Goal: Task Accomplishment & Management: Manage account settings

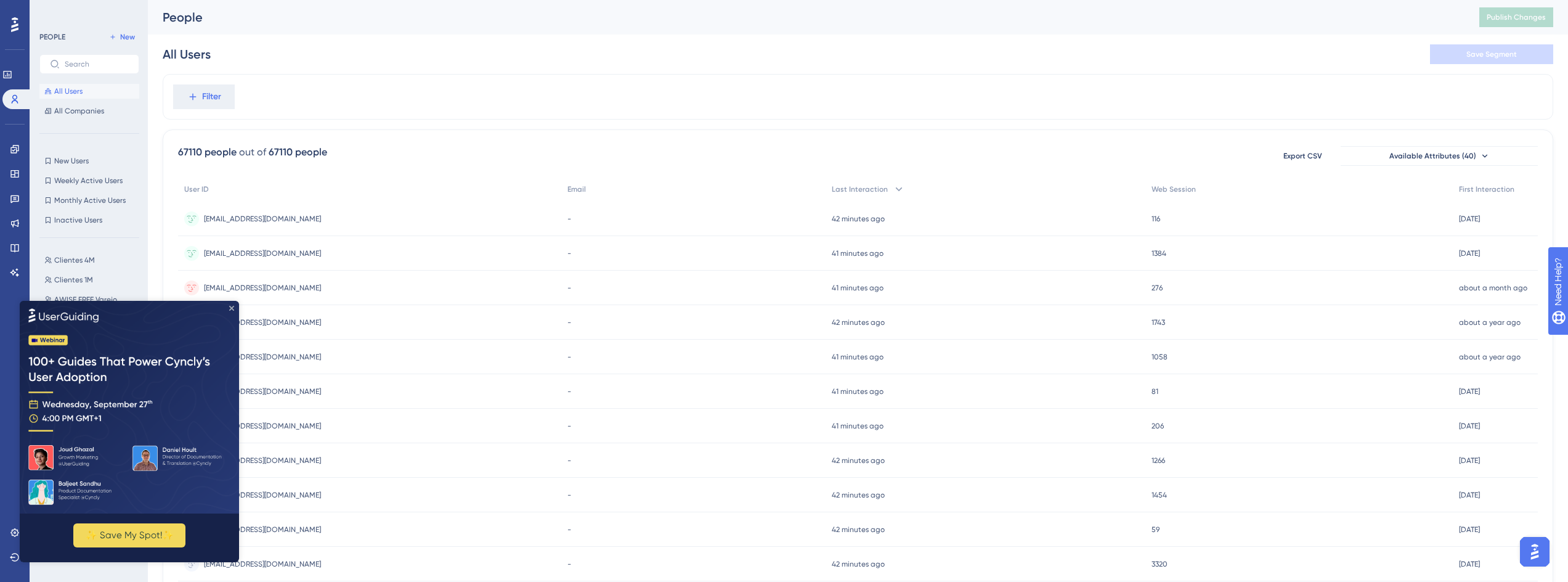
drag, startPoint x: 234, startPoint y: 308, endPoint x: 261, endPoint y: 592, distance: 285.3
click at [234, 308] on icon "Close Preview" at bounding box center [232, 308] width 5 height 5
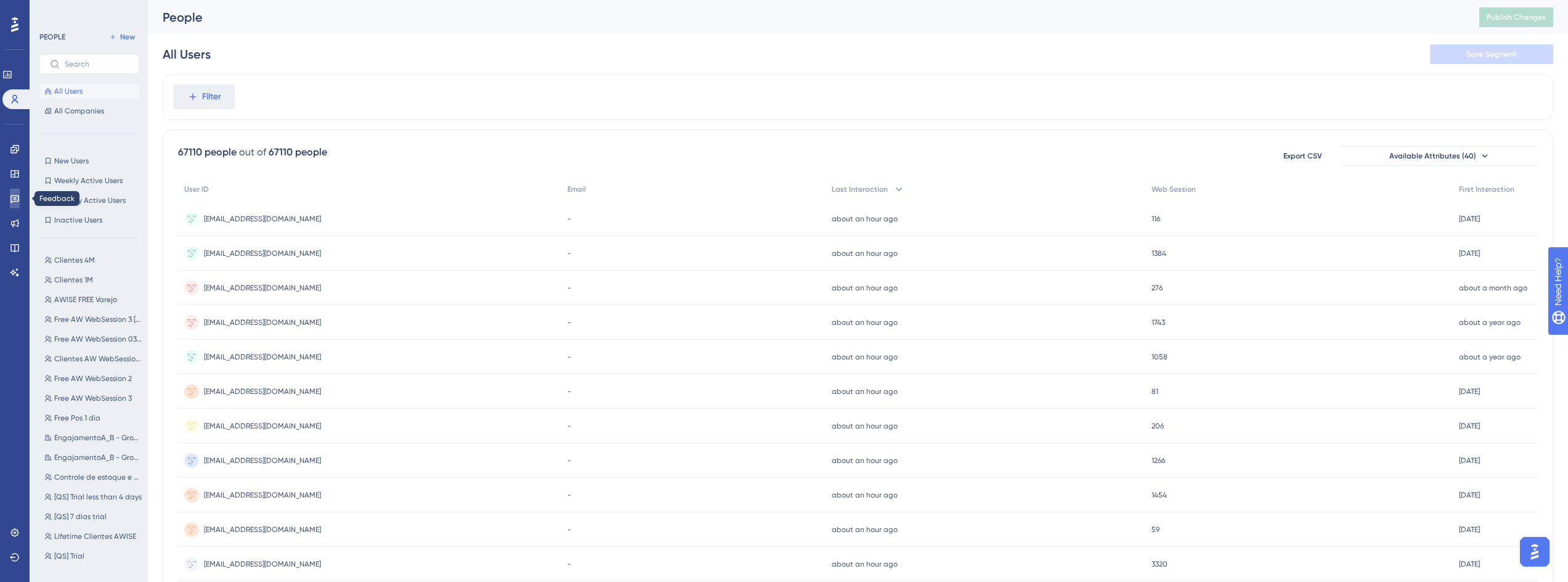
click at [16, 193] on link at bounding box center [15, 198] width 10 height 19
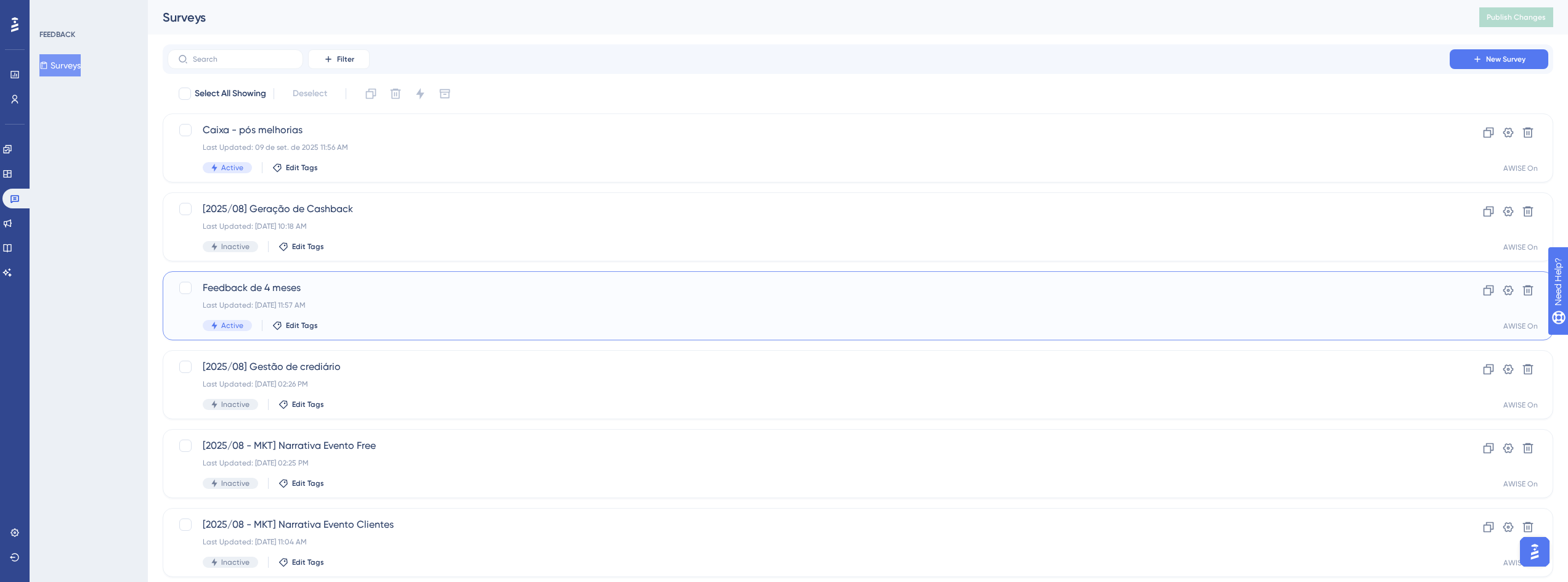
click at [290, 285] on span "Feedback de 4 meses" at bounding box center [808, 288] width 1212 height 15
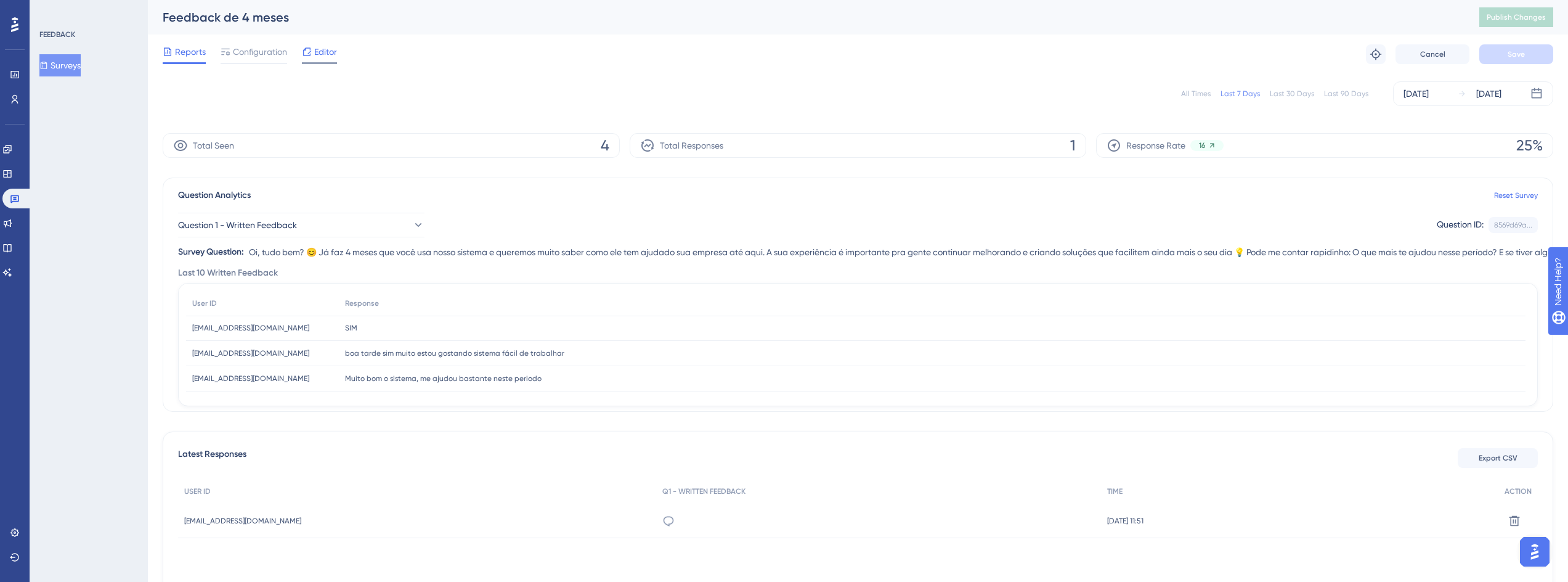
click at [308, 55] on icon at bounding box center [307, 52] width 10 height 10
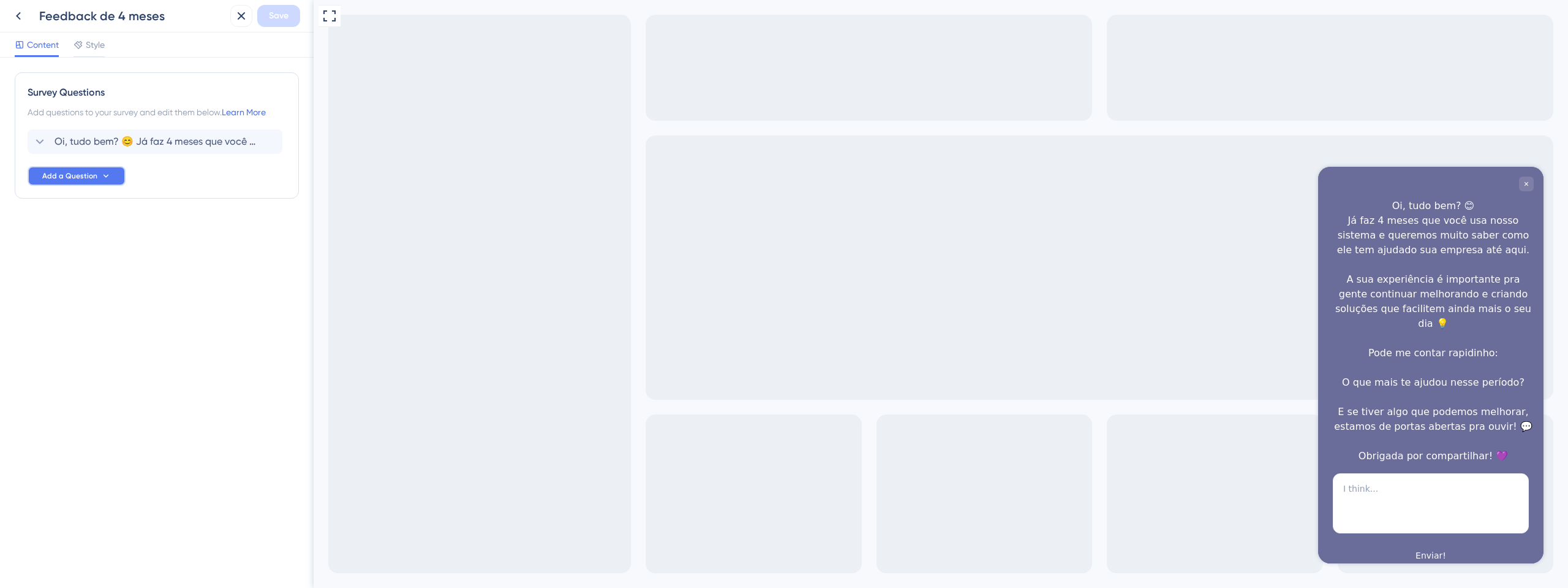
click at [49, 171] on span "Add a Question" at bounding box center [70, 176] width 55 height 10
click at [59, 231] on span "Number Rating (5)" at bounding box center [81, 236] width 71 height 15
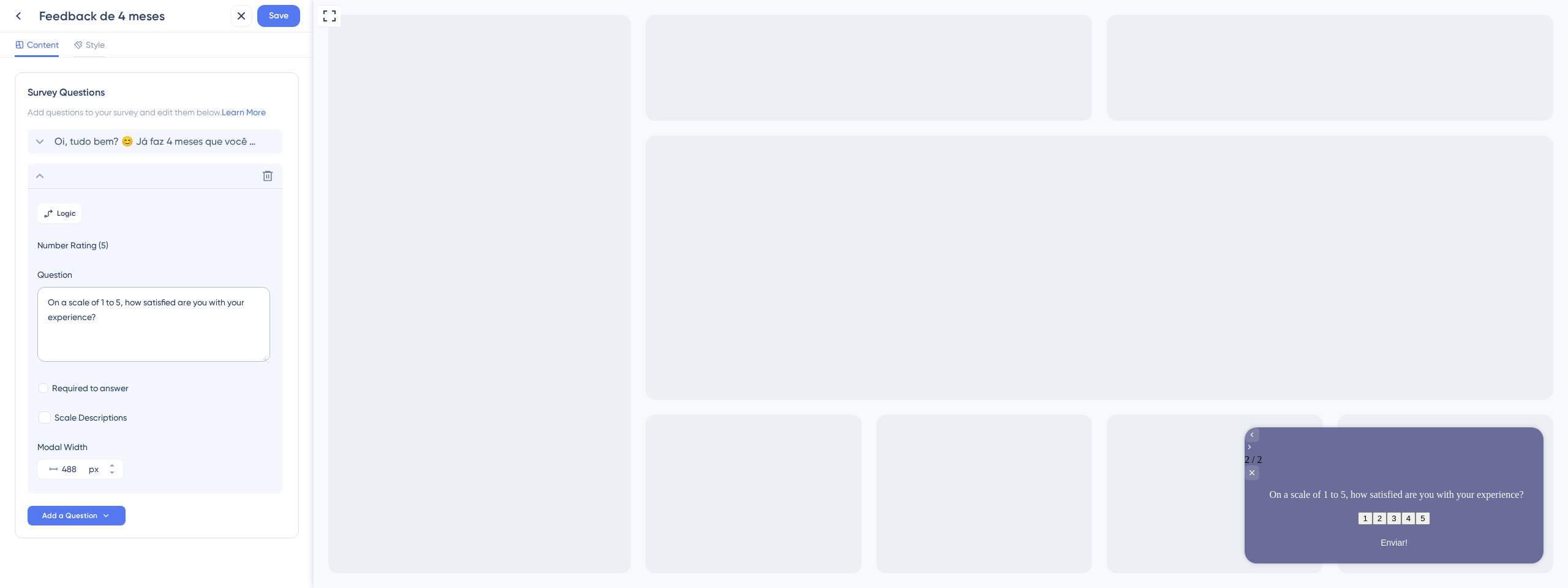
scroll to position [14, 0]
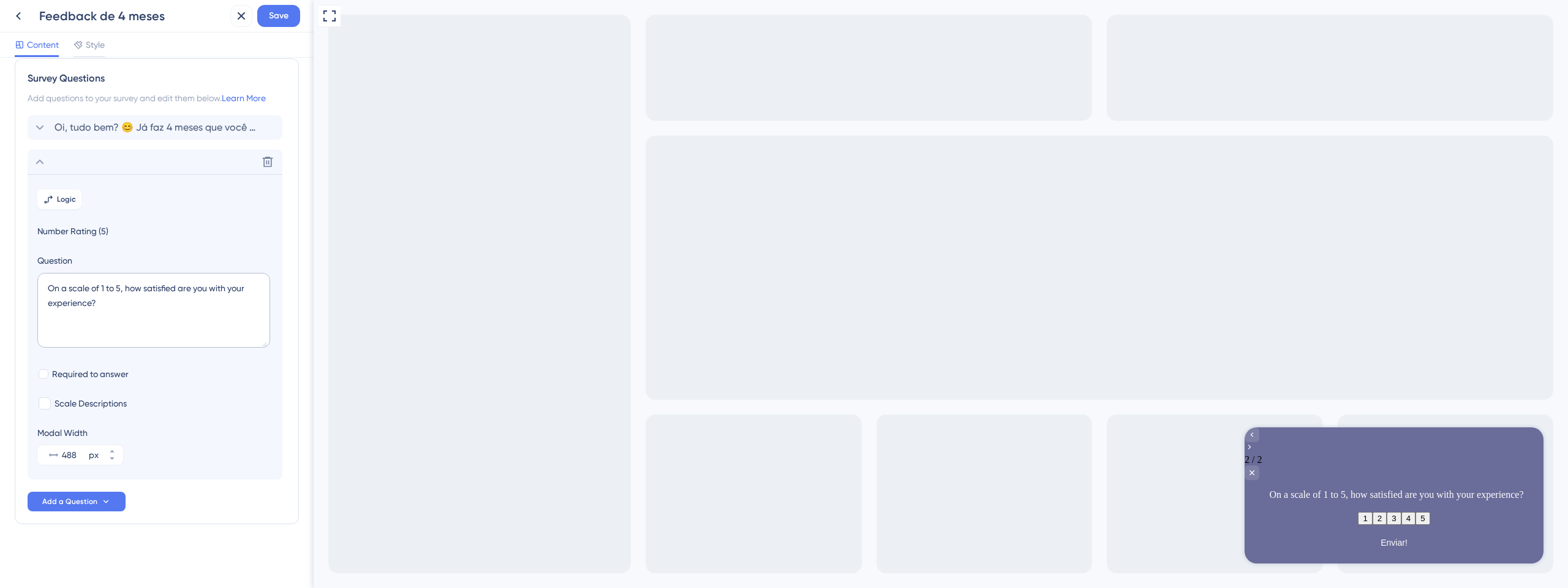
drag, startPoint x: 69, startPoint y: 163, endPoint x: 86, endPoint y: 73, distance: 91.6
click at [86, 73] on div "Survey Questions Add questions to your survey and edit them below. Learn More O…" at bounding box center [157, 291] width 284 height 466
click at [133, 119] on div "Oi, tudo bem? 😊 Já faz 4 meses que você usa nosso sistema e queremos muito sabe…" at bounding box center [155, 127] width 255 height 24
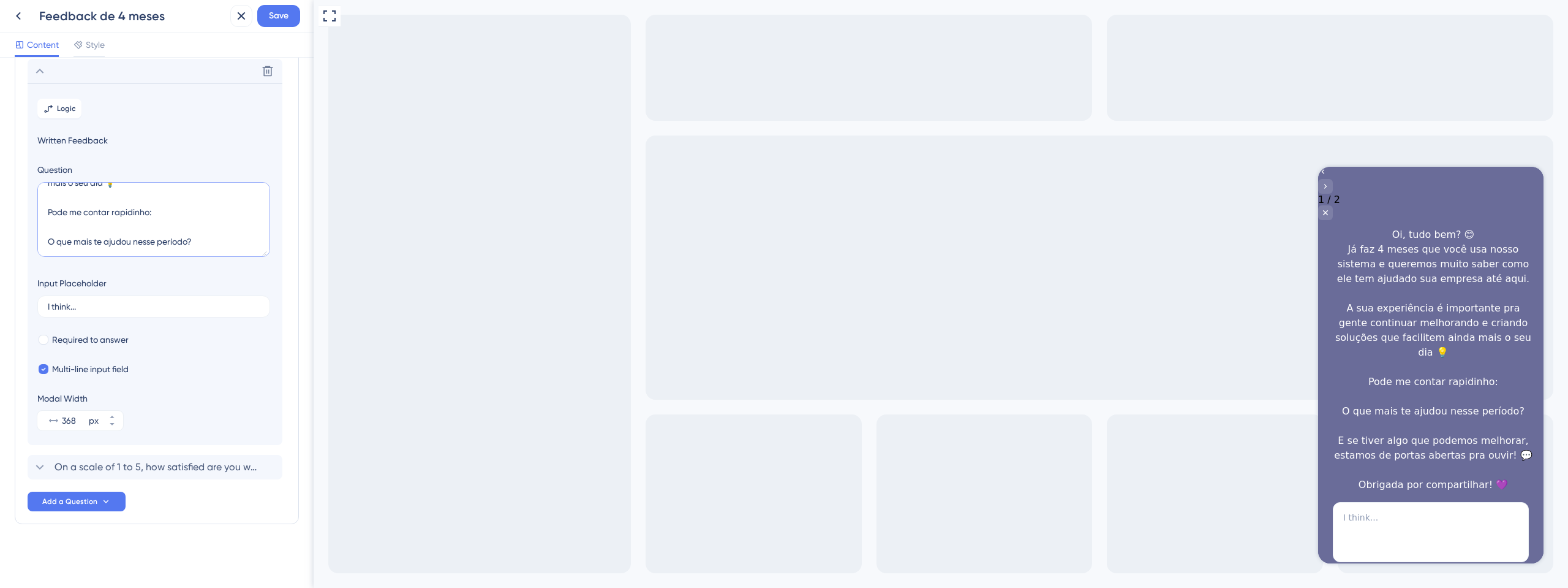
scroll to position [191, 0]
drag, startPoint x: 59, startPoint y: 209, endPoint x: 198, endPoint y: 247, distance: 144.1
click at [198, 247] on textarea "Oi, tudo bem? 😊 Já faz 4 meses que você usa nosso sistema e queremos muito sabe…" at bounding box center [154, 219] width 233 height 75
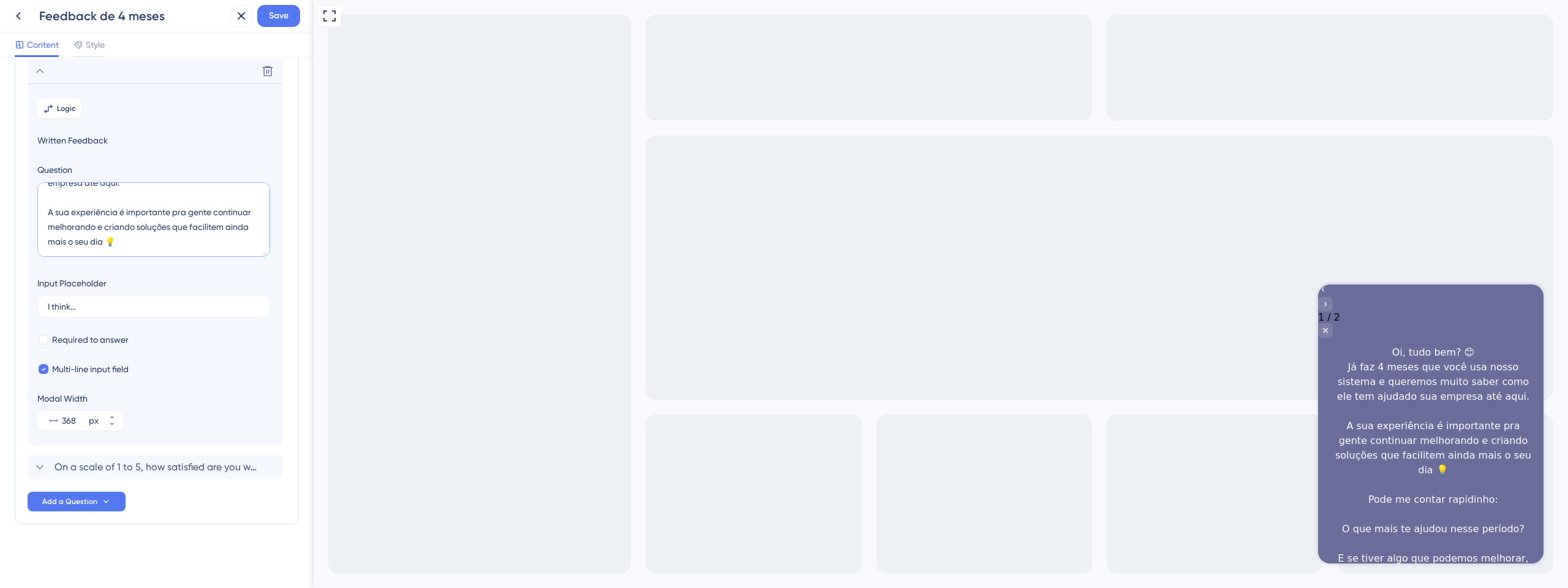
scroll to position [89, 0]
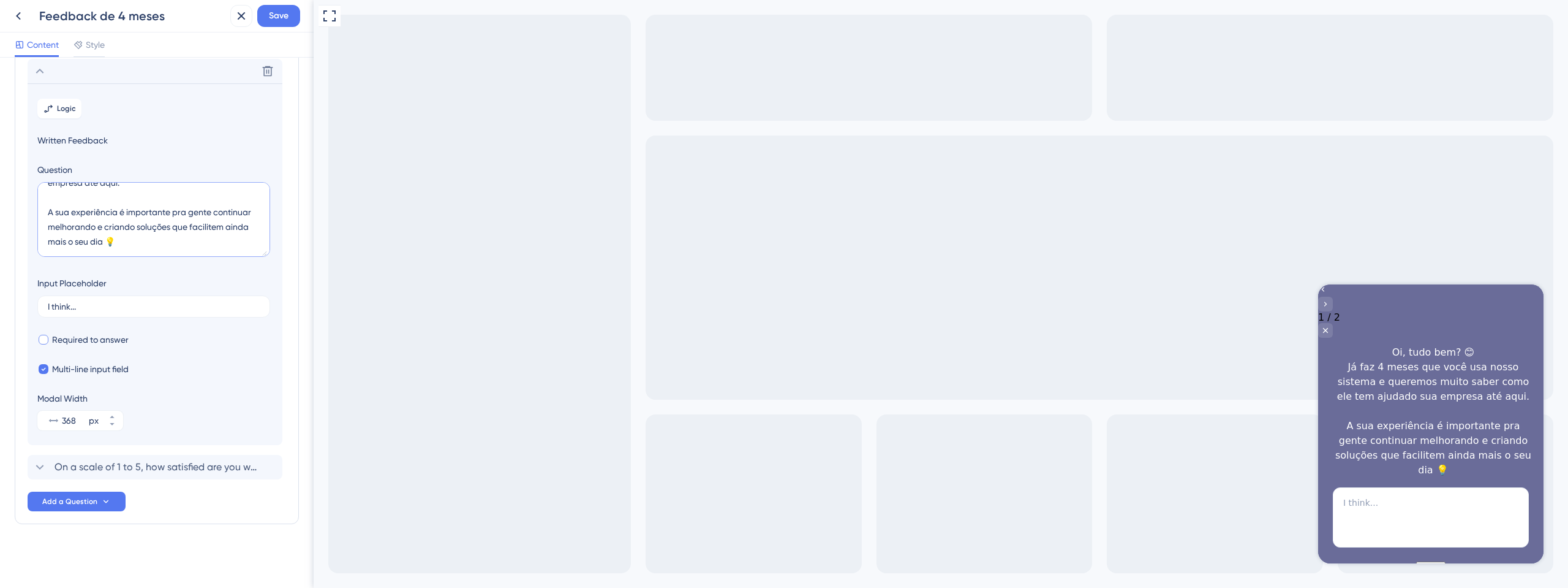
type textarea "Oi, tudo bem? 😊 Já faz 4 meses que você usa nosso sistema e queremos muito sabe…"
click at [97, 337] on span "Required to answer" at bounding box center [90, 340] width 77 height 15
click at [100, 337] on span "Required to answer" at bounding box center [90, 340] width 77 height 15
checkbox input "false"
click at [116, 367] on span "Multi-line input field" at bounding box center [90, 369] width 77 height 15
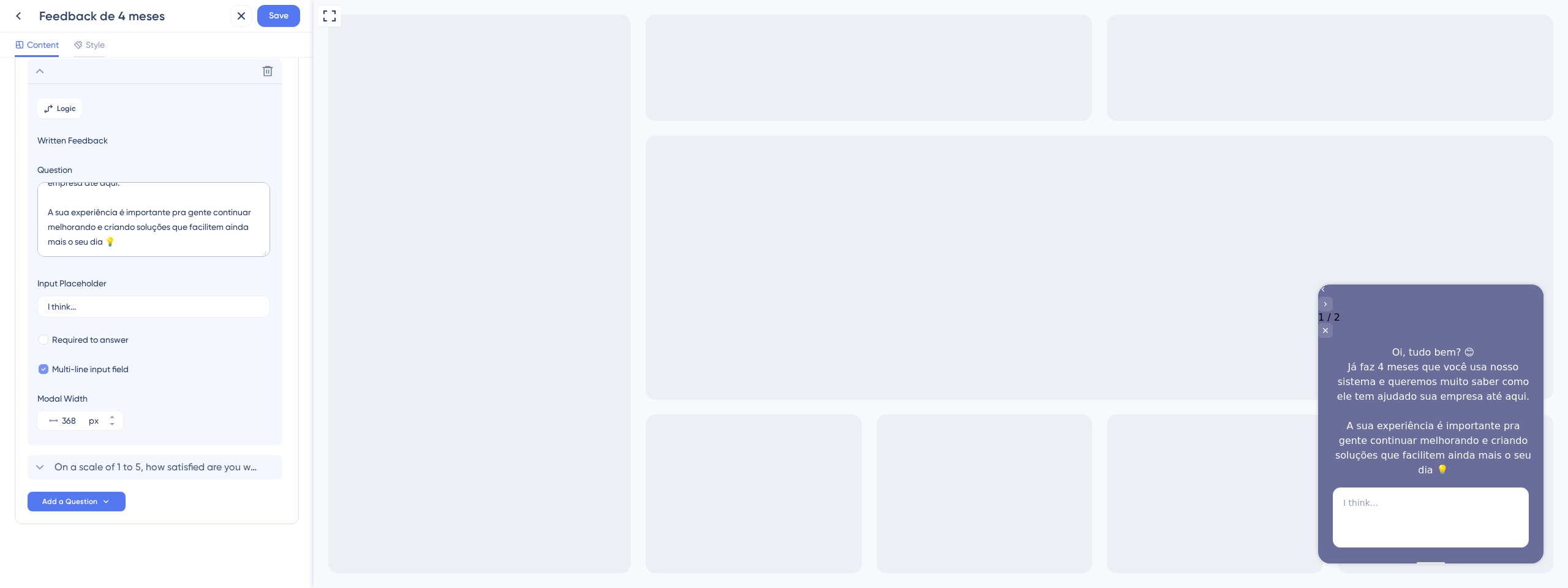
checkbox input "false"
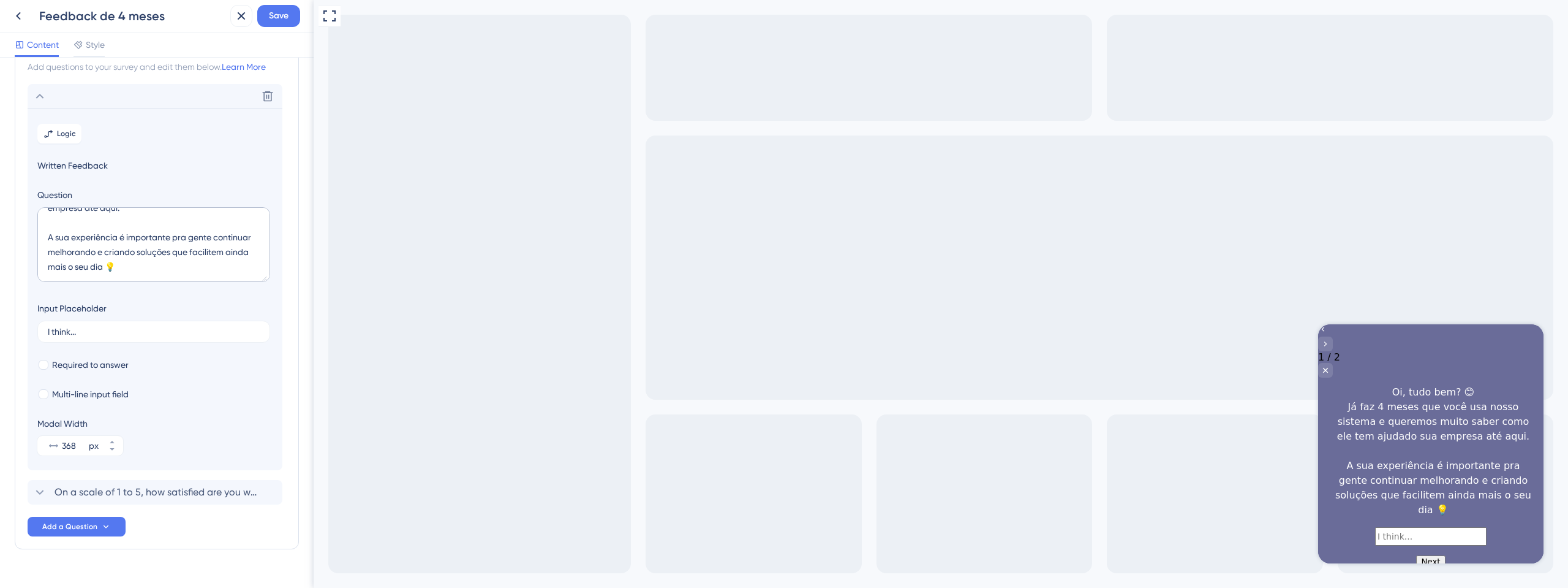
scroll to position [70, 0]
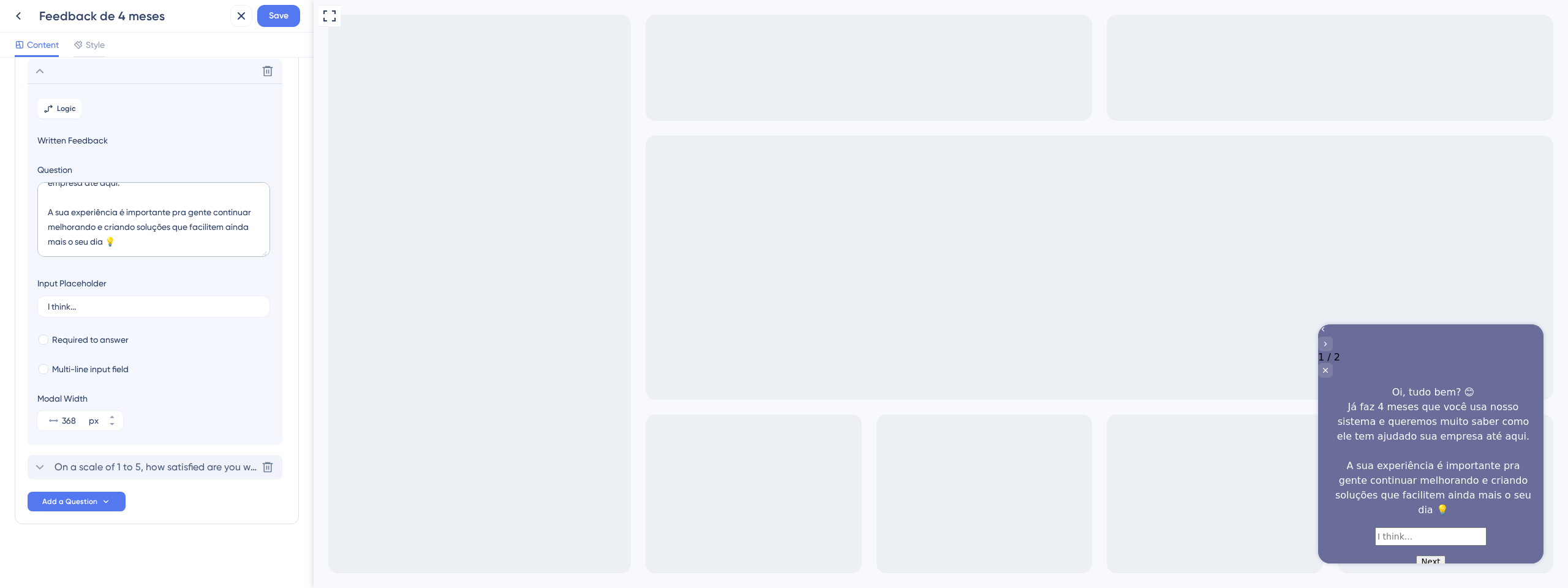
click at [95, 463] on span "On a scale of 1 to 5, how satisfied are you with your experience?" at bounding box center [155, 467] width 202 height 15
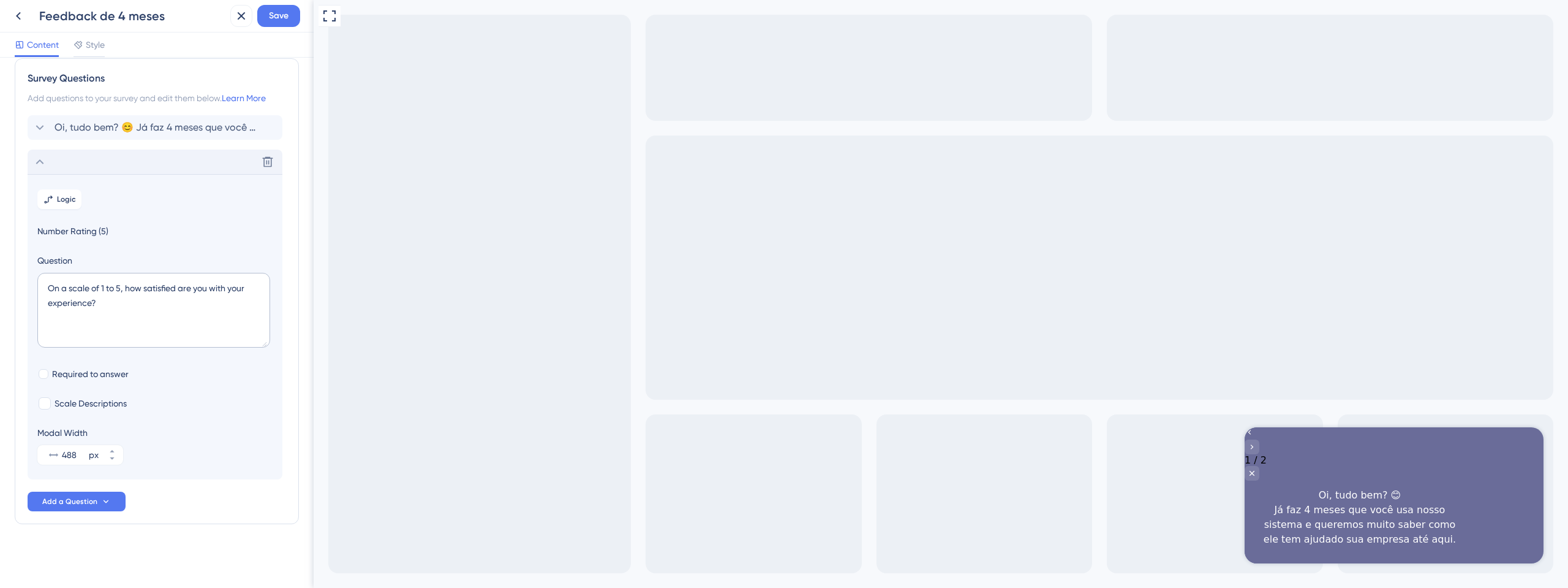
scroll to position [14, 0]
click at [268, 160] on icon at bounding box center [268, 162] width 12 height 12
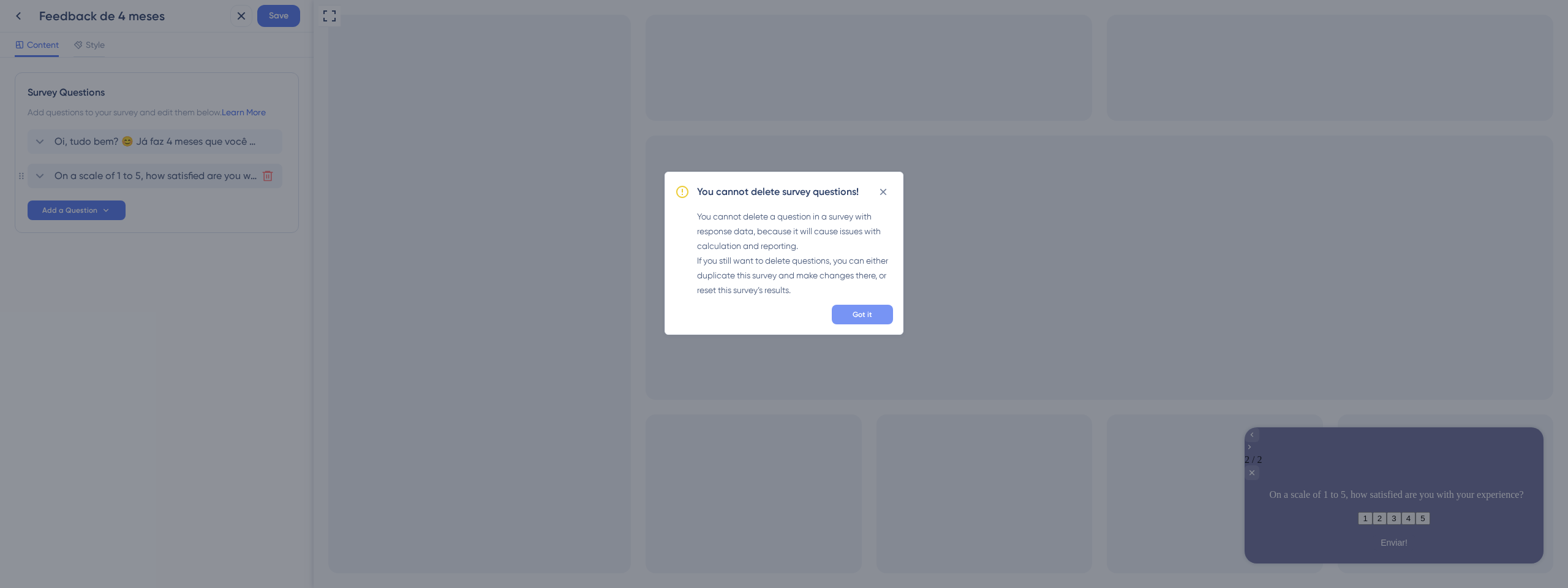
click at [861, 319] on button "Got it" at bounding box center [863, 314] width 61 height 19
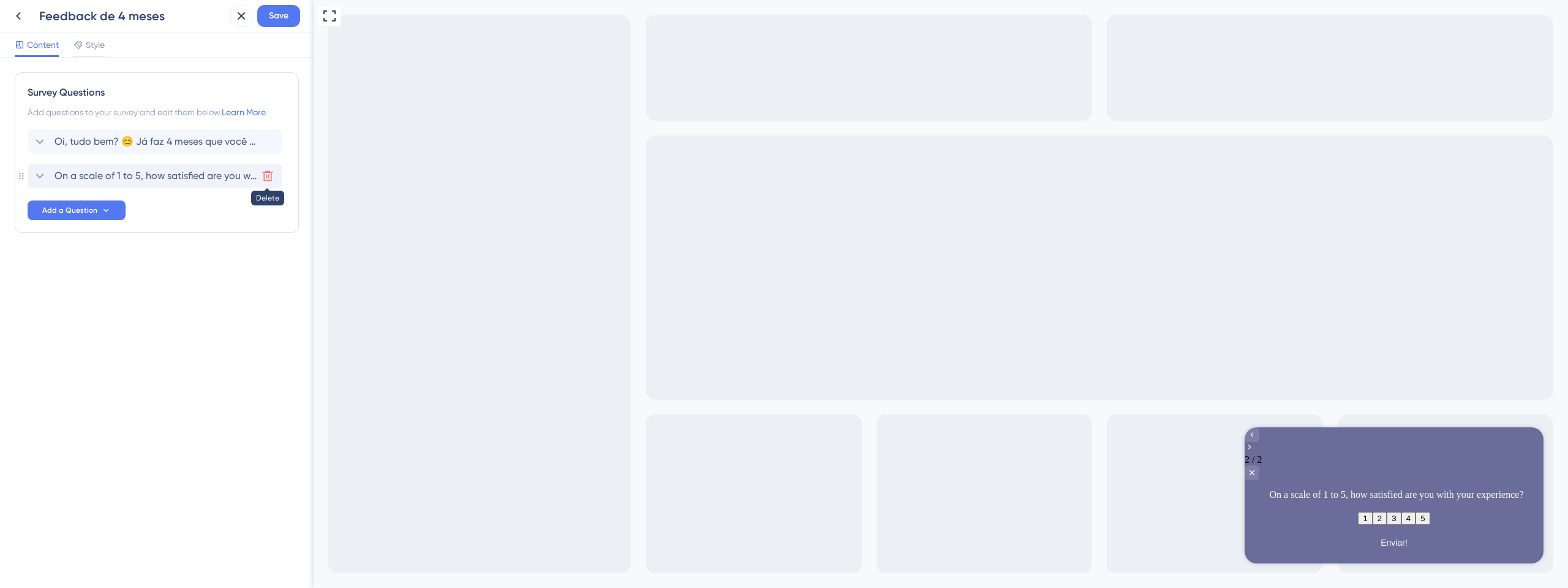
click at [274, 175] on button at bounding box center [267, 175] width 19 height 19
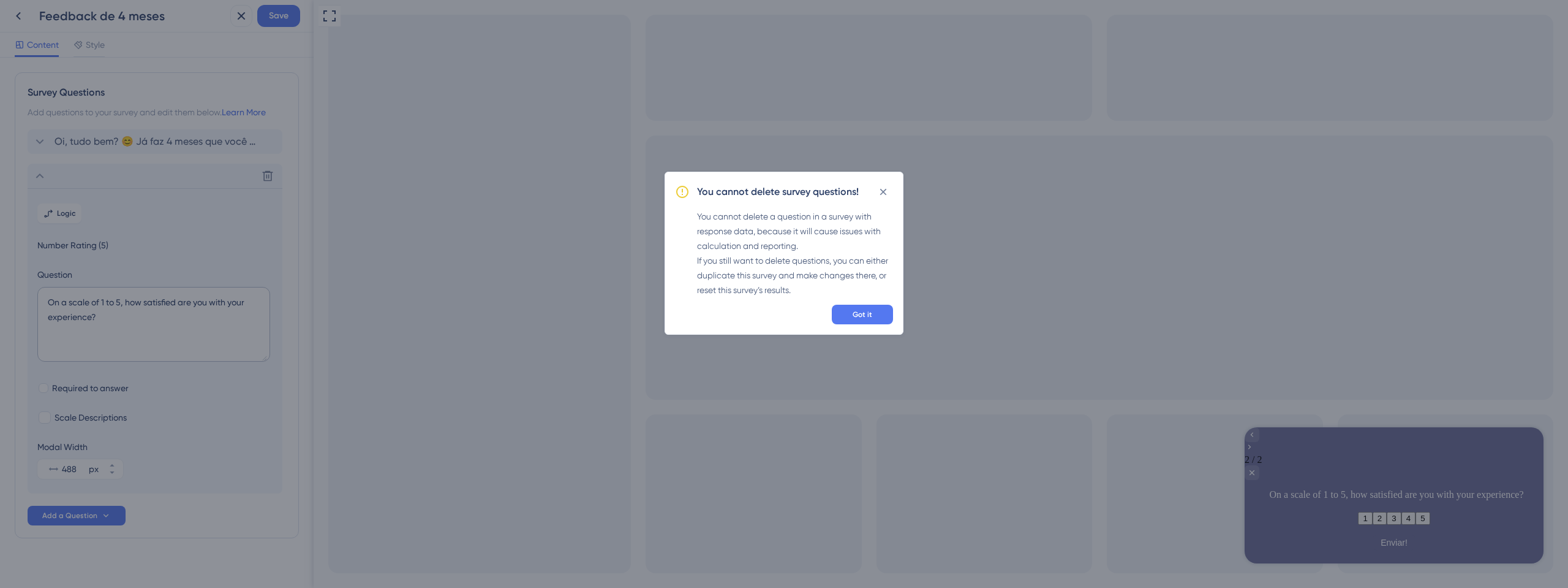
scroll to position [14, 0]
click at [855, 313] on span "Got it" at bounding box center [862, 314] width 19 height 10
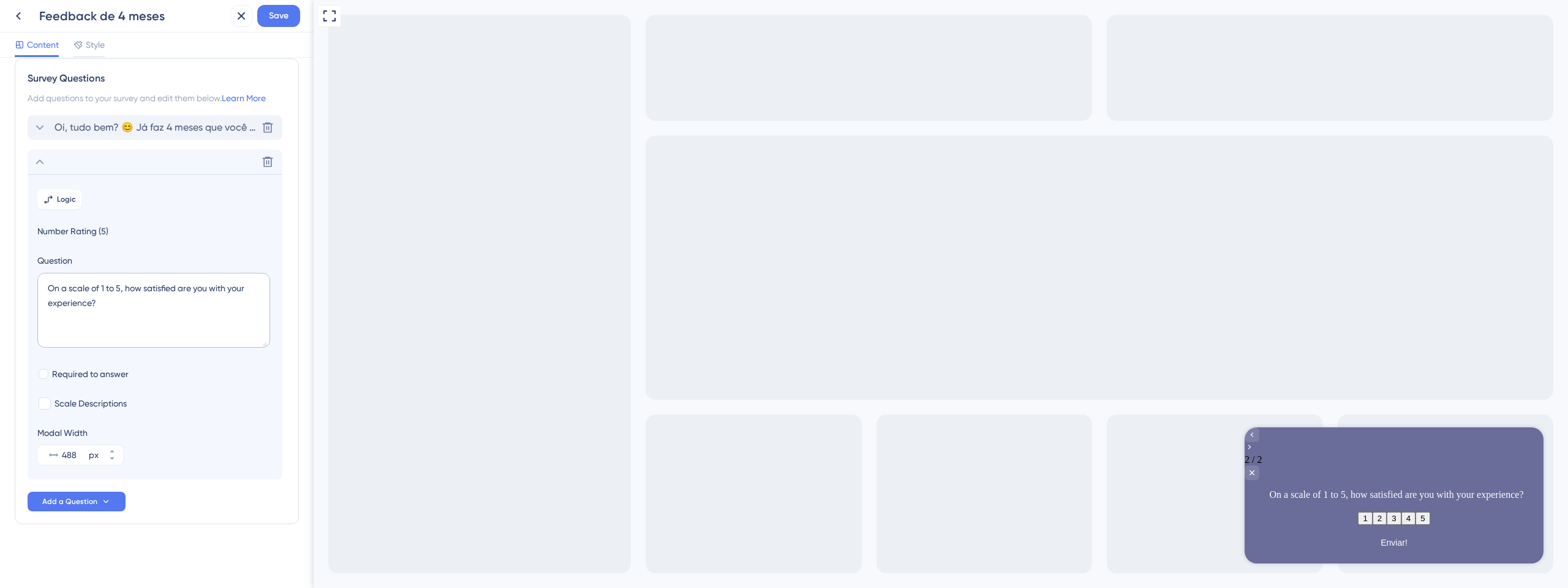
click at [162, 125] on span "Oi, tudo bem? 😊 Já faz 4 meses que você usa nosso sistema e queremos muito sabe…" at bounding box center [155, 128] width 202 height 15
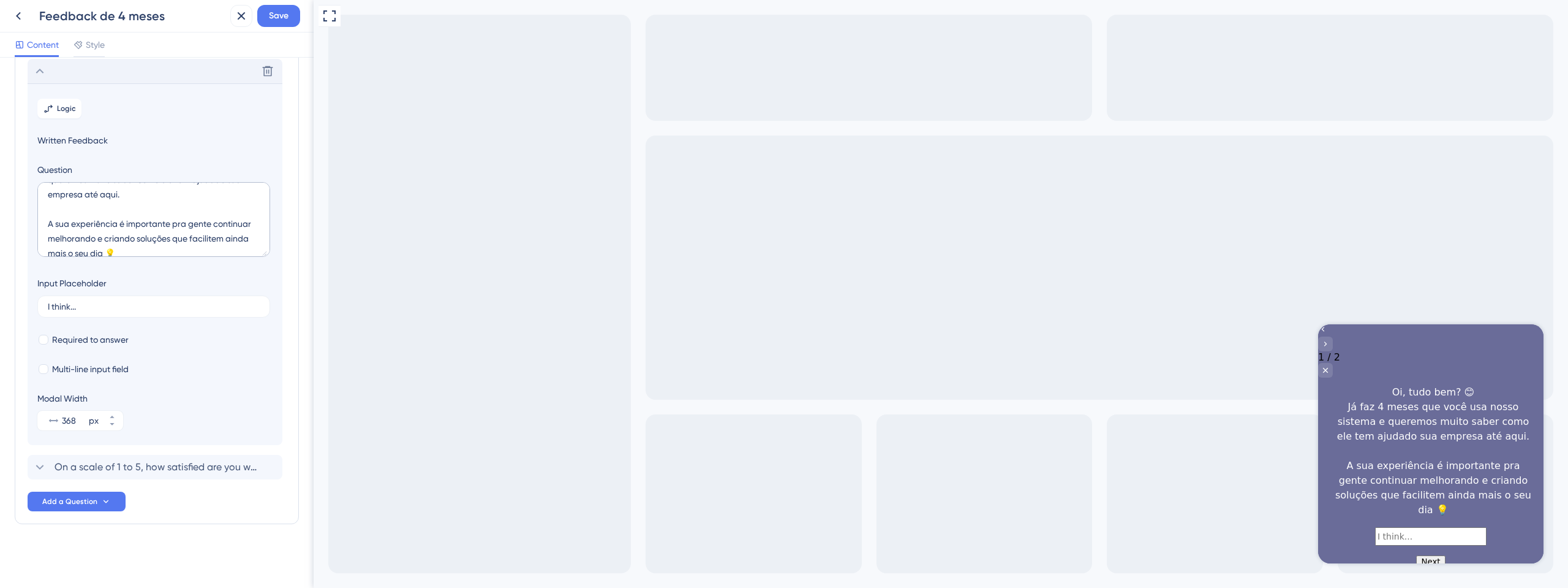
scroll to position [89, 0]
click at [141, 234] on textarea "Oi, tudo bem? 😊 Já faz 4 meses que você usa nosso sistema e queremos muito sabe…" at bounding box center [154, 219] width 233 height 75
click at [159, 234] on textarea "Oi, tudo bem? 😊 Já faz 4 meses que você usa nosso sistema e queremos muito sabe…" at bounding box center [154, 219] width 233 height 75
click at [103, 237] on textarea "Oi, tudo bem? 😊 Já faz 4 meses que você usa nosso sistema e queremos muito sabe…" at bounding box center [154, 219] width 233 height 75
paste textarea "Pode me contar rapidinho: O que mais te ajudou nesse período? E se tiver algo q…"
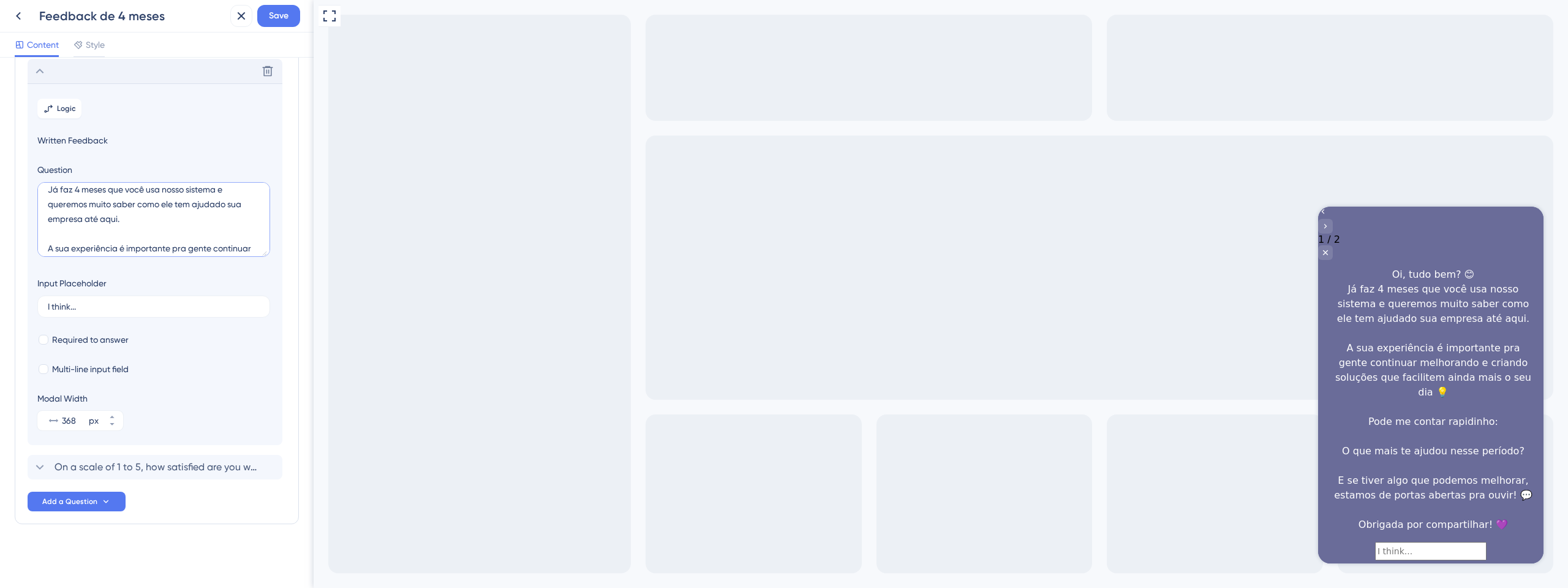
scroll to position [0, 0]
drag, startPoint x: 202, startPoint y: 227, endPoint x: 37, endPoint y: 191, distance: 168.9
click at [37, 191] on textarea "Oi, tudo bem? 😊 Já faz 4 meses que você usa nosso sistema e queremos muito sabe…" at bounding box center [154, 219] width 233 height 75
type textarea "Oi, tudo bem? 😊 Já faz 4 meses que você usa nosso sistema e queremos muito sabe…"
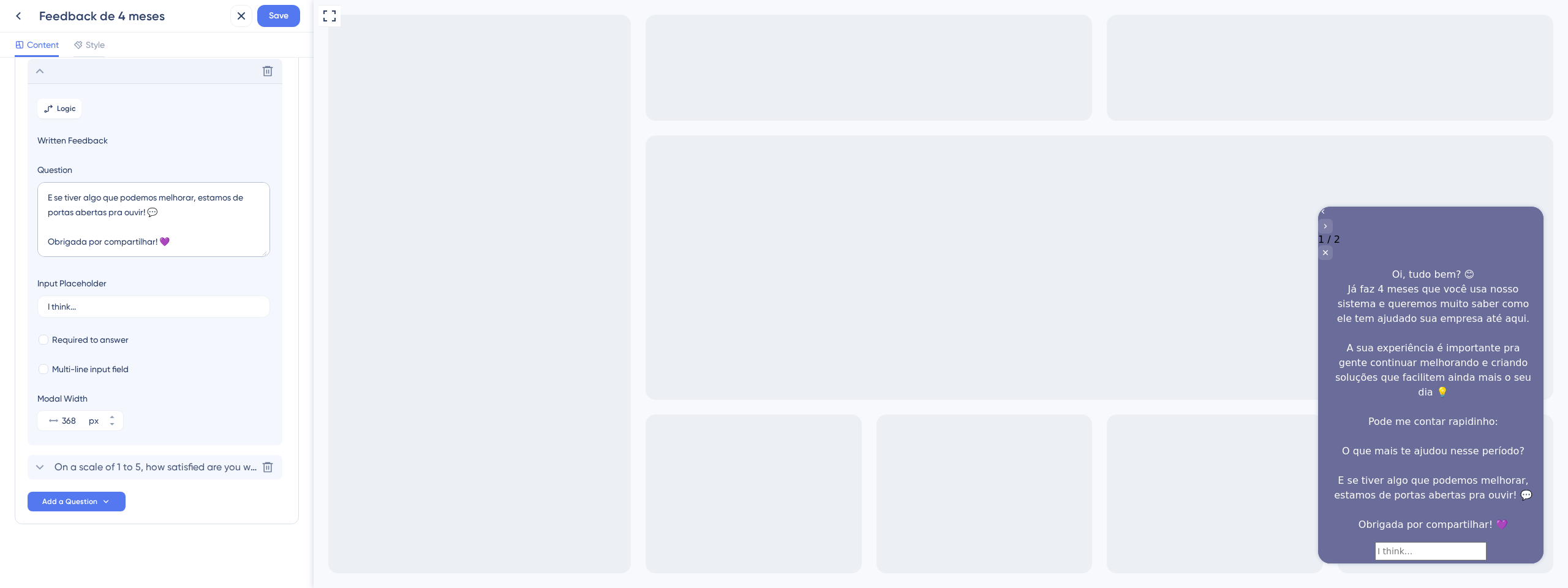
click at [88, 461] on span "On a scale of 1 to 5, how satisfied are you with your experience?" at bounding box center [155, 467] width 202 height 15
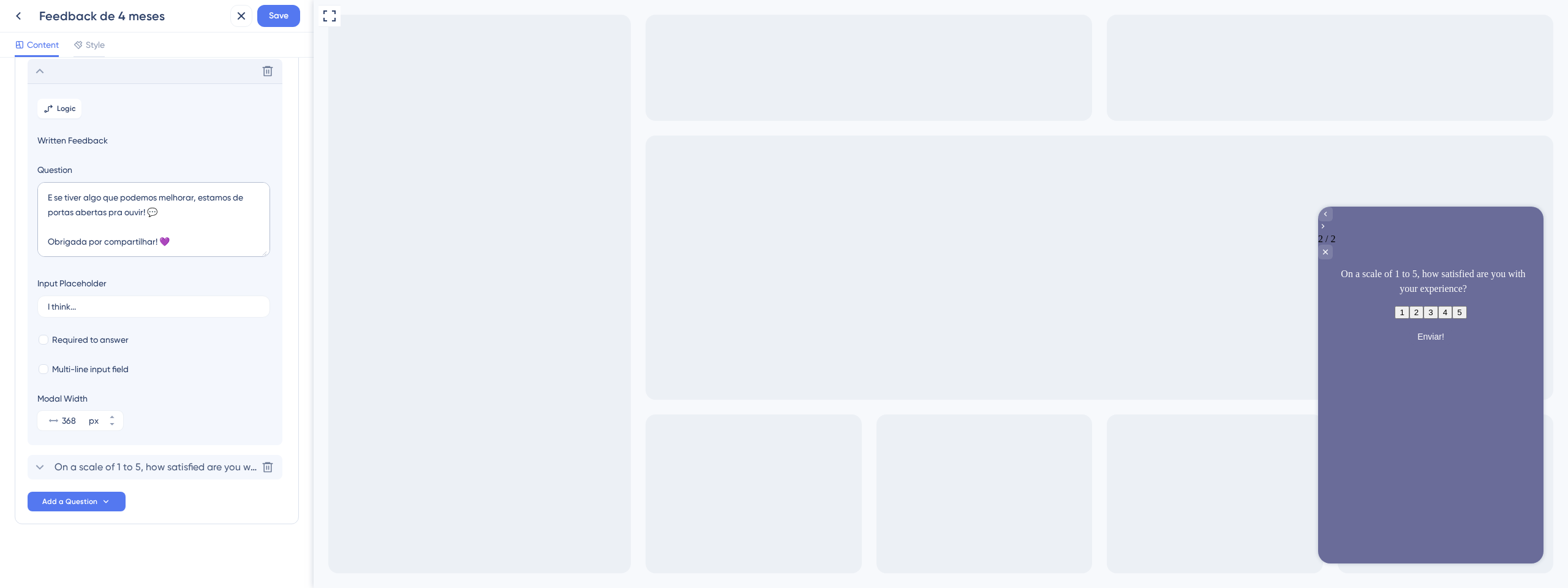
scroll to position [14, 0]
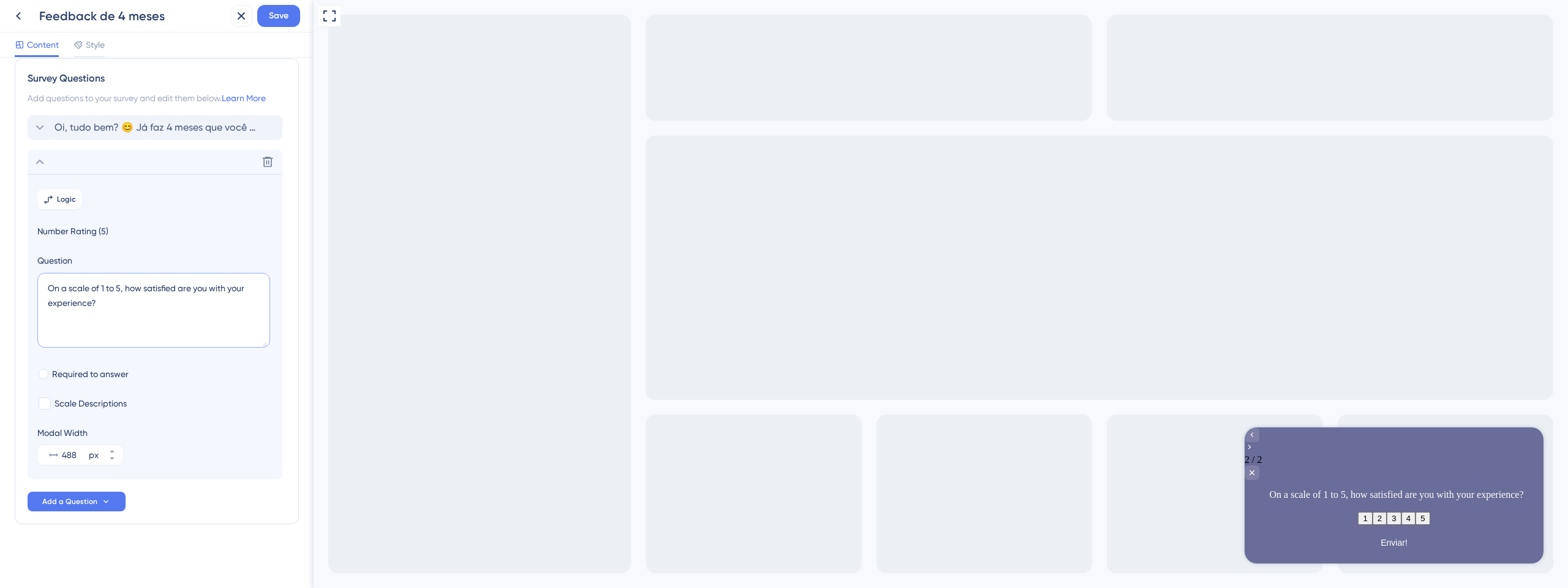
drag, startPoint x: 99, startPoint y: 307, endPoint x: 45, endPoint y: 281, distance: 59.9
click at [45, 281] on textarea "On a scale of 1 to 5, how satisfied are you with your experience?" at bounding box center [154, 310] width 233 height 75
paste textarea "i, tudo bem? 😊 Já faz 4 meses que você usa nosso sistema e queremos muito saber…"
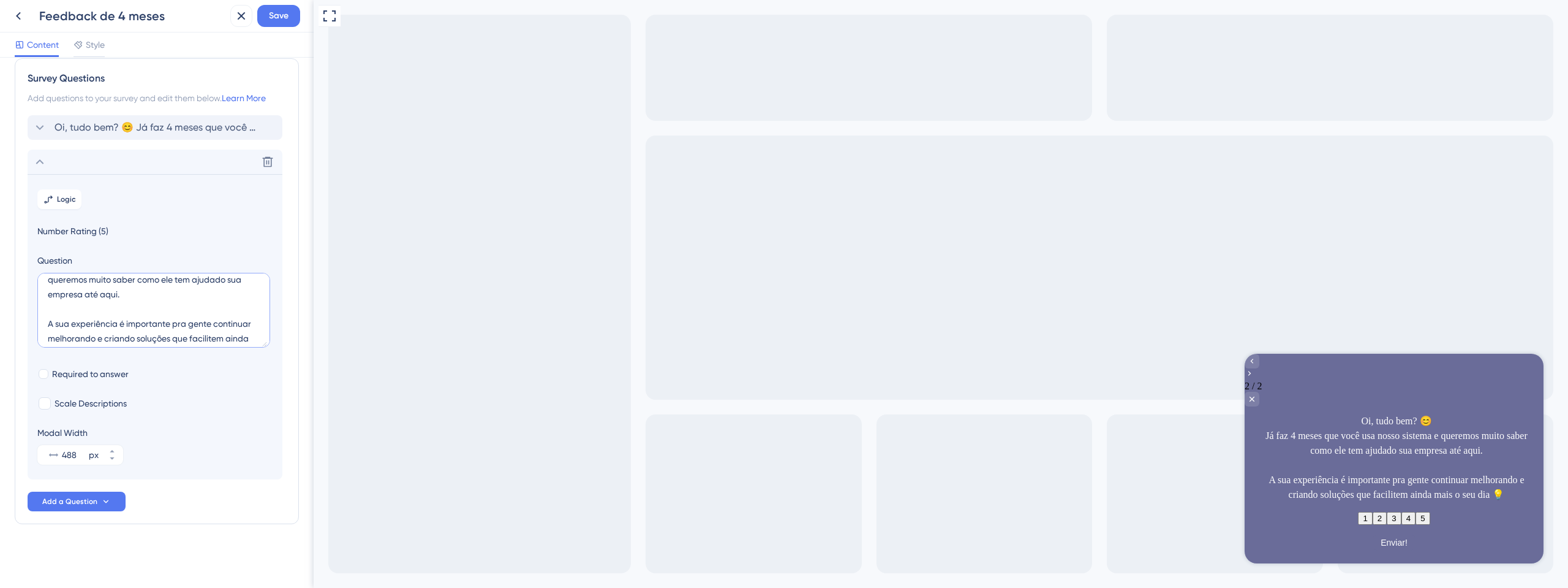
scroll to position [59, 0]
click at [198, 330] on textarea "Oi, tudo bem? 😊 Já faz 4 meses que você usa nosso sistema e queremos muito sabe…" at bounding box center [154, 310] width 233 height 75
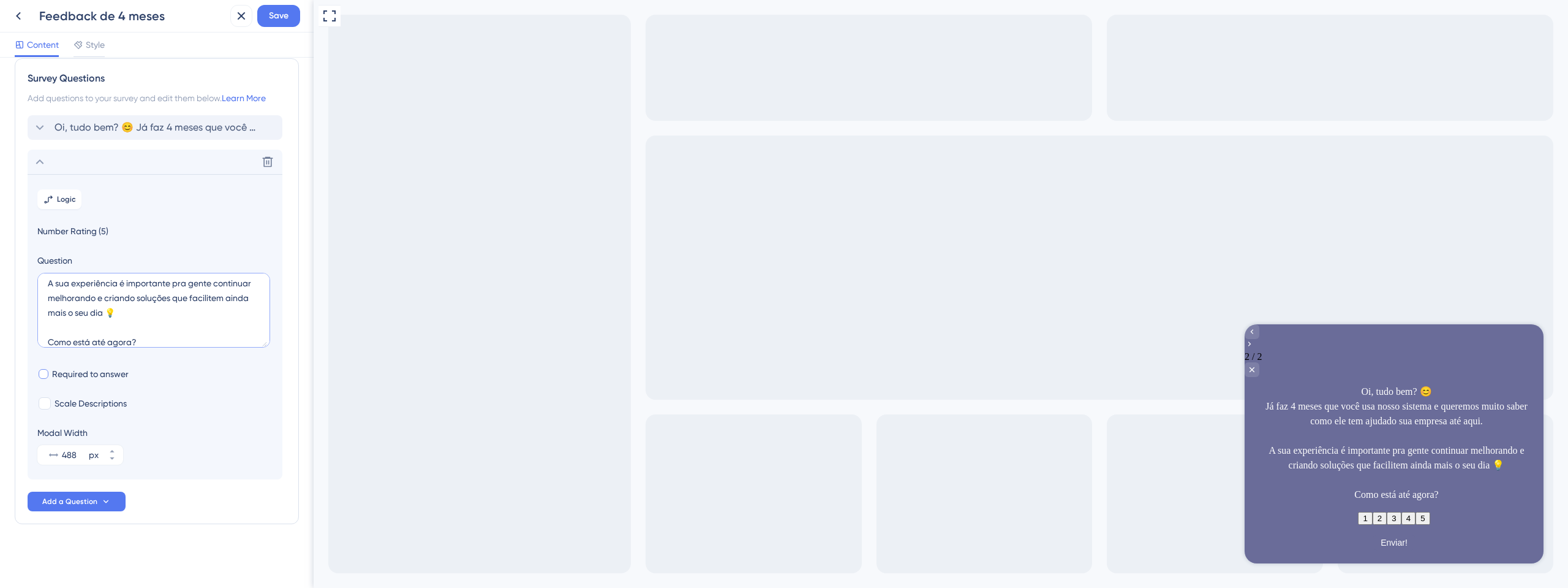
type textarea "Oi, tudo bem? 😊 Já faz 4 meses que você usa nosso sistema e queremos muito sabe…"
click at [99, 378] on span "Required to answer" at bounding box center [90, 374] width 77 height 15
checkbox input "true"
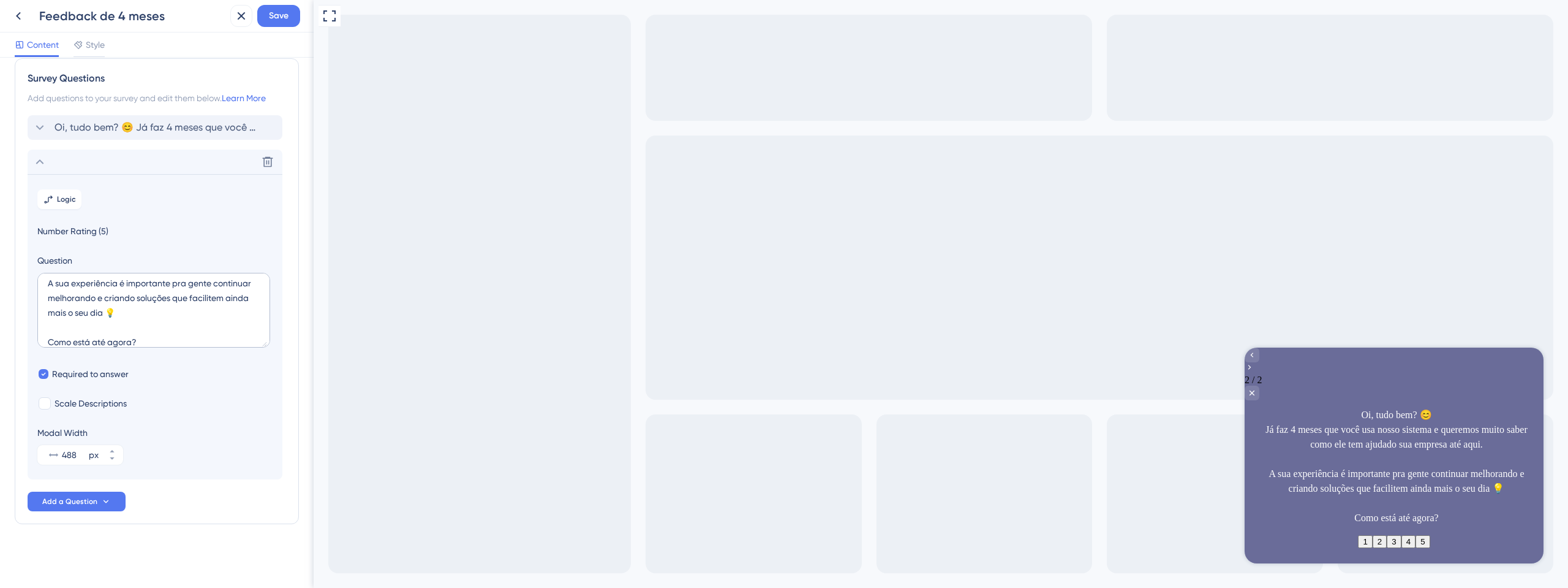
click at [93, 233] on span "Number Rating (5)" at bounding box center [155, 231] width 235 height 15
click at [226, 128] on span "Oi, tudo bem? 😊 Já faz 4 meses que você usa nosso sistema e queremos muito sabe…" at bounding box center [155, 128] width 202 height 15
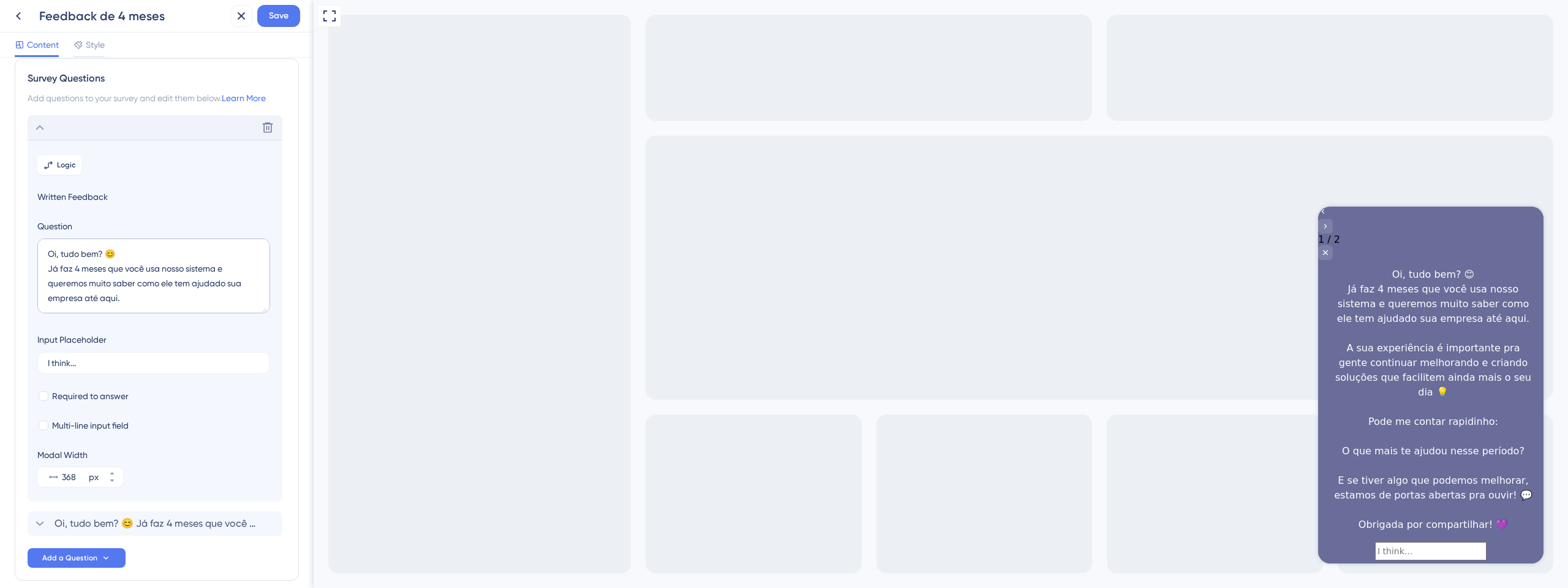
scroll to position [70, 0]
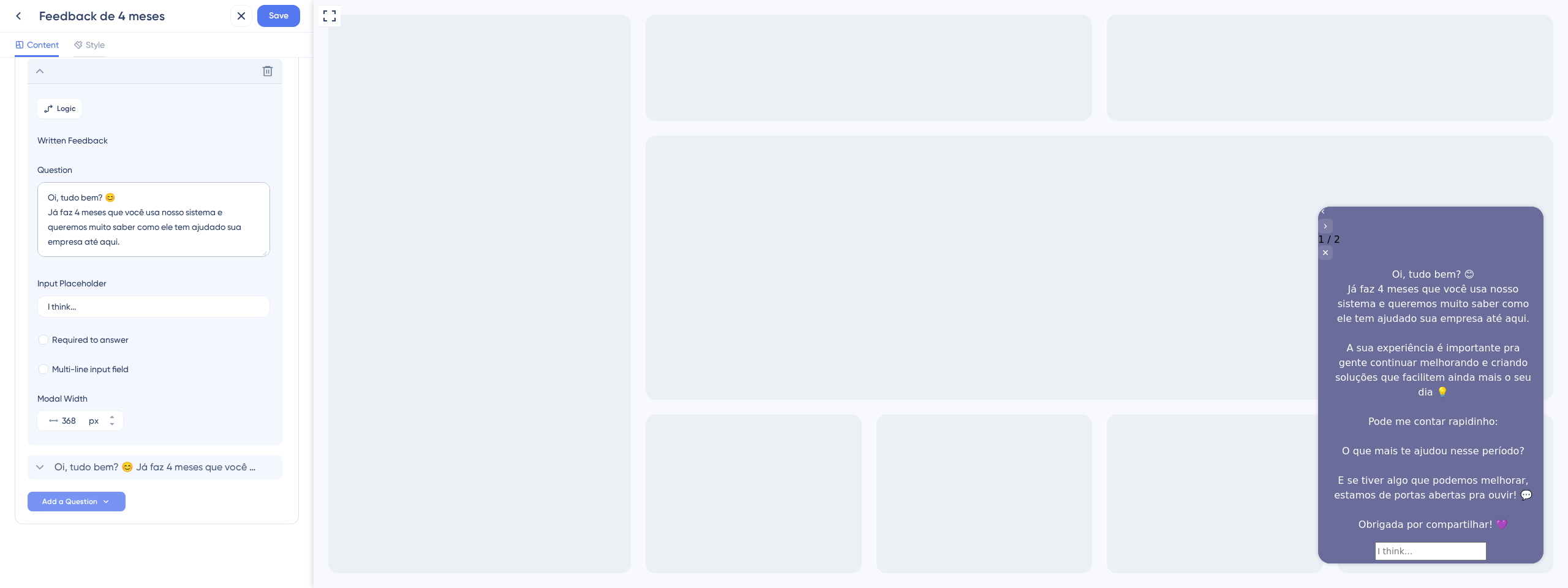
click at [75, 503] on span "Add a Question" at bounding box center [70, 501] width 55 height 10
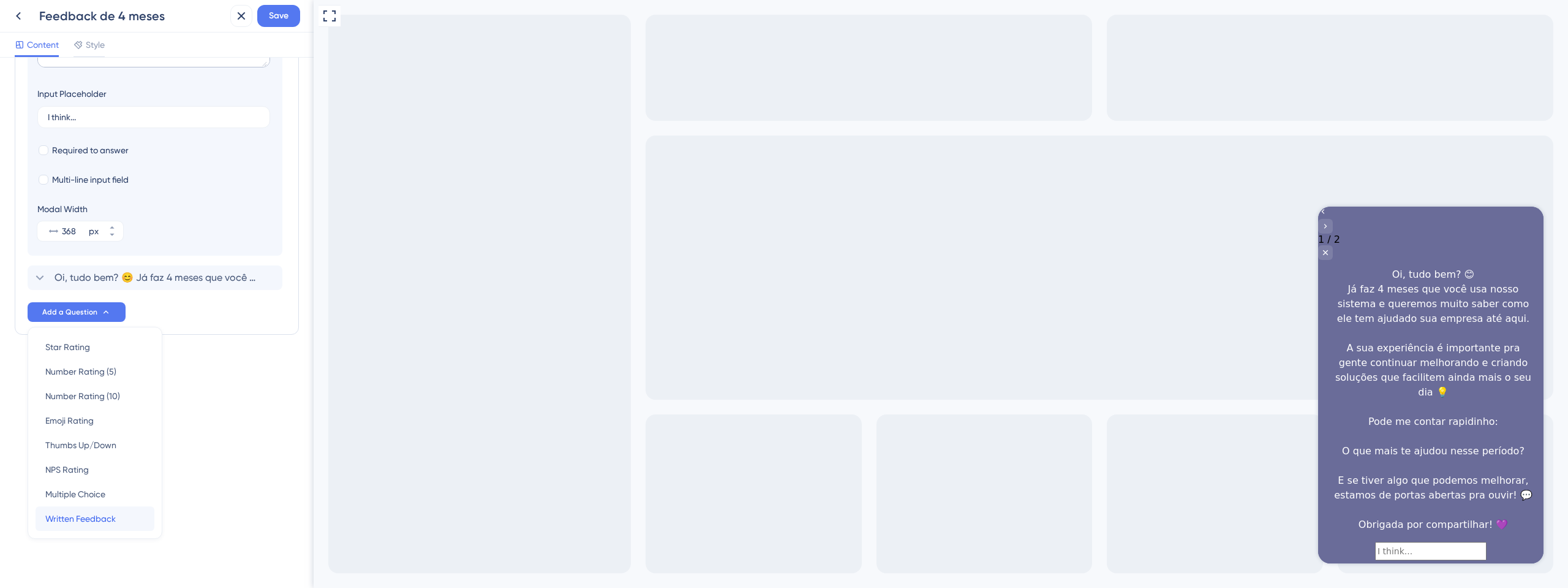
click at [113, 518] on span "Written Feedback" at bounding box center [80, 519] width 70 height 15
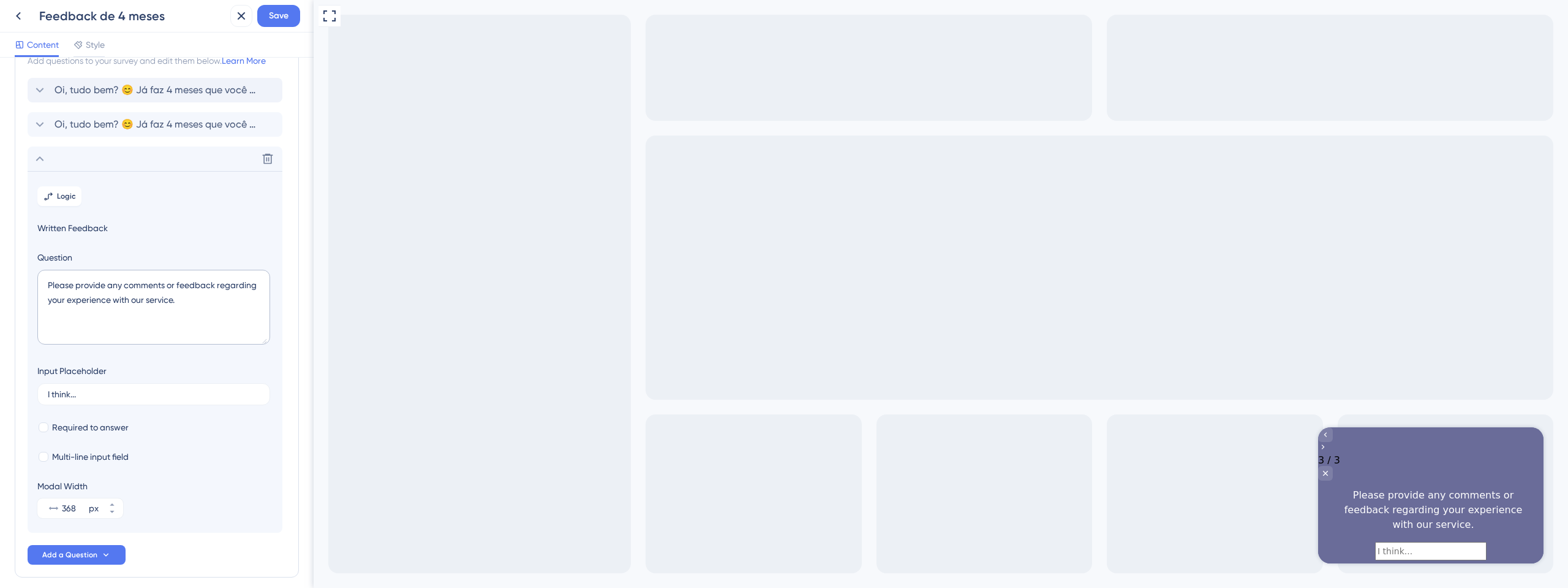
scroll to position [0, 0]
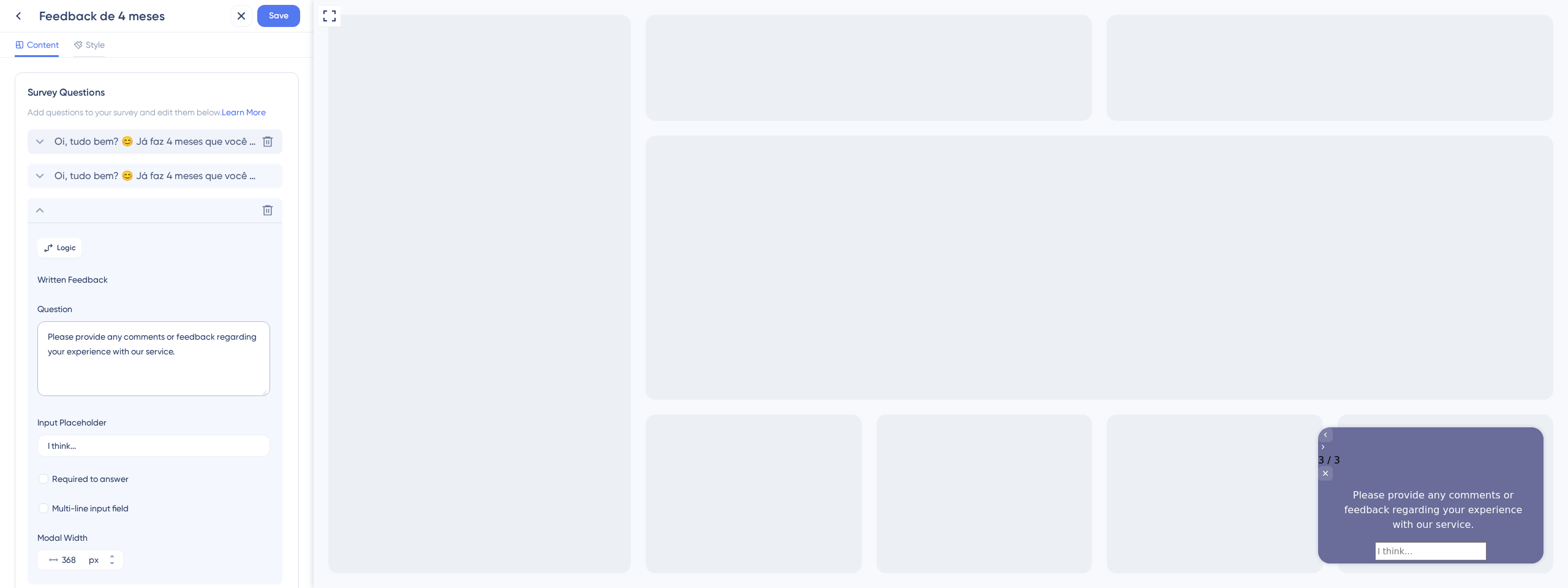
click at [146, 137] on span "Oi, tudo bem? 😊 Já faz 4 meses que você usa nosso sistema e queremos muito sabe…" at bounding box center [155, 142] width 202 height 15
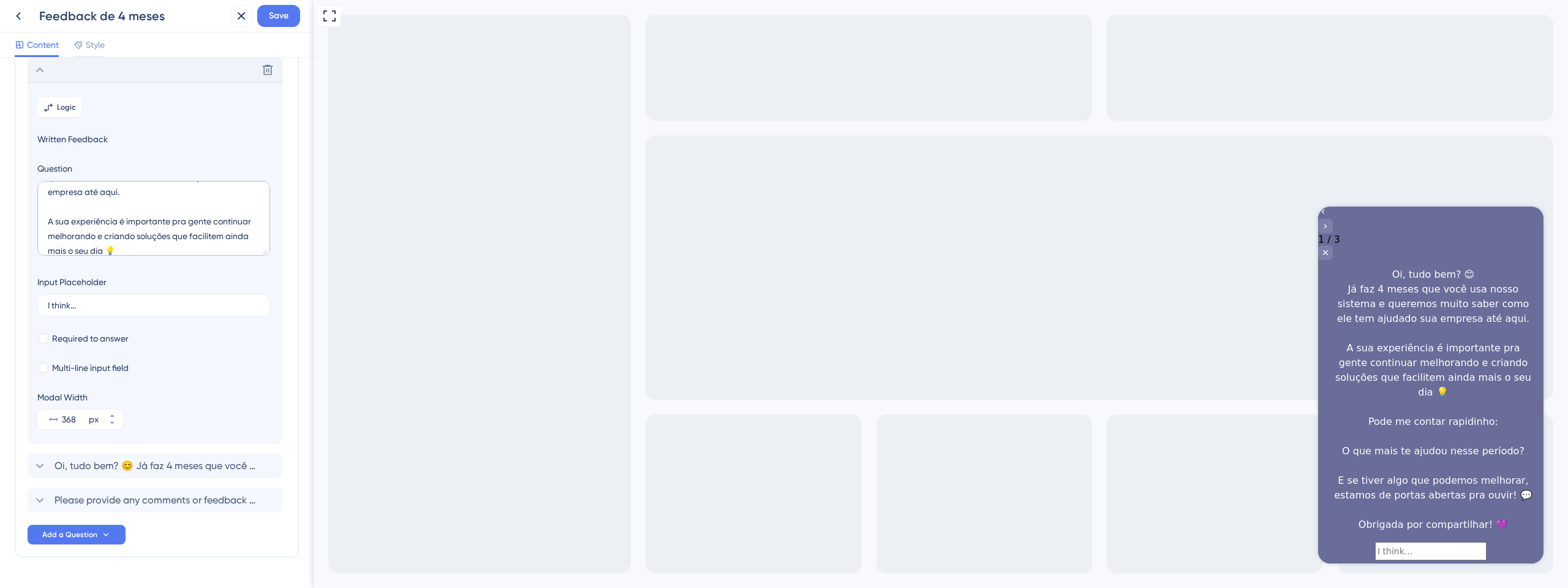
scroll to position [74, 0]
click at [178, 225] on textarea "Oi, tudo bem? 😊 Já faz 4 meses que você usa nosso sistema e queremos muito sabe…" at bounding box center [154, 218] width 233 height 75
drag, startPoint x: 49, startPoint y: 244, endPoint x: 207, endPoint y: 239, distance: 158.1
click at [207, 239] on textarea "Oi, tudo bem? 😊 Já faz 4 meses que você usa nosso sistema e queremos muito sabe…" at bounding box center [154, 218] width 233 height 75
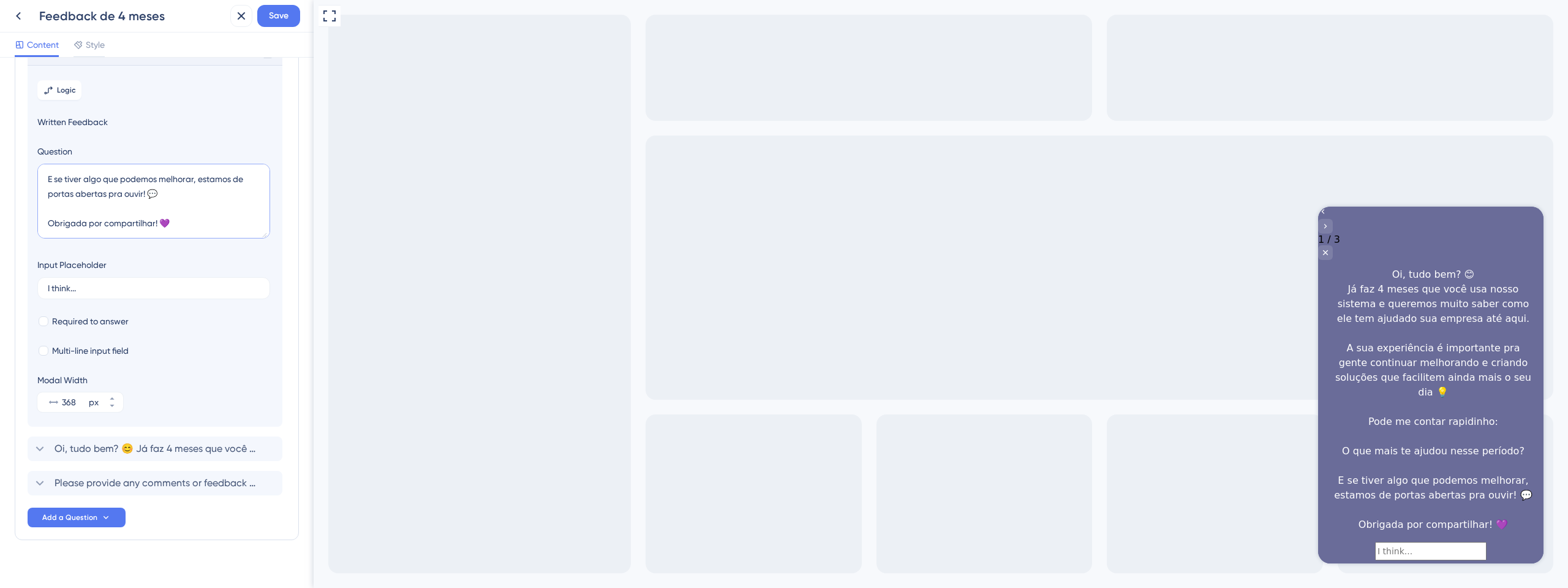
scroll to position [105, 0]
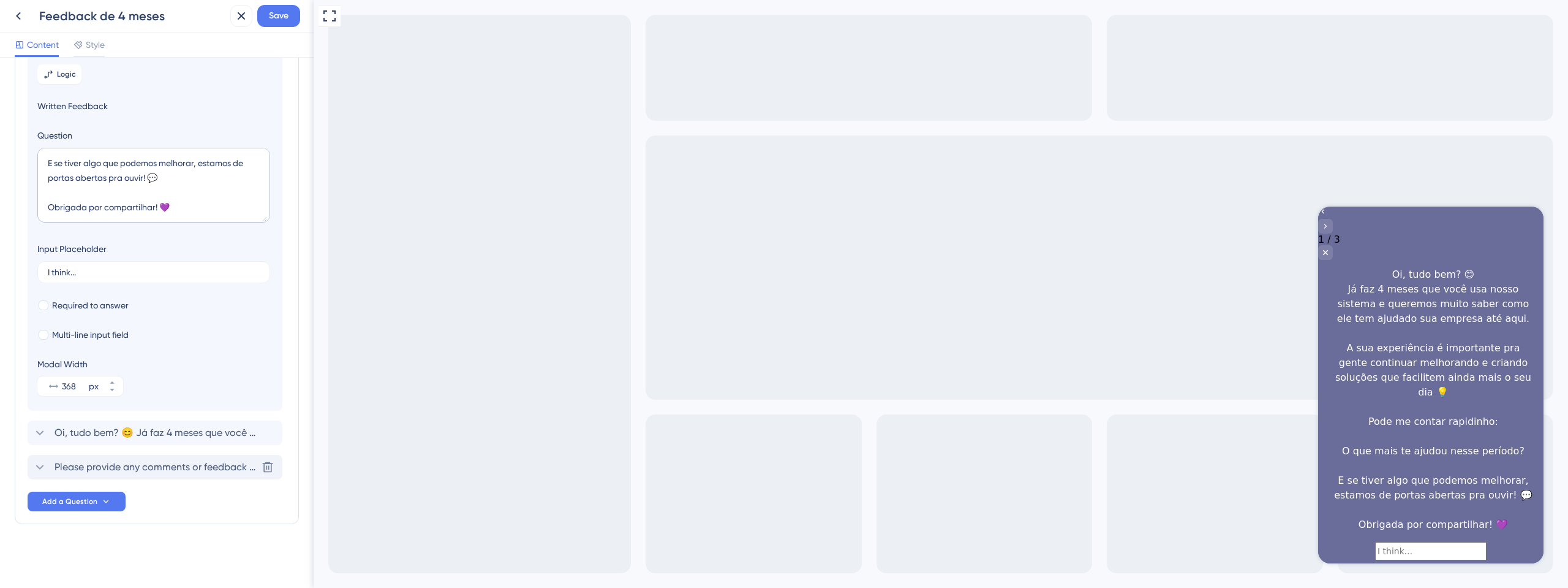
click at [139, 465] on span "Please provide any comments or feedback regarding your experience with our serv…" at bounding box center [155, 467] width 202 height 15
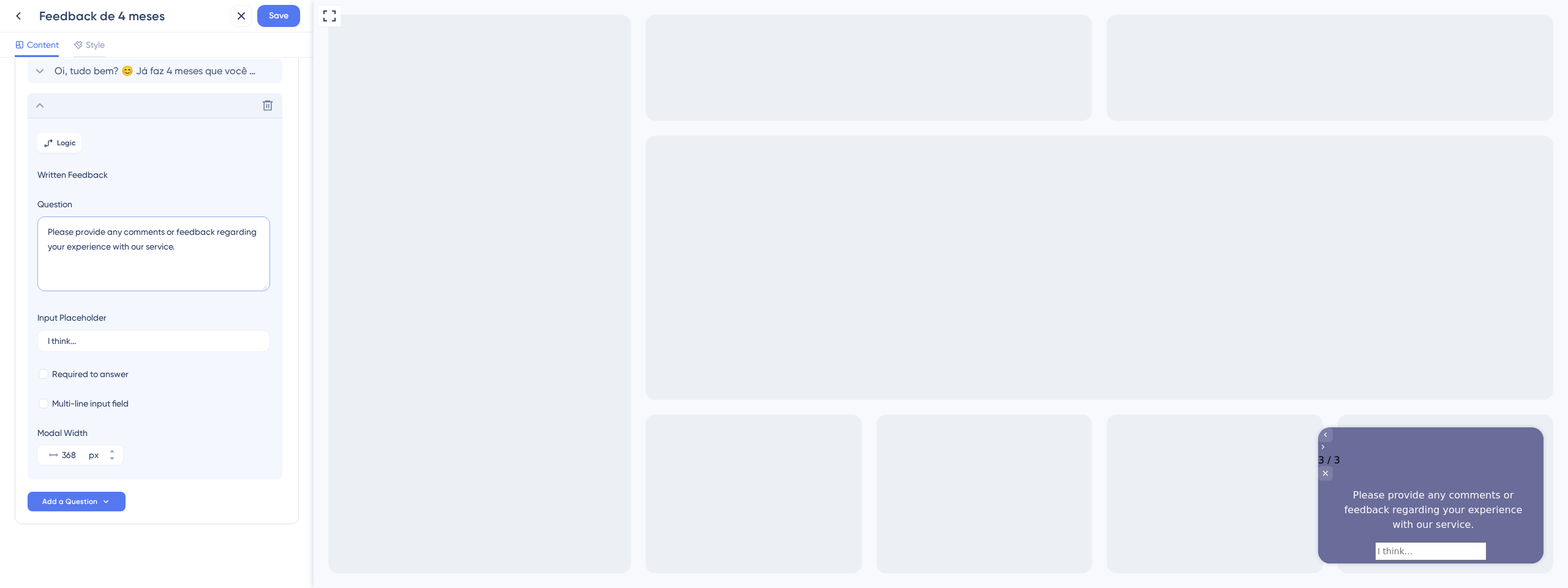
drag, startPoint x: 211, startPoint y: 253, endPoint x: 52, endPoint y: 220, distance: 162.4
click at [52, 220] on textarea "Please provide any comments or feedback regarding your experience with our serv…" at bounding box center [154, 254] width 233 height 75
paste textarea "ode me contar rapidinho: O que mais te ajudou nesse período? E se tiver algo qu…"
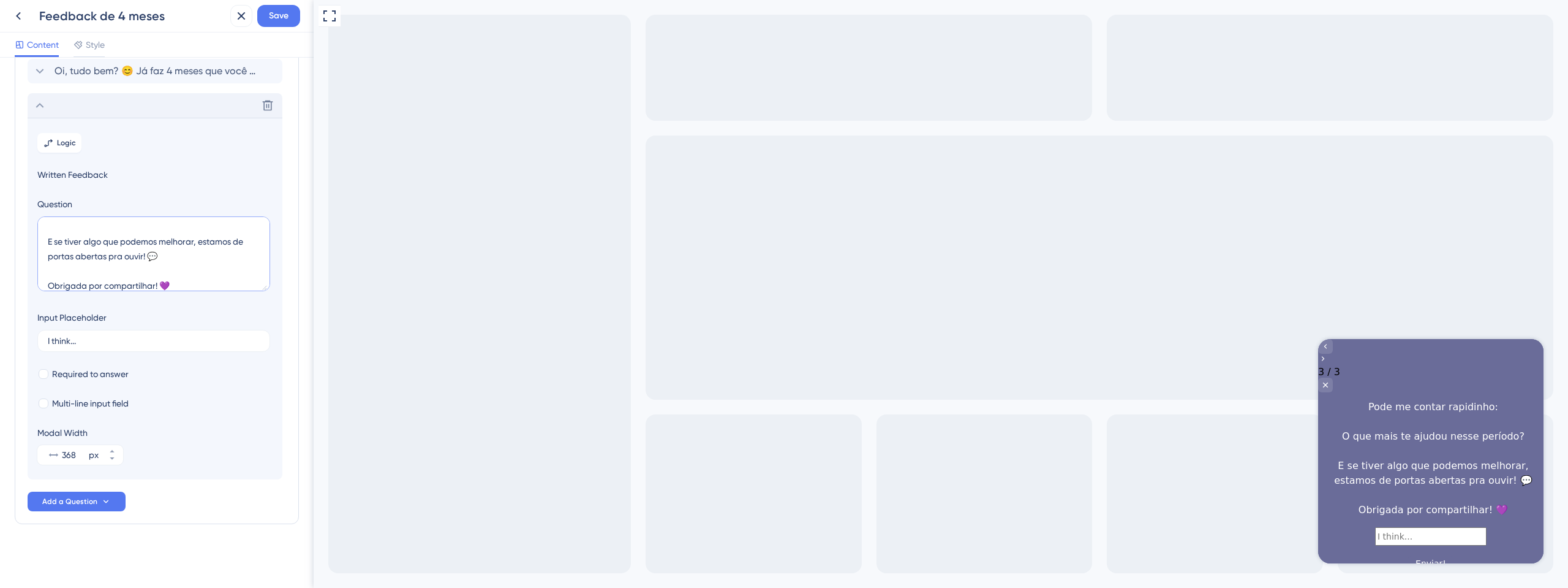
click at [81, 231] on textarea "Pode me contar rapidinho: O que mais te ajudou nesse período? E se tiver algo q…" at bounding box center [154, 254] width 233 height 75
click at [81, 248] on textarea "Pode me contar rapidinho: O que mais te ajudou nesse período? E se tiver algo q…" at bounding box center [154, 254] width 233 height 75
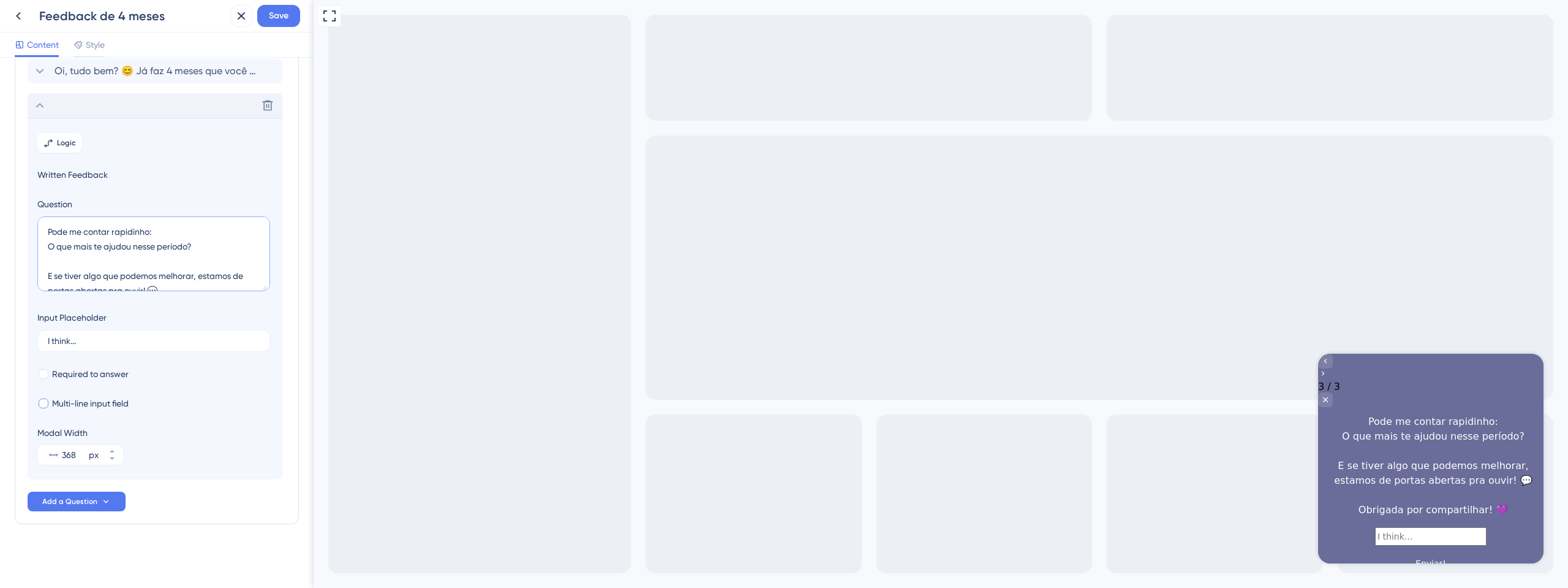
type textarea "Pode me contar rapidinho: O que mais te ajudou nesse período? E se tiver algo q…"
click at [88, 407] on span "Multi-line input field" at bounding box center [90, 403] width 77 height 15
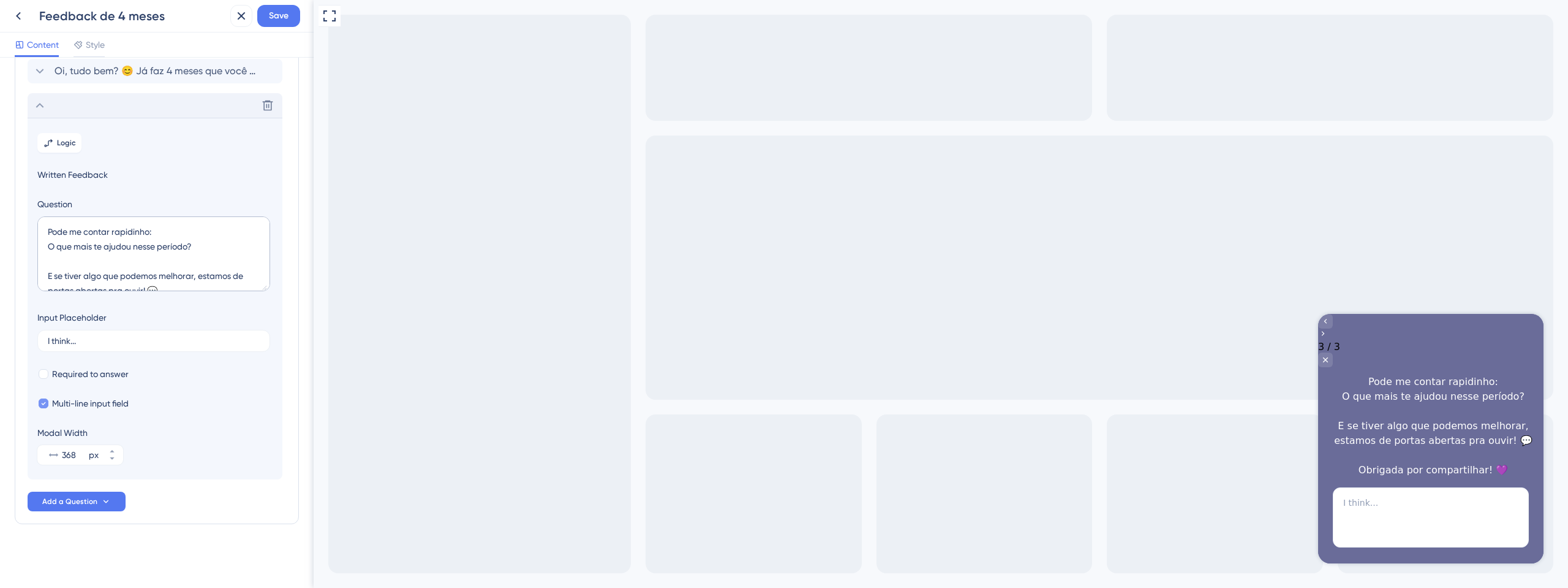
click at [88, 407] on span "Multi-line input field" at bounding box center [90, 403] width 77 height 15
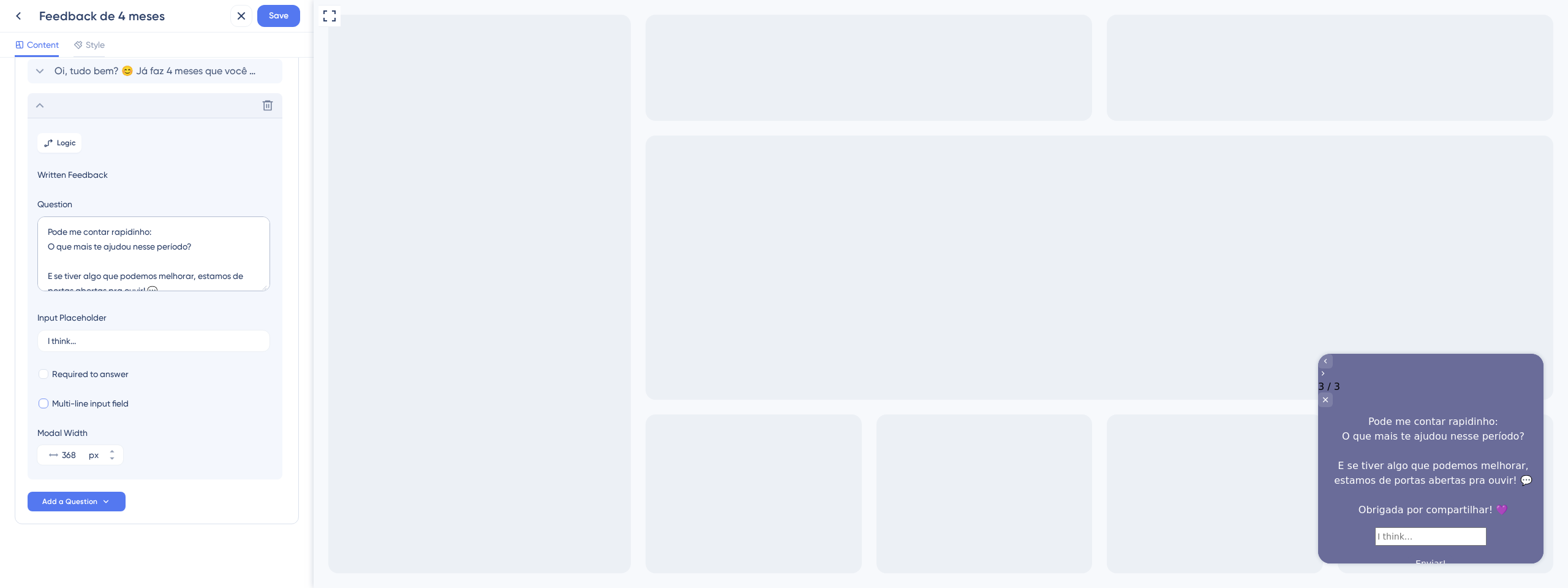
click at [88, 407] on span "Multi-line input field" at bounding box center [90, 403] width 77 height 15
checkbox input "true"
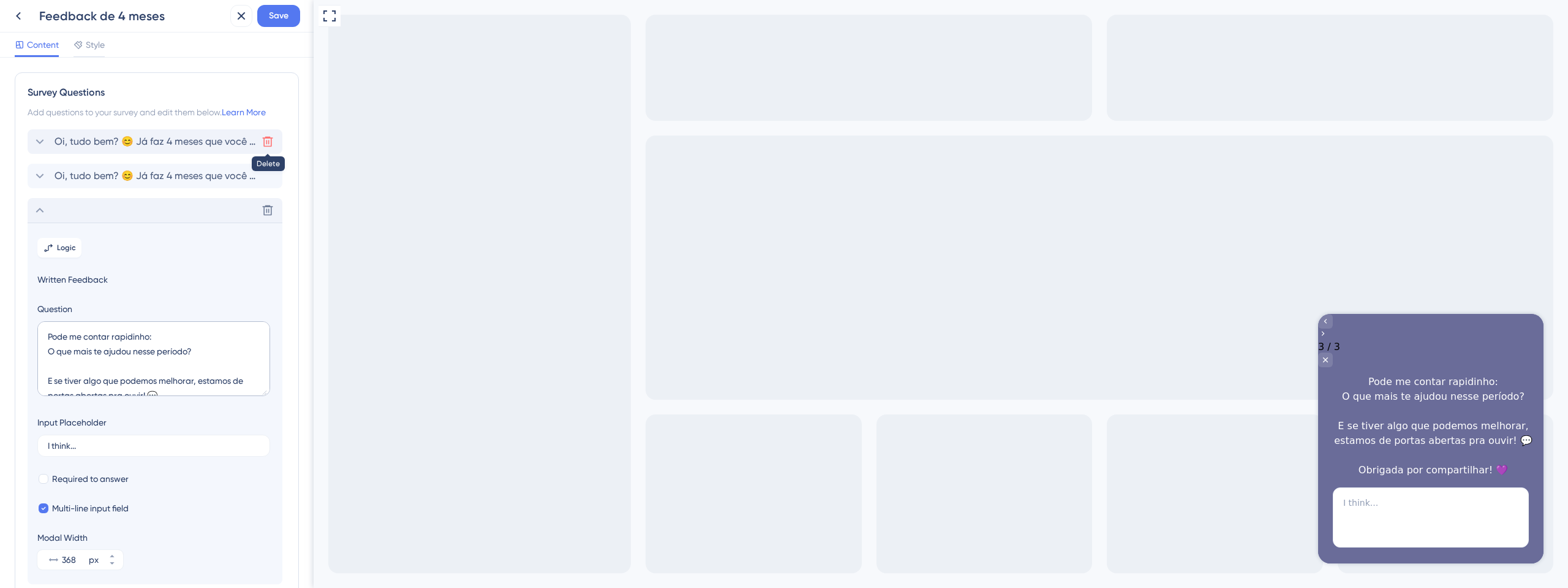
click at [270, 137] on icon at bounding box center [268, 142] width 12 height 12
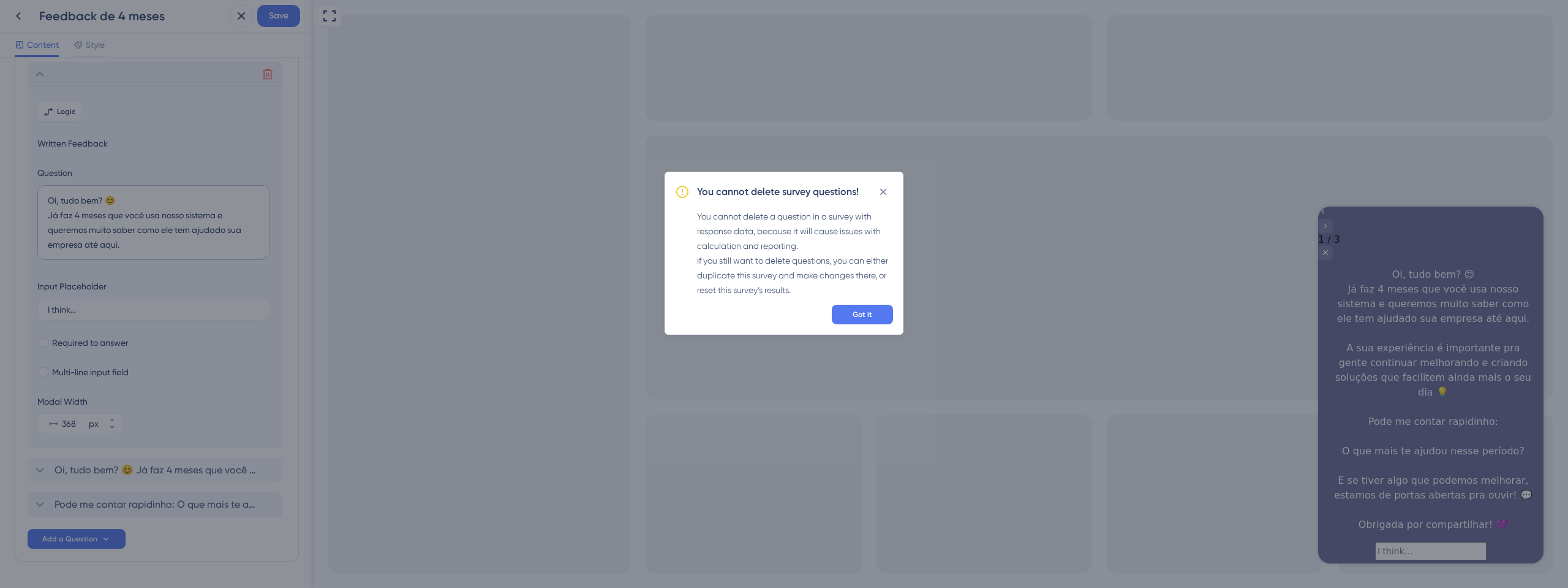
scroll to position [72, 0]
click at [879, 314] on button "Got it" at bounding box center [863, 314] width 61 height 19
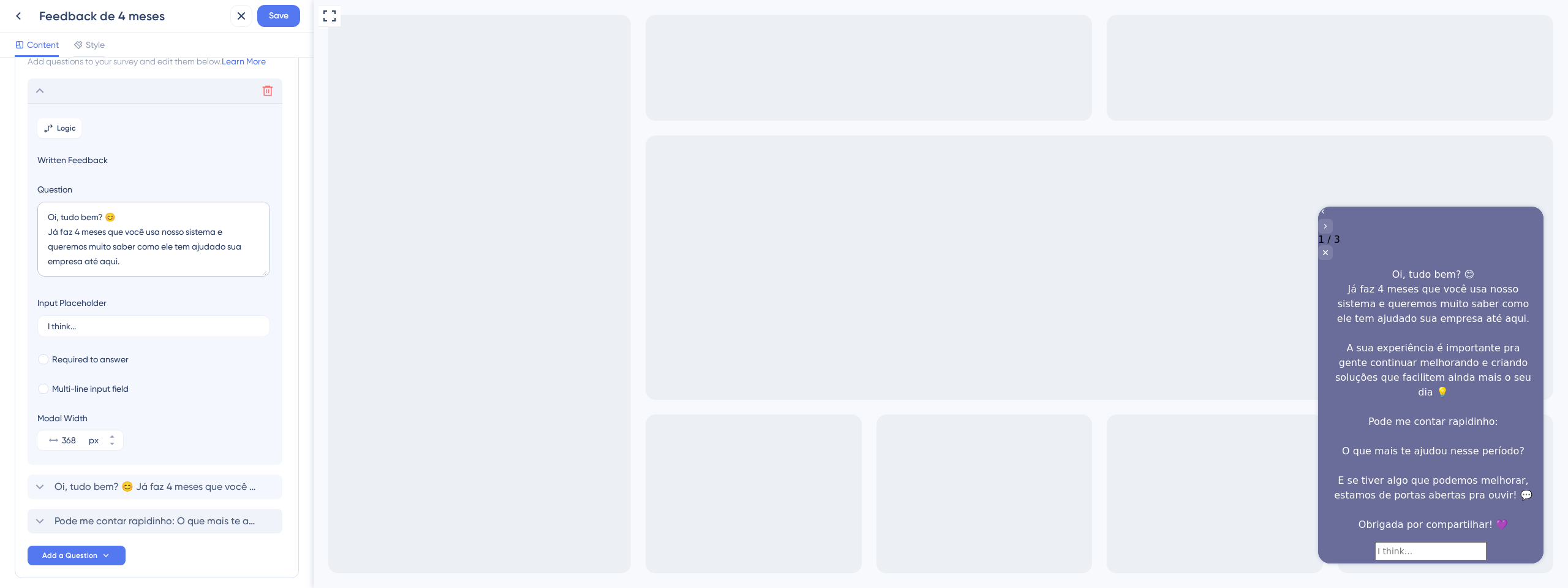
scroll to position [105, 0]
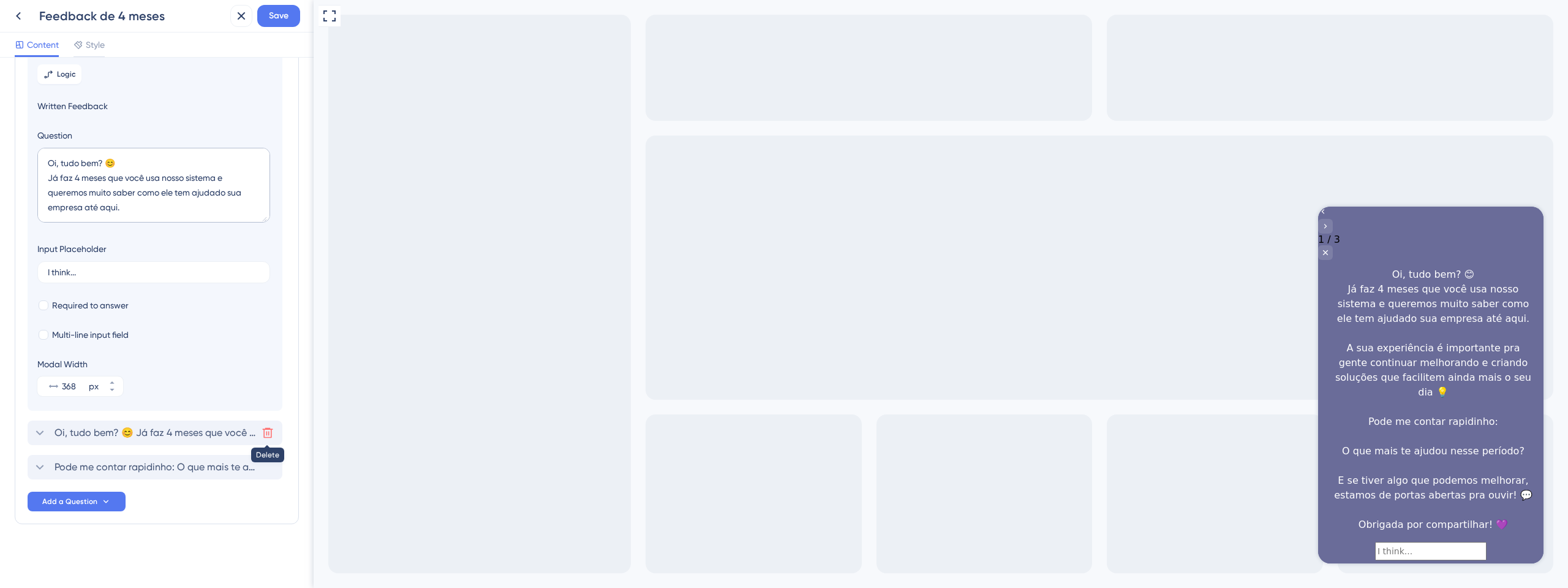
click at [269, 436] on icon at bounding box center [268, 433] width 12 height 12
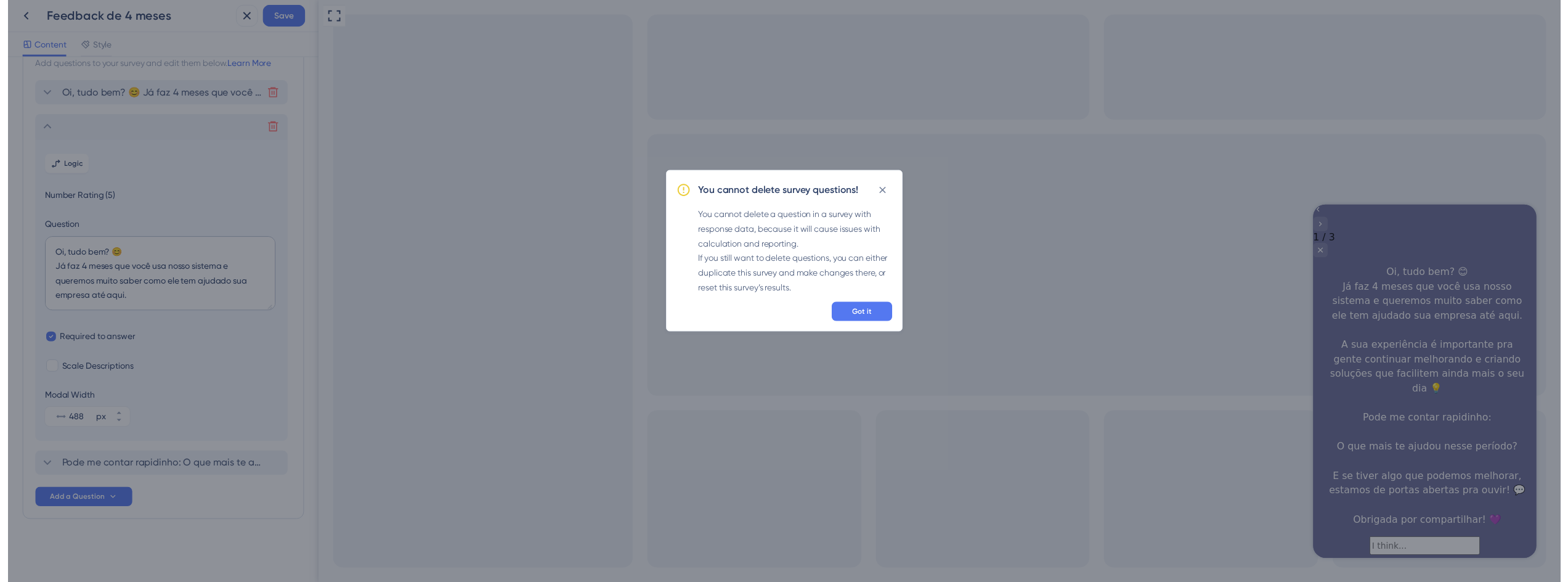
scroll to position [49, 0]
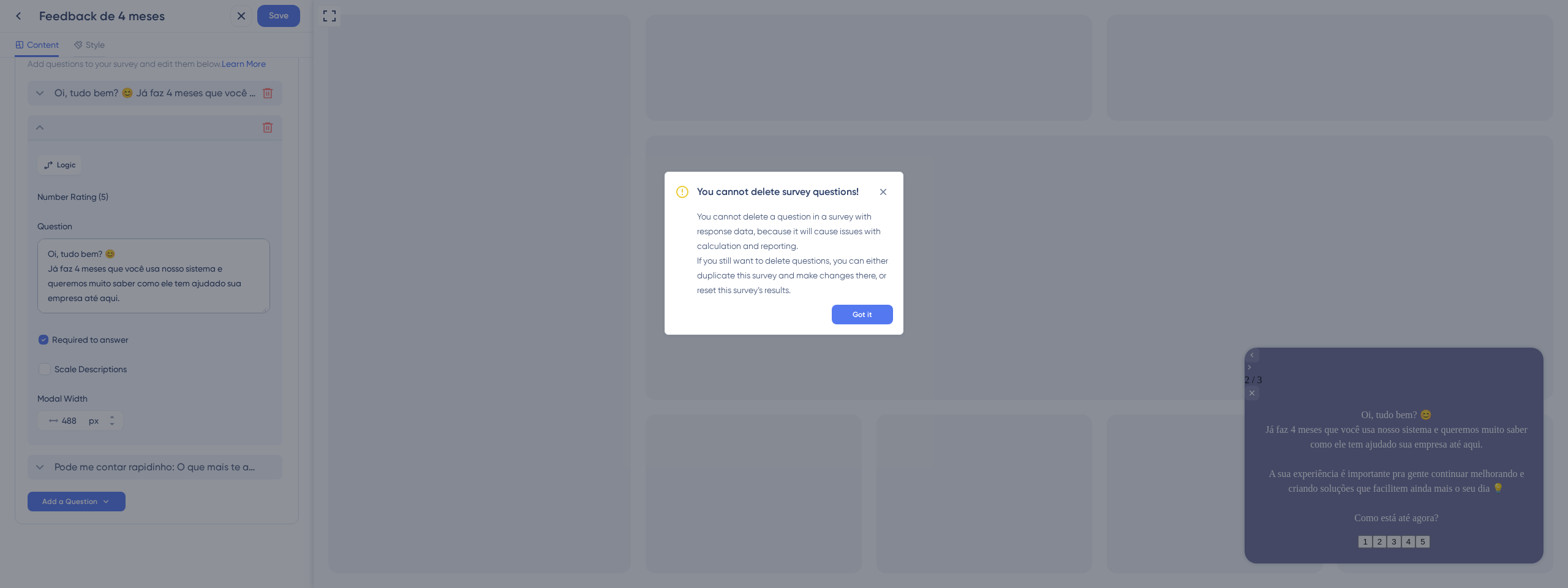
click at [21, 12] on div "You cannot delete survey questions! You cannot delete a question in a survey wi…" at bounding box center [784, 294] width 1568 height 588
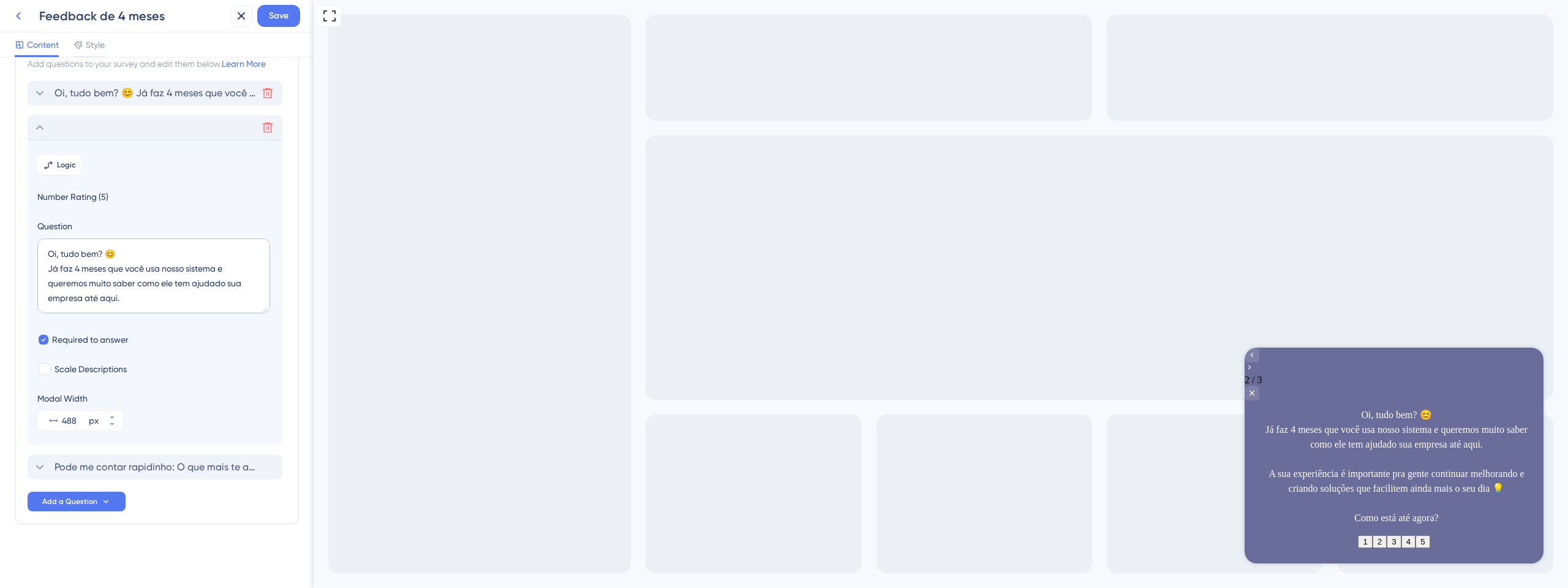
click at [17, 12] on icon at bounding box center [19, 16] width 15 height 15
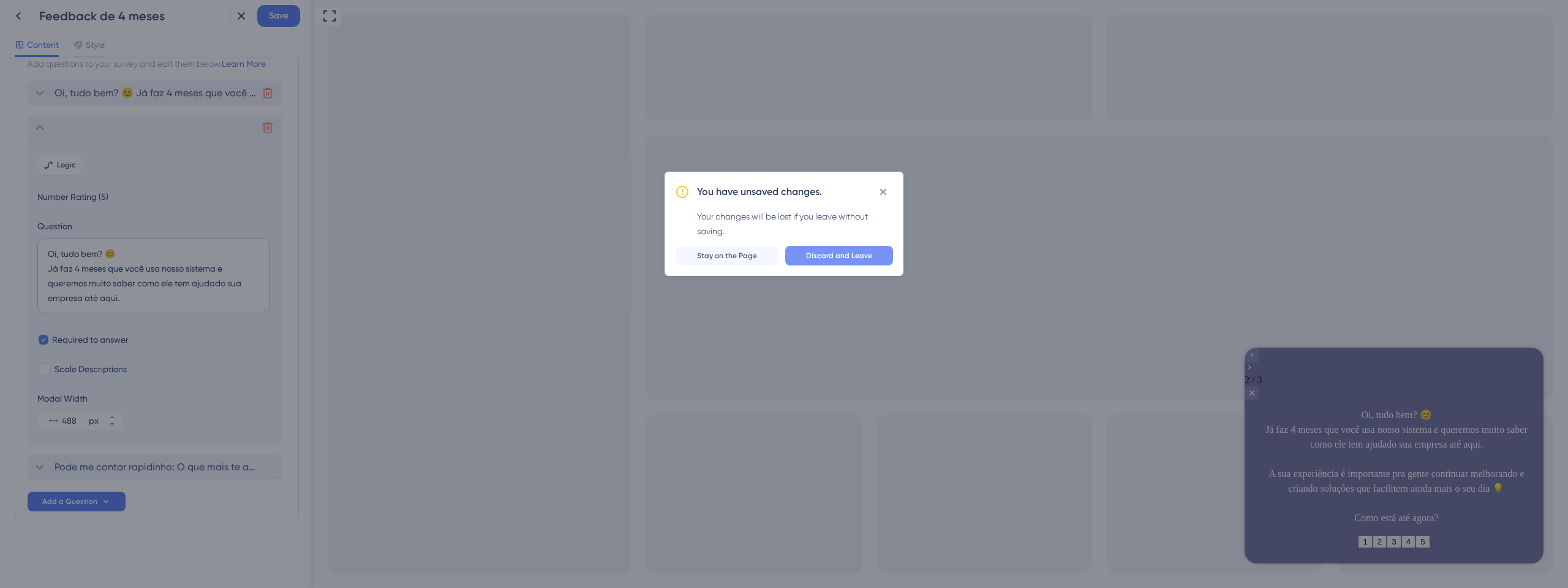
click at [854, 254] on span "Discard and Leave" at bounding box center [839, 256] width 66 height 10
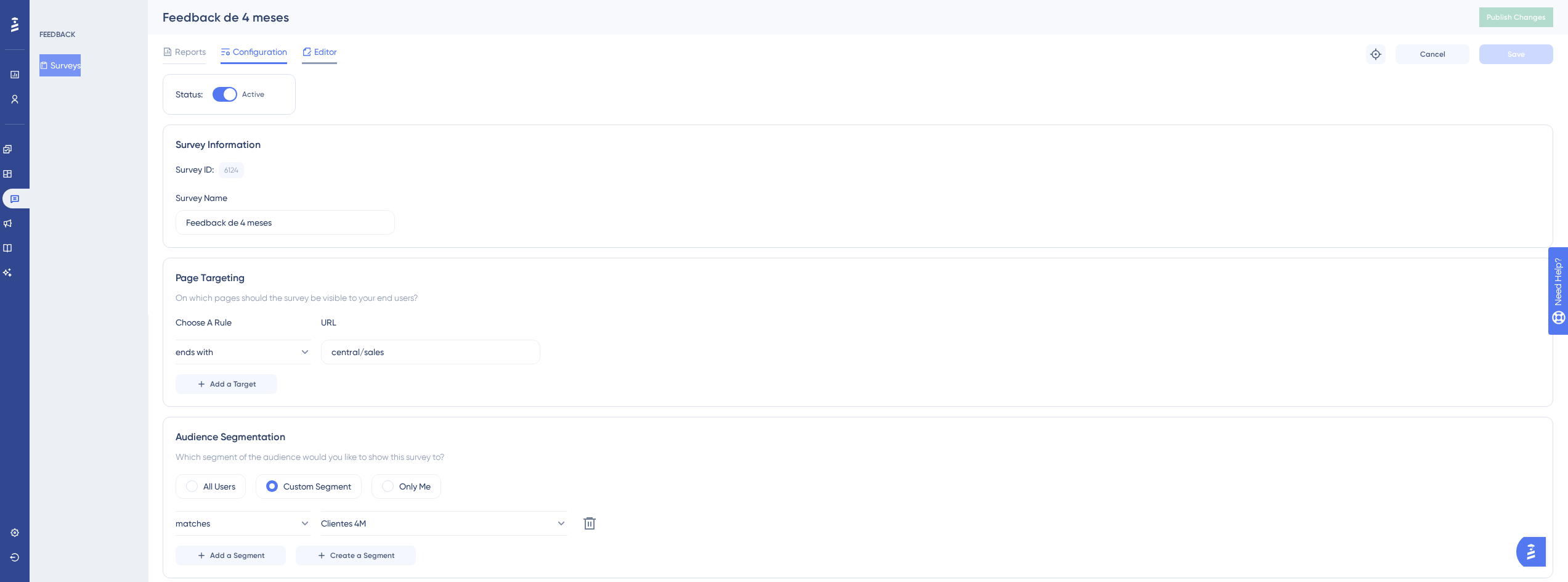
click at [326, 53] on span "Editor" at bounding box center [325, 52] width 23 height 15
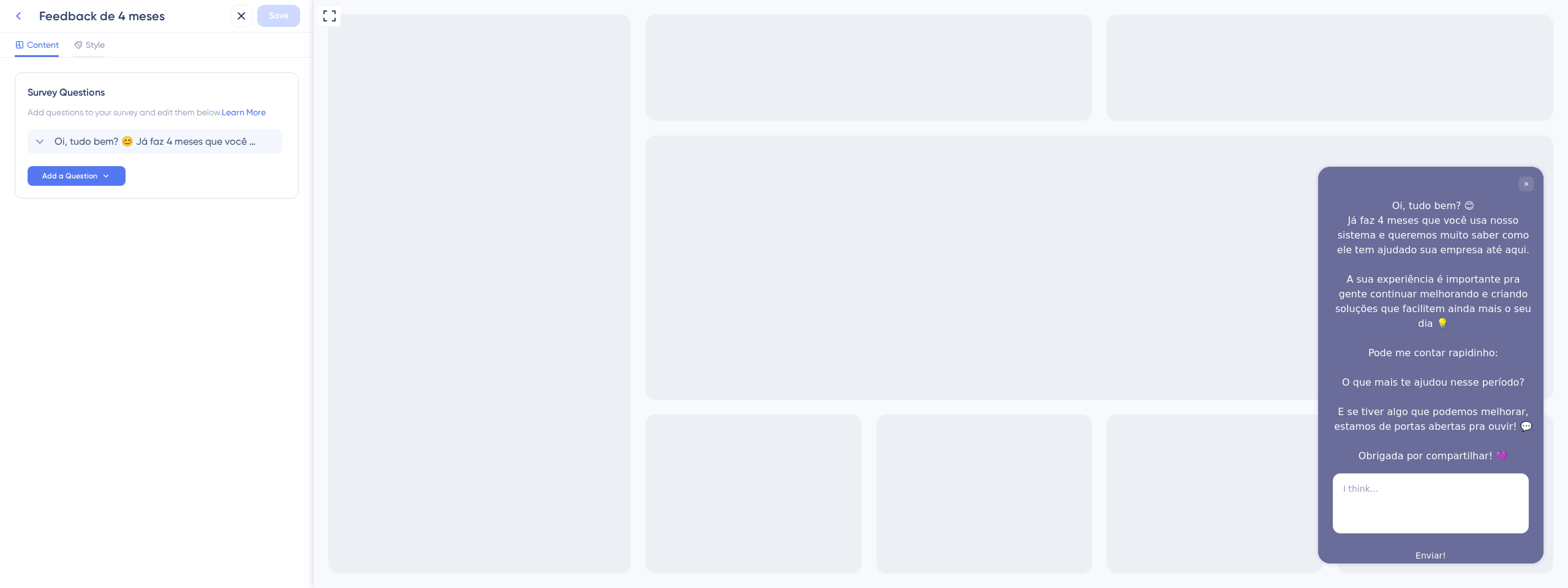
click at [11, 17] on button at bounding box center [18, 16] width 22 height 22
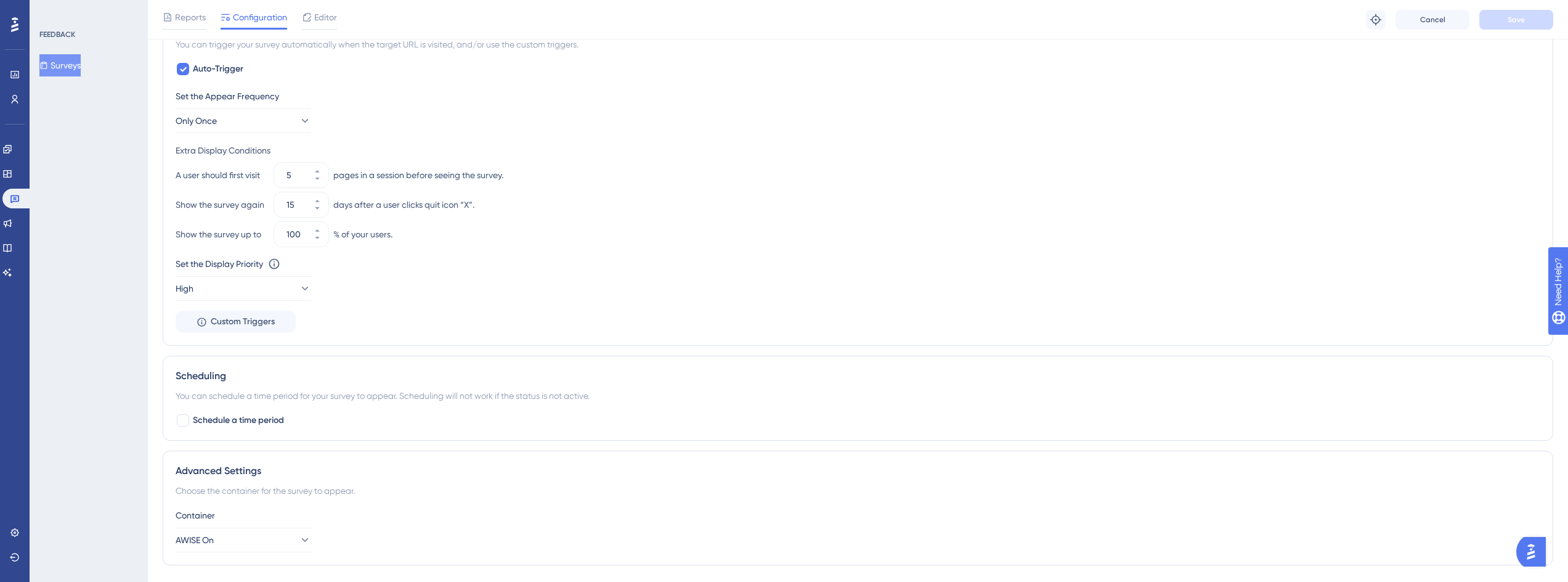
scroll to position [646, 0]
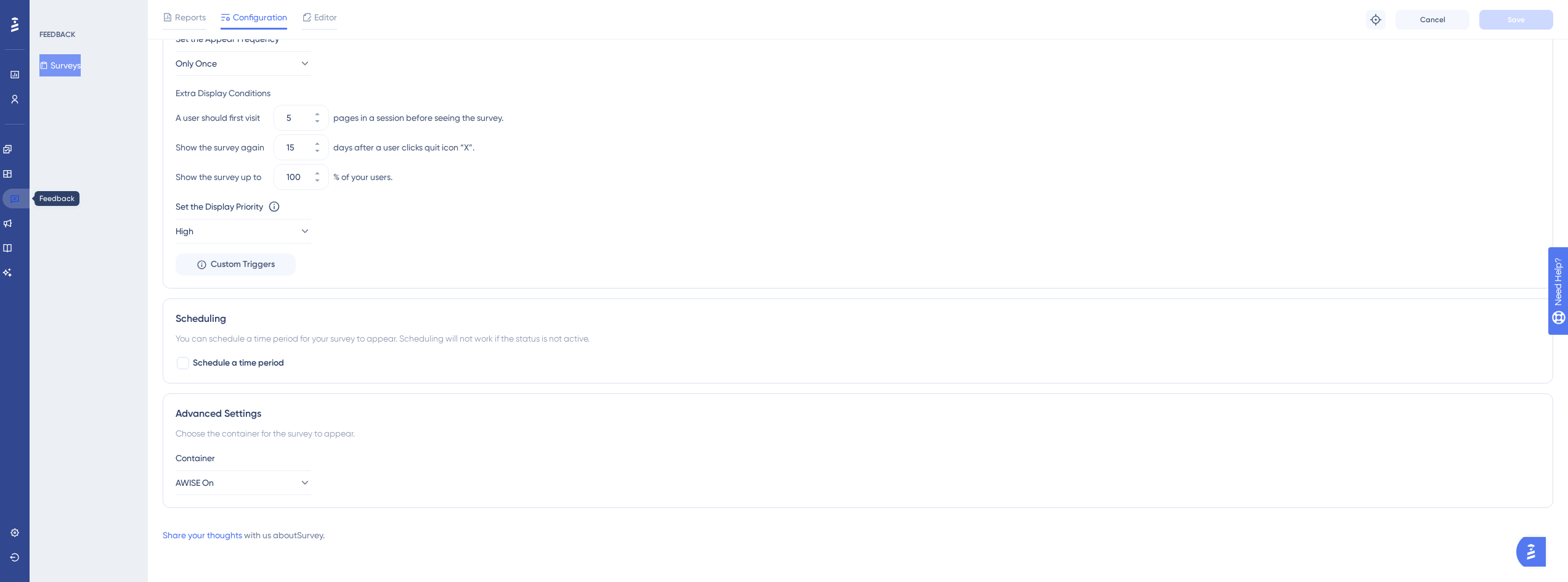
click at [16, 198] on icon at bounding box center [15, 199] width 9 height 8
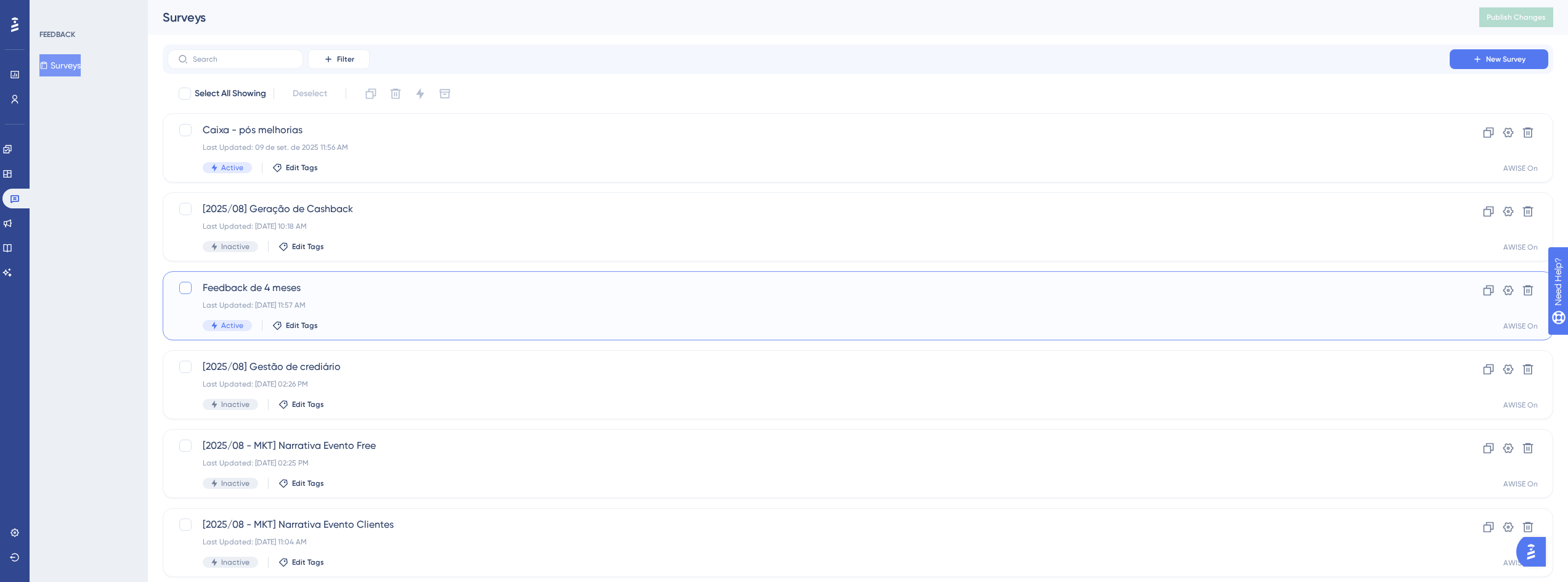
click at [186, 289] on div at bounding box center [186, 288] width 13 height 13
checkbox input "true"
click at [1487, 295] on icon at bounding box center [1488, 290] width 11 height 11
checkbox input "true"
checkbox input "false"
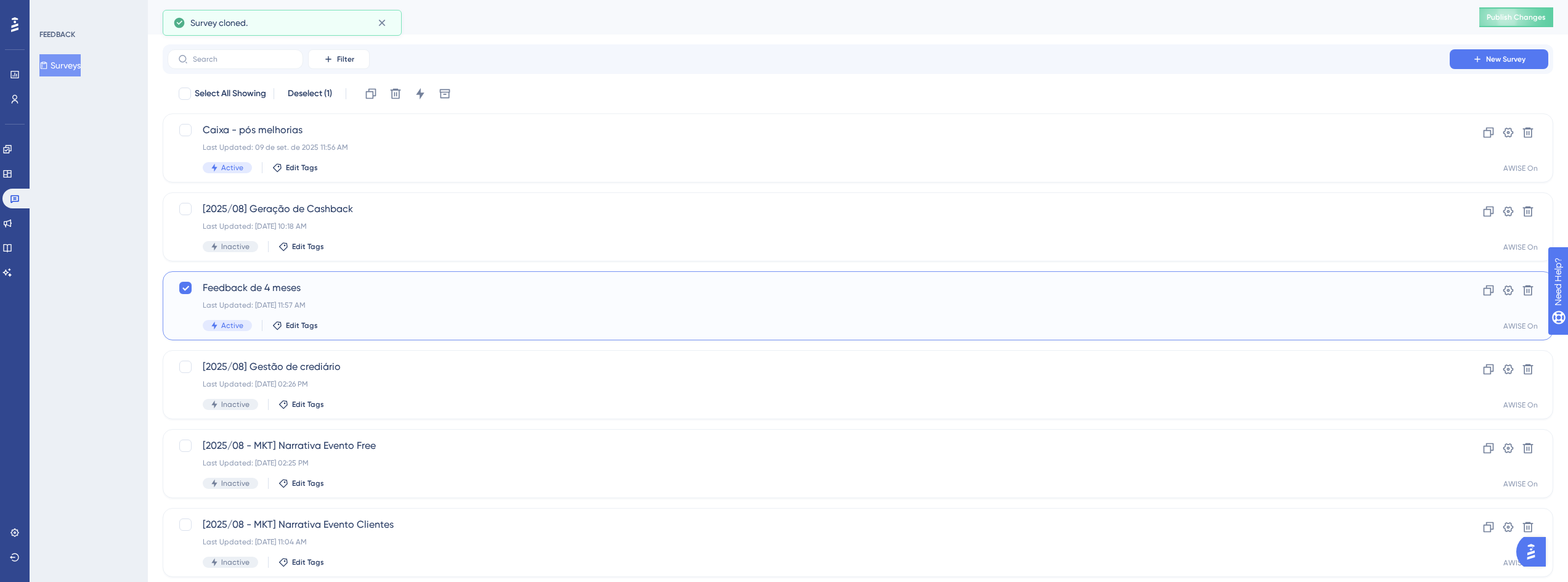
checkbox input "false"
click at [306, 127] on span "Copy - Feedback de 4 meses" at bounding box center [808, 130] width 1212 height 15
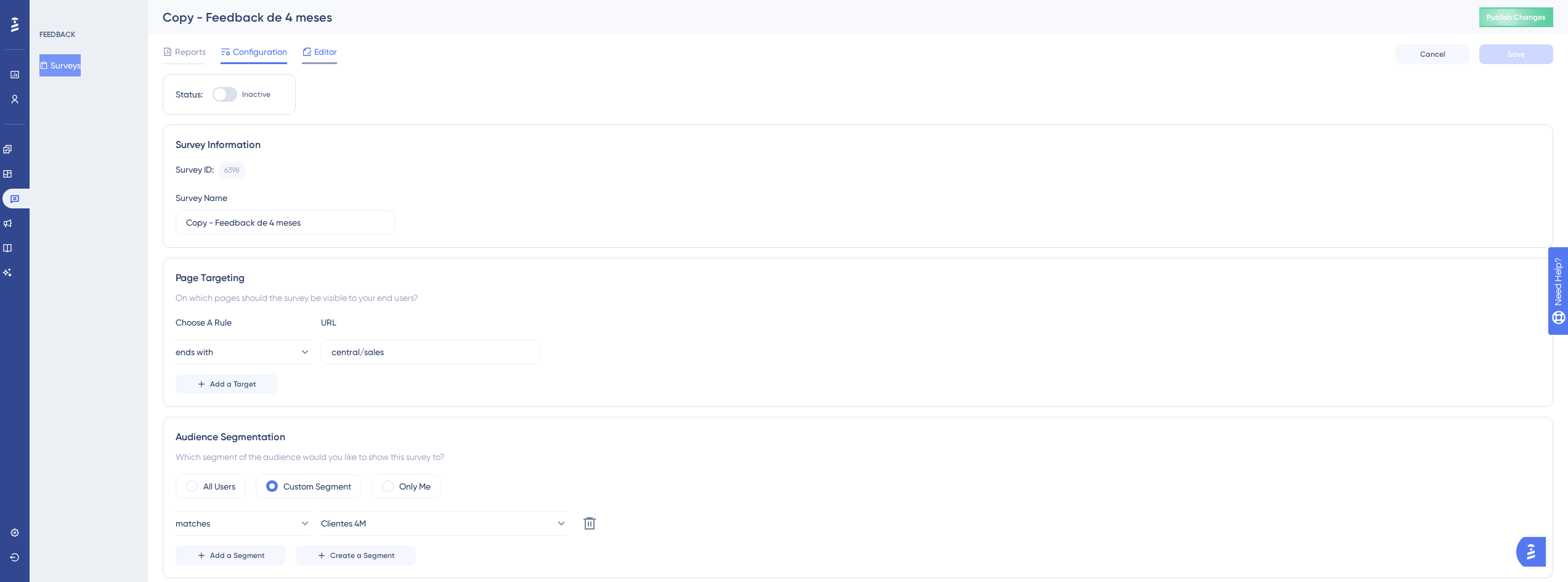
click at [325, 55] on span "Editor" at bounding box center [325, 52] width 23 height 15
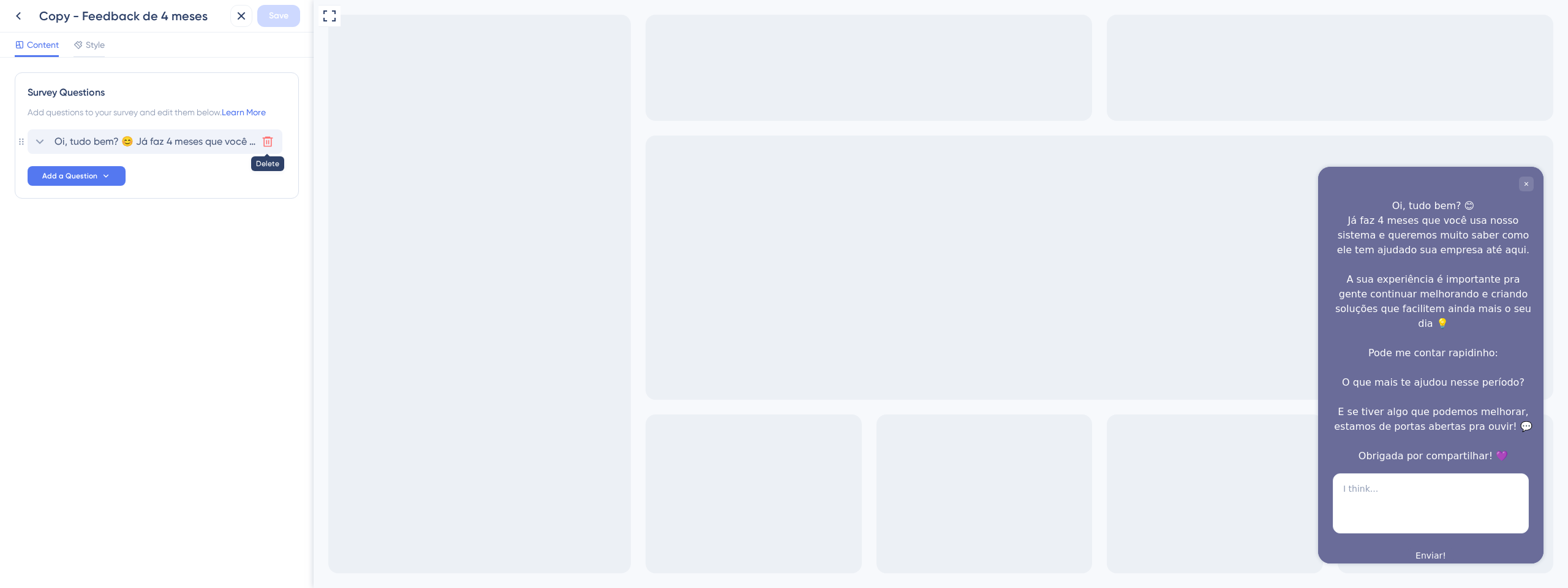
click at [270, 144] on icon at bounding box center [268, 142] width 12 height 12
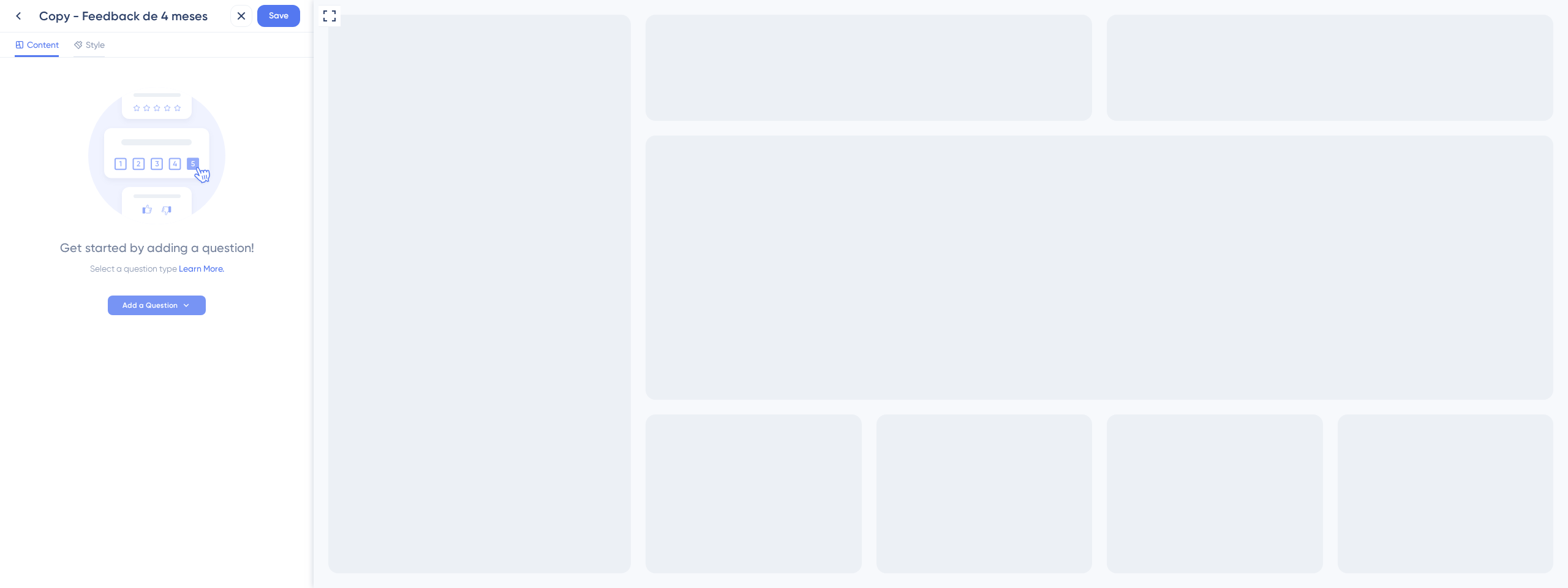
click at [145, 301] on span "Add a Question" at bounding box center [150, 306] width 55 height 10
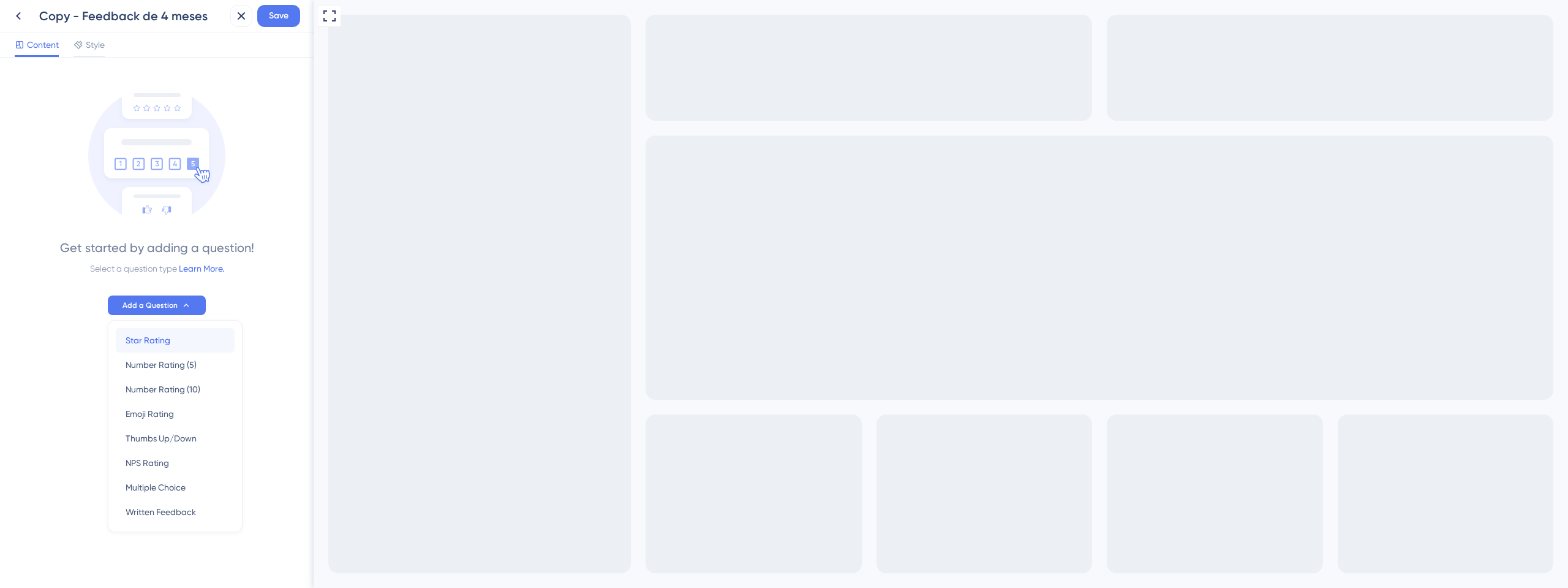
click at [208, 335] on div "Star Rating Star Rating" at bounding box center [175, 340] width 99 height 24
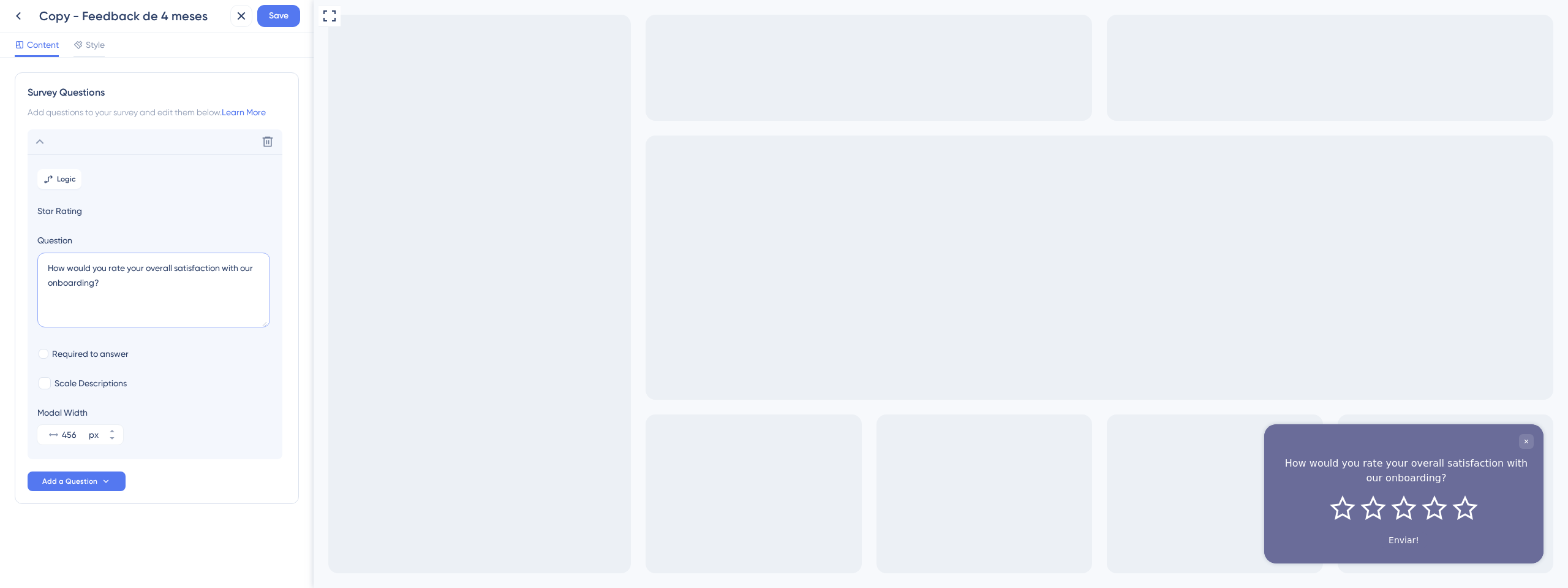
drag, startPoint x: 102, startPoint y: 281, endPoint x: 16, endPoint y: 258, distance: 89.0
click at [16, 258] on div "Survey Questions Add questions to your survey and edit them below. Learn More D…" at bounding box center [157, 288] width 284 height 431
click at [92, 482] on span "Add a Question" at bounding box center [70, 481] width 55 height 10
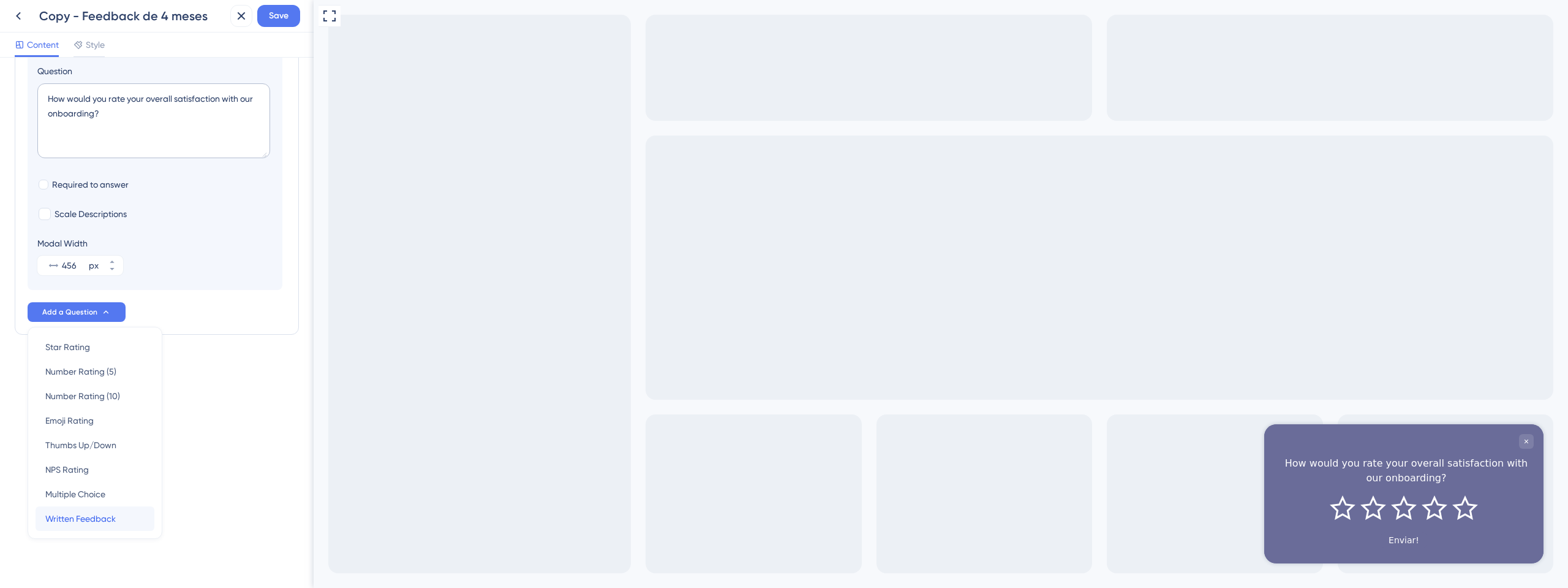
click at [113, 523] on span "Written Feedback" at bounding box center [80, 519] width 70 height 15
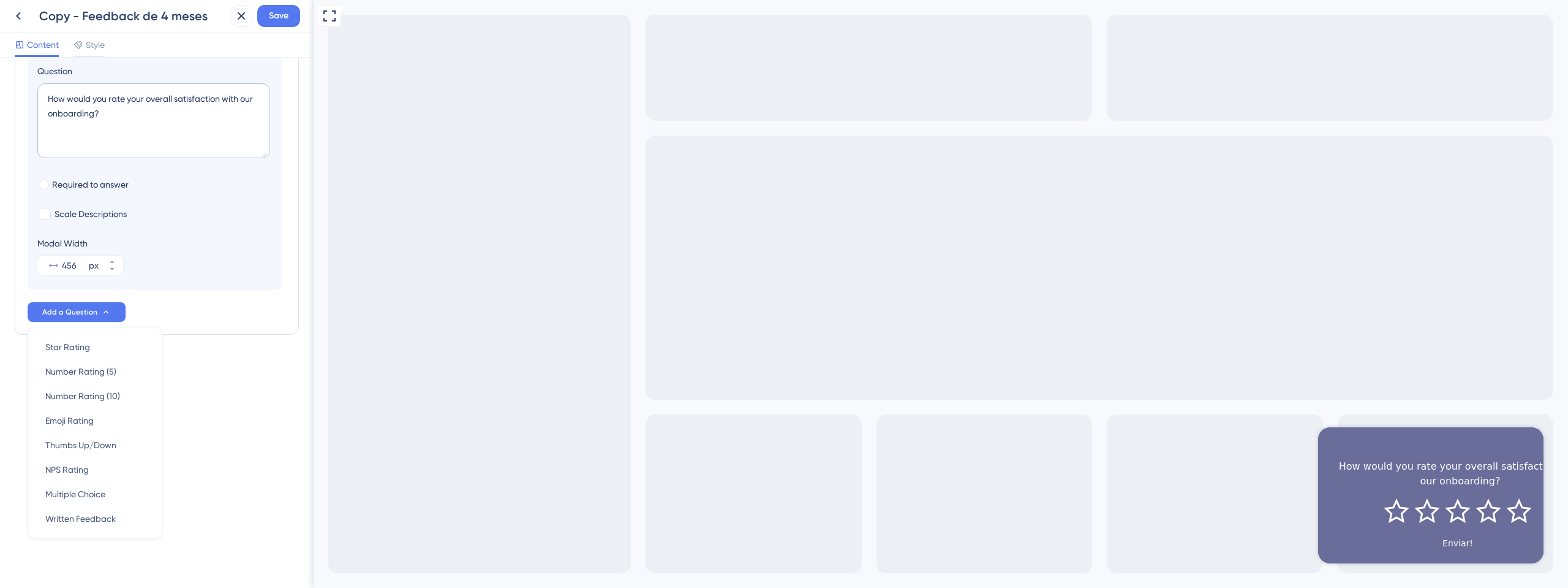
scroll to position [70, 0]
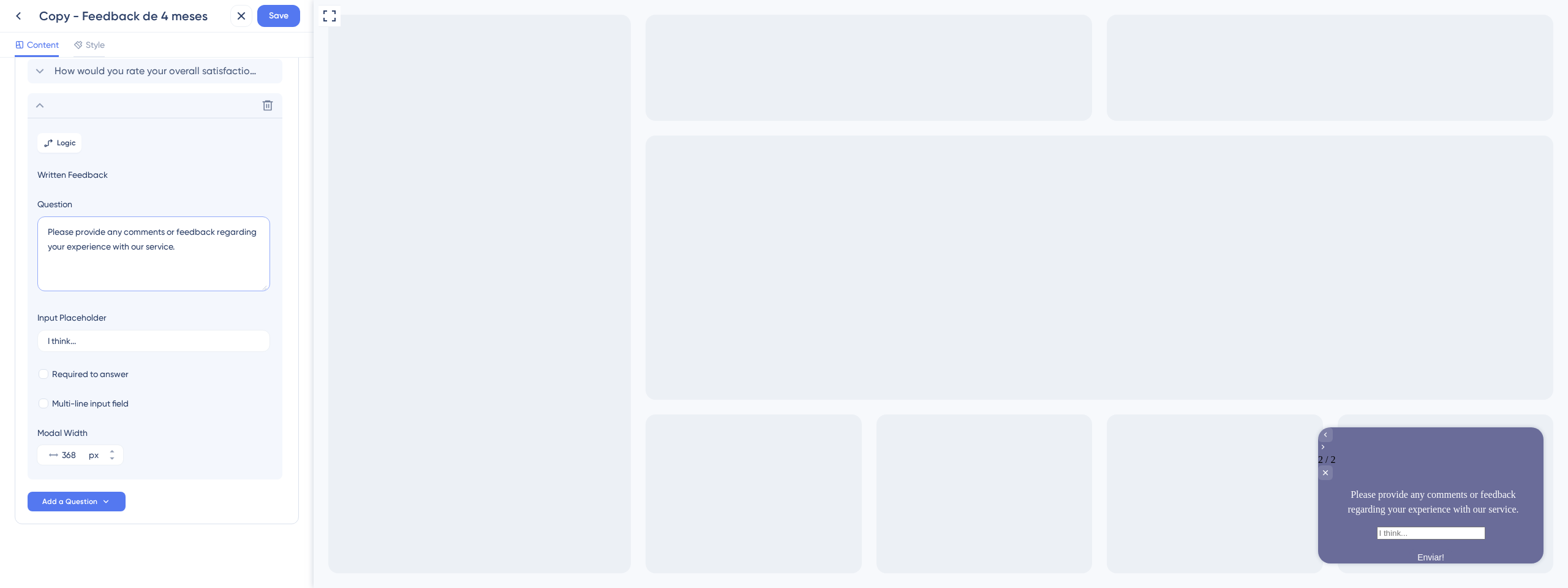
drag, startPoint x: 183, startPoint y: 253, endPoint x: 41, endPoint y: 229, distance: 144.0
click at [41, 229] on textarea "Please provide any comments or feedback regarding your experience with our serv…" at bounding box center [154, 254] width 233 height 75
paste textarea "ode me contar rapidinho: O que mais te ajudou nesse período? E se tiver algo qu…"
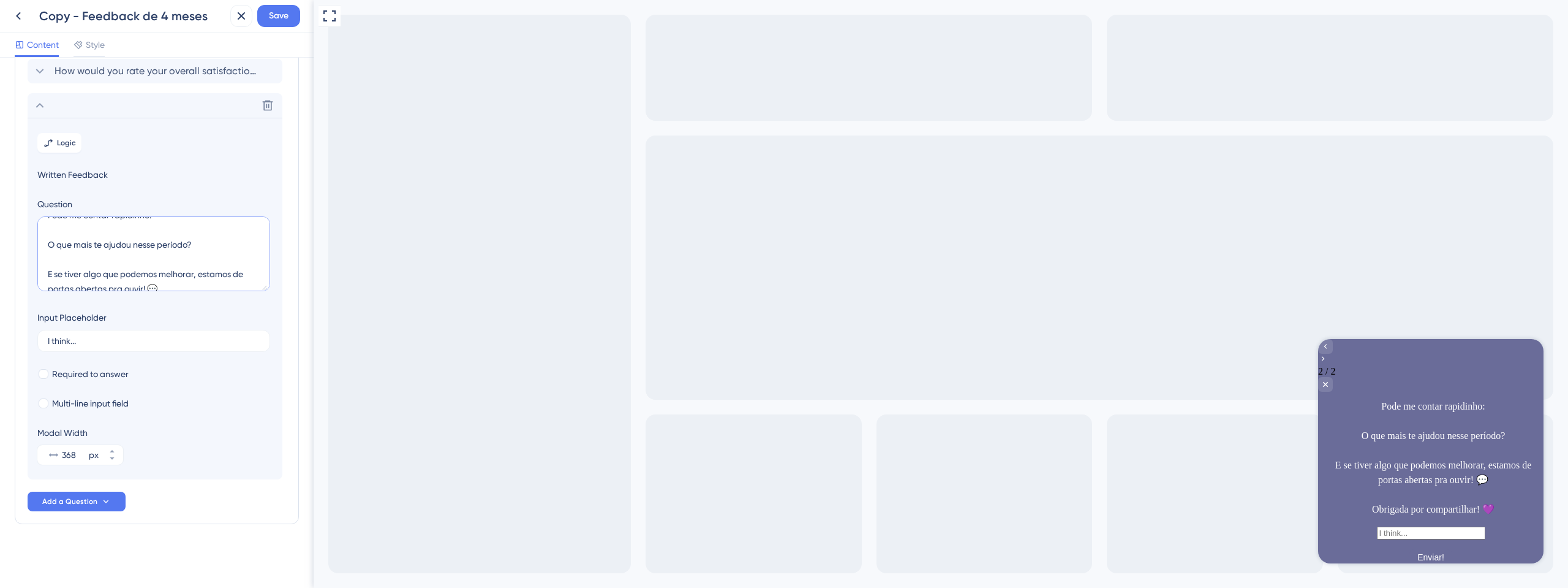
scroll to position [0, 0]
click at [61, 246] on textarea "Pode me contar rapidinho: O que mais te ajudou nesse período? E se tiver algo q…" at bounding box center [154, 254] width 233 height 75
type textarea "Pode me contar rapidinho: O que mais te ajudou nesse período? E se tiver algo q…"
drag, startPoint x: 87, startPoint y: 342, endPoint x: 40, endPoint y: 333, distance: 47.9
click at [40, 333] on label "I think..." at bounding box center [154, 340] width 233 height 22
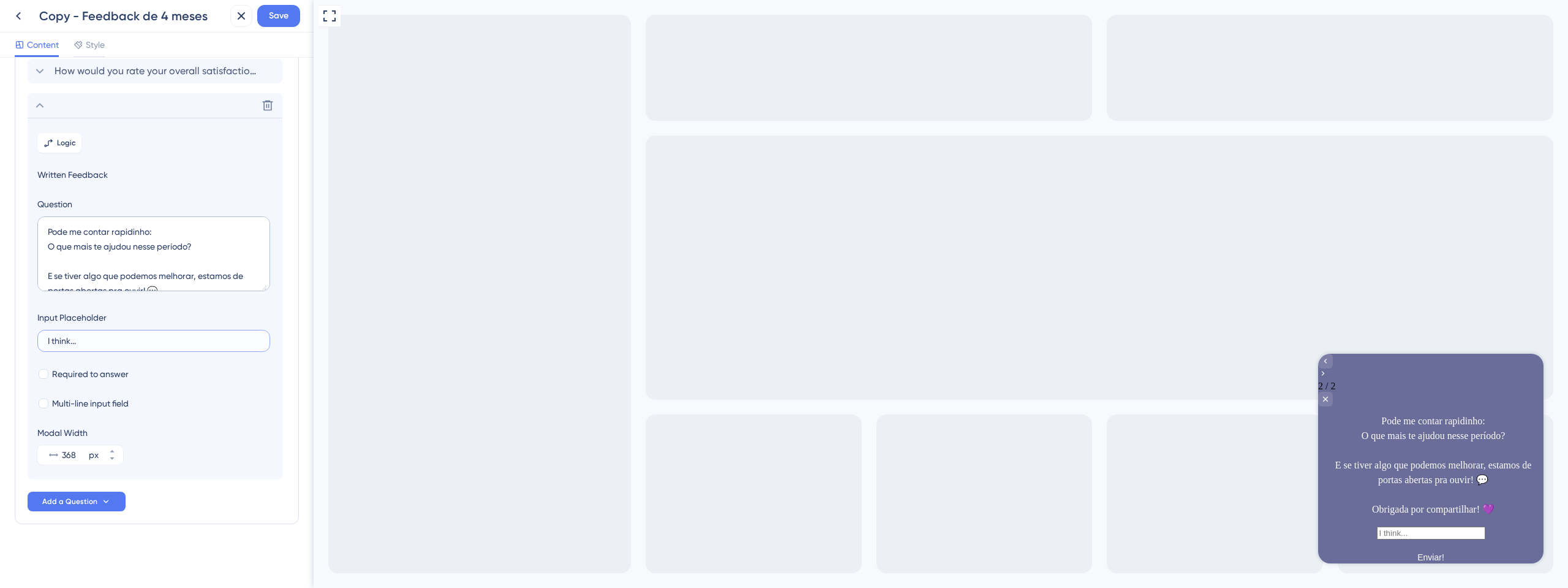
click at [48, 337] on input "I think..." at bounding box center [154, 341] width 212 height 9
type input "Eu..."
click at [107, 408] on span "Multi-line input field" at bounding box center [90, 403] width 77 height 15
checkbox input "true"
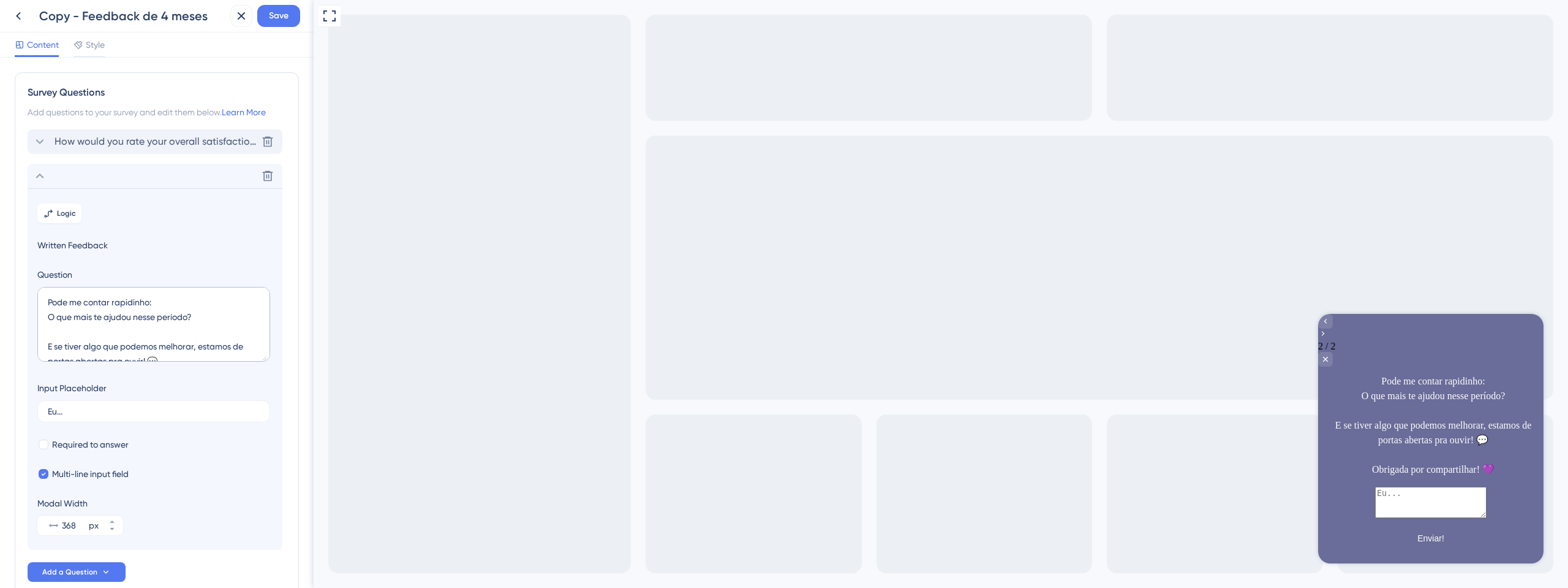
click at [112, 138] on span "How would you rate your overall satisfaction with our onboarding?" at bounding box center [155, 142] width 202 height 15
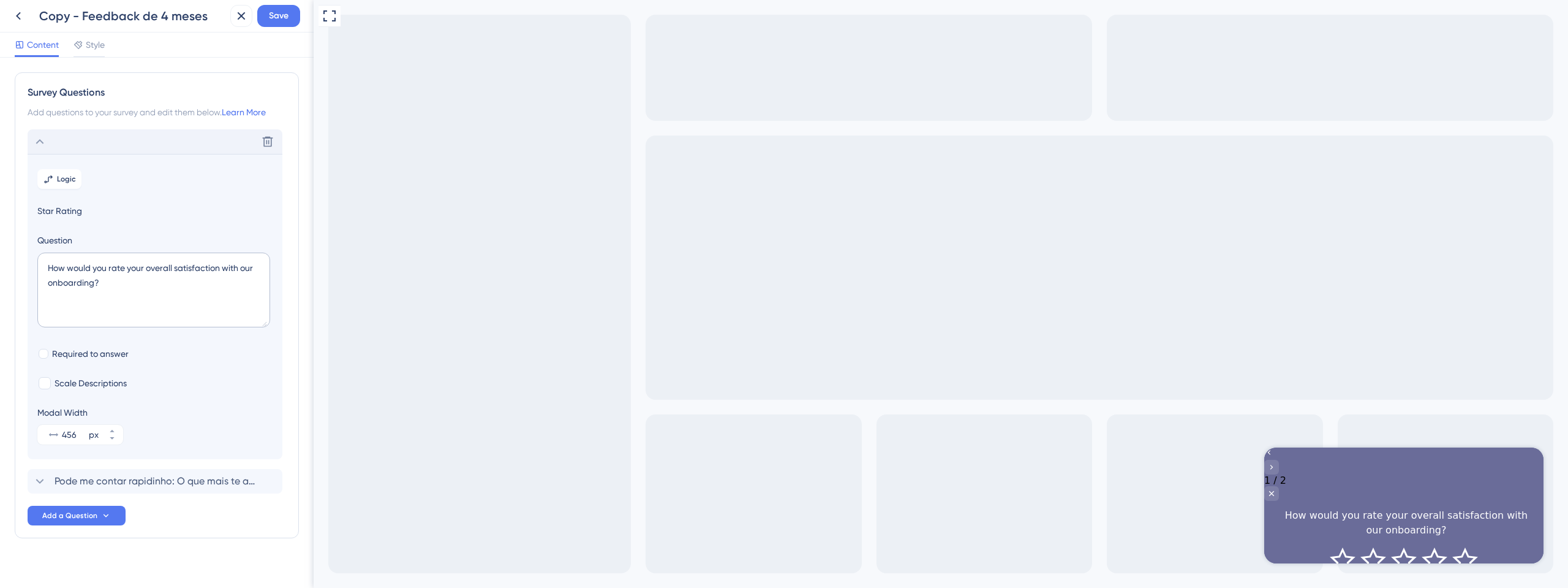
scroll to position [14, 0]
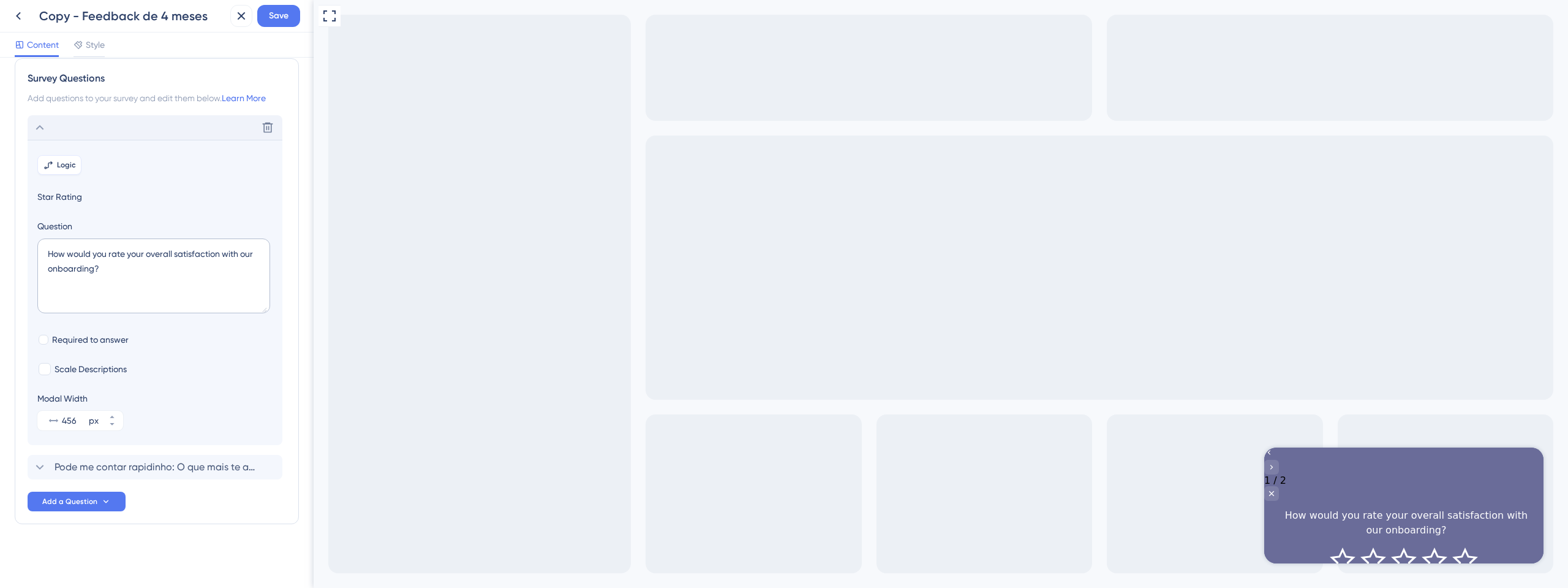
click at [54, 163] on button "Logic" at bounding box center [59, 165] width 44 height 19
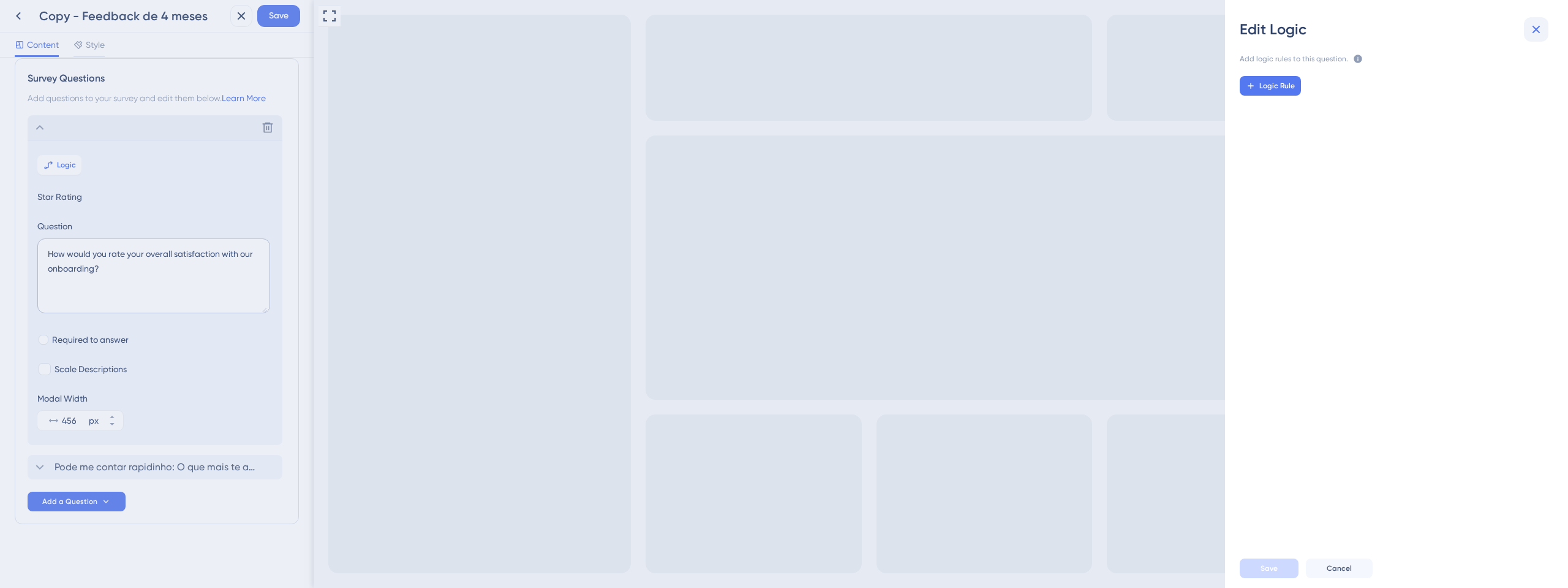
click at [1536, 26] on icon at bounding box center [1537, 29] width 15 height 15
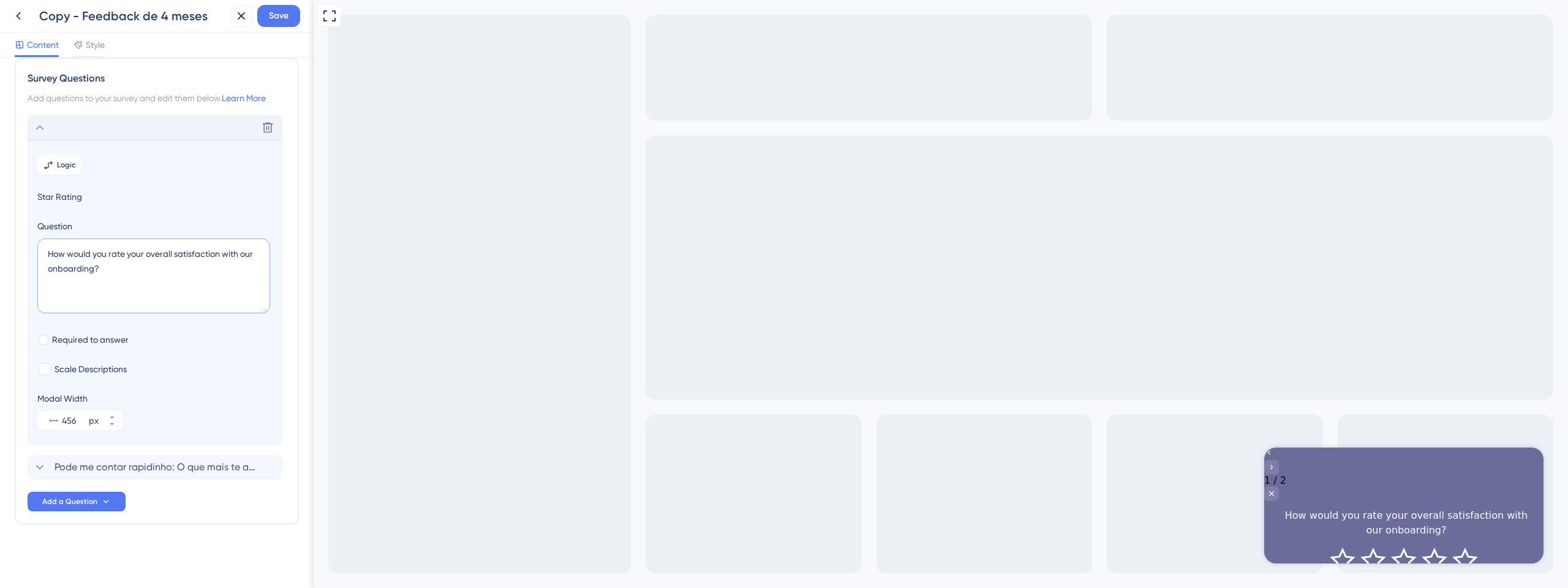
drag, startPoint x: 109, startPoint y: 279, endPoint x: 32, endPoint y: 250, distance: 82.3
click at [32, 250] on section "Logic Star Rating Question How would you rate your overall satisfaction with ou…" at bounding box center [155, 292] width 255 height 306
paste textarea "Oi, tudo bem? 😊 Já faz 4 meses que você usa nosso sistema e queremos muito sabe…"
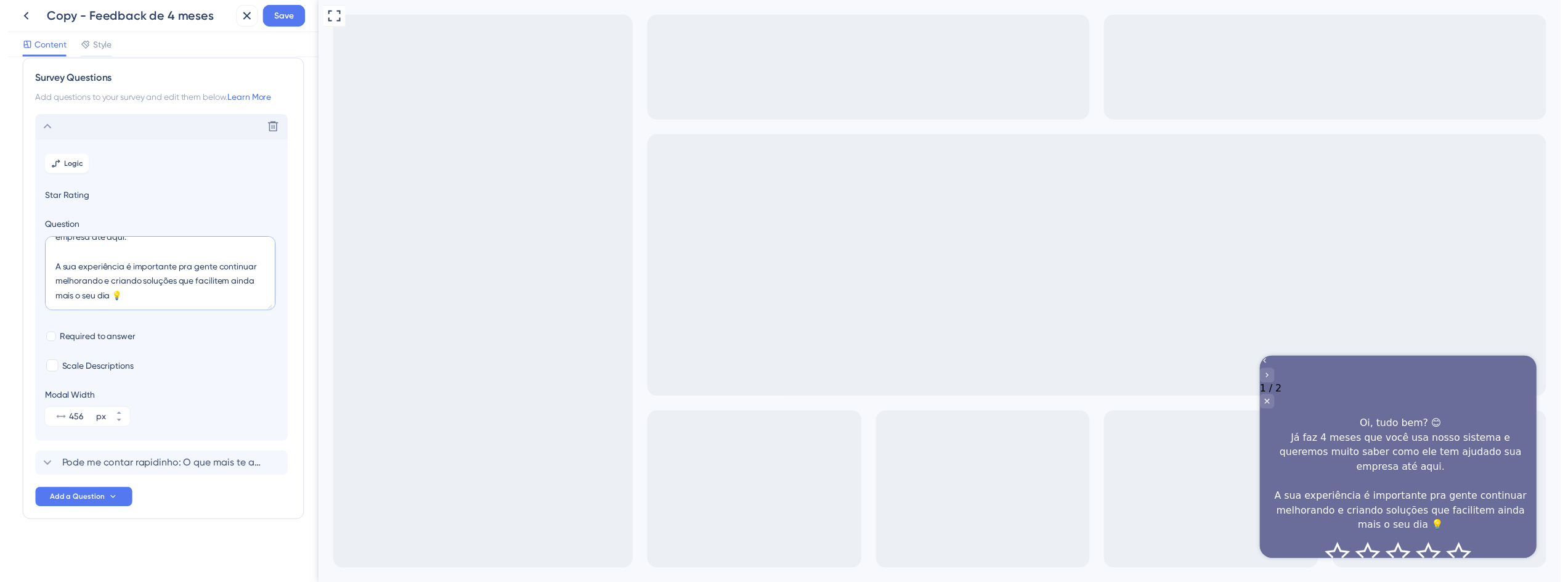
scroll to position [64, 0]
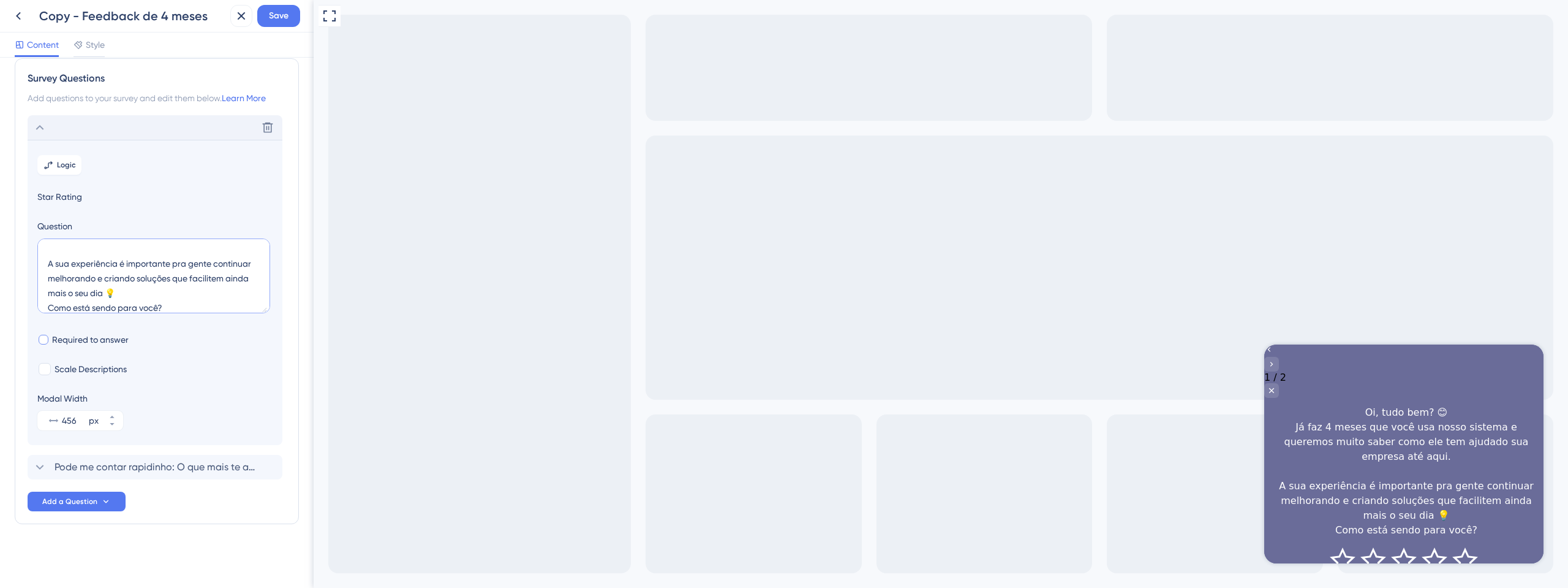
type textarea "Oi, tudo bem? 😊 Já faz 4 meses que você usa nosso sistema e queremos muito sabe…"
click at [115, 336] on span "Required to answer" at bounding box center [90, 340] width 77 height 15
checkbox input "true"
click at [274, 19] on span "Save" at bounding box center [279, 16] width 19 height 15
click at [14, 11] on icon at bounding box center [19, 16] width 15 height 15
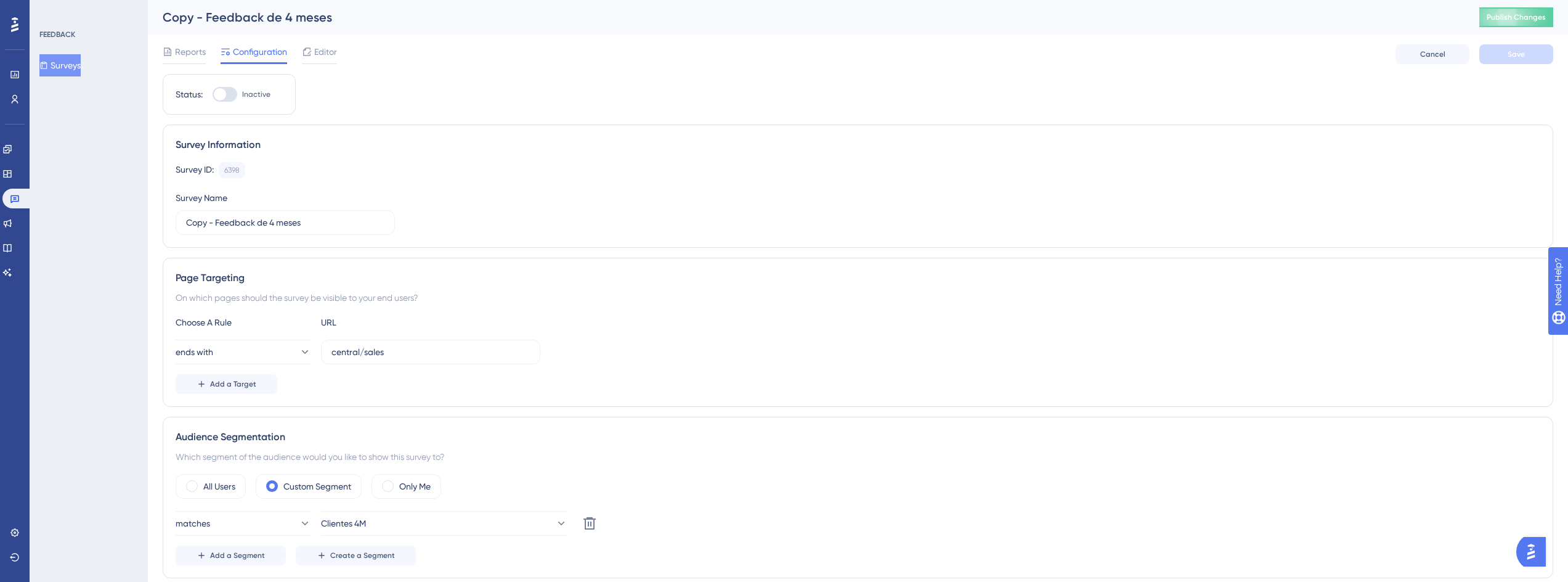
click at [207, 16] on div "Copy - Feedback de 4 meses" at bounding box center [805, 18] width 1285 height 18
drag, startPoint x: 202, startPoint y: 21, endPoint x: 162, endPoint y: 18, distance: 40.1
click at [162, 18] on div "Copy - Feedback de 4 meses Publish Changes" at bounding box center [858, 17] width 1420 height 34
click at [356, 225] on input "Copy - Feedback de 4 meses" at bounding box center [285, 223] width 199 height 14
drag, startPoint x: 211, startPoint y: 225, endPoint x: 156, endPoint y: 225, distance: 55.0
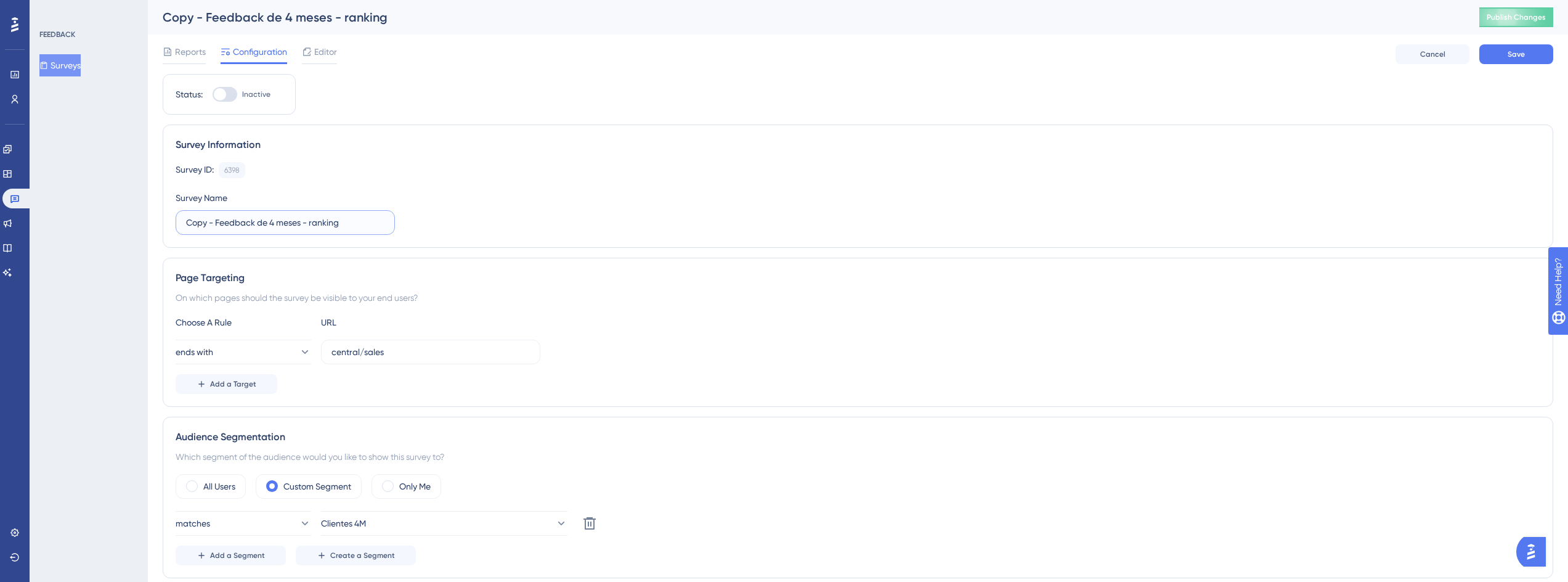
type input "Feedback de 4 meses - ranking"
click at [487, 218] on div "Survey ID: 6398 Copy Survey Name Feedback de 4 meses - ranking" at bounding box center [857, 199] width 1364 height 73
click at [1513, 50] on span "Save" at bounding box center [1516, 55] width 18 height 10
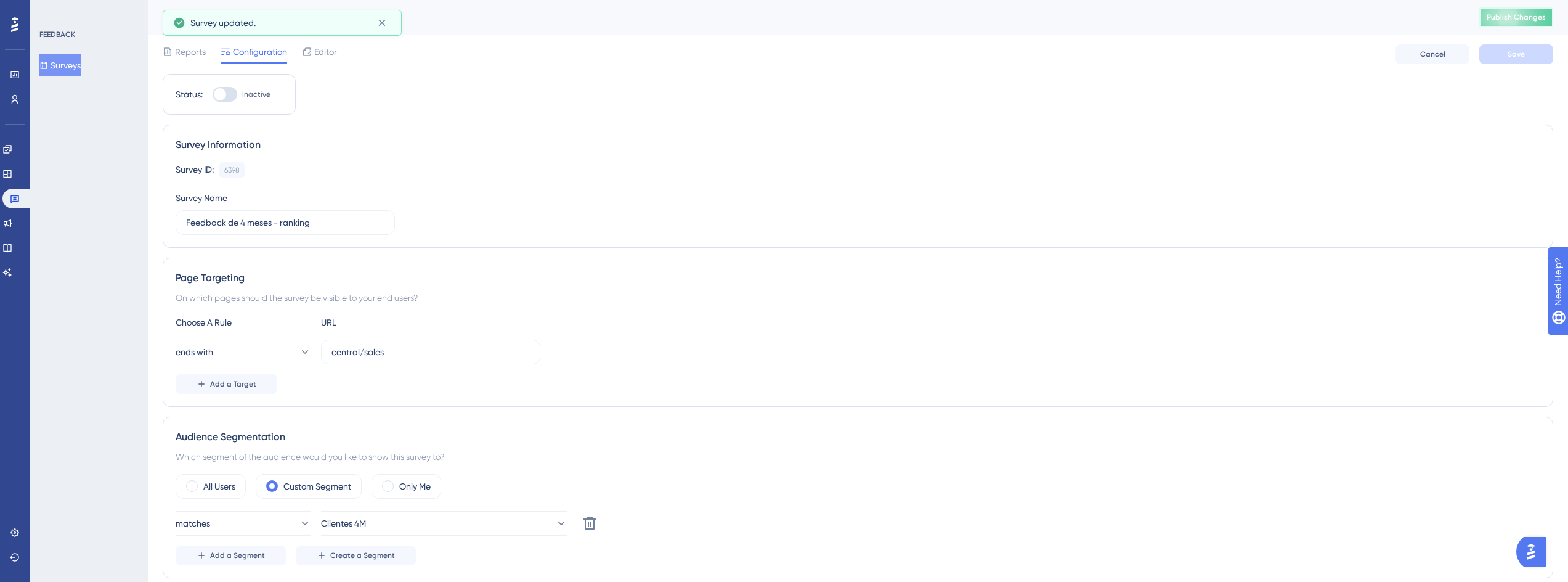
click at [1545, 16] on span "Publish Changes" at bounding box center [1516, 18] width 59 height 10
drag, startPoint x: 247, startPoint y: 167, endPoint x: 175, endPoint y: 171, distance: 72.1
click at [175, 171] on div "Survey ID: 6398 Copy" at bounding box center [857, 171] width 1364 height 16
copy div "Survey ID: 6398"
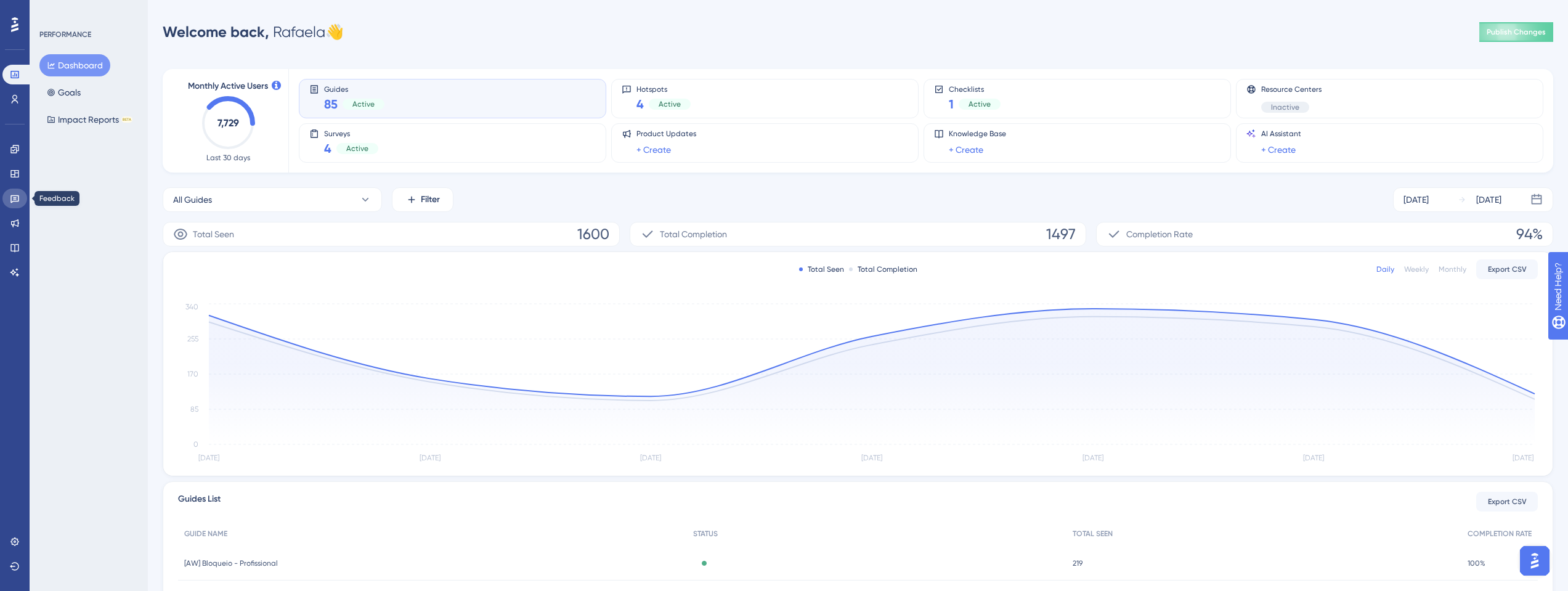
click at [9, 206] on link at bounding box center [14, 198] width 24 height 19
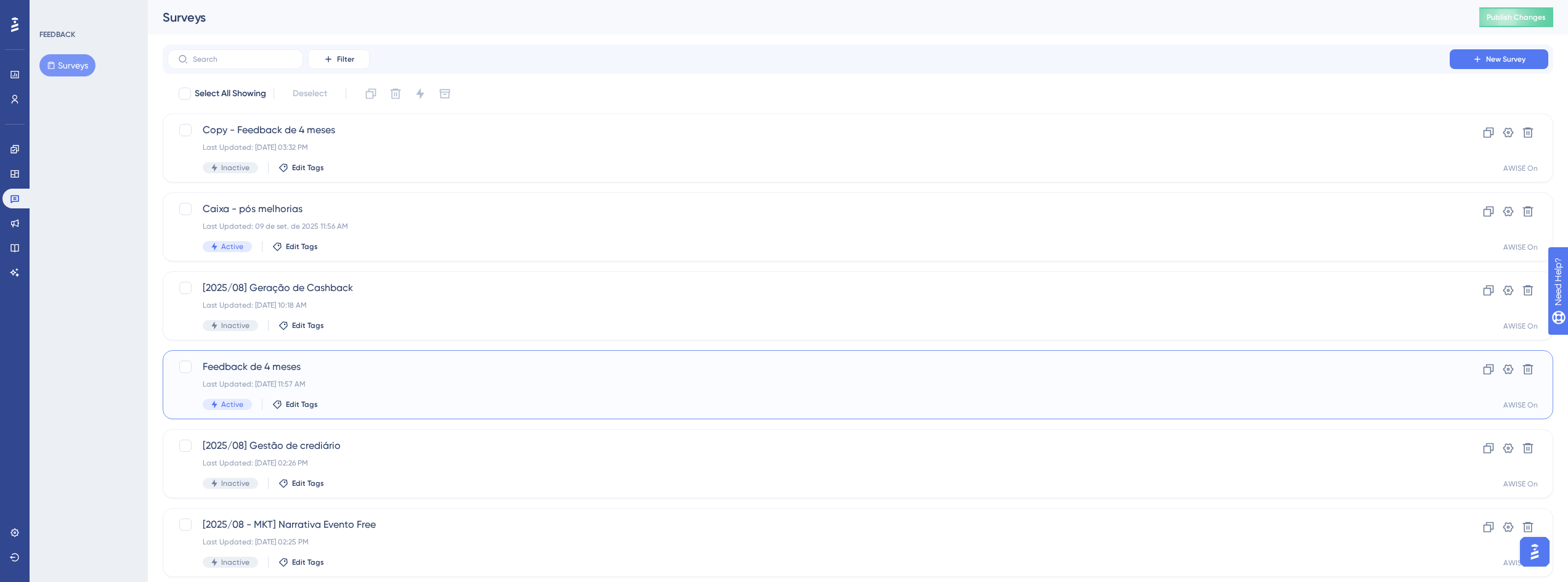
click at [287, 369] on span "Feedback de 4 meses" at bounding box center [808, 367] width 1212 height 15
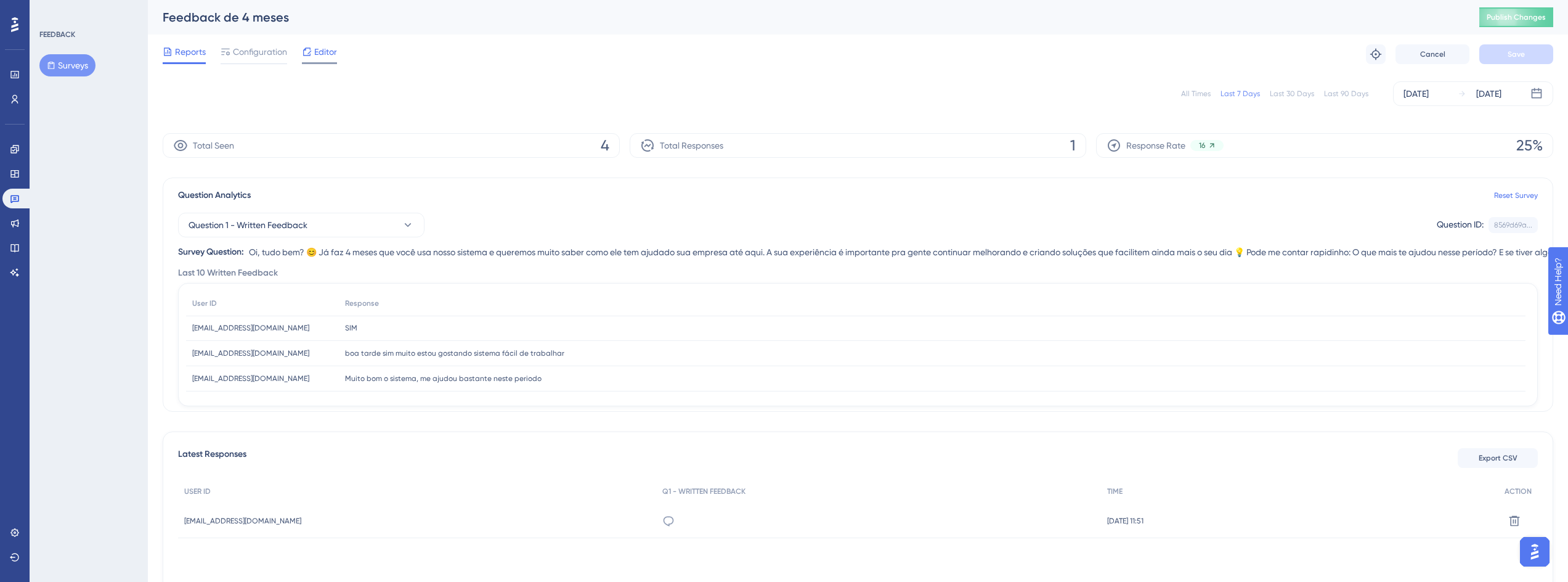
click at [323, 55] on span "Editor" at bounding box center [325, 52] width 23 height 15
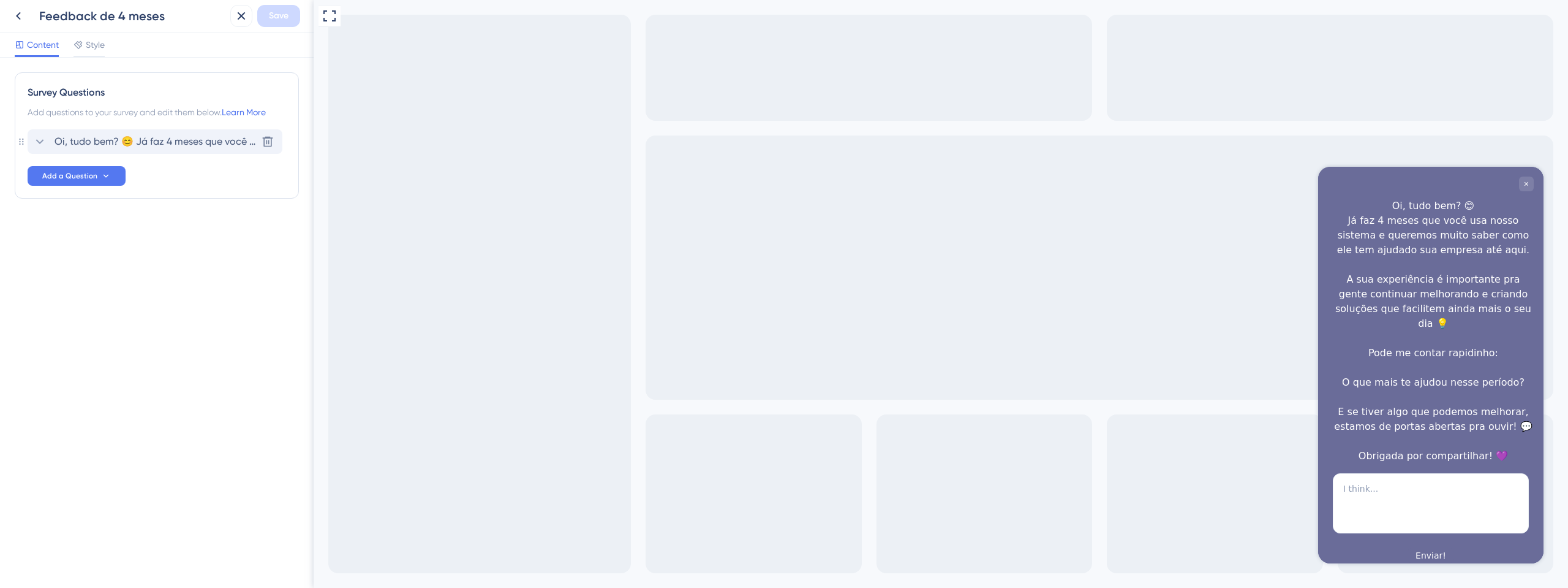
click at [179, 142] on span "Oi, tudo bem? 😊 Já faz 4 meses que você usa nosso sistema e queremos muito sabe…" at bounding box center [155, 142] width 202 height 15
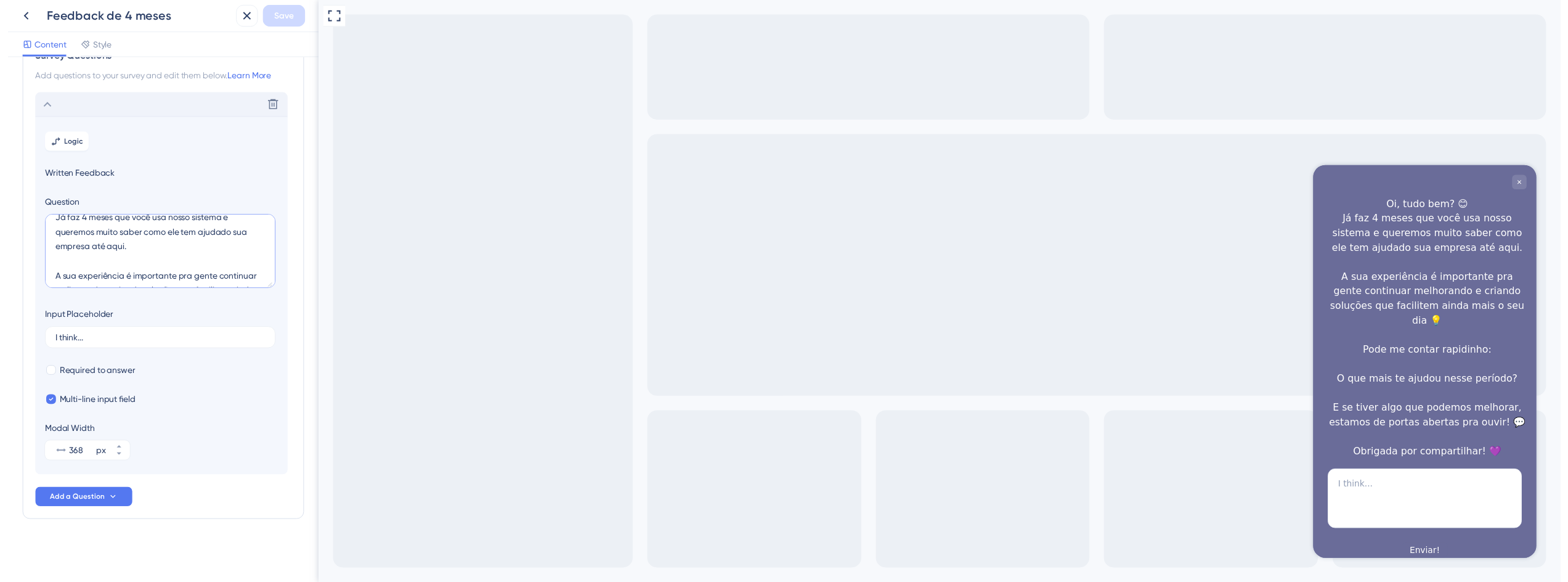
scroll to position [74, 0]
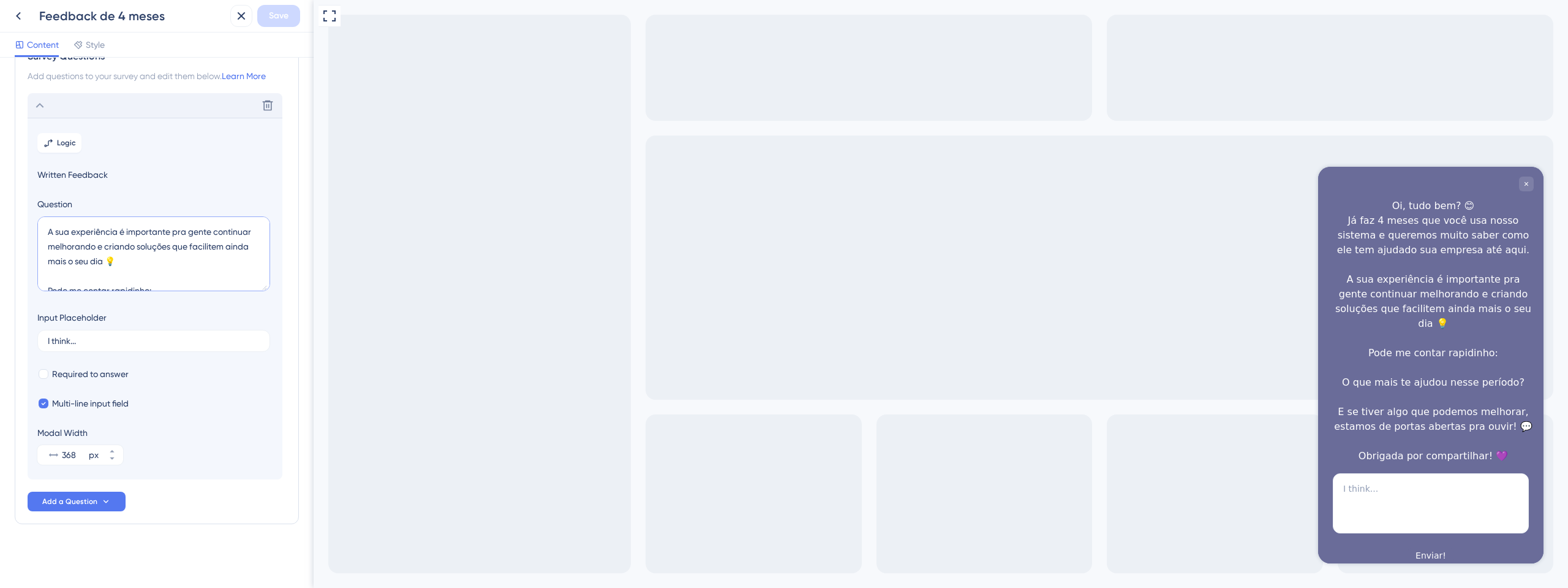
drag, startPoint x: 47, startPoint y: 231, endPoint x: 183, endPoint y: 267, distance: 140.7
click at [183, 267] on textarea "Oi, tudo bem? 😊 Já faz 4 meses que você usa nosso sistema e queremos muito sabe…" at bounding box center [154, 254] width 233 height 75
click at [16, 17] on icon at bounding box center [19, 16] width 15 height 15
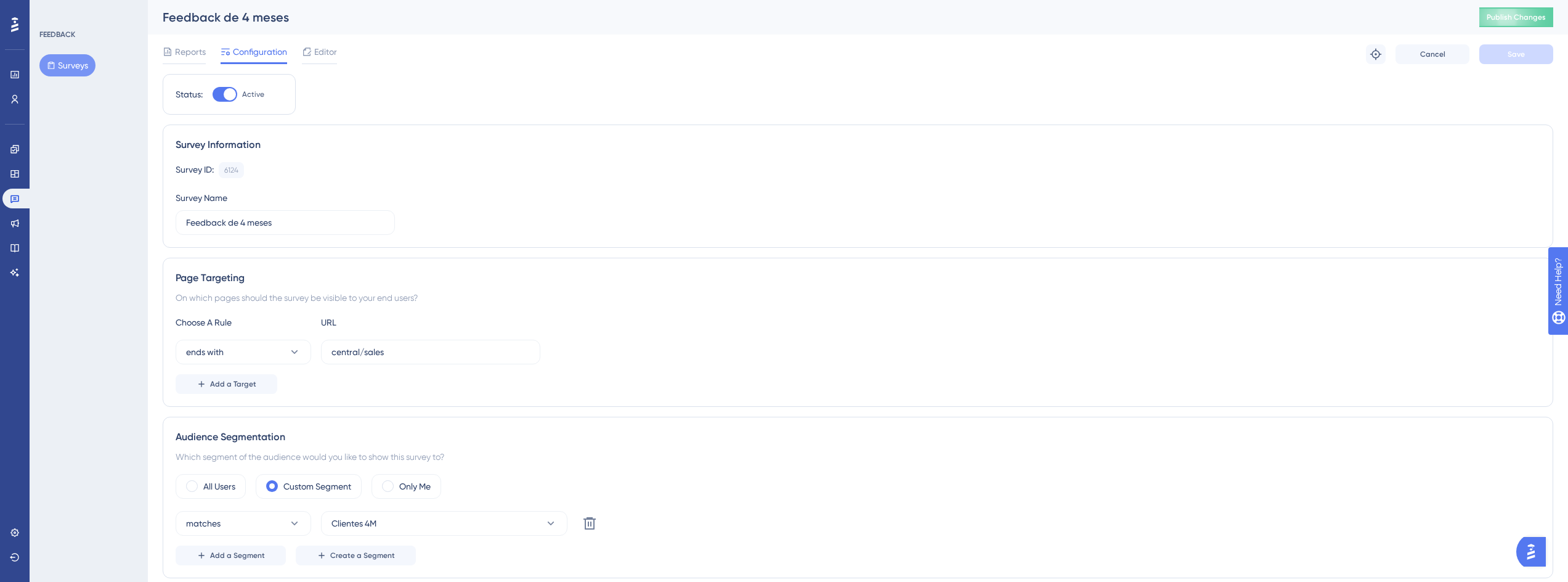
click at [219, 93] on div at bounding box center [224, 95] width 24 height 15
click at [212, 94] on input "Active" at bounding box center [212, 94] width 1 height 1
click at [229, 92] on div at bounding box center [224, 95] width 24 height 15
click at [212, 94] on input "Inactive" at bounding box center [212, 94] width 1 height 1
checkbox input "true"
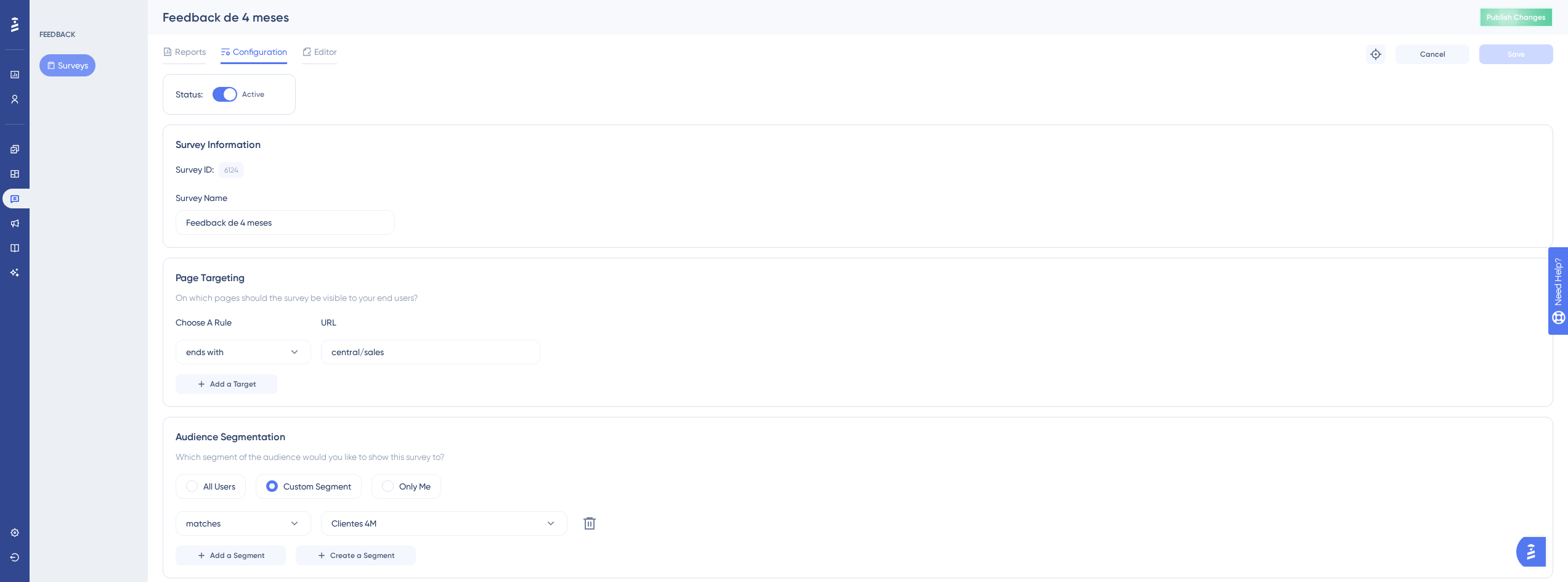
click at [1500, 21] on span "Publish Changes" at bounding box center [1516, 18] width 59 height 10
click at [21, 198] on link at bounding box center [17, 198] width 29 height 19
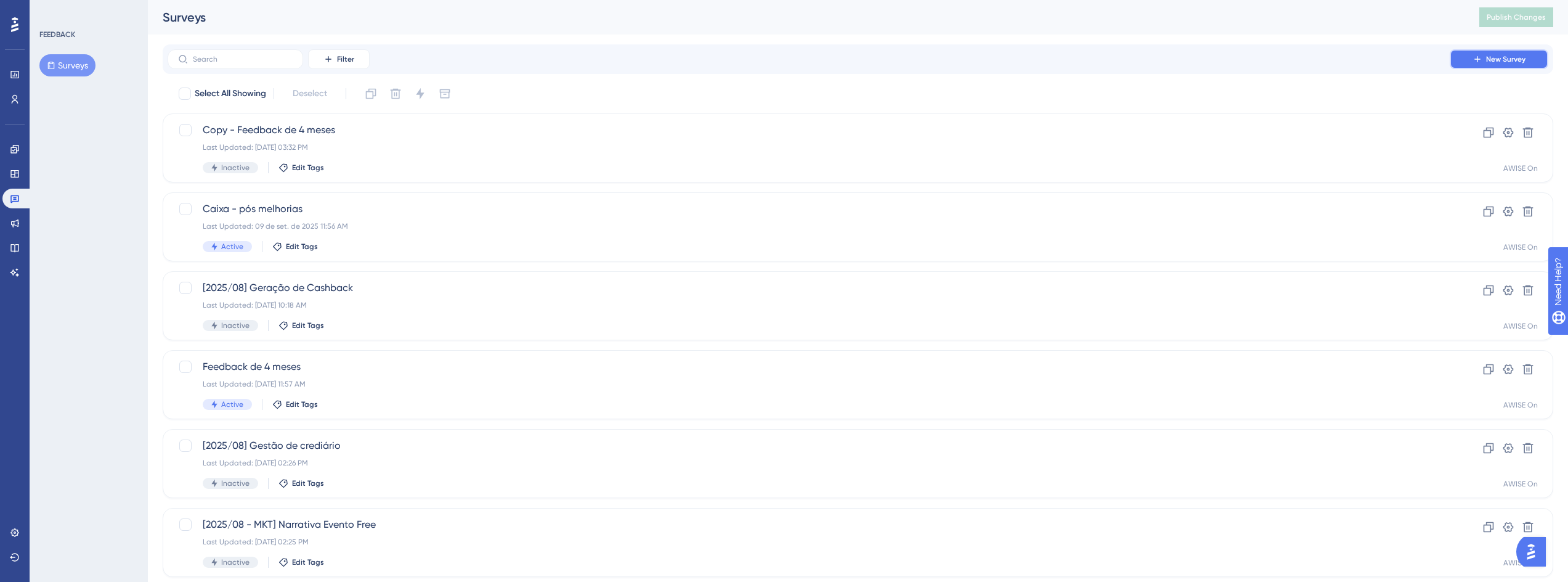
click at [1505, 60] on span "New Survey" at bounding box center [1505, 60] width 39 height 10
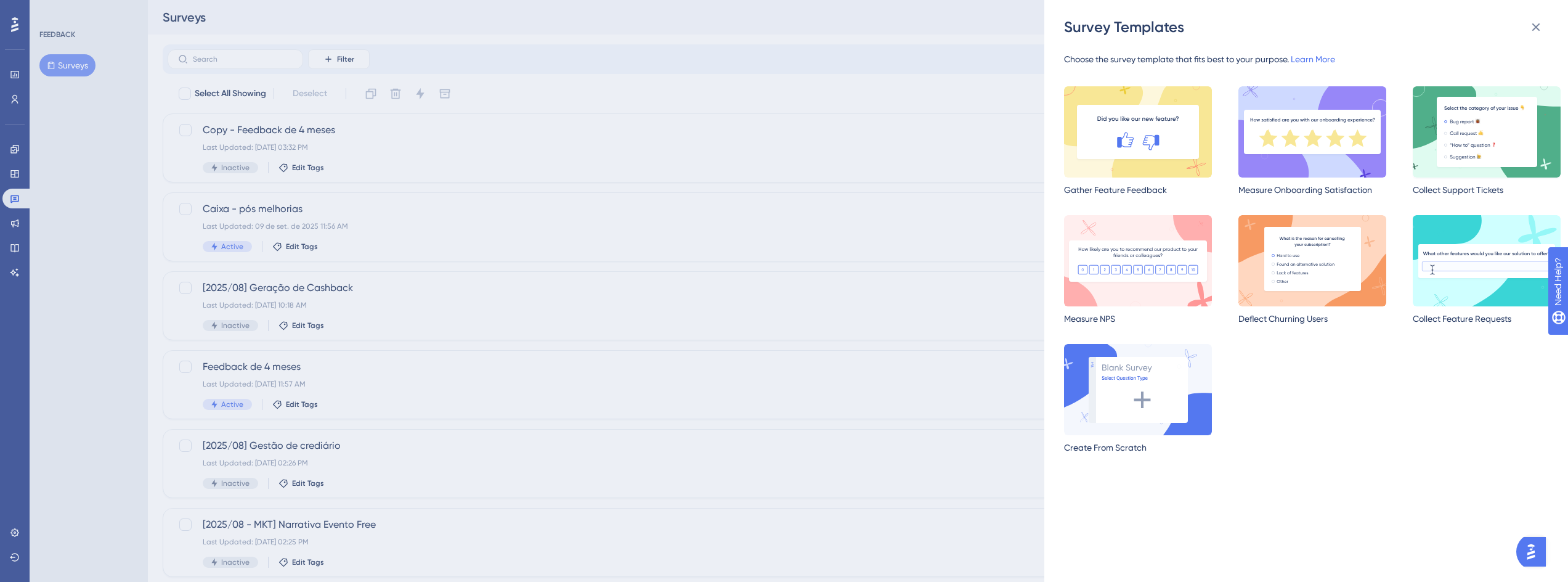
click at [1493, 131] on img at bounding box center [1487, 132] width 148 height 91
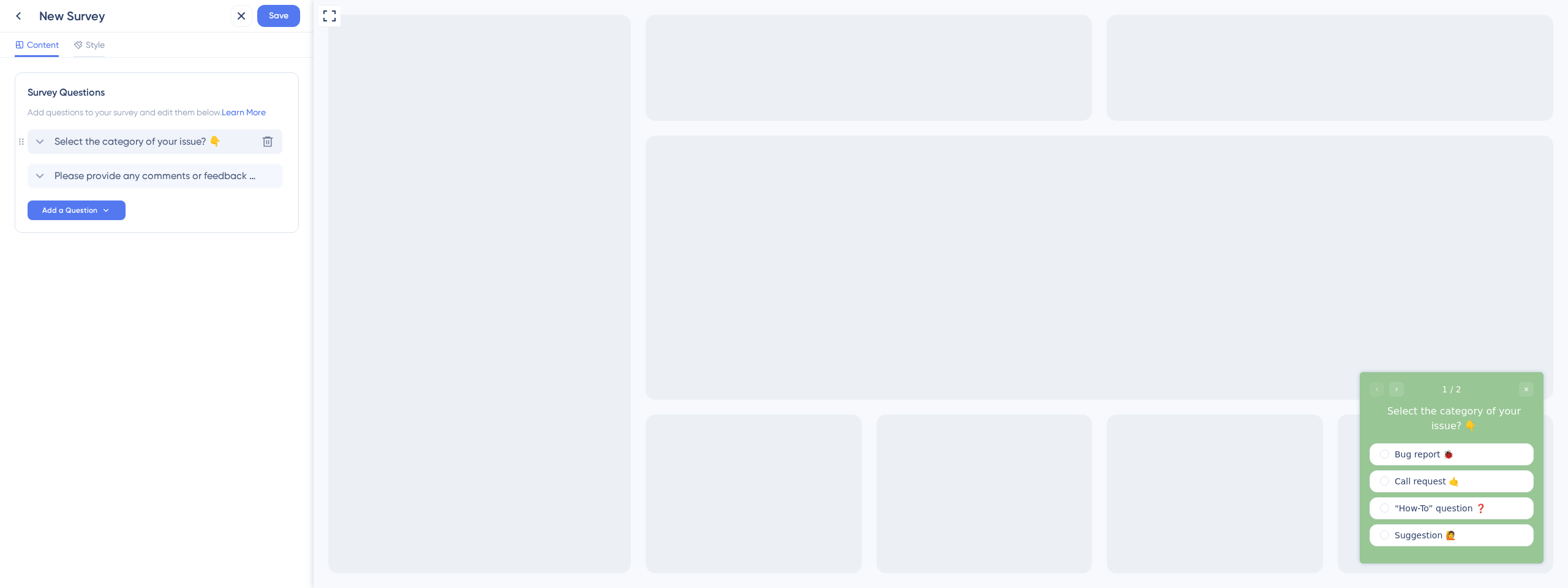
click at [89, 137] on span "Select the category of your issue? 👇" at bounding box center [137, 142] width 166 height 15
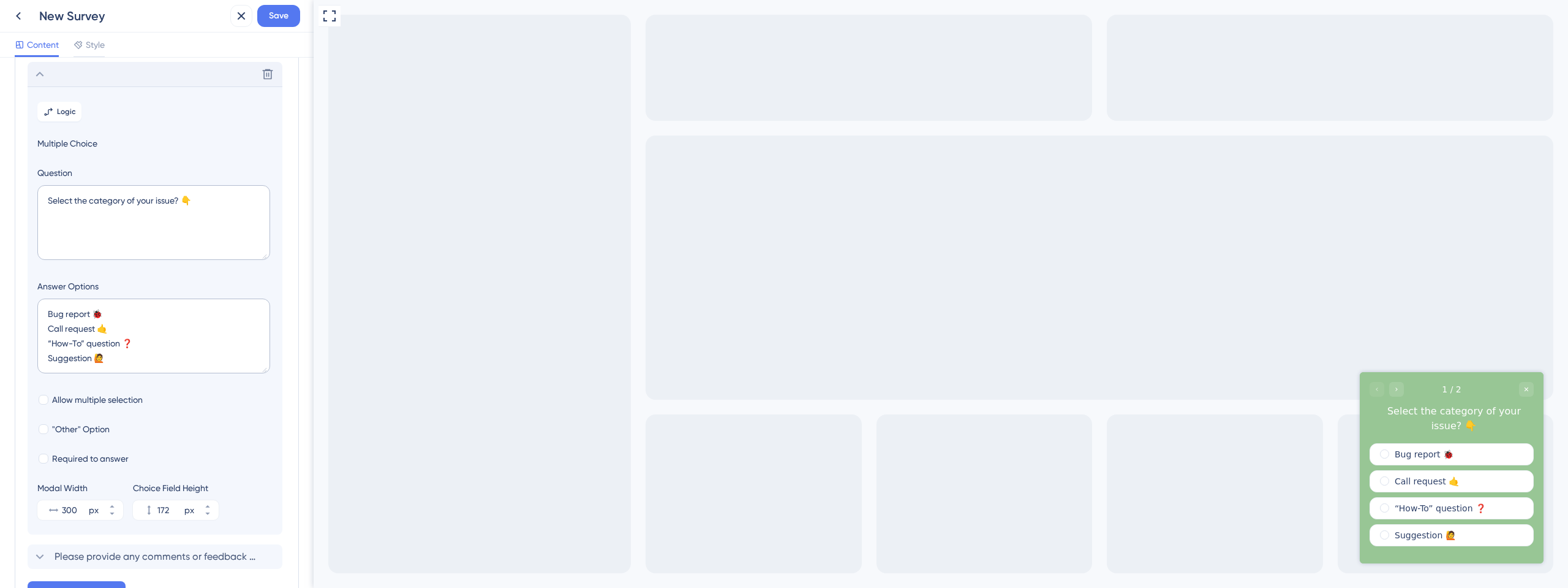
scroll to position [72, 0]
drag, startPoint x: 216, startPoint y: 198, endPoint x: 22, endPoint y: 178, distance: 195.0
click at [22, 178] on div "Survey Questions Add questions to your survey and edit them below. Learn More D…" at bounding box center [157, 305] width 284 height 609
paste textarea "🎉 Uau! Já são 10 meses com a gente!"
type textarea "🎉 Uau! Já são 10 meses com a gente!"
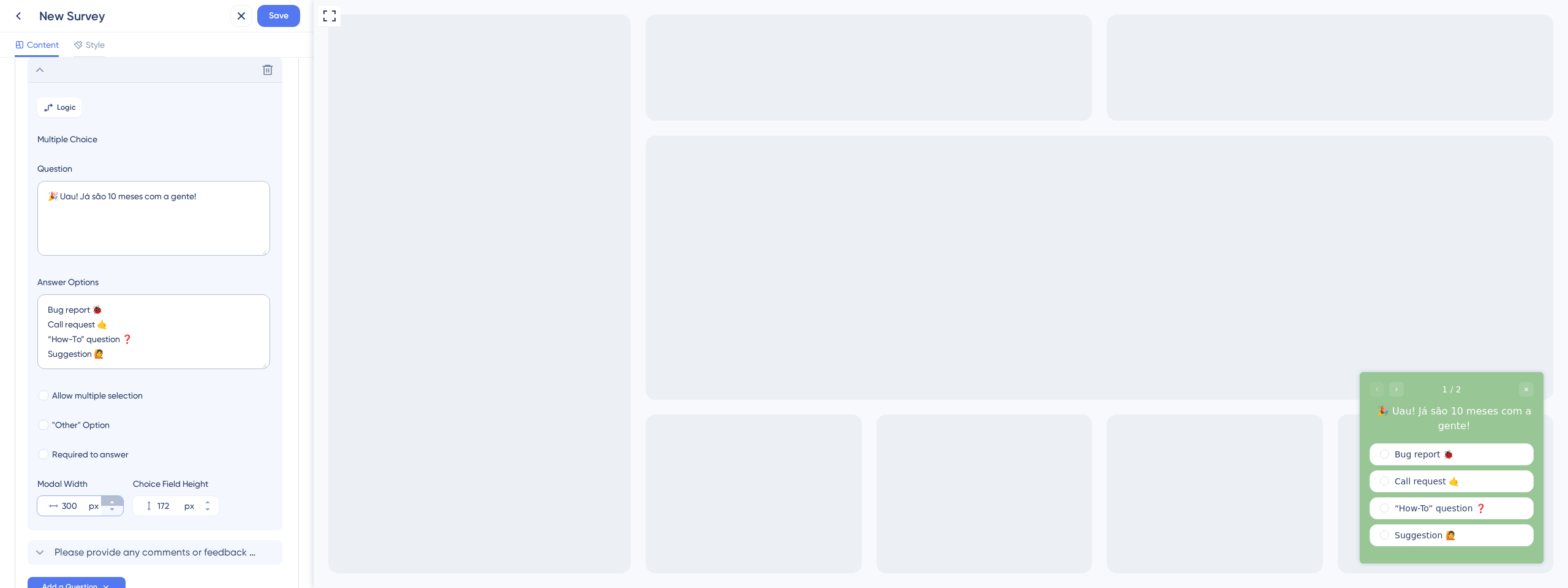
click at [116, 496] on button "300 px" at bounding box center [112, 501] width 22 height 10
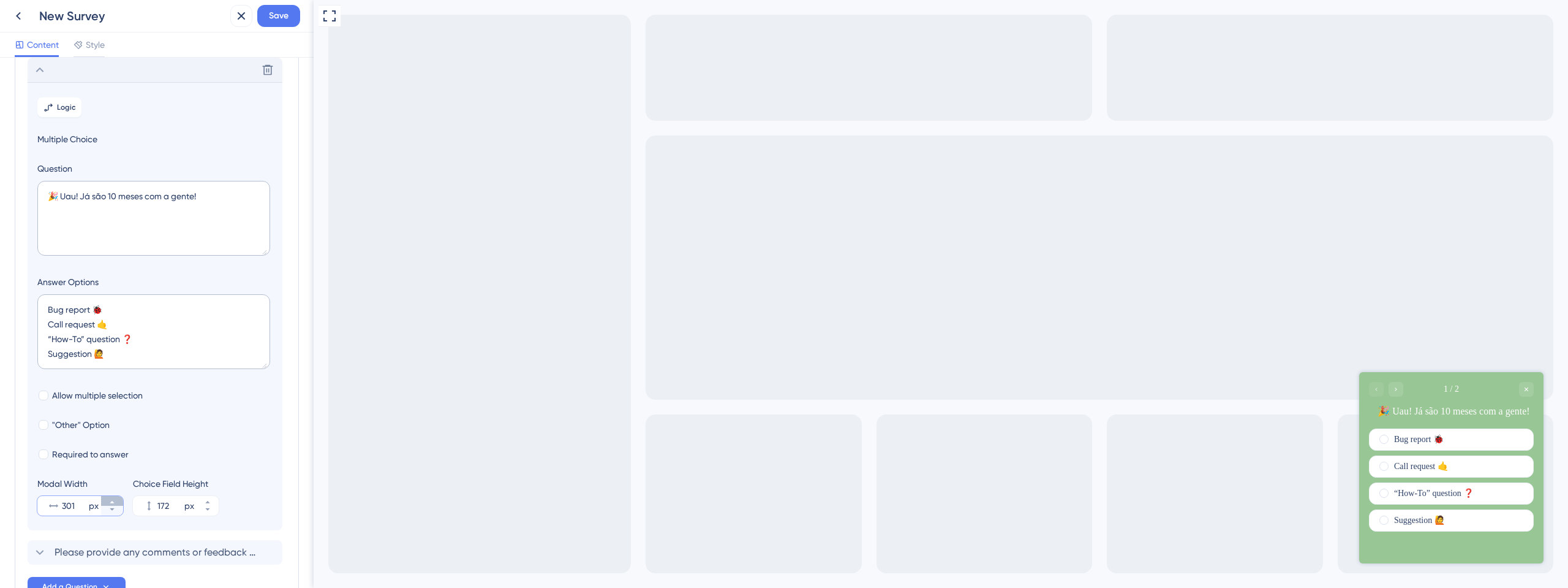
click at [116, 496] on button "301 px" at bounding box center [112, 501] width 22 height 10
click at [116, 496] on button "302 px" at bounding box center [112, 501] width 22 height 10
click at [116, 496] on button "303 px" at bounding box center [112, 501] width 22 height 10
click at [116, 496] on button "304 px" at bounding box center [112, 501] width 22 height 10
click at [116, 496] on button "305 px" at bounding box center [112, 501] width 22 height 10
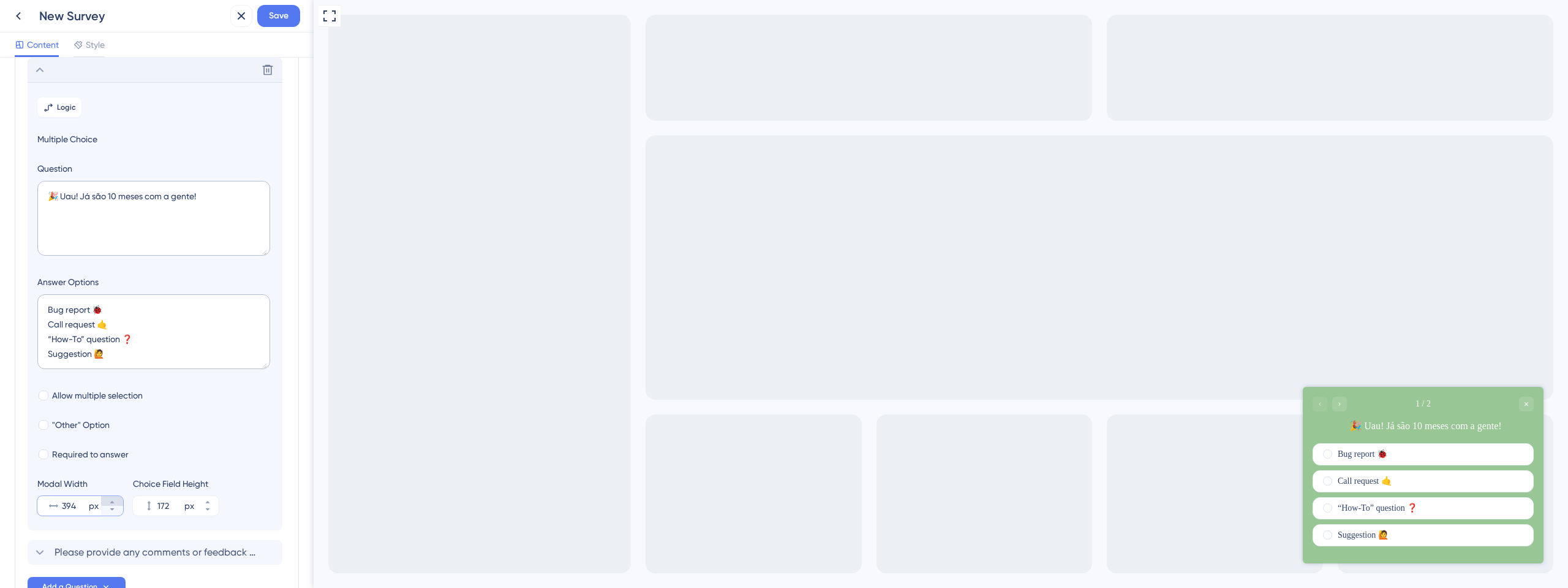
click at [116, 496] on button "394 px" at bounding box center [112, 501] width 22 height 10
click at [116, 496] on button "395 px" at bounding box center [112, 501] width 22 height 10
click at [116, 496] on button "396 px" at bounding box center [112, 501] width 22 height 10
click at [116, 496] on button "397 px" at bounding box center [112, 501] width 22 height 10
click at [116, 496] on button "398 px" at bounding box center [112, 501] width 22 height 10
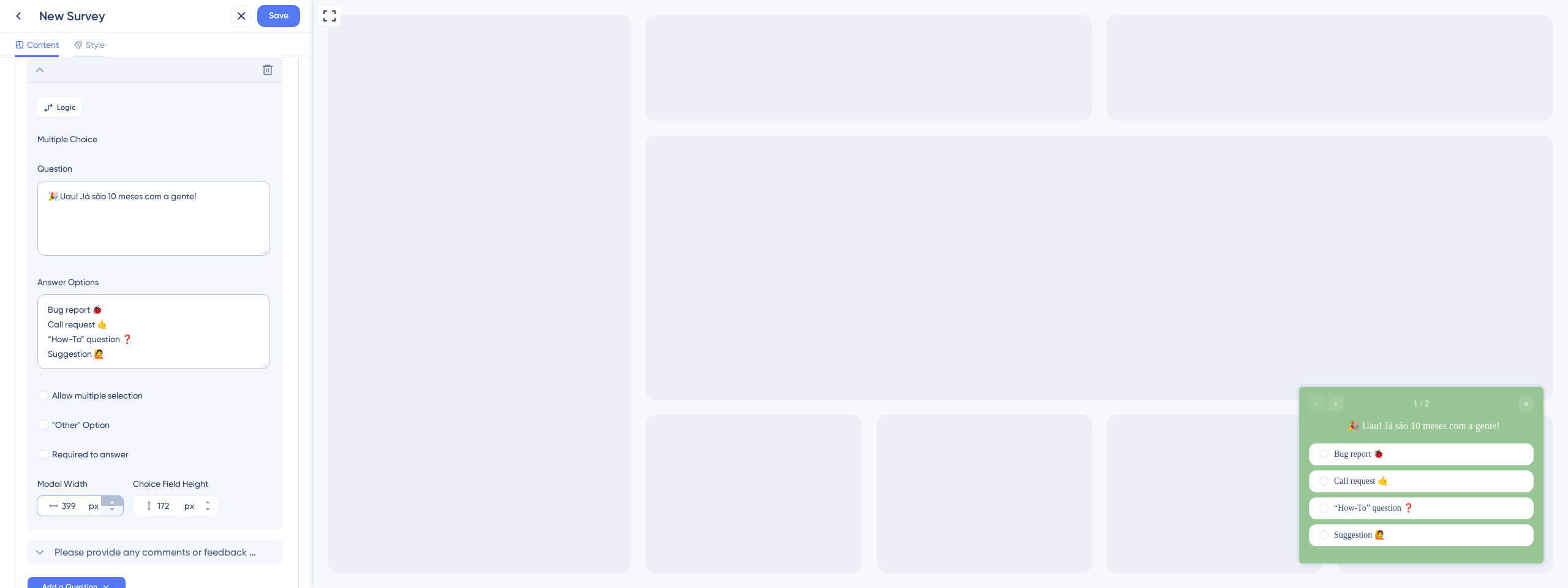
click at [116, 496] on button "399 px" at bounding box center [112, 501] width 22 height 10
type input "400"
click at [204, 500] on icon at bounding box center [208, 502] width 7 height 7
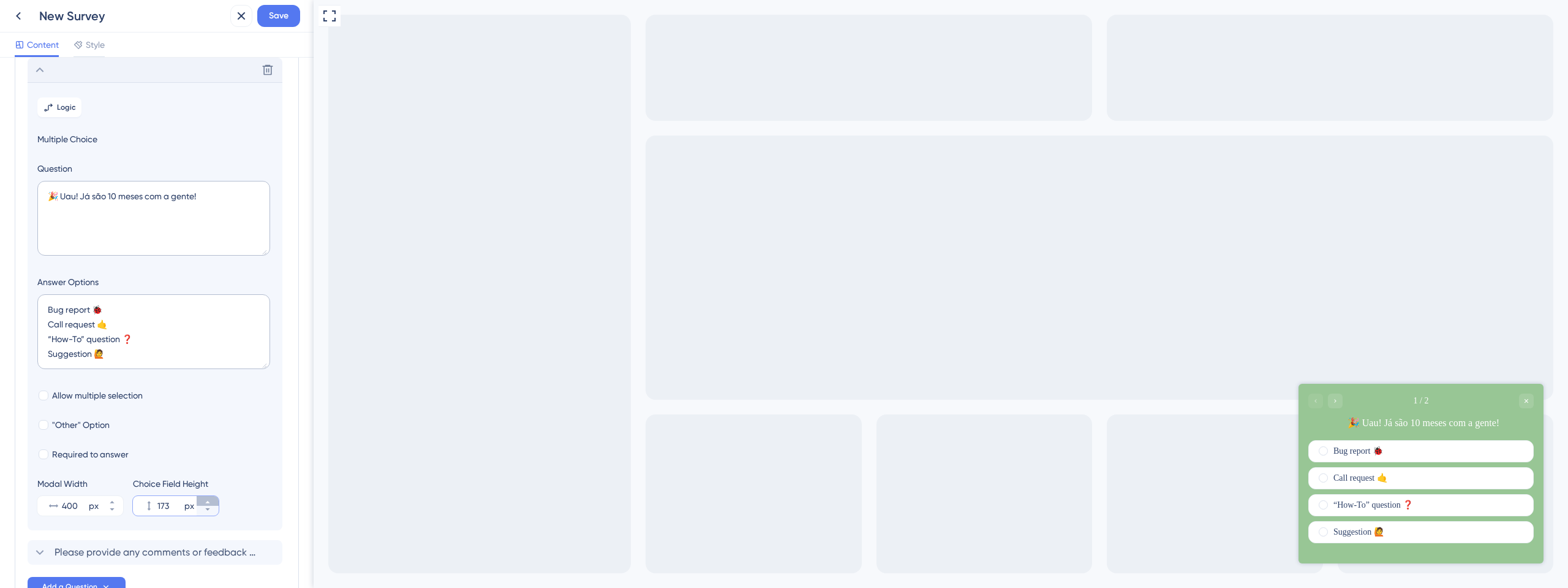
click at [204, 500] on icon at bounding box center [208, 502] width 7 height 7
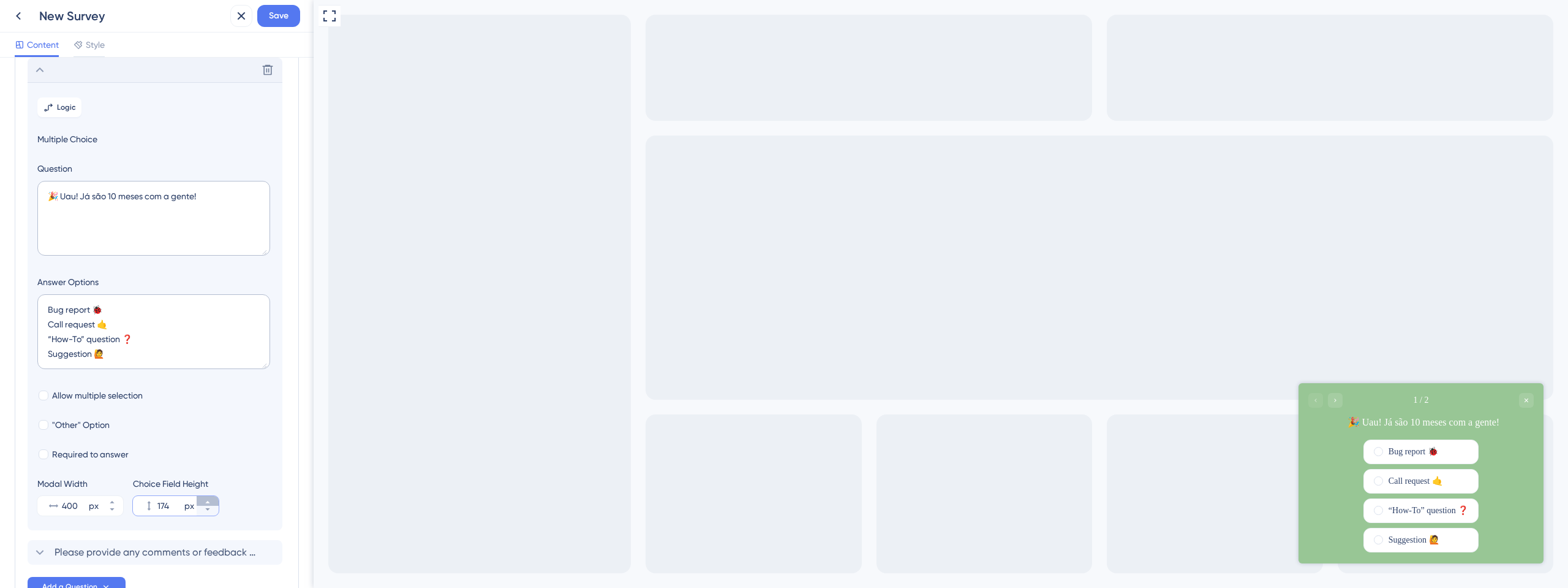
click at [204, 500] on icon at bounding box center [208, 502] width 7 height 7
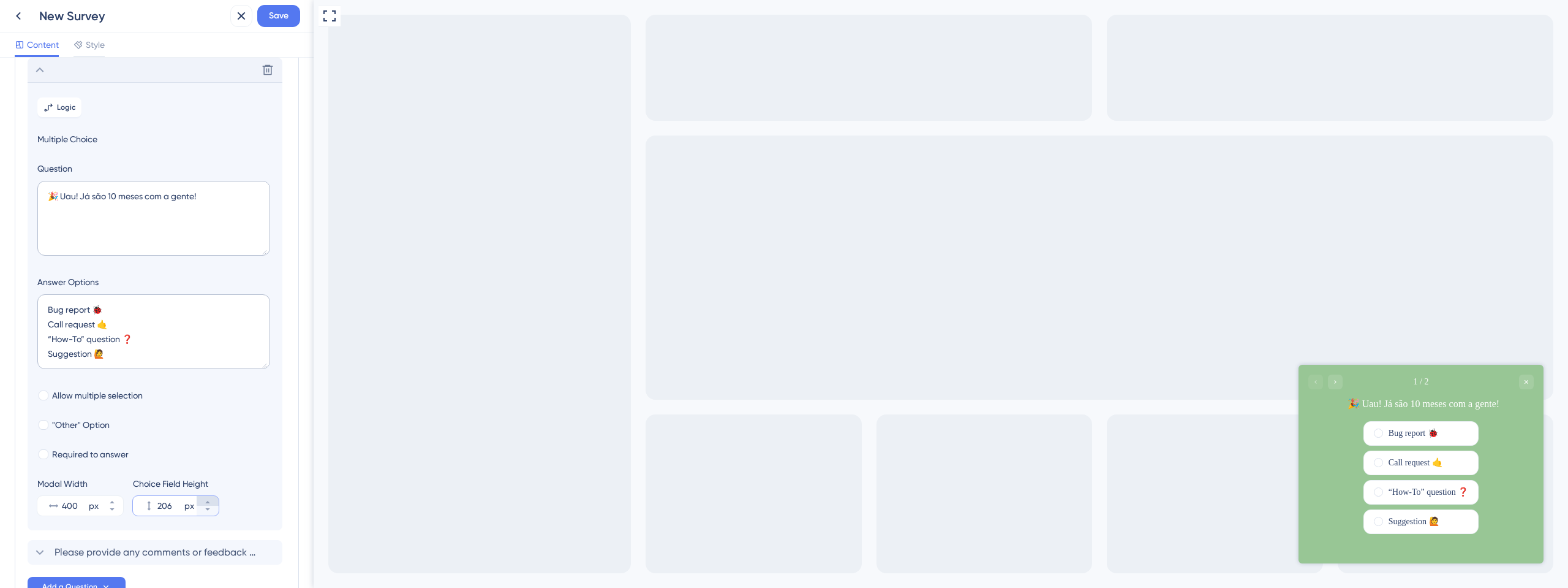
click at [204, 499] on icon at bounding box center [208, 502] width 7 height 7
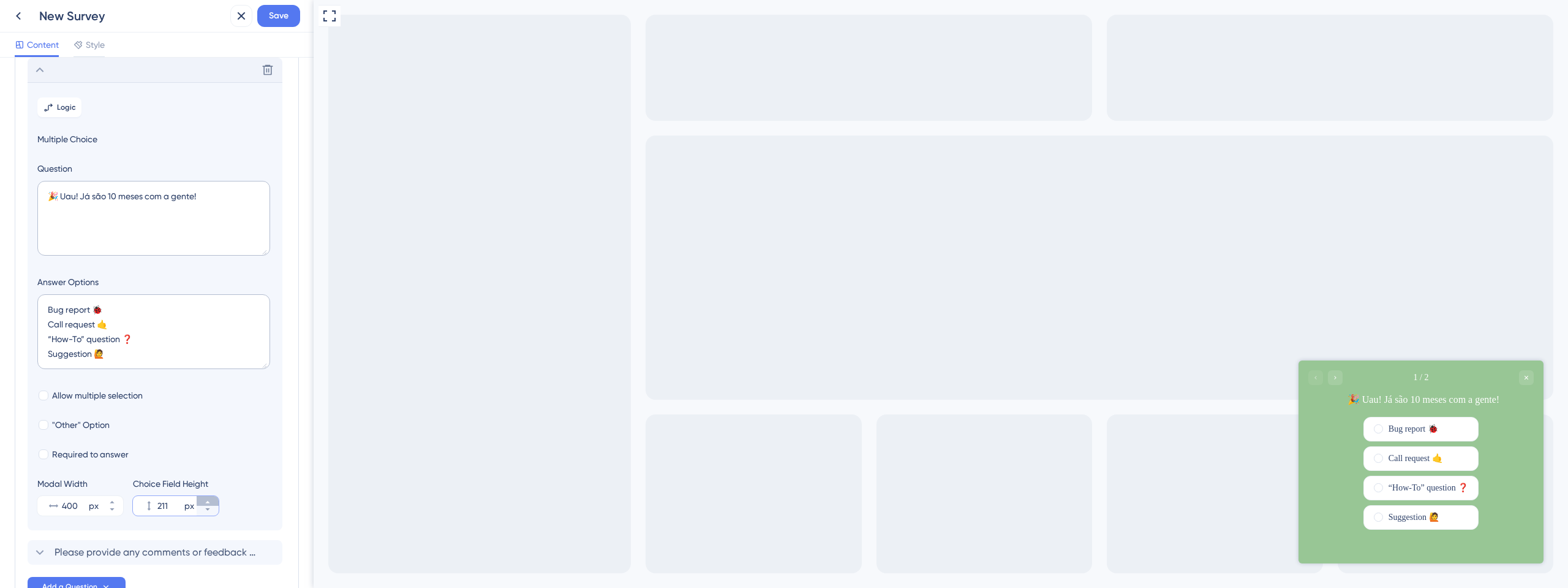
click at [204, 499] on icon at bounding box center [208, 502] width 7 height 7
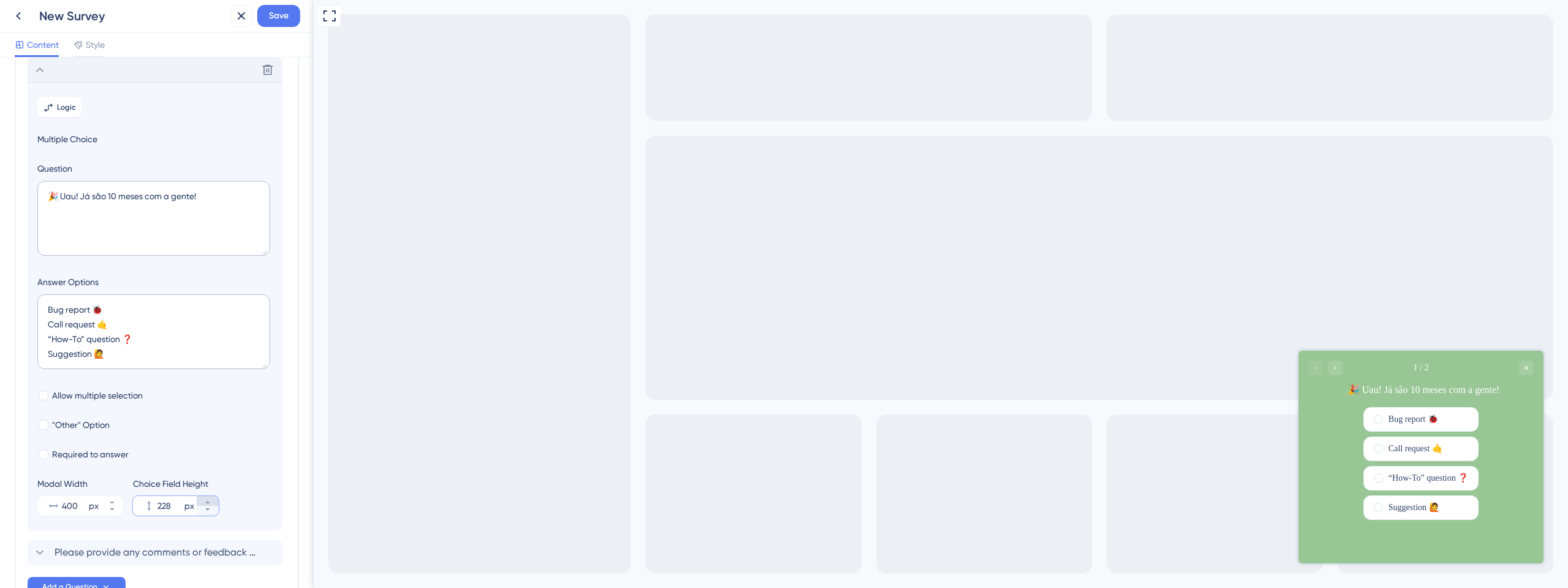
click at [204, 499] on icon at bounding box center [208, 502] width 7 height 7
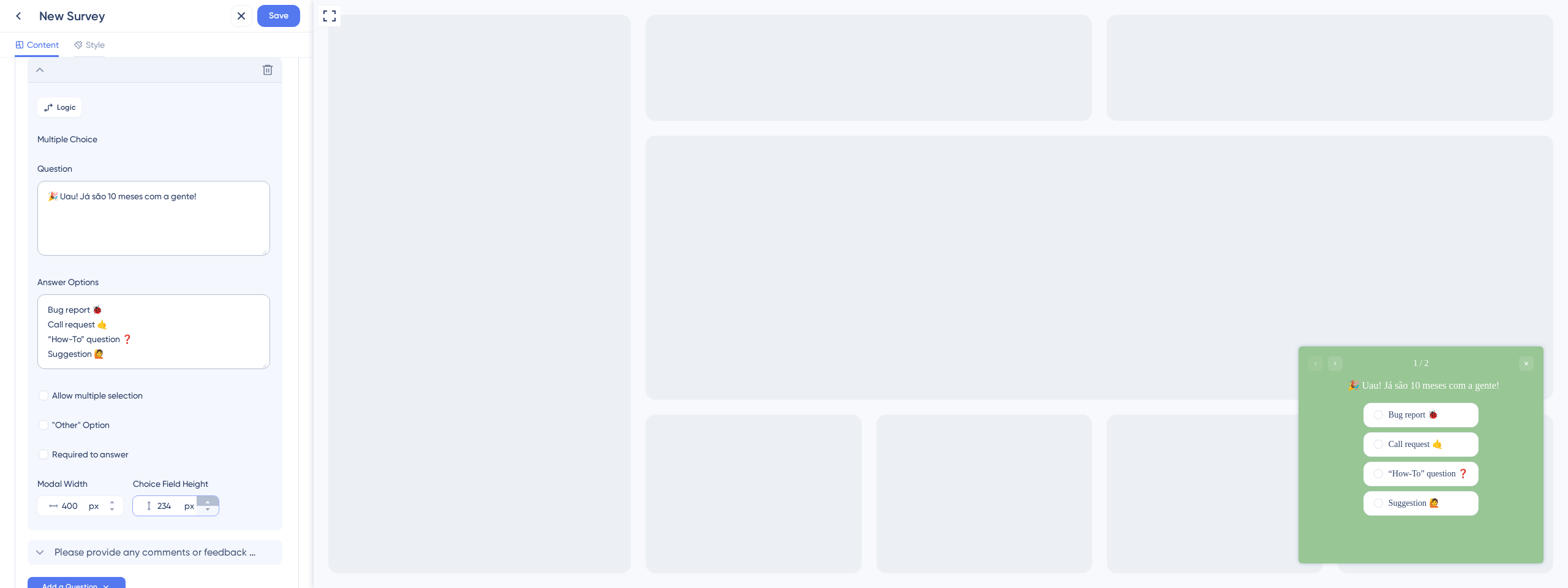
click at [204, 499] on icon at bounding box center [208, 502] width 7 height 7
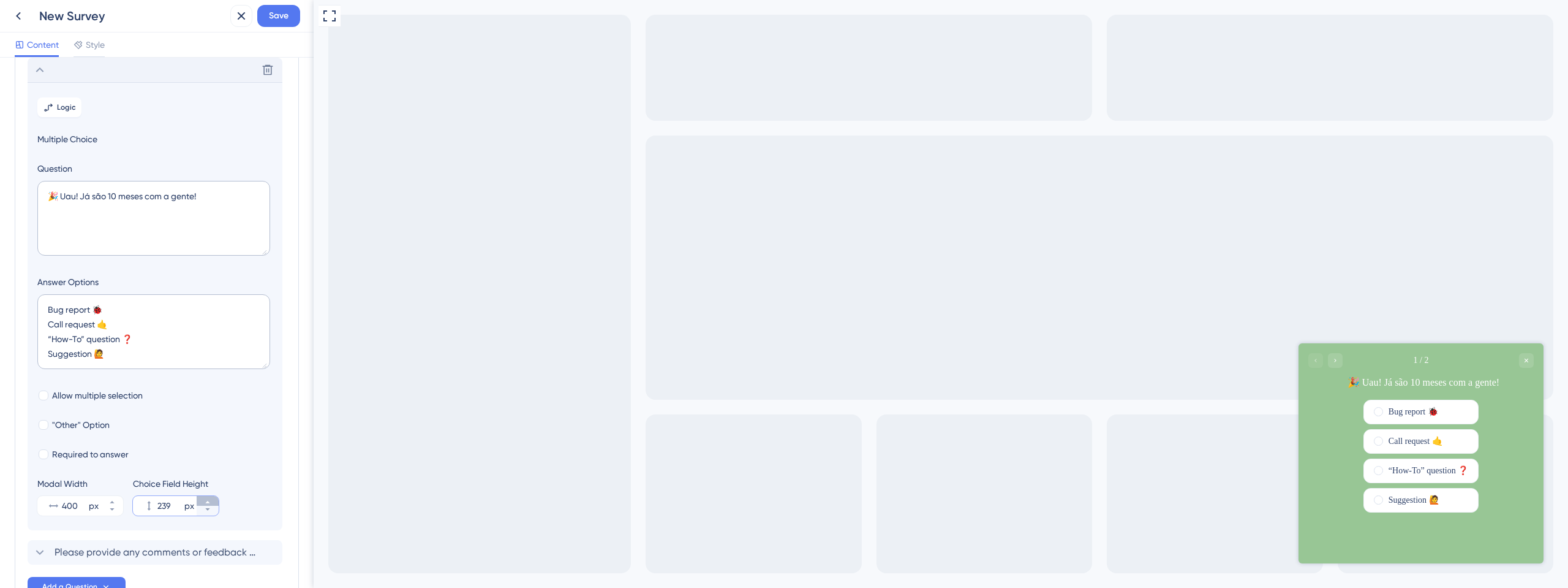
click at [204, 499] on icon at bounding box center [208, 502] width 7 height 7
type input "240"
click at [264, 464] on section "Logic Multiple Choice Question 🎉 Uau! Já são 10 meses com a gente! Answer Optio…" at bounding box center [155, 306] width 255 height 448
click at [199, 183] on textarea "🎉 Uau! Já são 10 meses com a gente!" at bounding box center [154, 218] width 233 height 75
click at [218, 206] on textarea "🎉 Uau! Já são 10 meses com a gente!" at bounding box center [154, 218] width 233 height 75
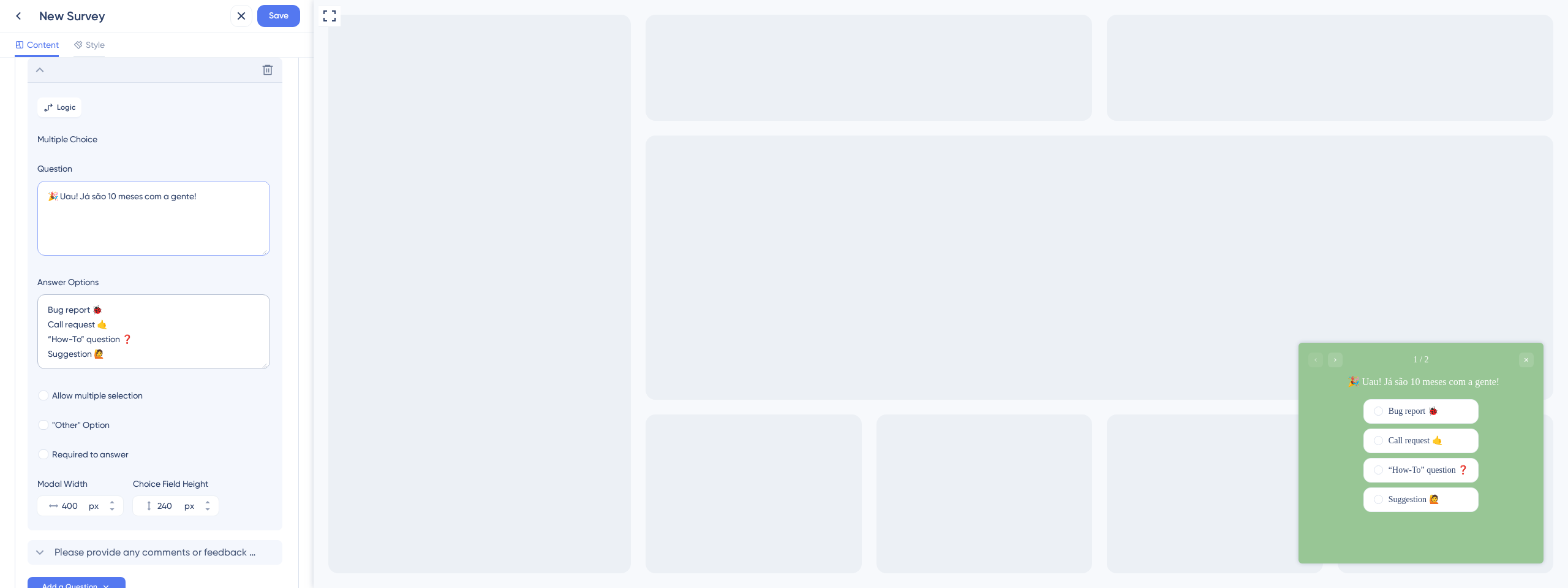
click at [55, 205] on textarea "🎉 Uau! Já são 10 meses com a gente!" at bounding box center [154, 218] width 233 height 75
paste textarea "Queremos muito saber como tem sido essa caminhada com o nosso sistema até aqui.…"
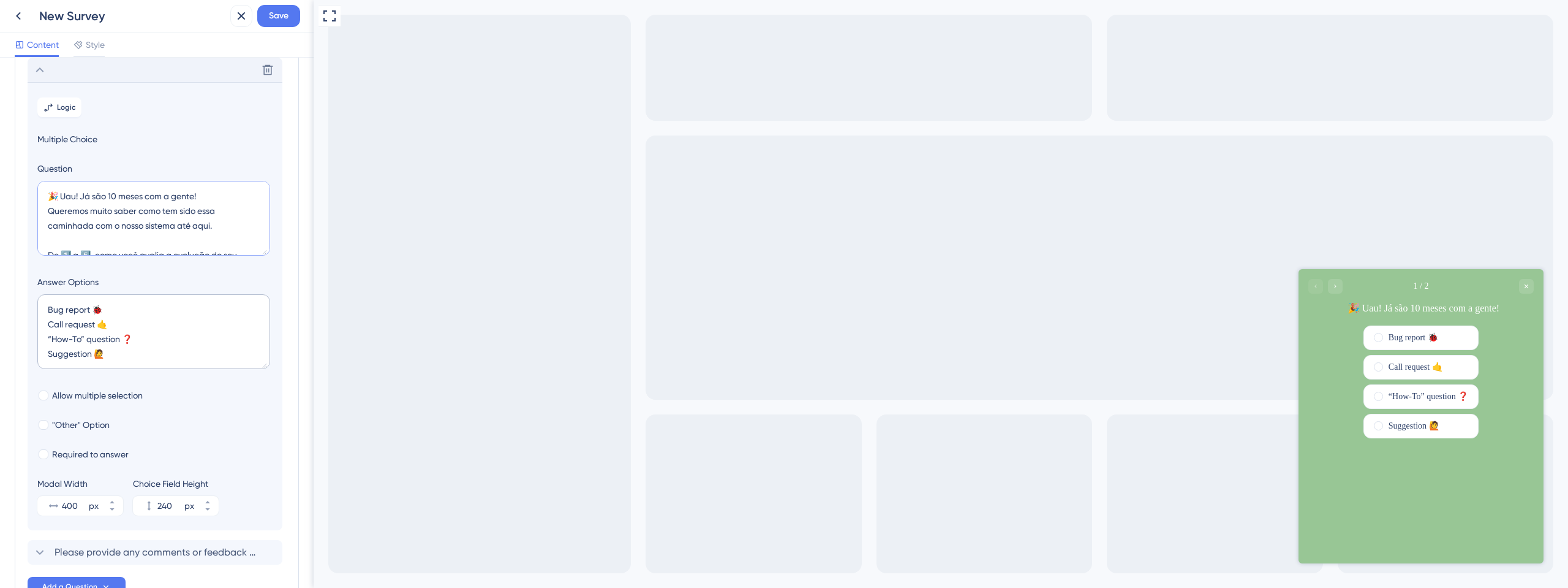
scroll to position [19, 0]
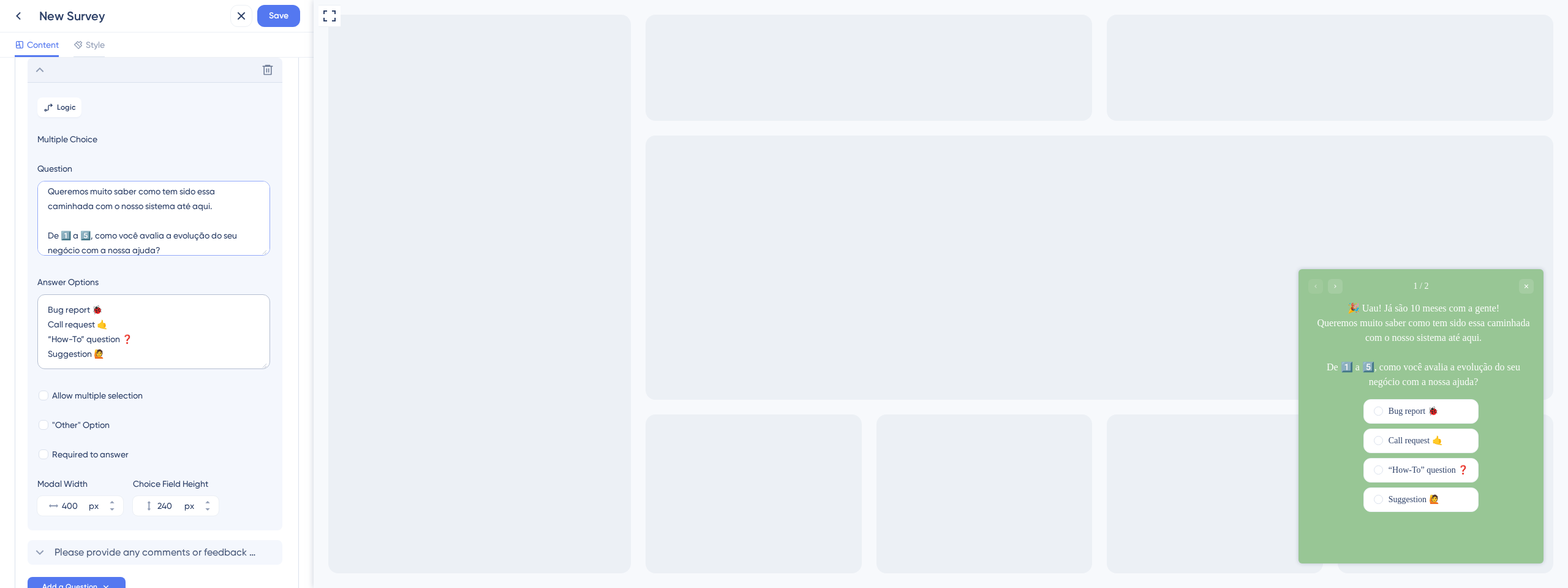
click at [60, 213] on textarea "🎉 Uau! Já são 10 meses com a gente! Queremos muito saber como tem sido essa cam…" at bounding box center [154, 218] width 233 height 75
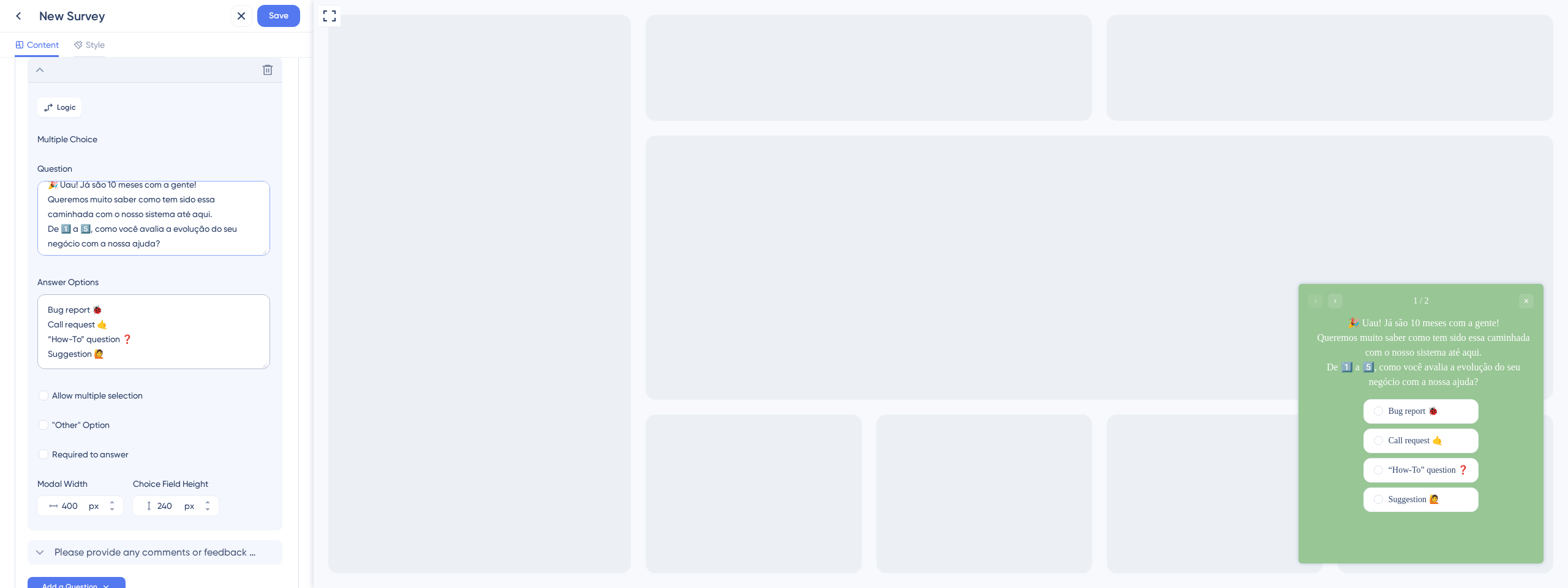
scroll to position [15, 0]
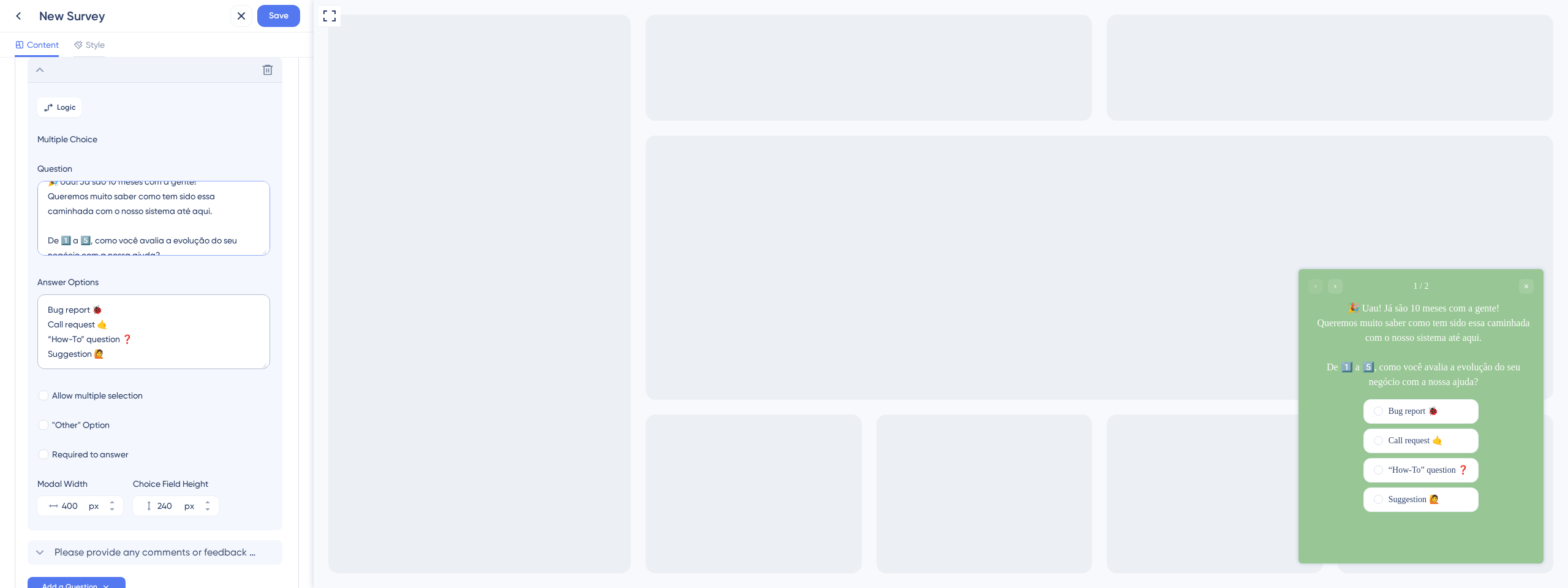
drag, startPoint x: 100, startPoint y: 239, endPoint x: 44, endPoint y: 235, distance: 56.1
click at [44, 235] on textarea "🎉 Uau! Já são 10 meses com a gente! Queremos muito saber como tem sido essa cam…" at bounding box center [154, 218] width 233 height 75
type textarea "🎉 Uau! Já são 10 meses com a gente! Queremos muito saber como tem sido essa cam…"
click at [107, 306] on textarea "Bug report 🐞 Call request 🤙 “How-To” question ❓ Suggestion 🙋" at bounding box center [154, 332] width 233 height 75
drag, startPoint x: 106, startPoint y: 313, endPoint x: 42, endPoint y: 305, distance: 64.5
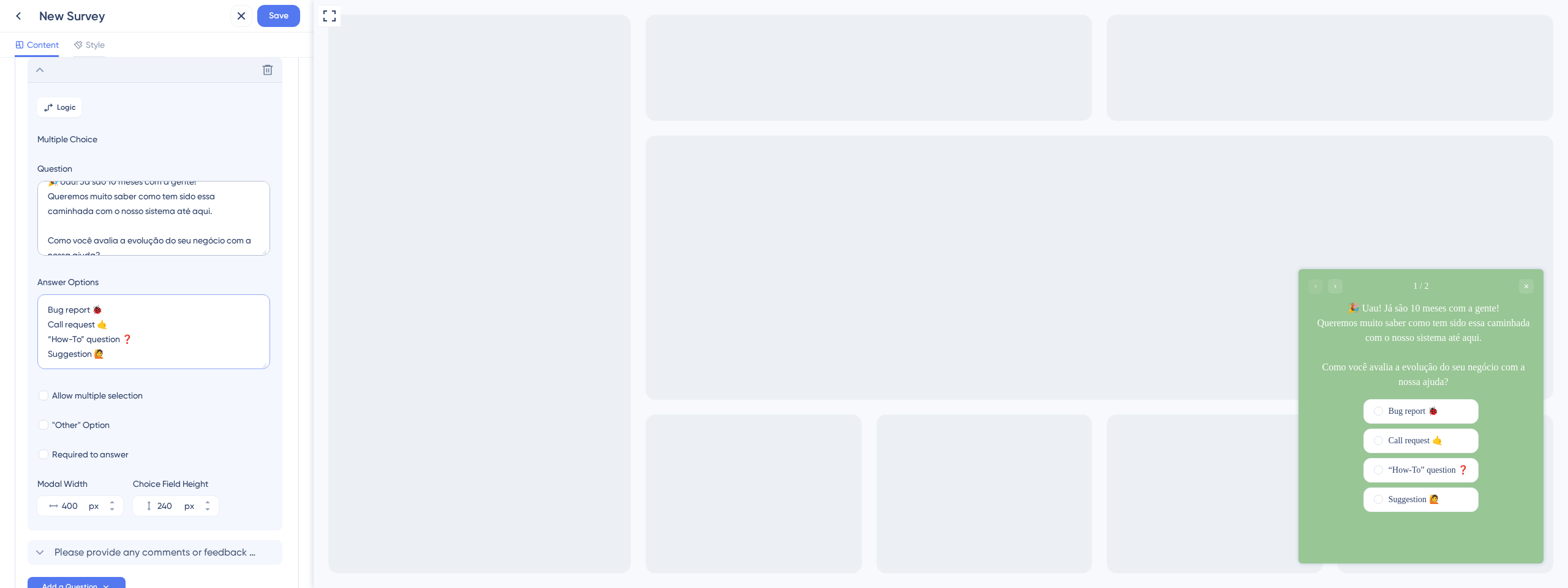
click at [42, 305] on textarea "Bug report 🐞 Call request 🤙 “How-To” question ❓ Suggestion 🙋" at bounding box center [154, 332] width 233 height 75
click at [110, 308] on textarea "Bug report 🐞 Call request 🤙 “How-To” question ❓ Suggestion 🙋" at bounding box center [154, 332] width 233 height 75
drag, startPoint x: 31, startPoint y: 297, endPoint x: 19, endPoint y: 294, distance: 12.4
click at [19, 294] on div "Survey Questions Add questions to your survey and edit them below. Learn More D…" at bounding box center [157, 305] width 284 height 609
paste textarea "Nada mudou 😕"
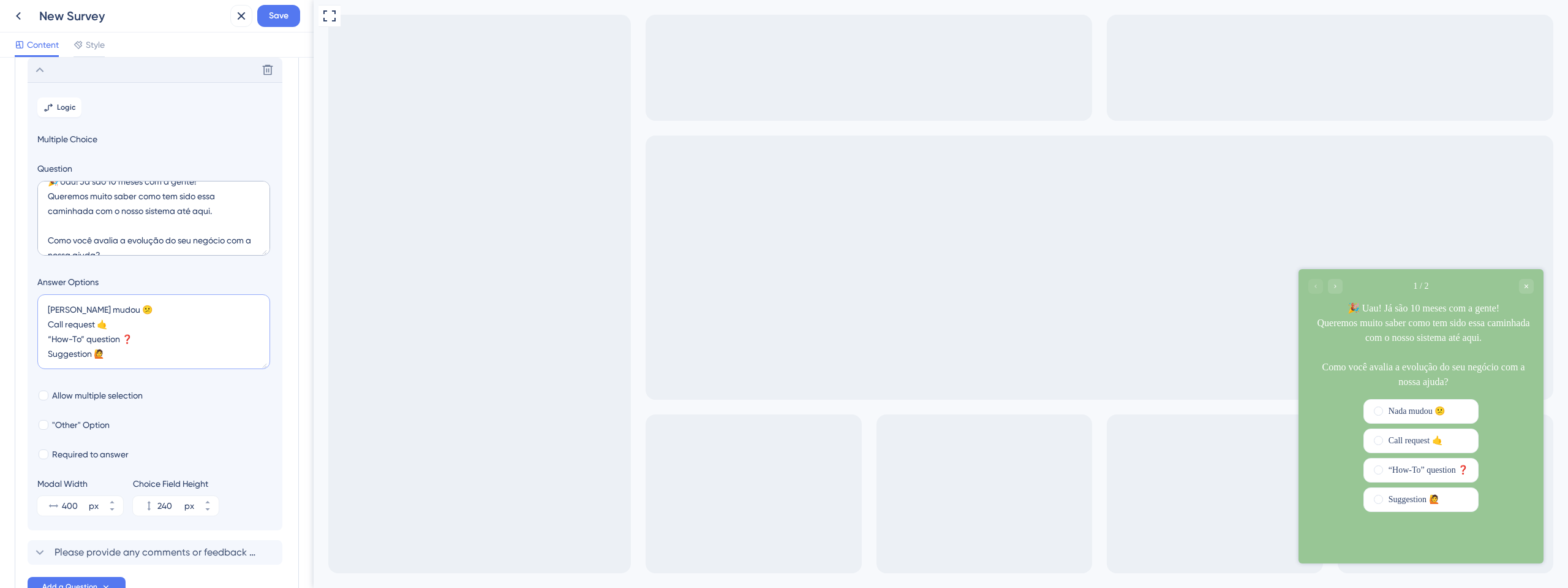
drag, startPoint x: 113, startPoint y: 329, endPoint x: 42, endPoint y: 321, distance: 71.4
click at [42, 321] on textarea "Nada mudou 😕 Call request 🤙 “How-To” question ❓ Suggestion 🙋" at bounding box center [154, 332] width 233 height 75
paste textarea "Mudou um pouquinho"
drag, startPoint x: 136, startPoint y: 342, endPoint x: 48, endPoint y: 333, distance: 88.5
click at [48, 333] on textarea "Nada mudou 😕 Mudou um pouquinho “How-To” question ❓ Suggestion 🙋" at bounding box center [154, 332] width 233 height 75
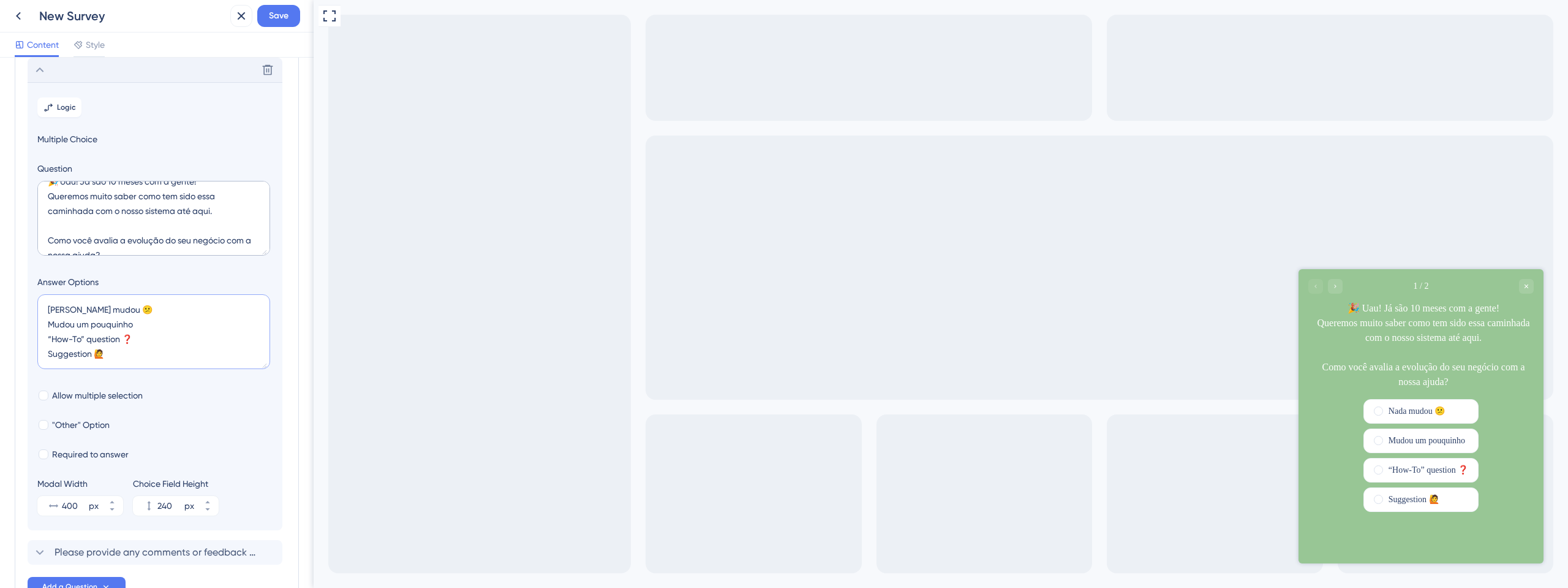
paste textarea "Teve uma boa melhora"
drag, startPoint x: 110, startPoint y: 359, endPoint x: 47, endPoint y: 351, distance: 63.5
click at [47, 351] on textarea "Nada mudou 😕 Mudou um pouquinho Teve uma boa melhora Suggestion 🙋" at bounding box center [154, 332] width 233 height 75
paste textarea "Evoluiu bastante!"
click at [119, 360] on textarea "Nada mudou 😕 Mudou um pouquinho Teve uma boa melhora Evoluiu bastante!" at bounding box center [154, 332] width 233 height 75
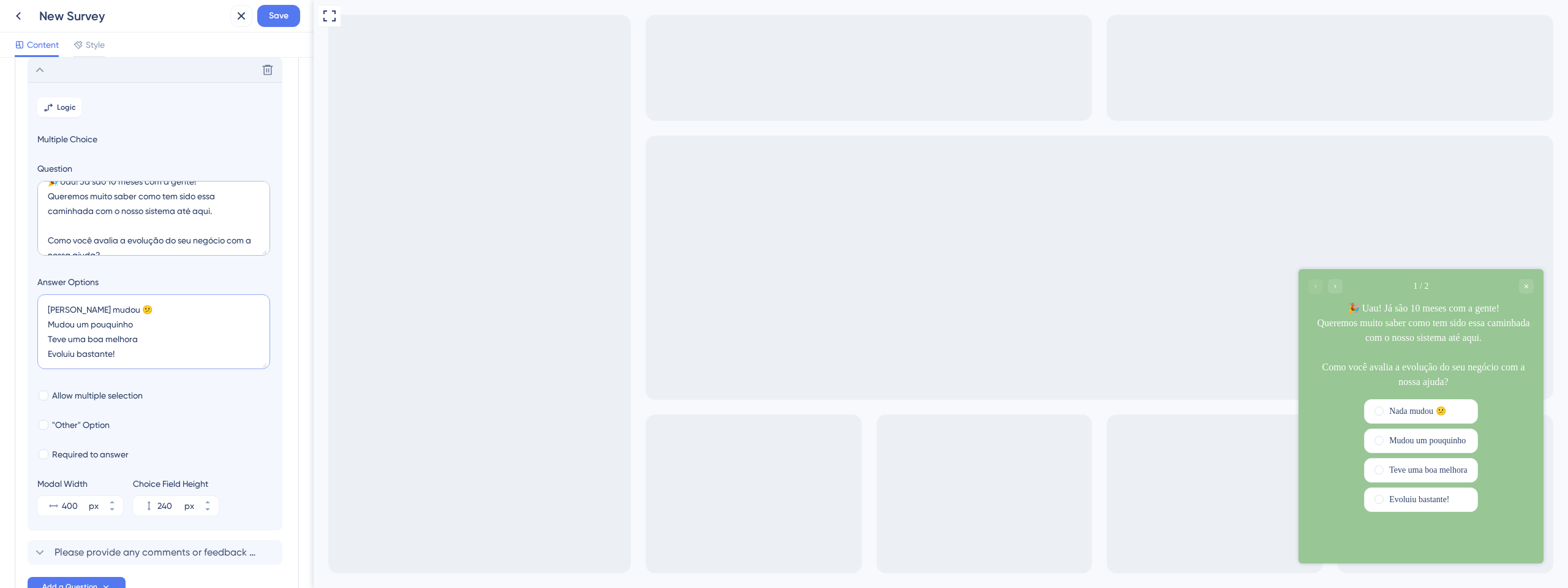
scroll to position [5, 0]
paste textarea "Transformou meu dia a dia! 🚀"
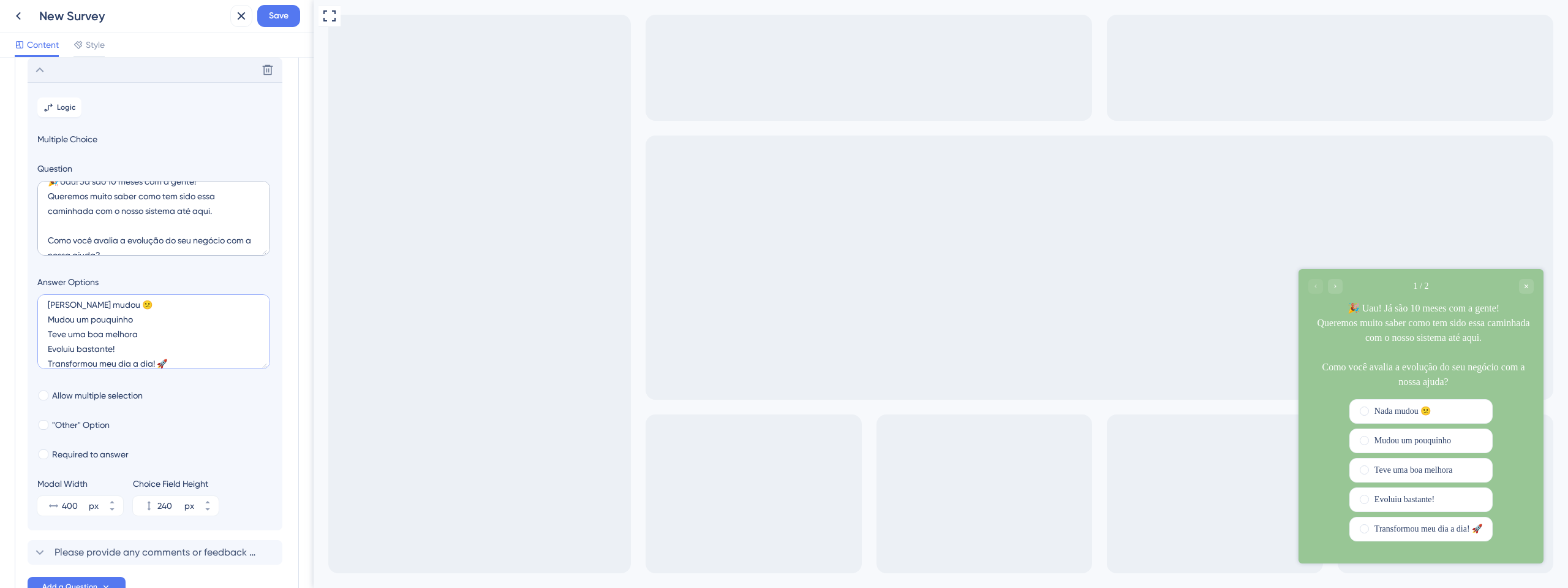
click at [44, 361] on textarea "Nada mudou 😕 Mudou um pouquinho Teve uma boa melhora Evoluiu bastante! Transfor…" at bounding box center [154, 332] width 233 height 75
type textarea "Nada mudou 😕 Mudou um pouquinho Teve uma boa melhora Evoluiu bastante! Transfor…"
click at [208, 511] on icon at bounding box center [208, 509] width 7 height 7
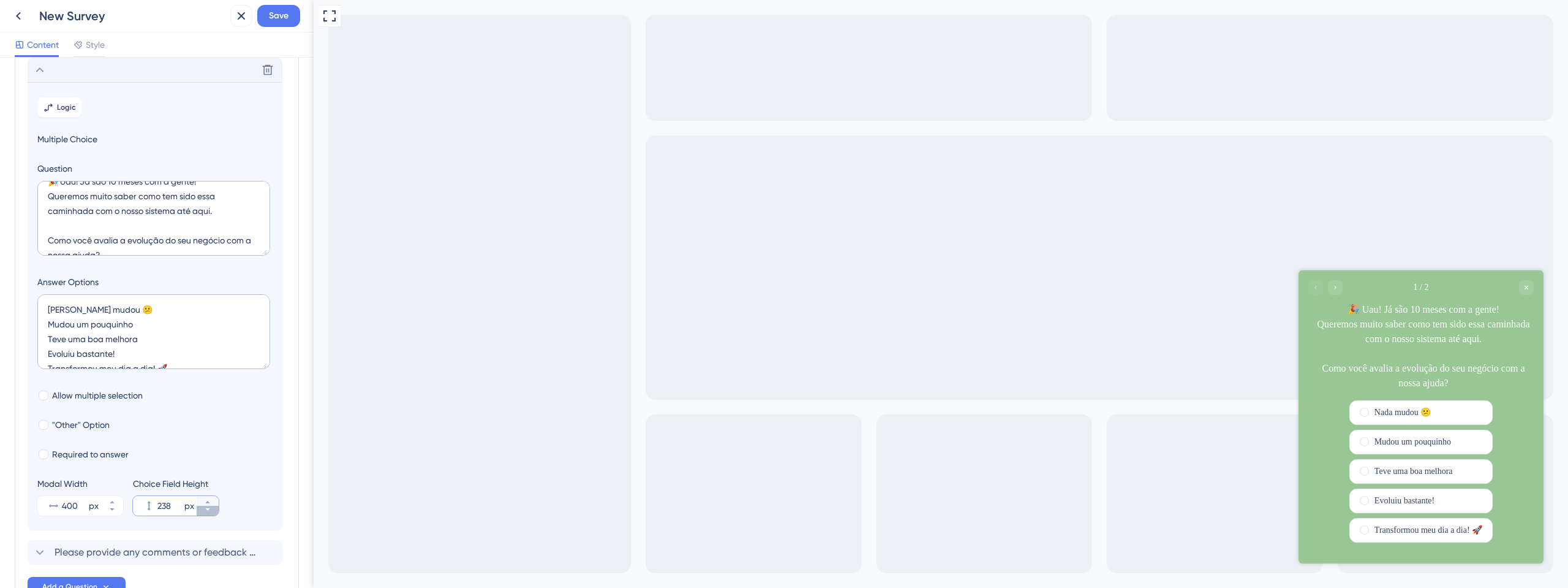
click at [208, 511] on icon at bounding box center [208, 509] width 7 height 7
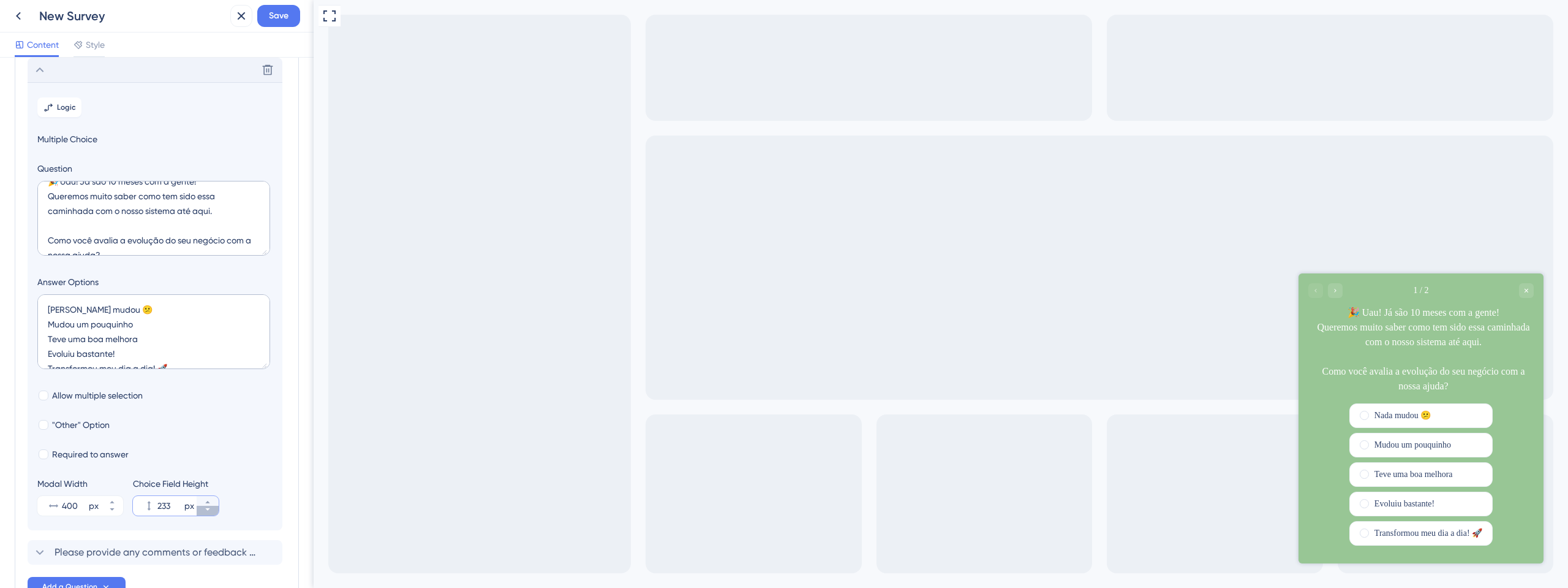
click at [208, 511] on icon at bounding box center [208, 509] width 7 height 7
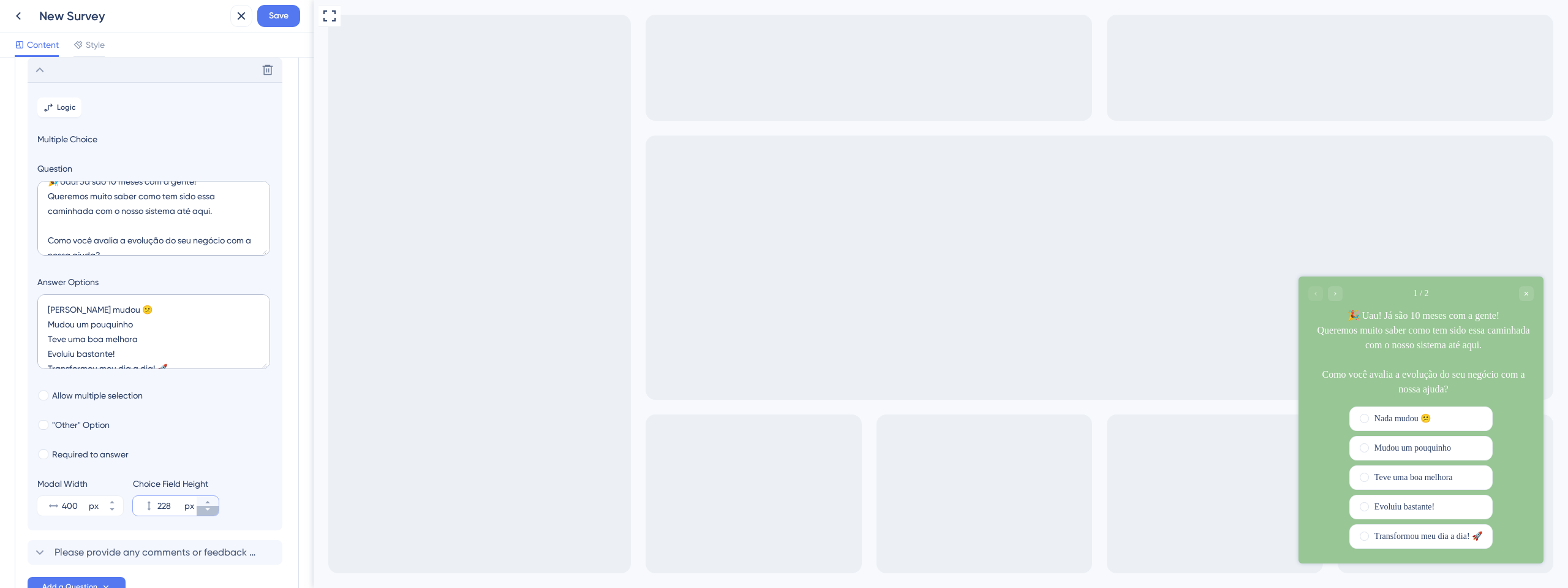
click at [208, 511] on icon at bounding box center [208, 509] width 7 height 7
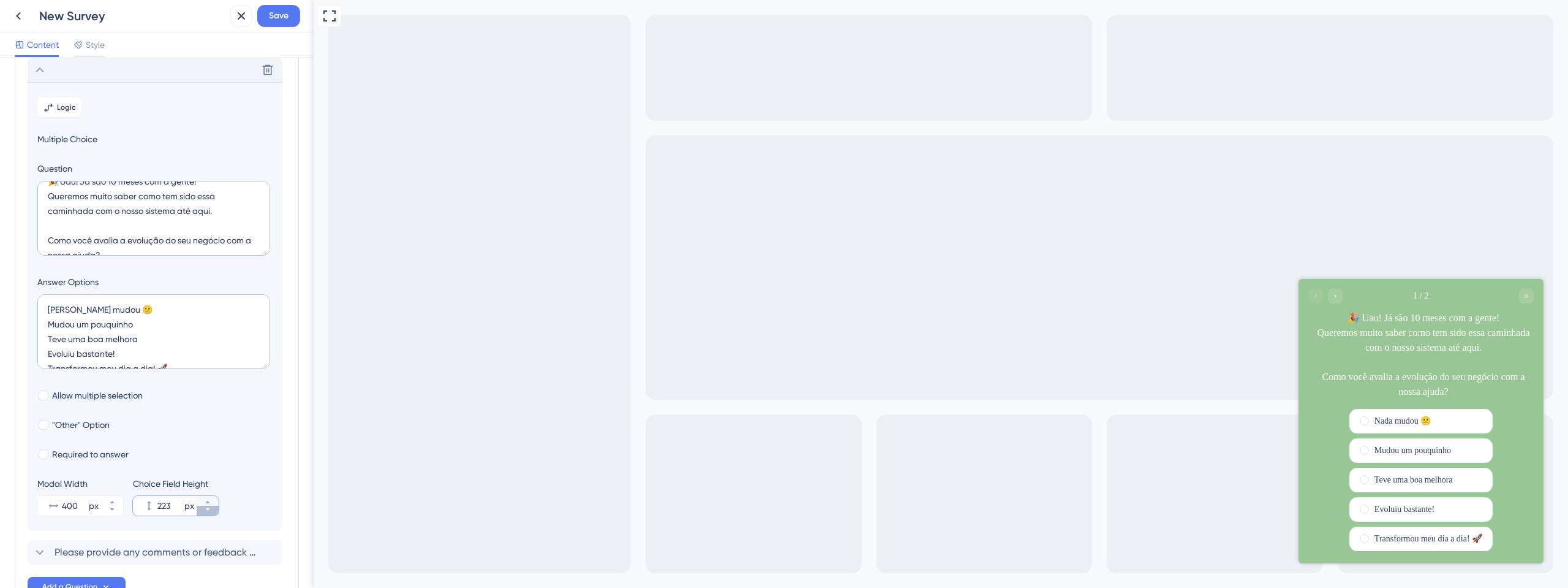
click at [208, 511] on icon at bounding box center [208, 509] width 7 height 7
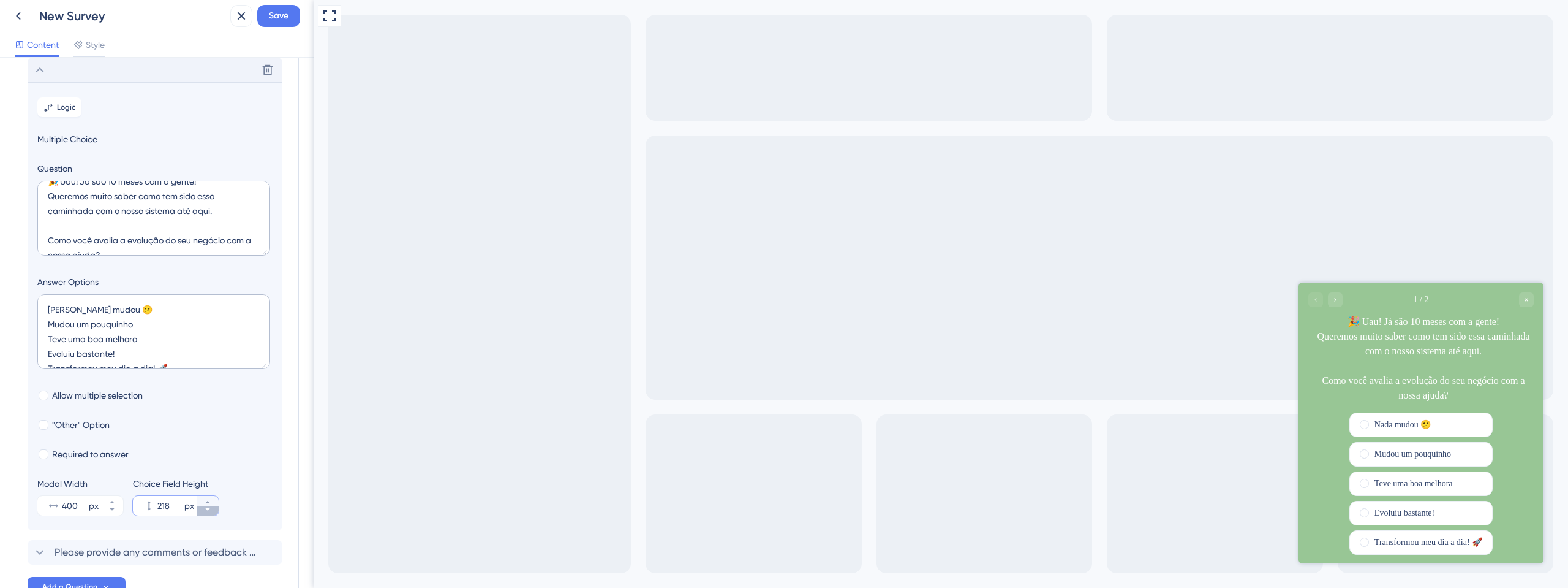
click at [208, 511] on icon at bounding box center [208, 509] width 7 height 7
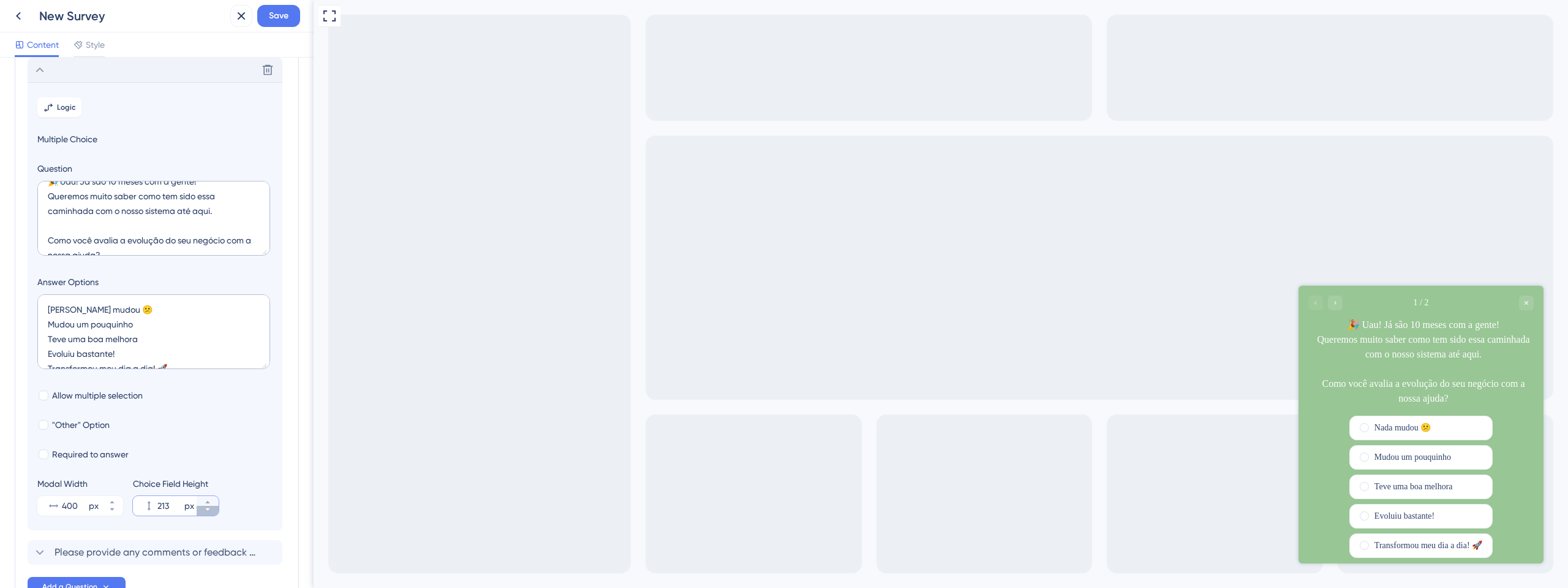
click at [208, 511] on icon at bounding box center [208, 509] width 7 height 7
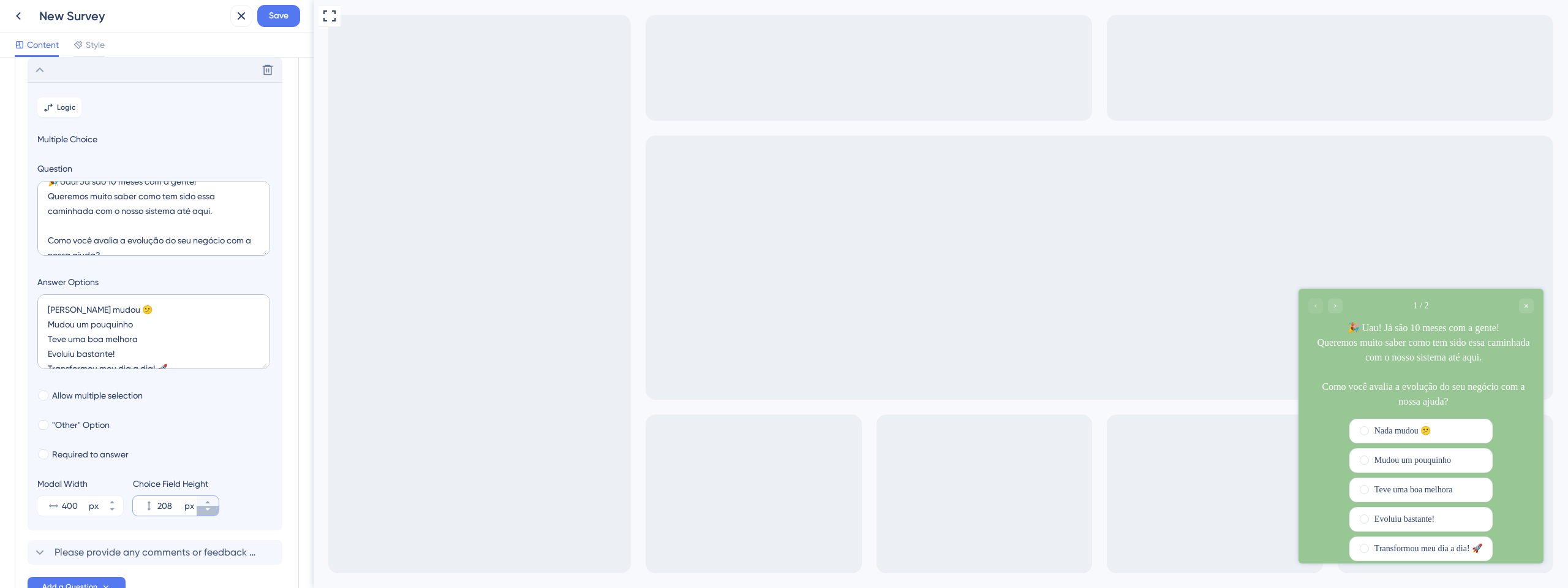
click at [208, 511] on icon at bounding box center [208, 509] width 7 height 7
click at [212, 501] on button "206 px" at bounding box center [208, 501] width 22 height 10
click at [212, 501] on button "207 px" at bounding box center [208, 501] width 22 height 10
click at [212, 501] on button "208 px" at bounding box center [208, 501] width 22 height 10
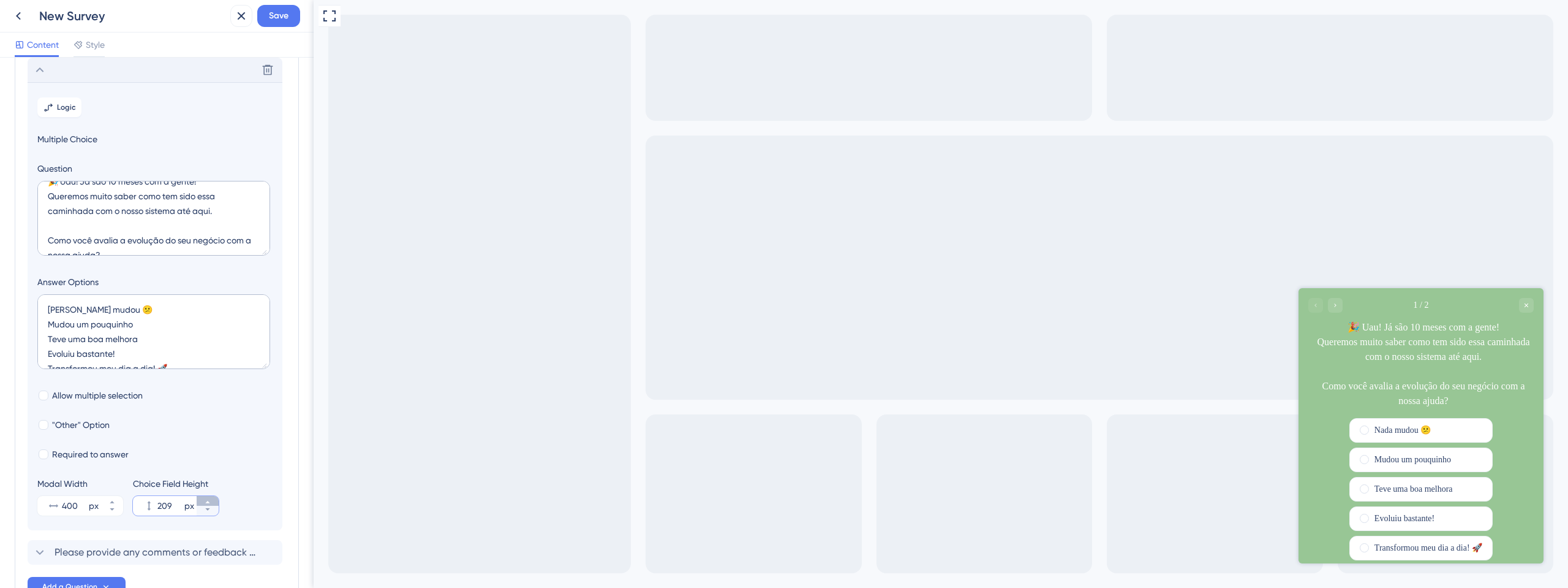
click at [212, 501] on button "209 px" at bounding box center [208, 501] width 22 height 10
click at [212, 501] on button "210 px" at bounding box center [208, 501] width 22 height 10
click at [212, 501] on button "211 px" at bounding box center [208, 501] width 22 height 10
click at [212, 501] on button "212 px" at bounding box center [208, 501] width 22 height 10
click at [212, 501] on button "213 px" at bounding box center [208, 501] width 22 height 10
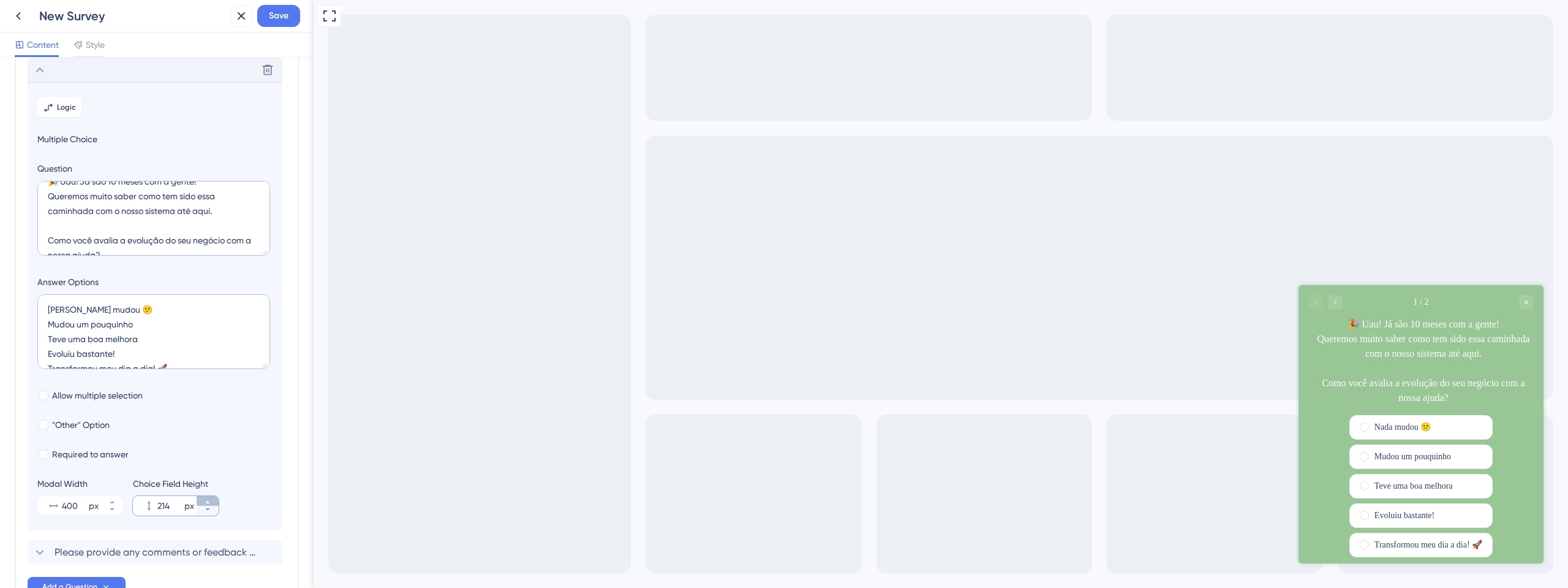
click at [212, 501] on button "214 px" at bounding box center [208, 501] width 22 height 10
click at [212, 501] on button "215 px" at bounding box center [208, 501] width 22 height 10
click at [212, 501] on button "216 px" at bounding box center [208, 501] width 22 height 10
type input "217"
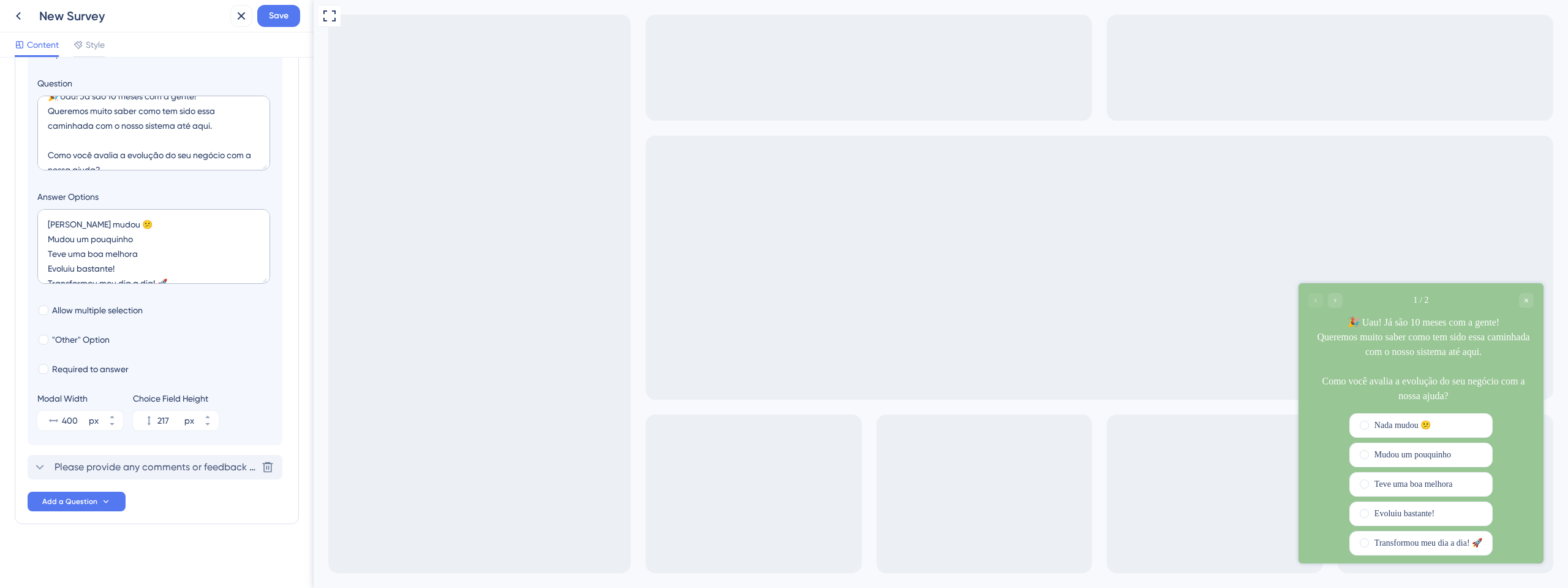
click at [134, 464] on span "Please provide any comments or feedback regarding your experience with our serv…" at bounding box center [155, 467] width 202 height 15
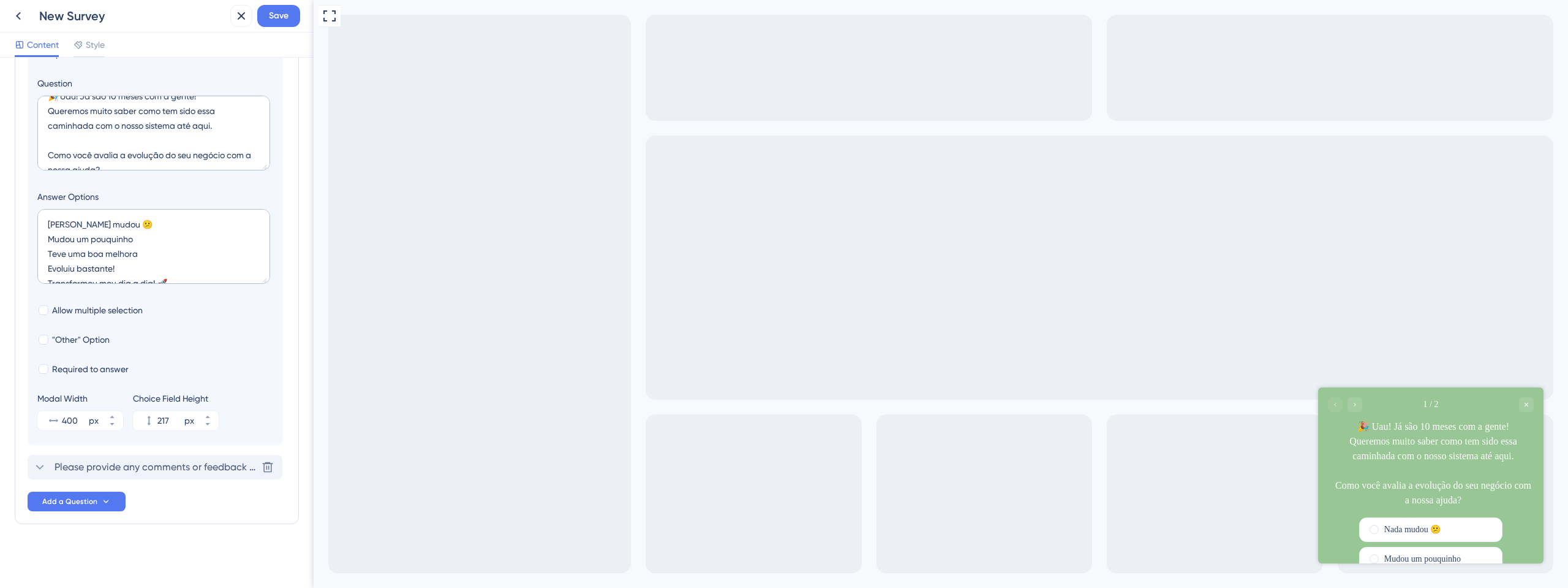
scroll to position [70, 0]
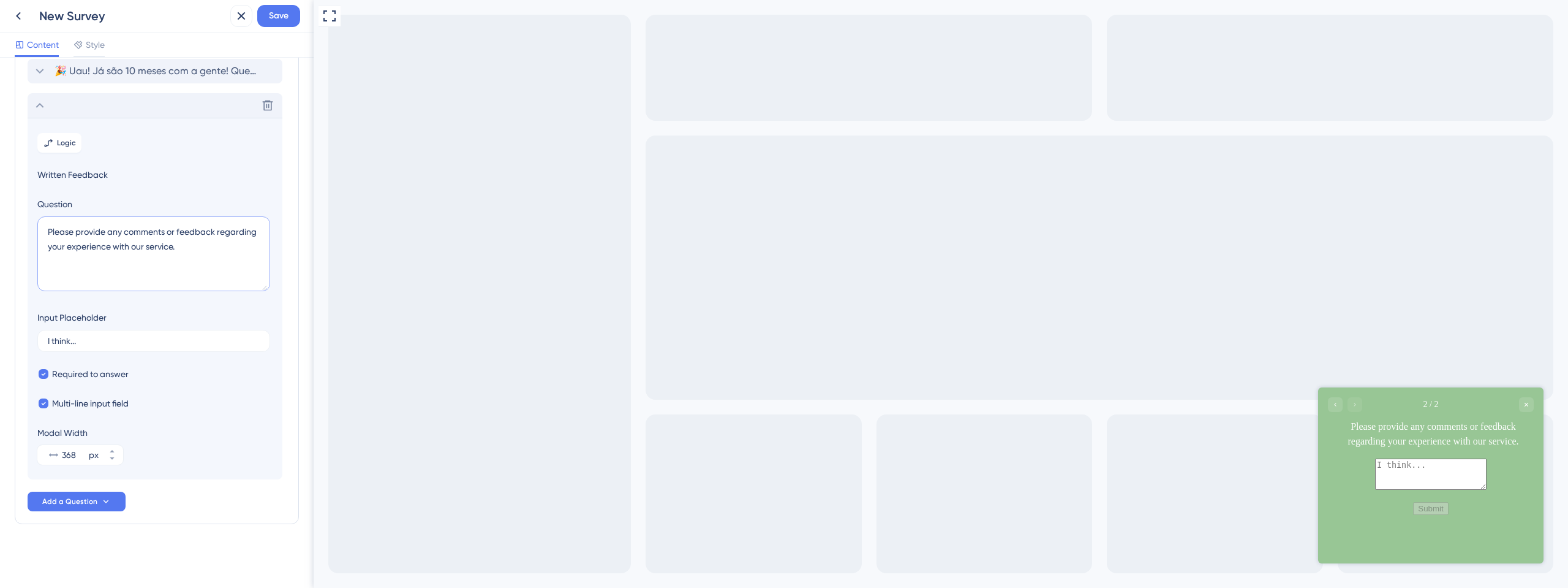
drag, startPoint x: 234, startPoint y: 256, endPoint x: 32, endPoint y: 228, distance: 203.9
click at [32, 228] on section "Logic Written Feedback Question Please provide any comments or feedback regardi…" at bounding box center [155, 299] width 255 height 362
paste textarea "se quiser contar mais, a gente vai adorar ler! 💬 Obrigada por estar com a gente…"
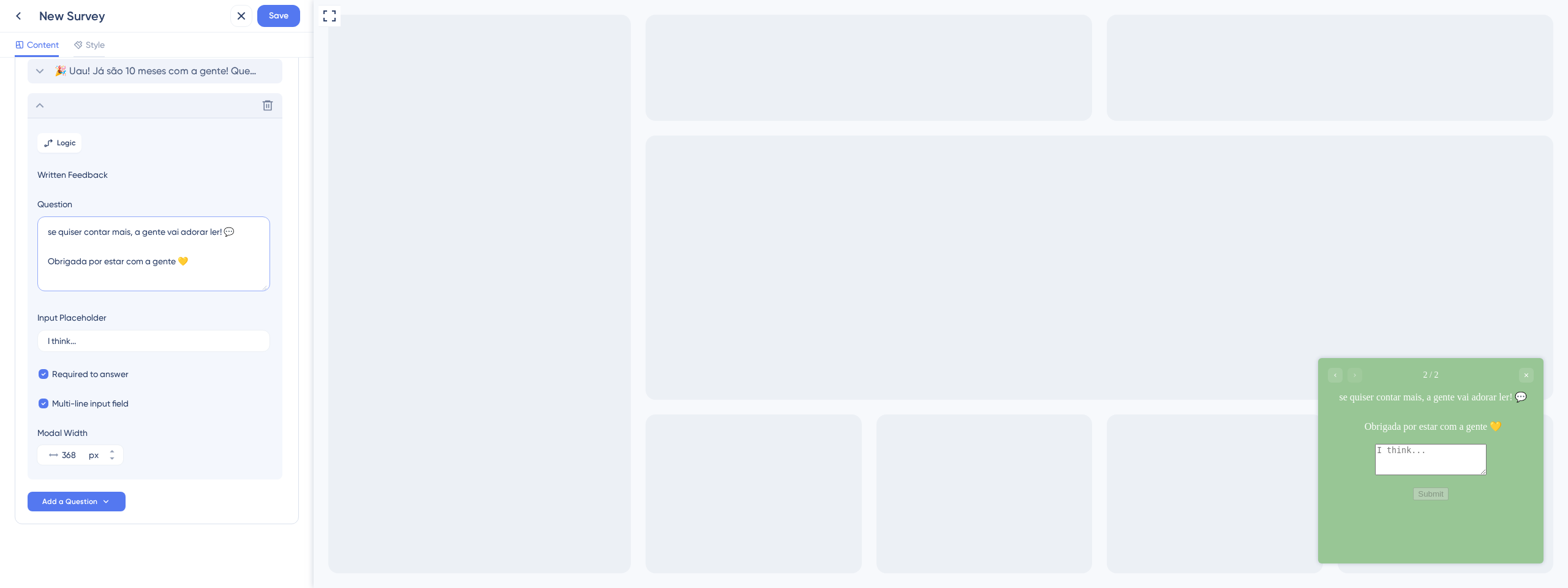
click at [54, 226] on textarea "se quiser contar mais, a gente vai adorar ler! 💬 Obrigada por estar com a gente…" at bounding box center [154, 254] width 233 height 75
type textarea "Se quiser contar mais, a gente vai adorar ler! 💬 Obrigada por estar com a gente…"
click at [107, 451] on button "368 px" at bounding box center [112, 450] width 22 height 10
click at [107, 451] on button "369 px" at bounding box center [112, 450] width 22 height 10
click at [107, 451] on button "370 px" at bounding box center [112, 450] width 22 height 10
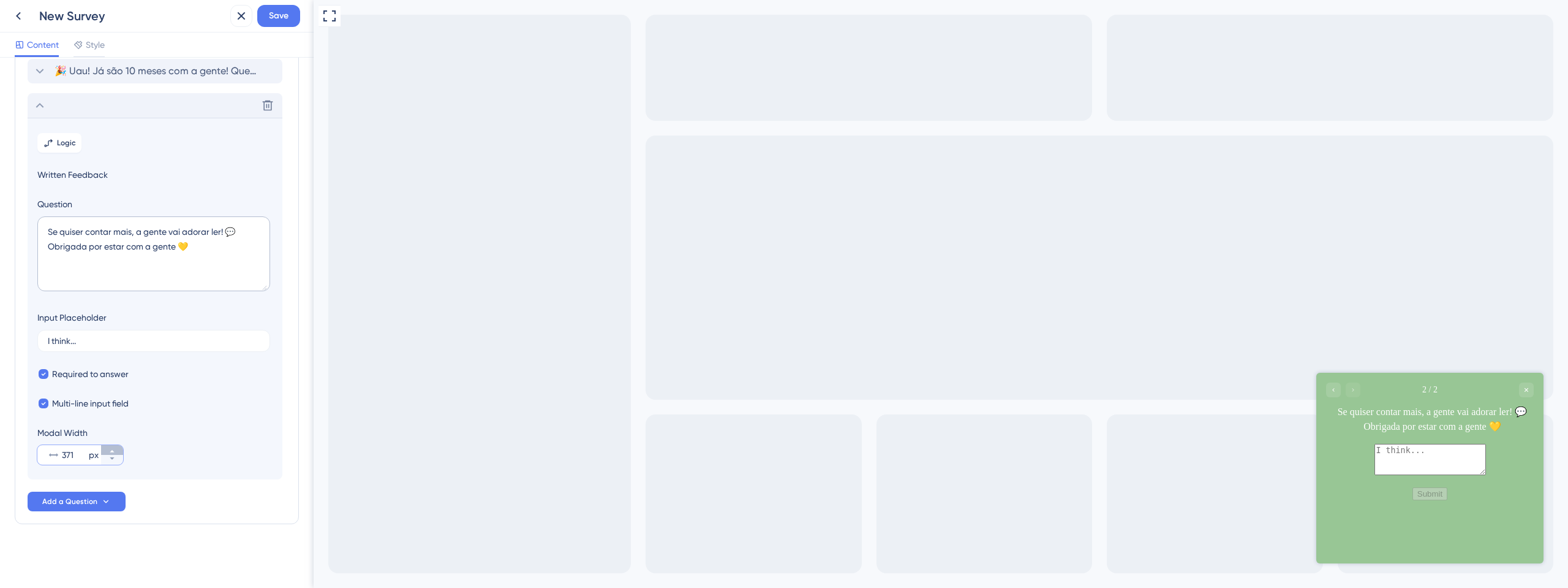
click at [107, 451] on button "371 px" at bounding box center [112, 450] width 22 height 10
click at [107, 451] on button "372 px" at bounding box center [112, 450] width 22 height 10
click at [107, 451] on button "373 px" at bounding box center [112, 450] width 22 height 10
click at [107, 451] on button "374 px" at bounding box center [112, 450] width 22 height 10
click at [107, 451] on button "375 px" at bounding box center [112, 450] width 22 height 10
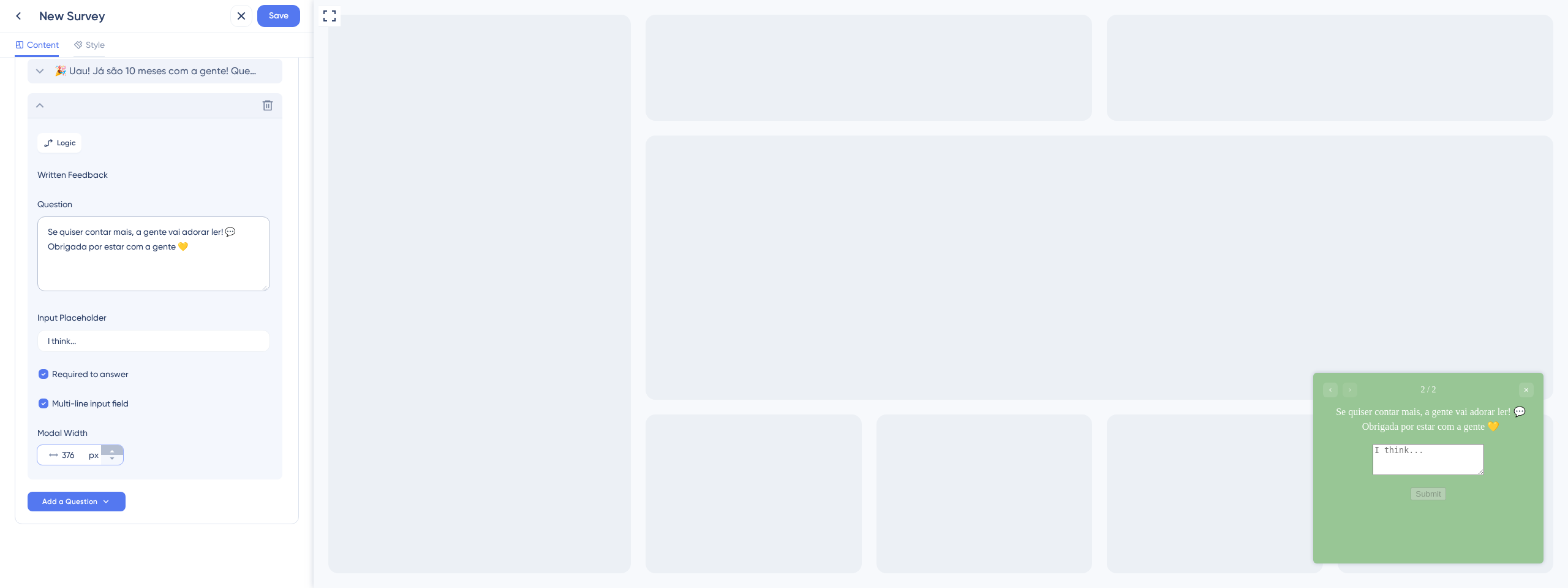
click at [107, 451] on button "376 px" at bounding box center [112, 450] width 22 height 10
click at [107, 451] on button "377 px" at bounding box center [112, 450] width 22 height 10
click at [107, 451] on button "378 px" at bounding box center [112, 450] width 22 height 10
type input "379"
click at [256, 236] on textarea "Se quiser contar mais, a gente vai adorar ler! 💬 Obrigada por estar com a gente…" at bounding box center [154, 254] width 233 height 75
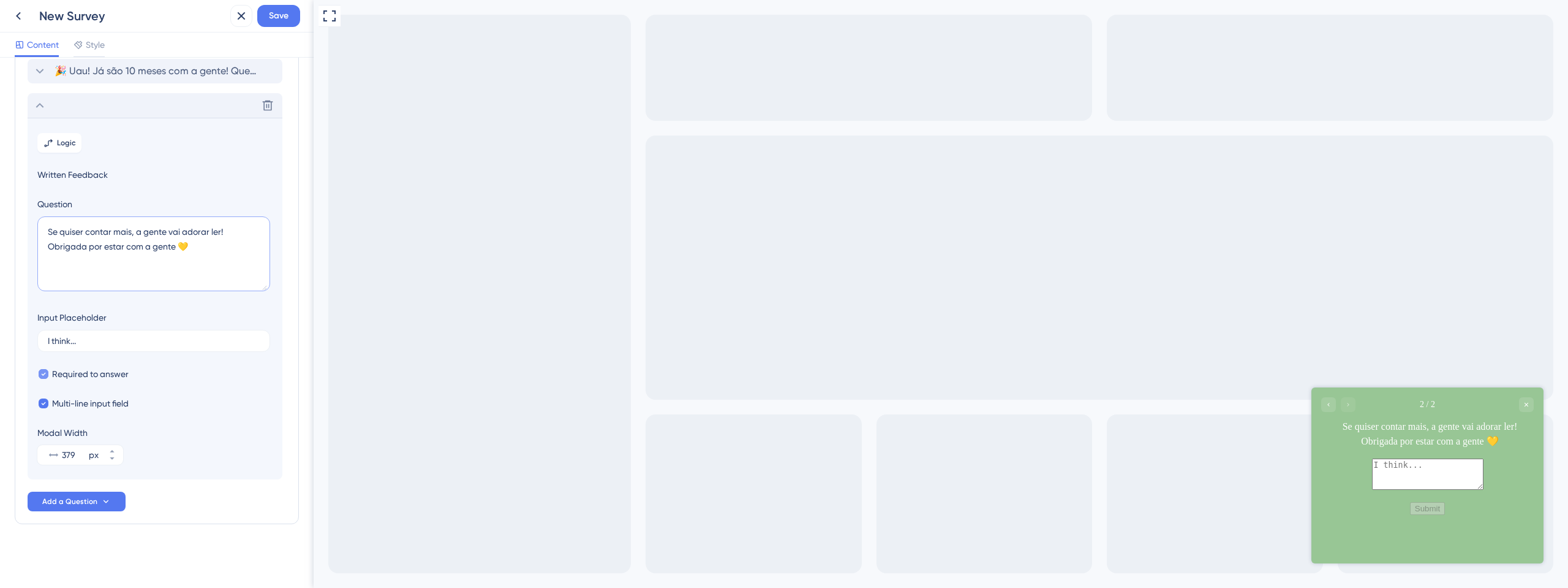
type textarea "Se quiser contar mais, a gente vai adorar ler! Obrigada por estar com a gente 💛"
click at [101, 375] on span "Required to answer" at bounding box center [90, 374] width 77 height 15
checkbox input "false"
drag, startPoint x: 64, startPoint y: 330, endPoint x: 35, endPoint y: 325, distance: 29.4
click at [35, 325] on section "Logic Written Feedback Question Se quiser contar mais, a gente vai adorar ler! …" at bounding box center [155, 299] width 255 height 362
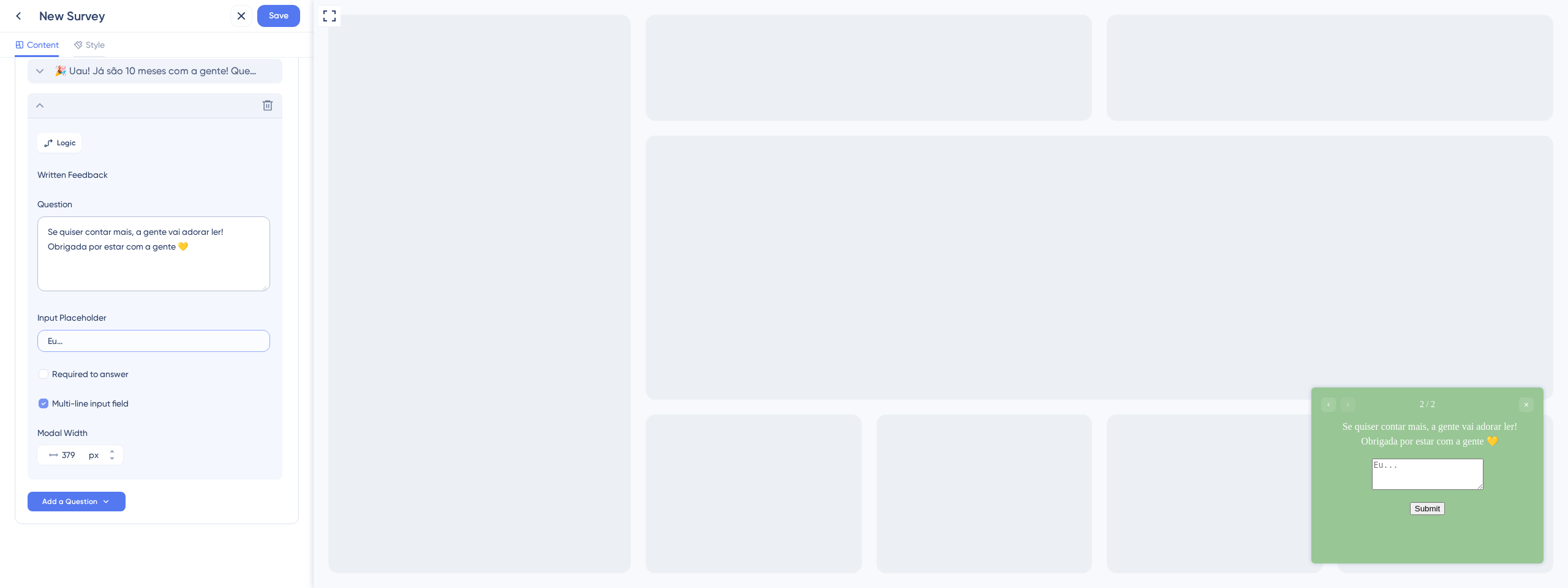
type input "Eu..."
click at [97, 408] on span "Multi-line input field" at bounding box center [90, 403] width 77 height 15
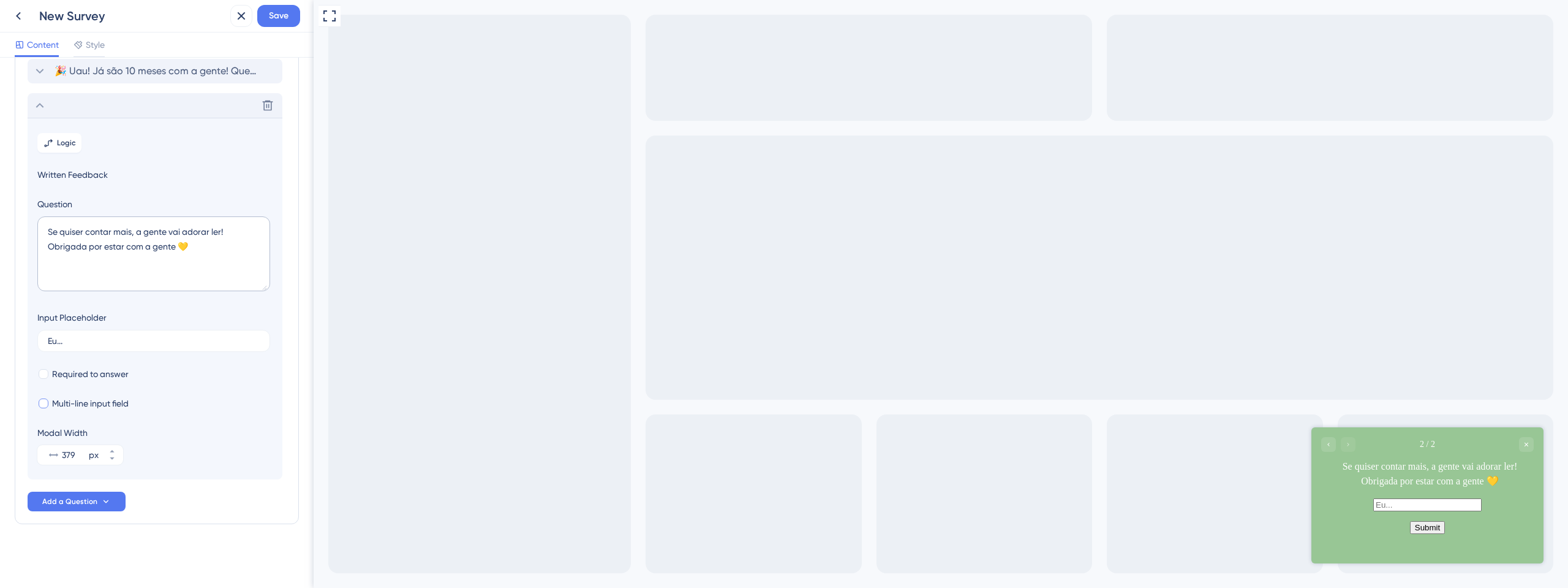
click at [97, 408] on span "Multi-line input field" at bounding box center [90, 403] width 77 height 15
checkbox input "true"
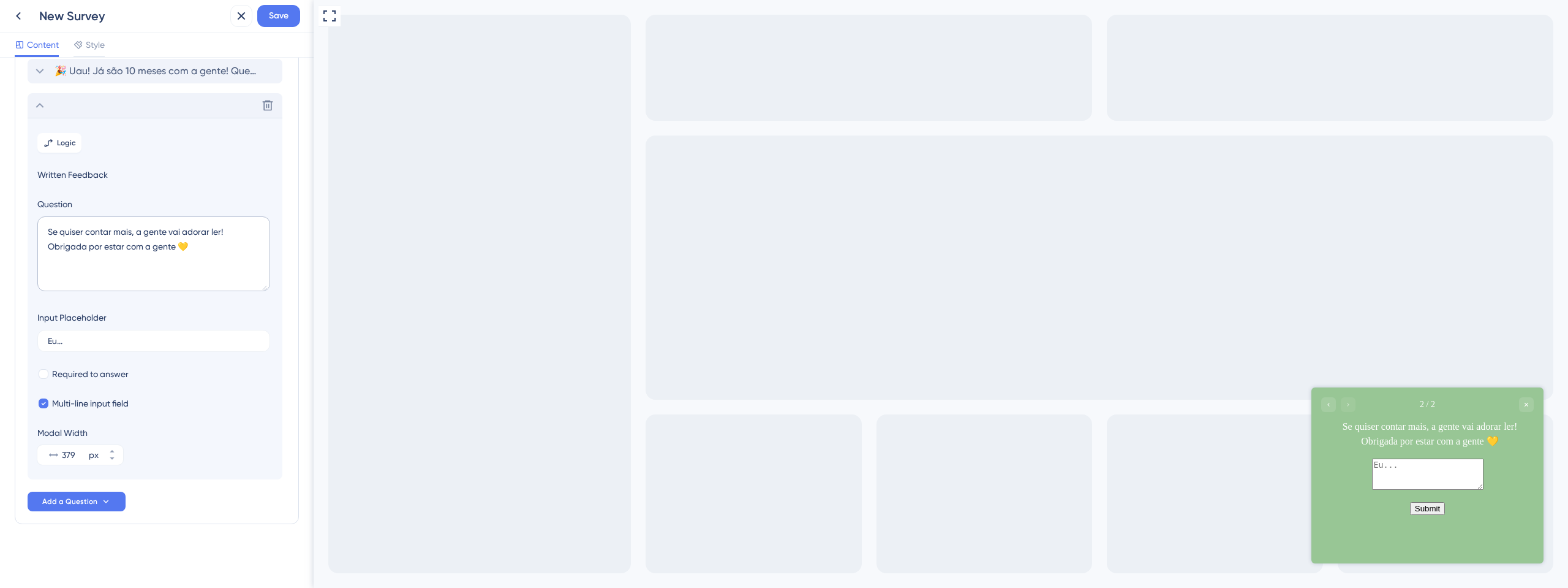
click at [110, 444] on div "Modal Width 379 px" at bounding box center [80, 445] width 86 height 39
click at [116, 452] on button "379 px" at bounding box center [112, 450] width 22 height 10
type input "380"
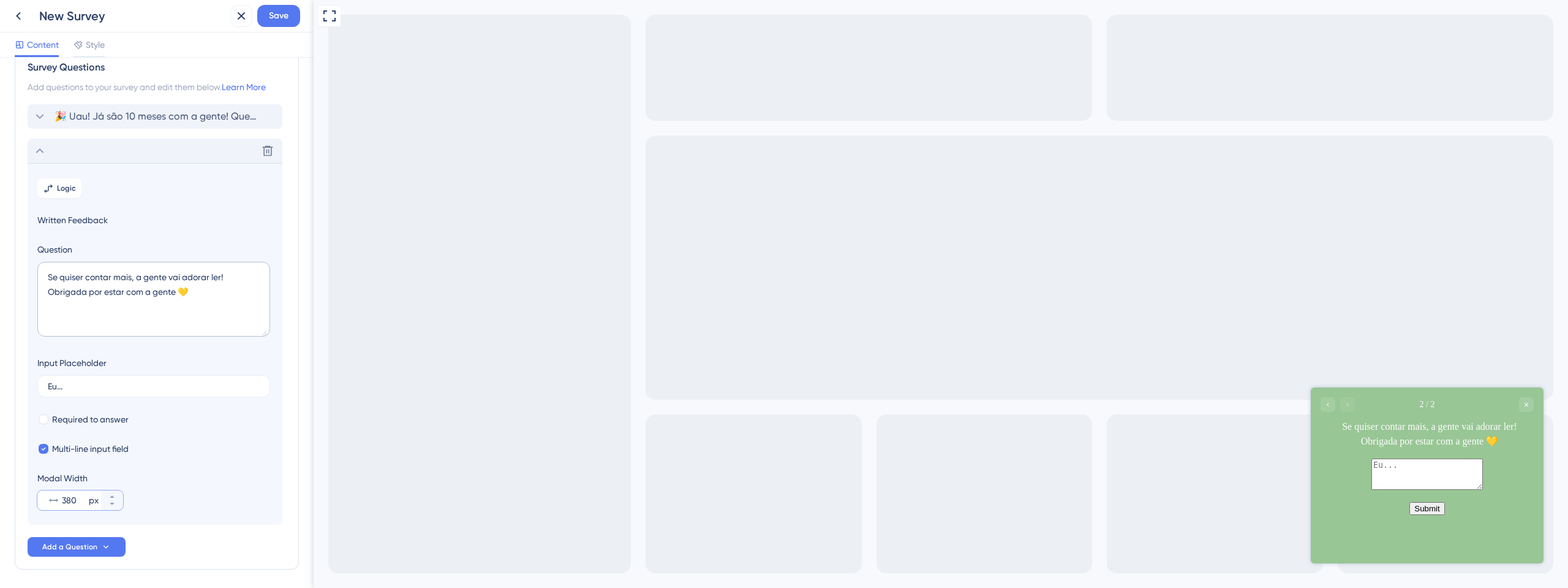
scroll to position [0, 0]
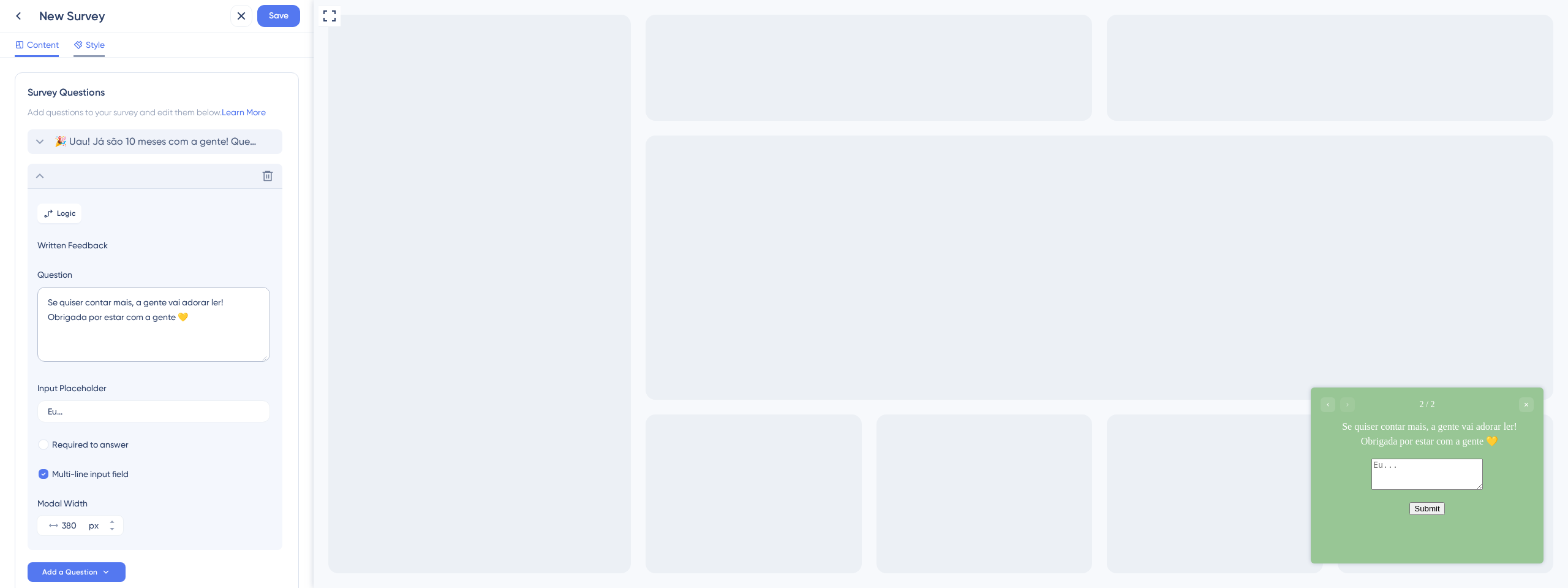
click at [86, 46] on span "Style" at bounding box center [95, 45] width 19 height 15
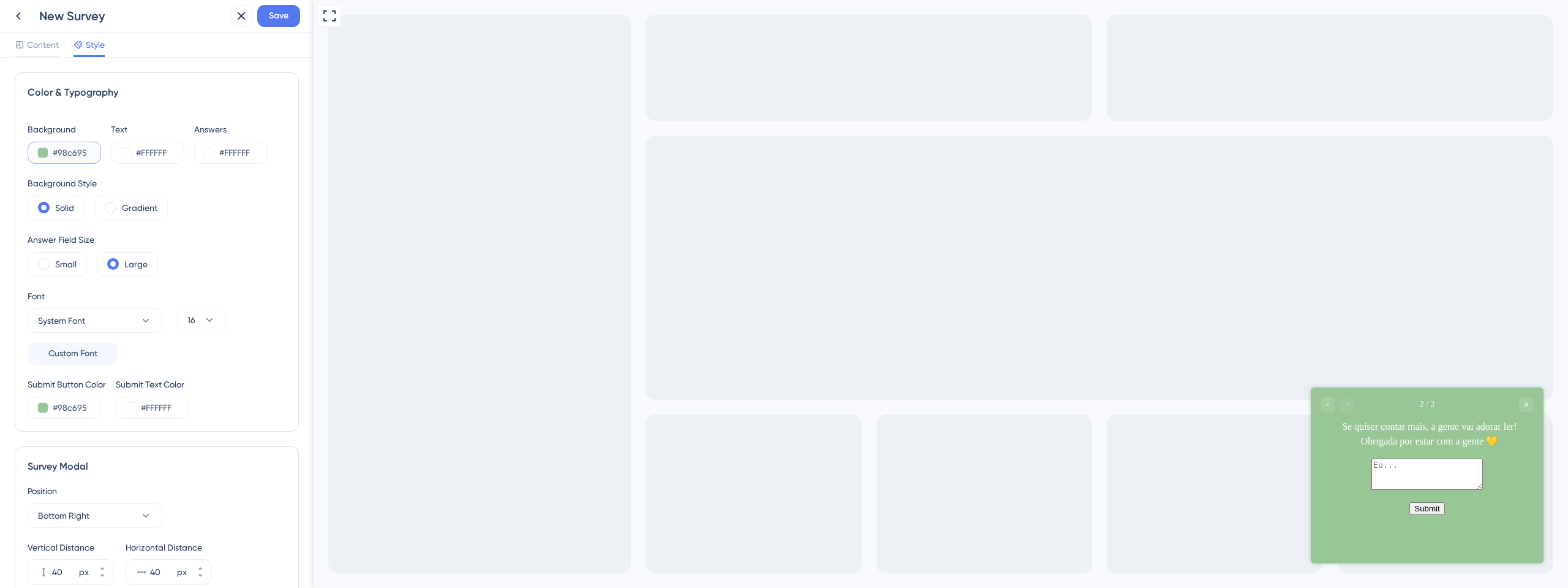
click at [82, 149] on input "#98c695" at bounding box center [78, 153] width 50 height 15
paste input "6A6C99"
type input "#6A6C99"
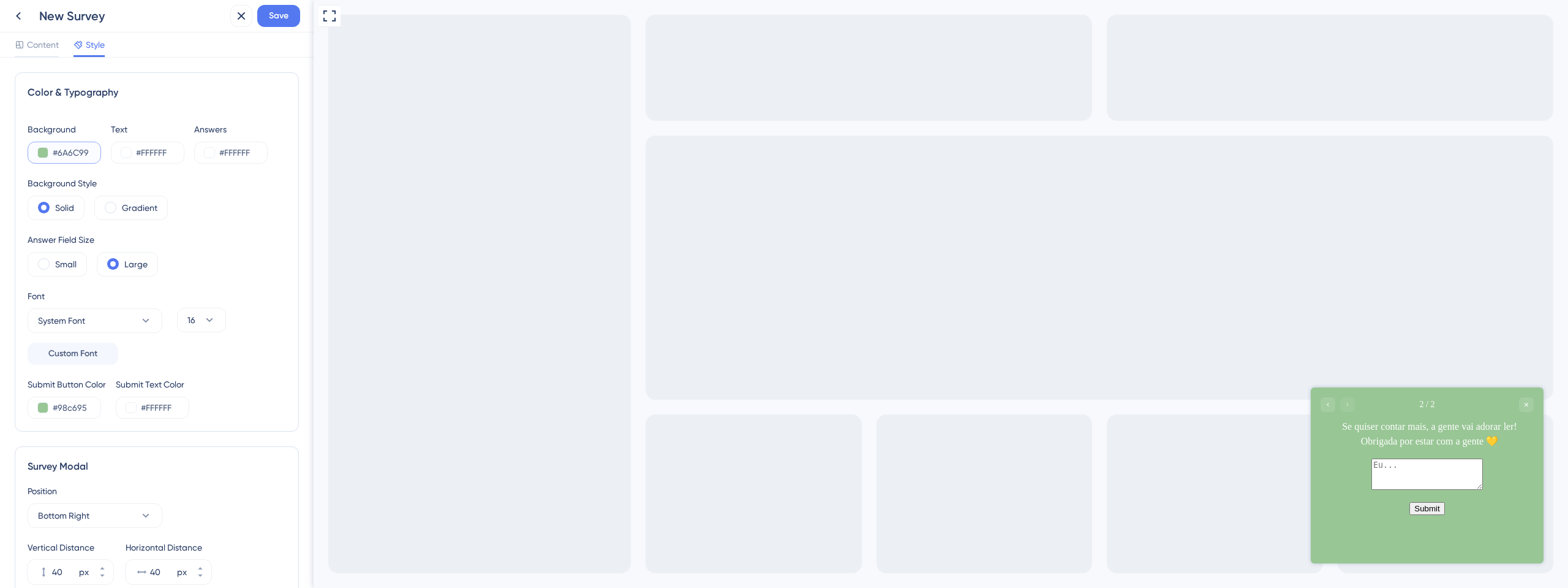
type input "#6A6C99"
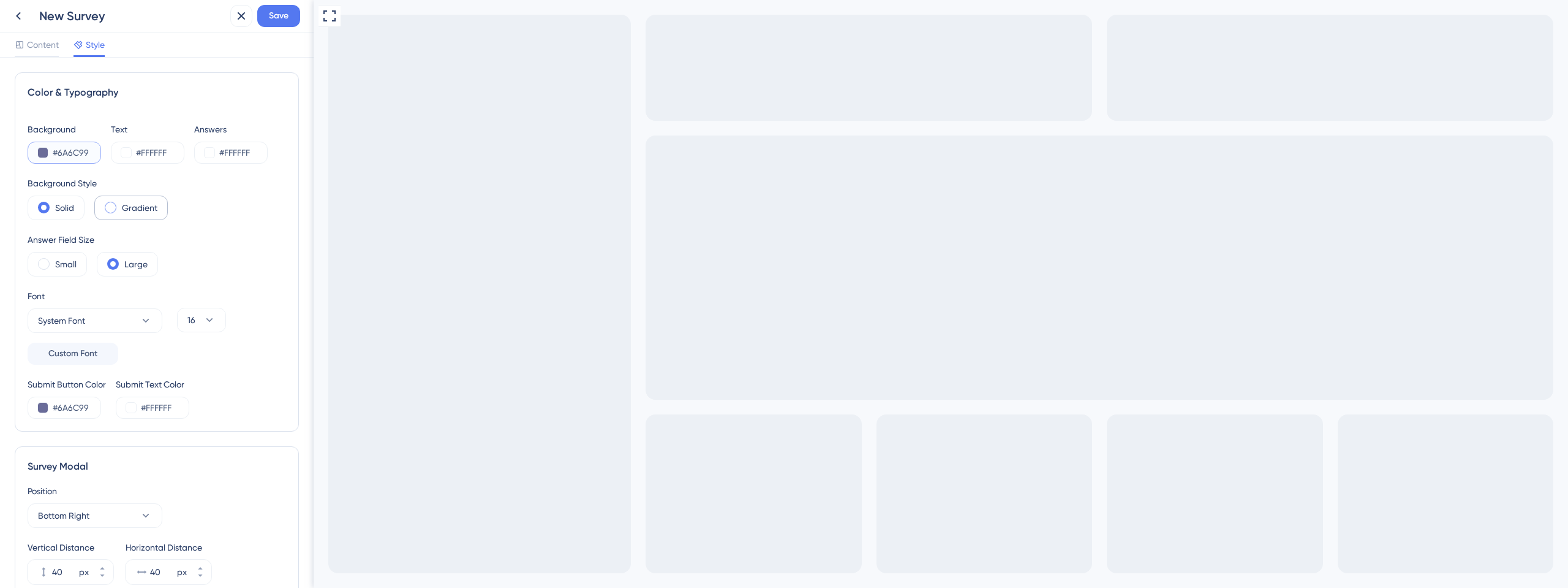
type input "#6A6C99"
click at [120, 210] on div "Gradient" at bounding box center [131, 208] width 74 height 24
click at [57, 196] on div "Solid" at bounding box center [55, 208] width 57 height 24
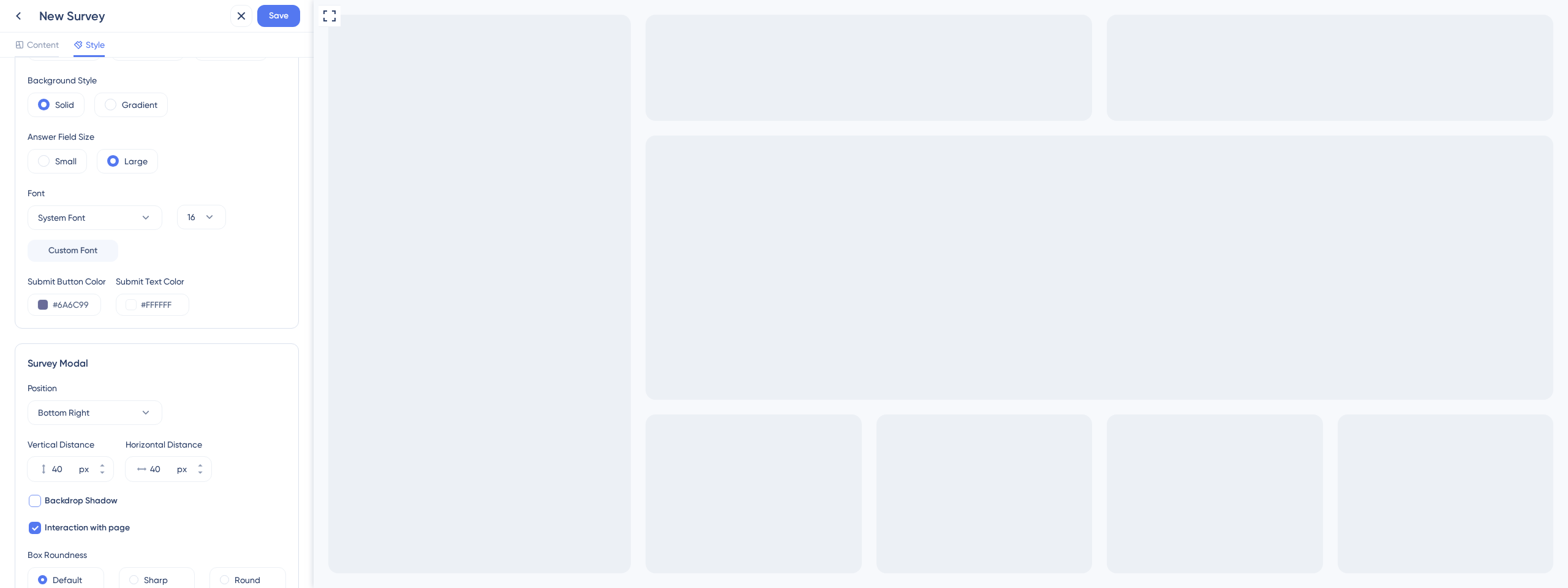
scroll to position [198, 0]
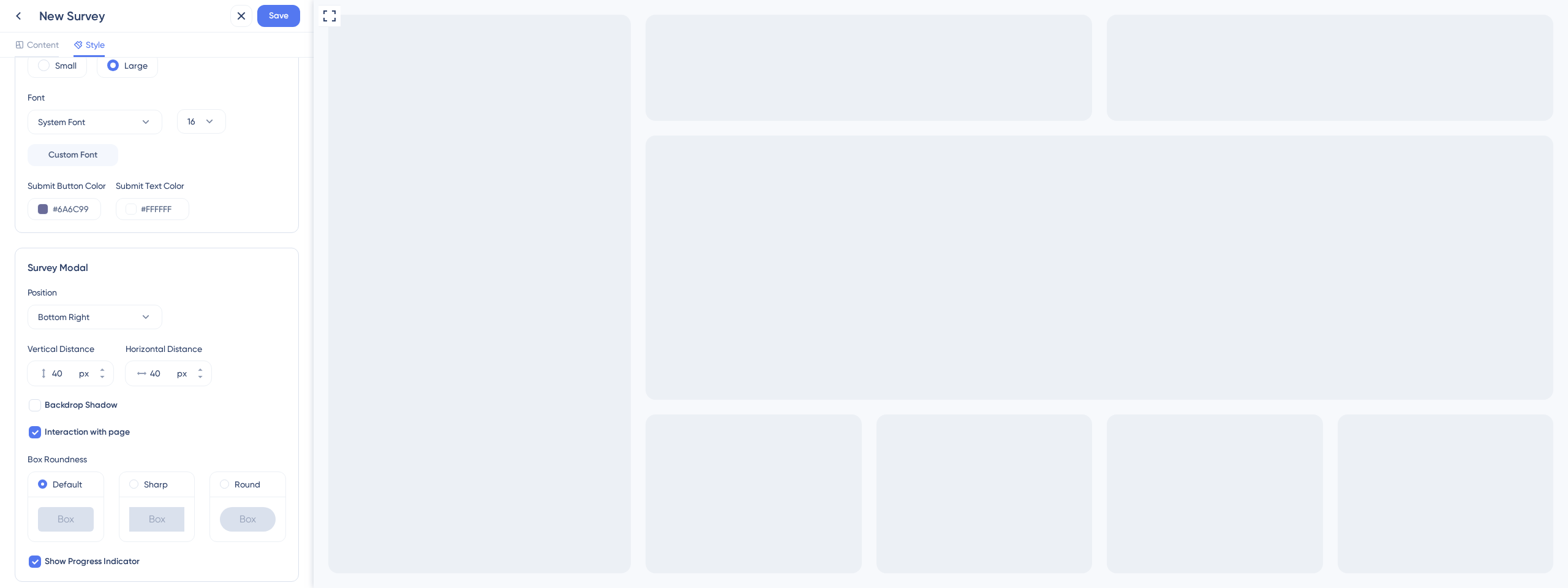
click at [241, 512] on div "Box" at bounding box center [247, 519] width 55 height 24
click at [223, 480] on div "Round" at bounding box center [247, 484] width 55 height 15
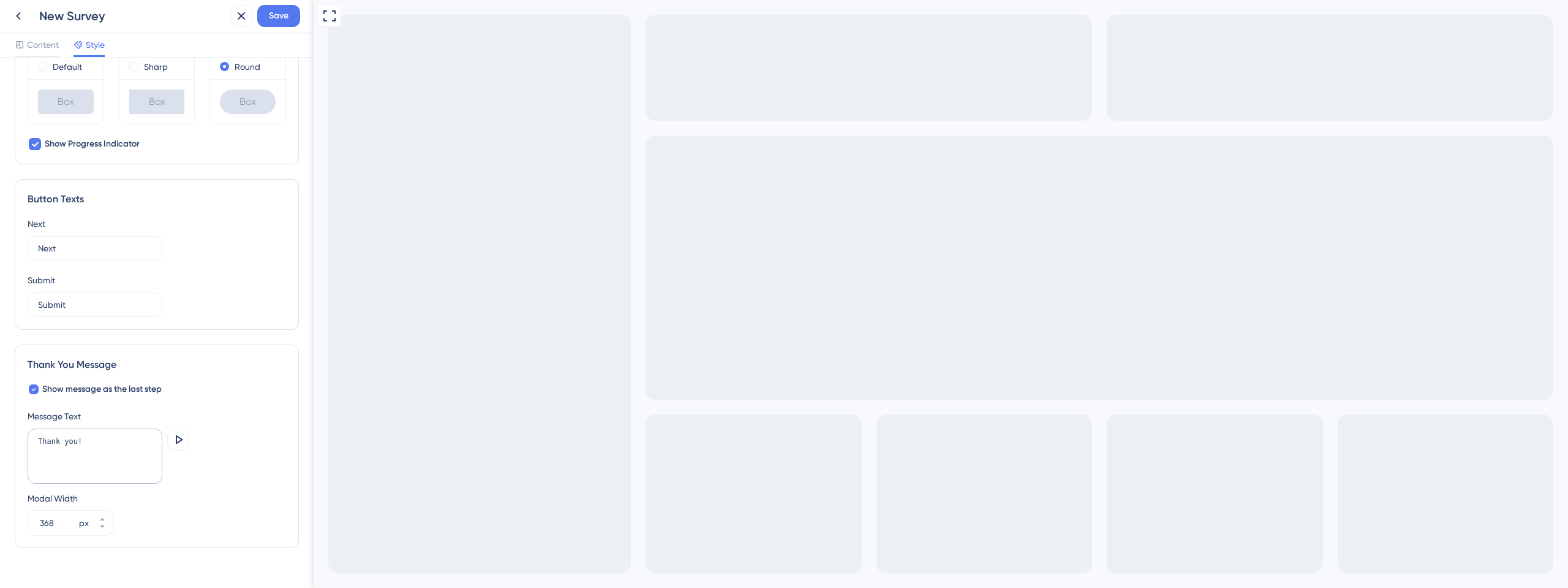
scroll to position [640, 0]
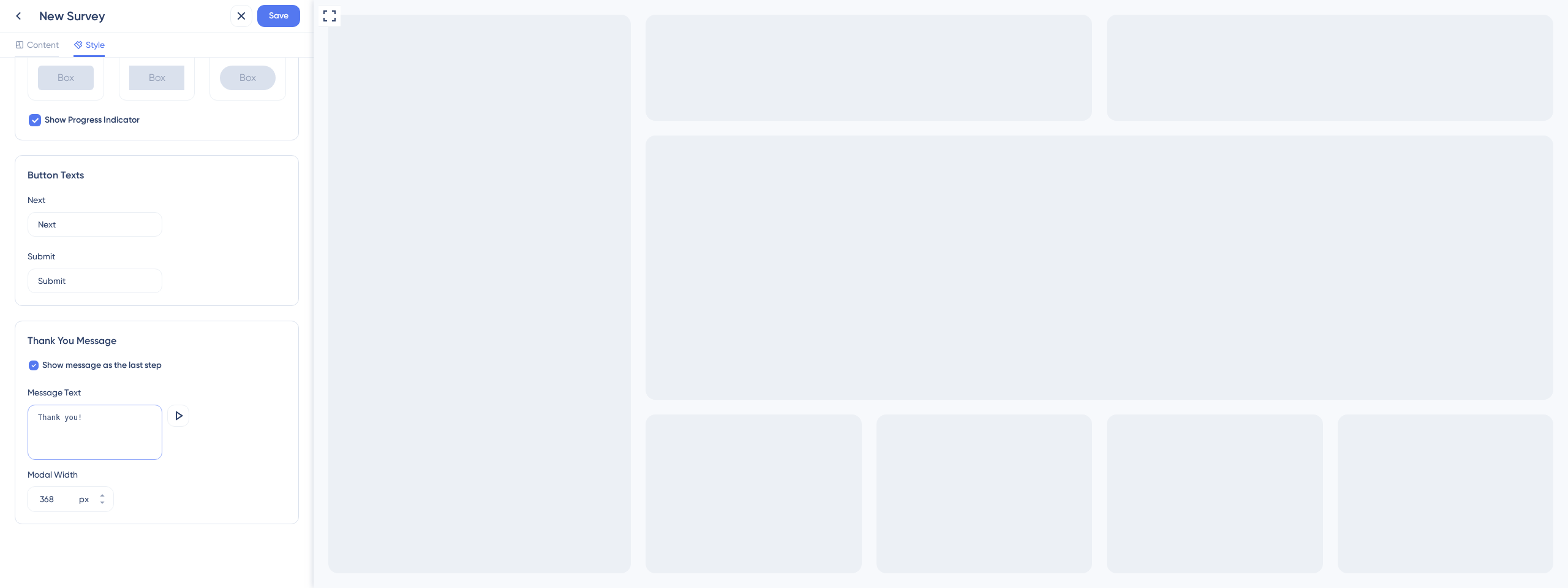
drag, startPoint x: 85, startPoint y: 417, endPoint x: 0, endPoint y: 419, distance: 85.0
click at [0, 419] on div "Color & Typography Background #6A6C99 Text #FFFFFF Answers #FFFFFF Background S…" at bounding box center [156, 322] width 313 height 530
type textarea "Obrigada!"
click at [122, 368] on span "Show message as the last step" at bounding box center [102, 365] width 120 height 15
checkbox input "false"
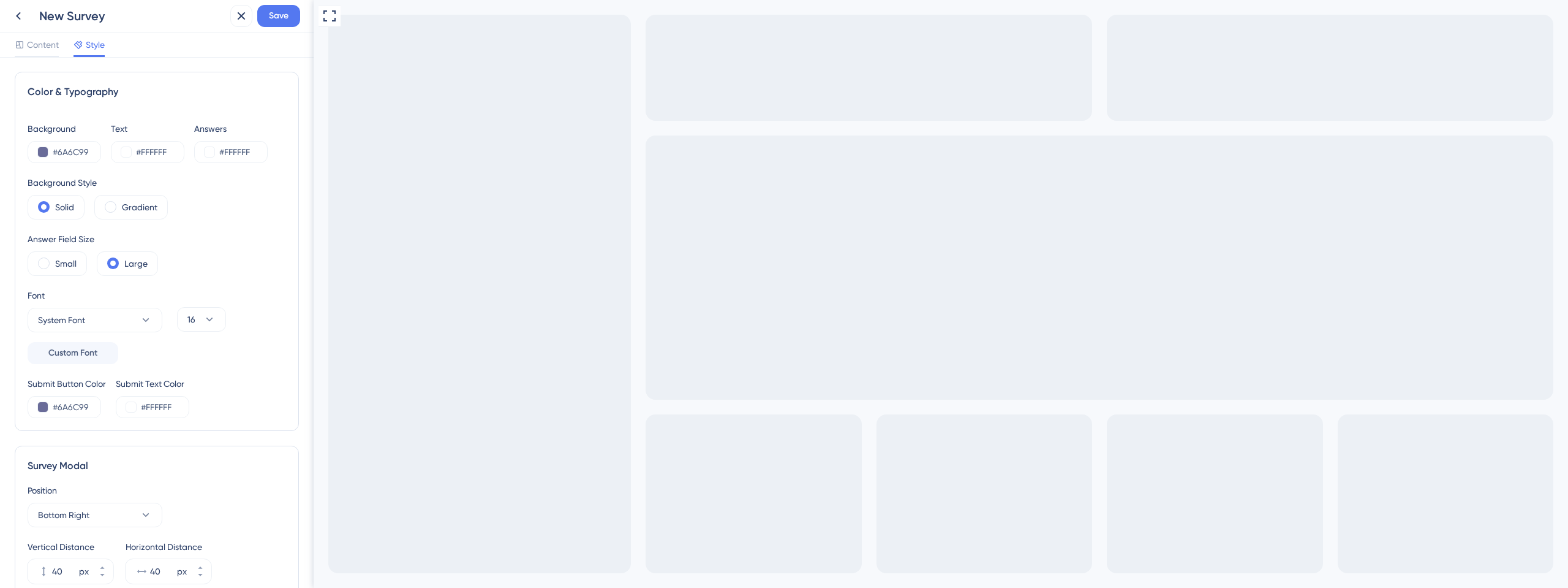
scroll to position [0, 0]
click at [293, 19] on button "Save" at bounding box center [279, 16] width 43 height 22
click at [34, 42] on span "Content" at bounding box center [42, 45] width 32 height 15
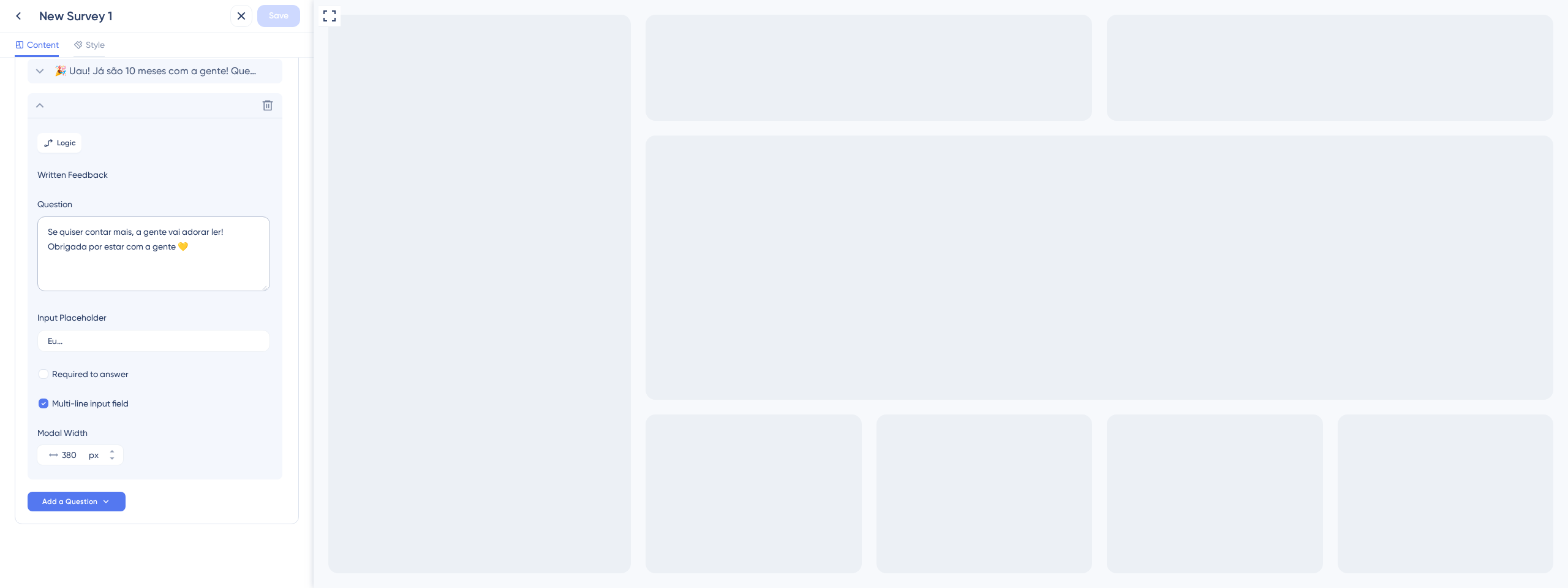
click at [18, 12] on icon at bounding box center [19, 16] width 15 height 15
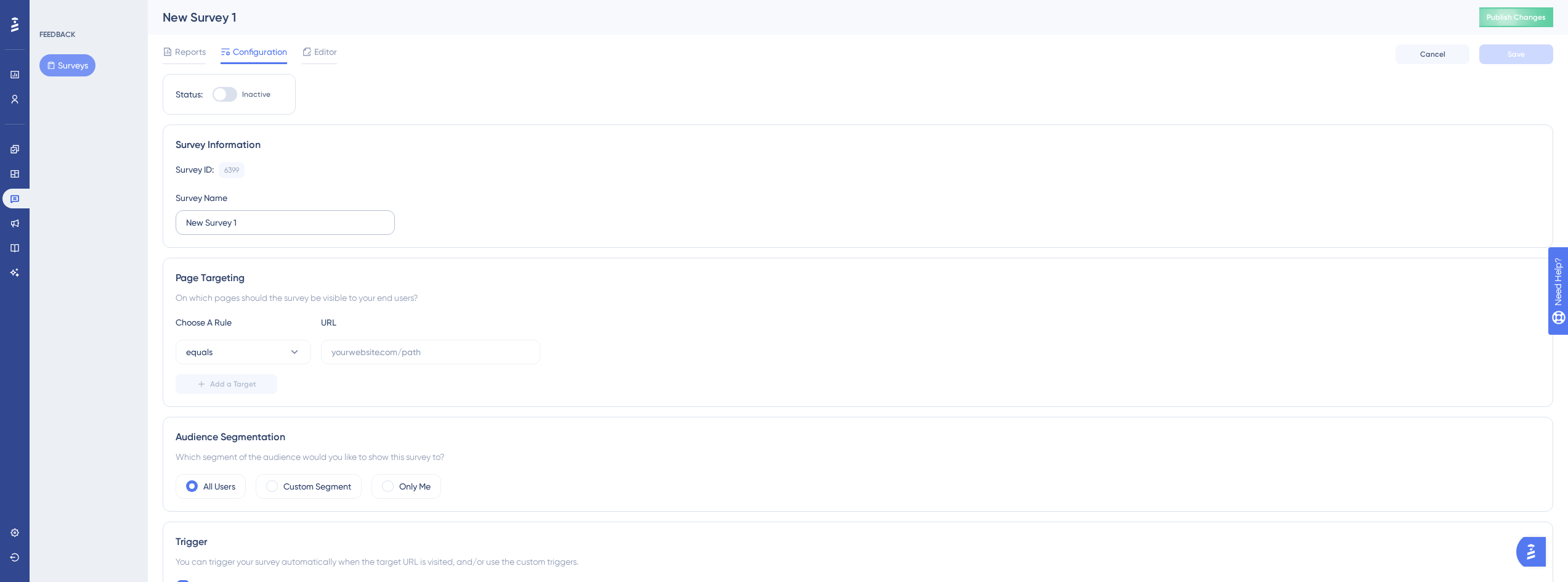
click at [255, 211] on label "New Survey 1" at bounding box center [285, 222] width 219 height 24
click at [255, 216] on input "New Survey 1" at bounding box center [285, 223] width 199 height 14
click at [255, 221] on input "New Survey 1" at bounding box center [285, 223] width 199 height 14
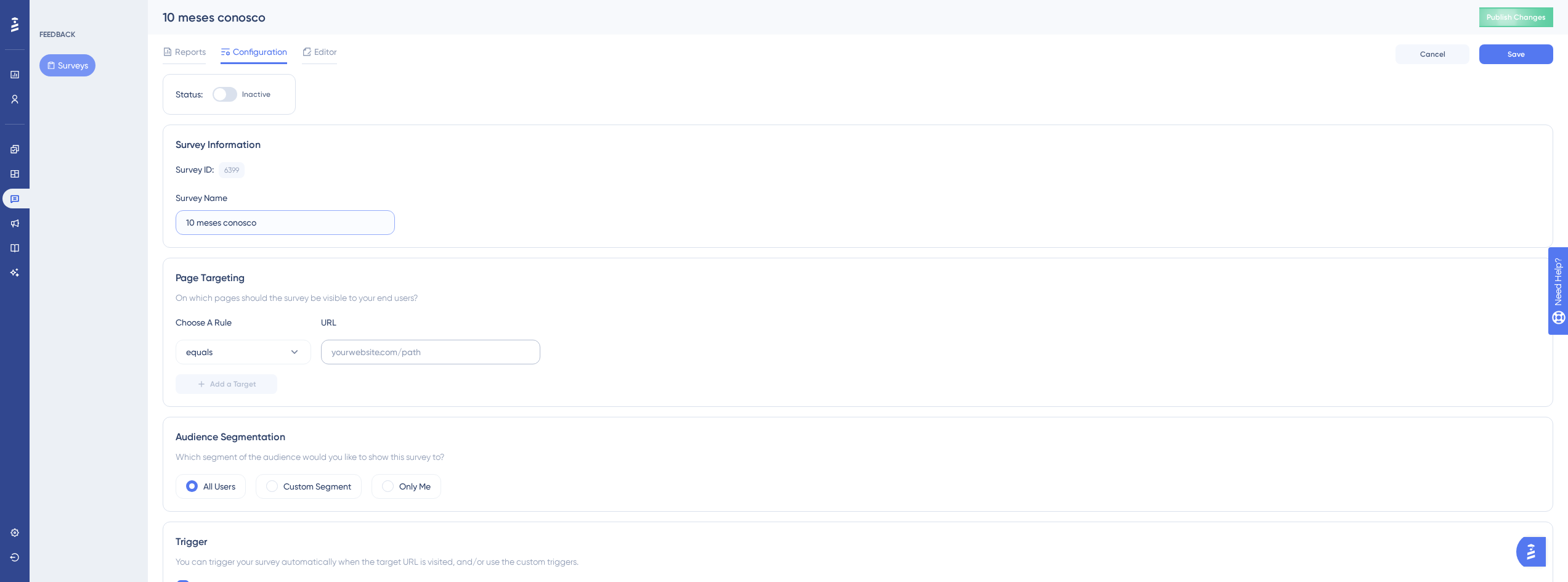
type input "10 meses conosco"
click at [422, 352] on input "text" at bounding box center [431, 352] width 199 height 14
click at [238, 338] on div "Choose A Rule URL equals Add a Target" at bounding box center [857, 354] width 1364 height 79
click at [252, 351] on button "equals" at bounding box center [243, 352] width 135 height 24
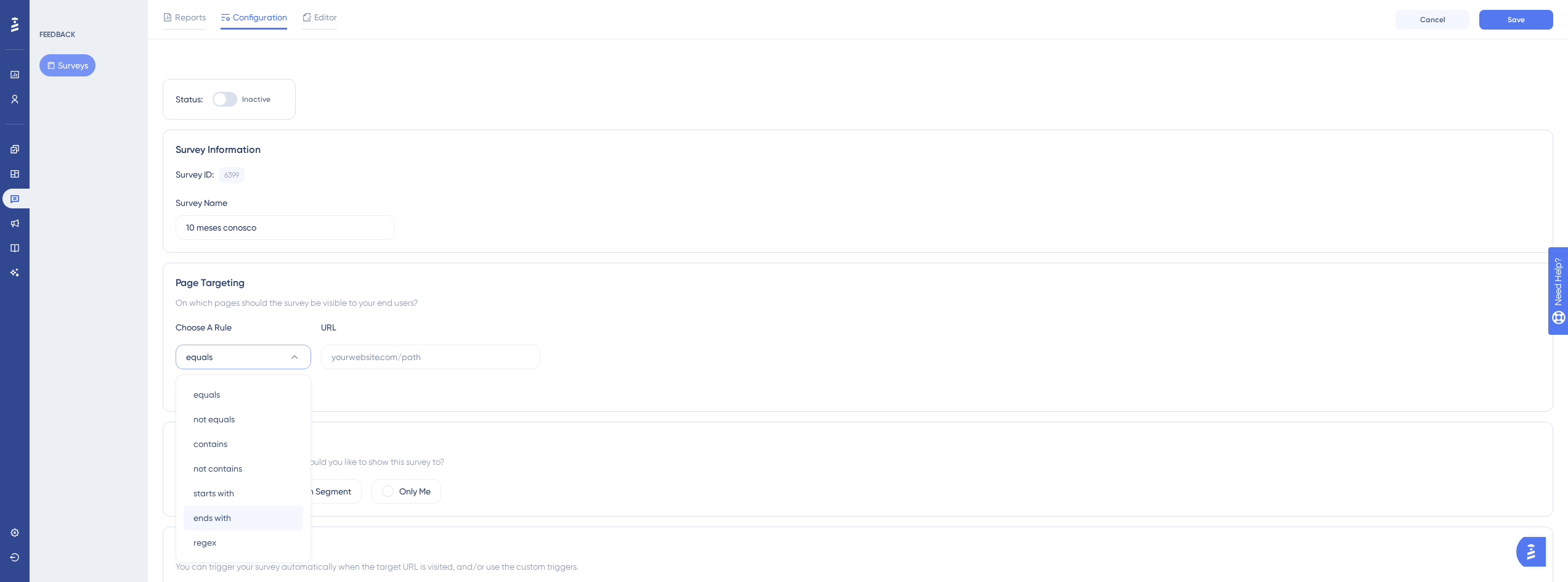
scroll to position [172, 0]
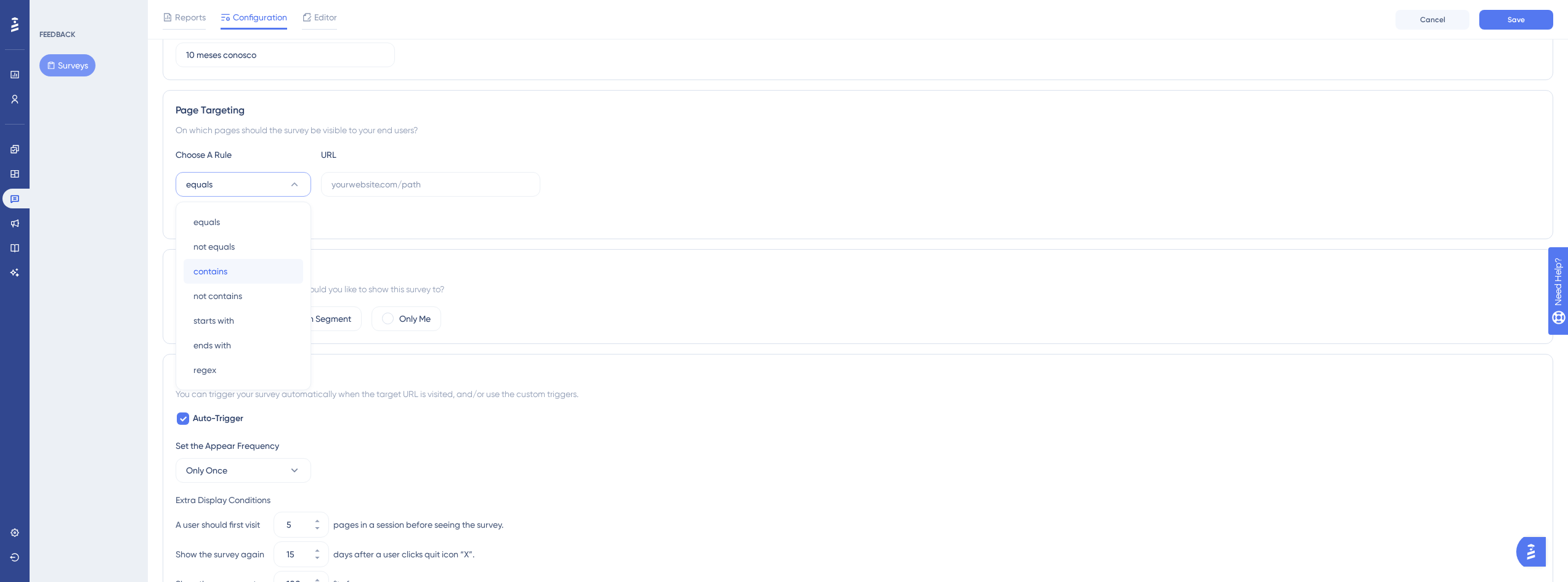
click at [251, 274] on div "contains contains" at bounding box center [243, 271] width 100 height 24
click at [355, 188] on input "text" at bounding box center [431, 184] width 199 height 14
paste input "/home"
type input "/home"
click at [252, 185] on button "contains" at bounding box center [243, 184] width 135 height 24
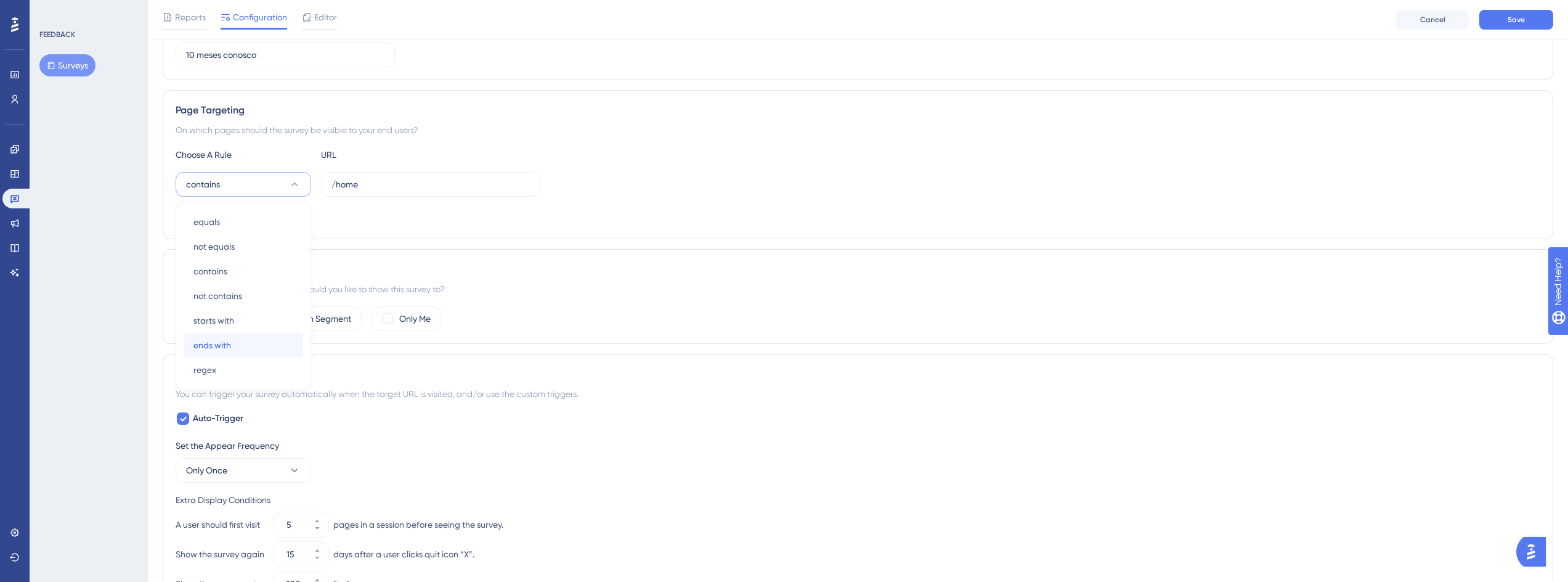
click at [244, 354] on div "ends with ends with" at bounding box center [243, 345] width 100 height 24
click at [520, 138] on div "Page Targeting On which pages should the survey be visible to your end users? C…" at bounding box center [858, 165] width 1391 height 149
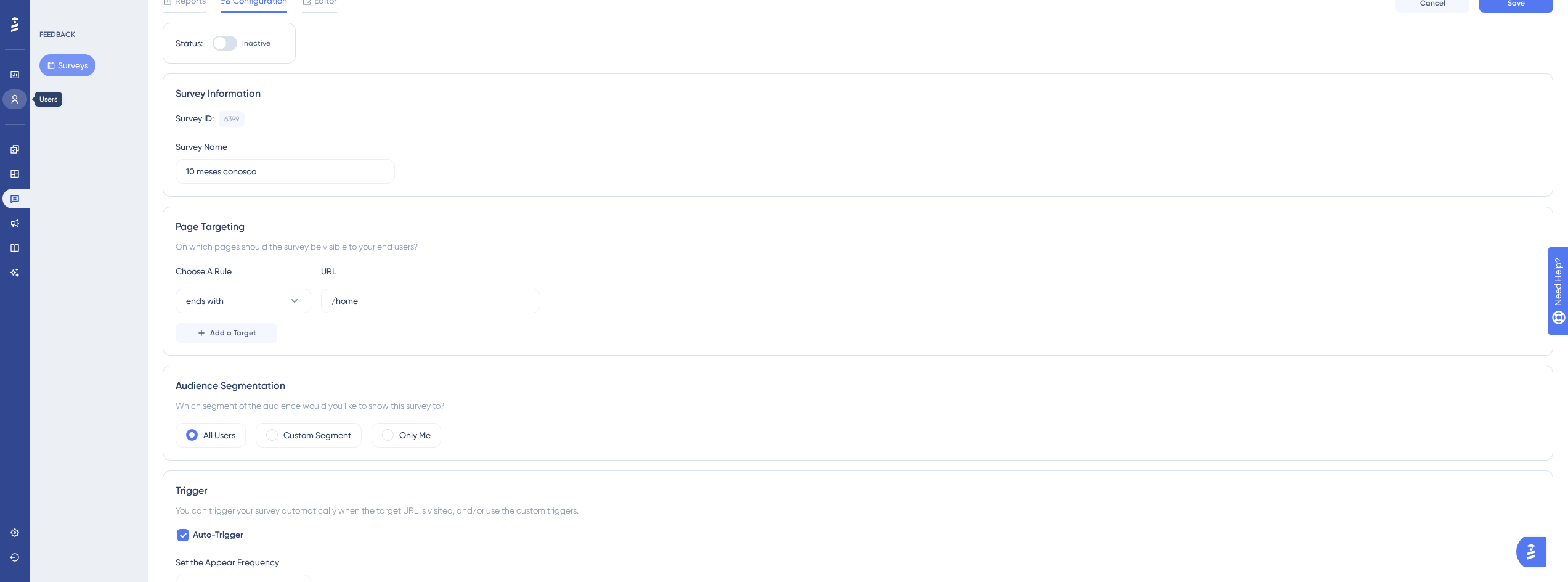
scroll to position [222, 0]
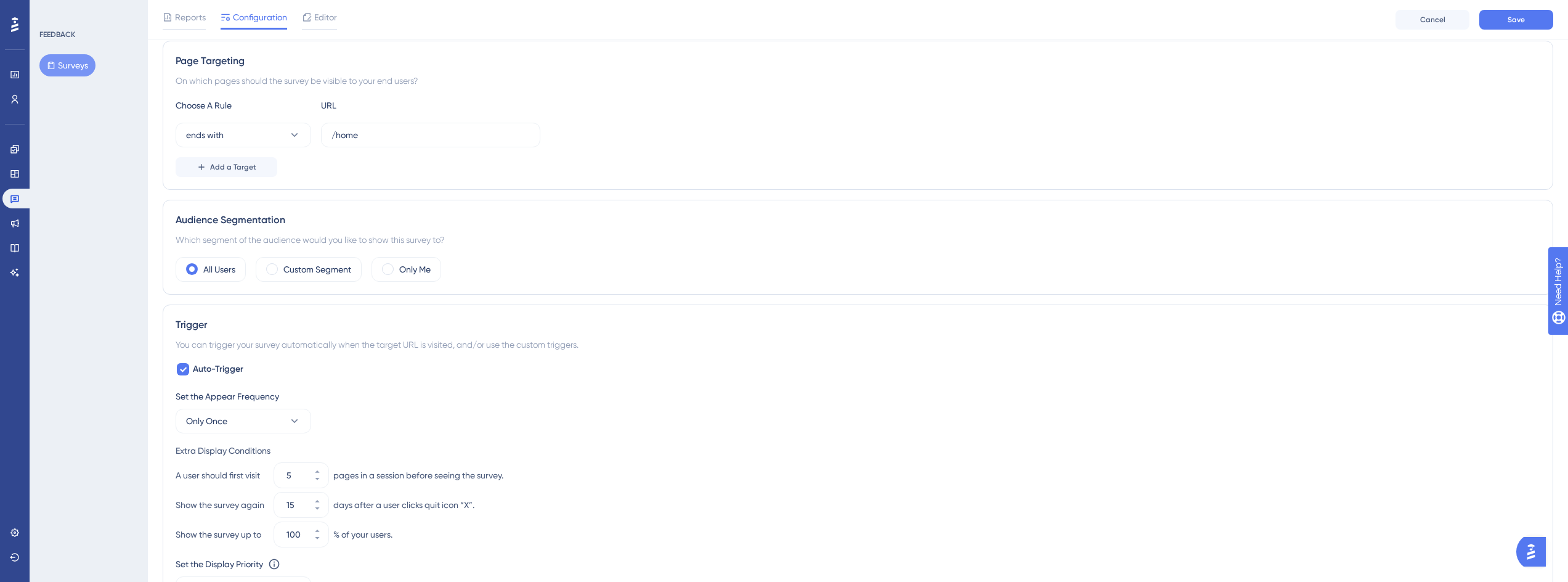
click at [457, 328] on div "Trigger" at bounding box center [857, 325] width 1364 height 15
click at [318, 275] on label "Custom Segment" at bounding box center [317, 270] width 68 height 15
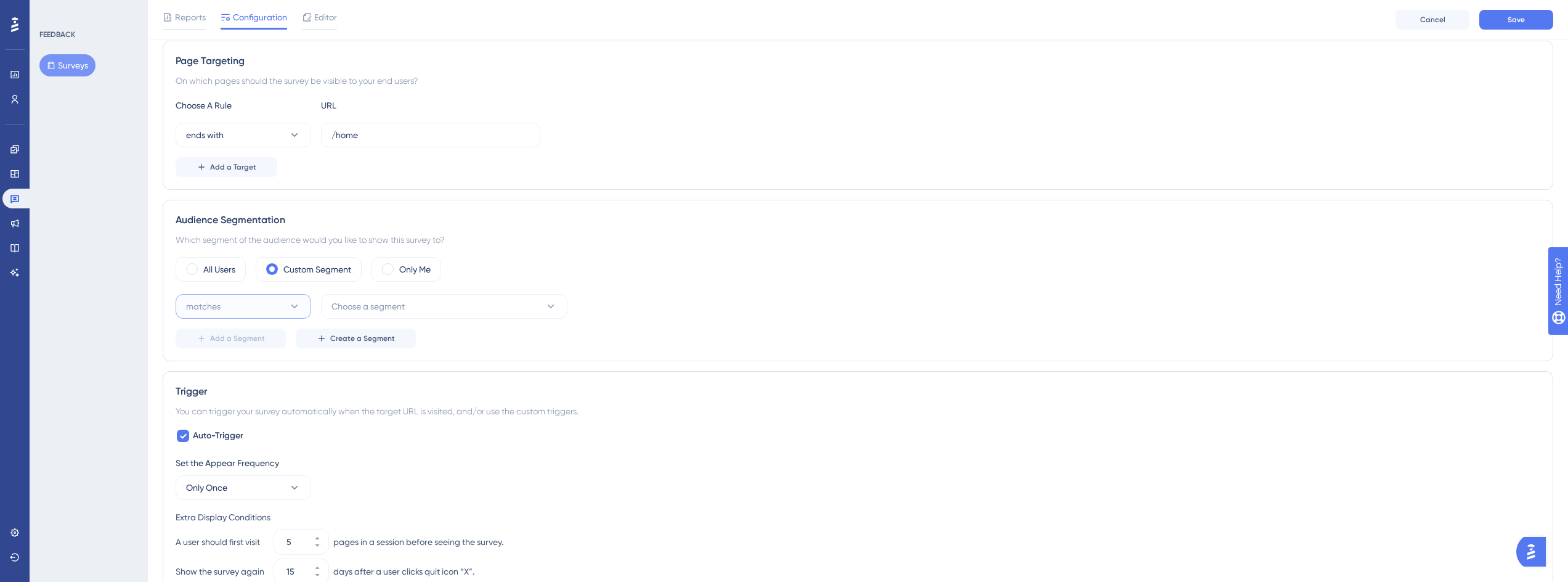
click at [261, 305] on button "matches" at bounding box center [243, 306] width 135 height 24
click at [262, 305] on button "matches" at bounding box center [243, 306] width 135 height 24
click at [280, 305] on button "matches" at bounding box center [243, 306] width 135 height 24
click at [353, 307] on span "Choose a segment" at bounding box center [368, 307] width 73 height 15
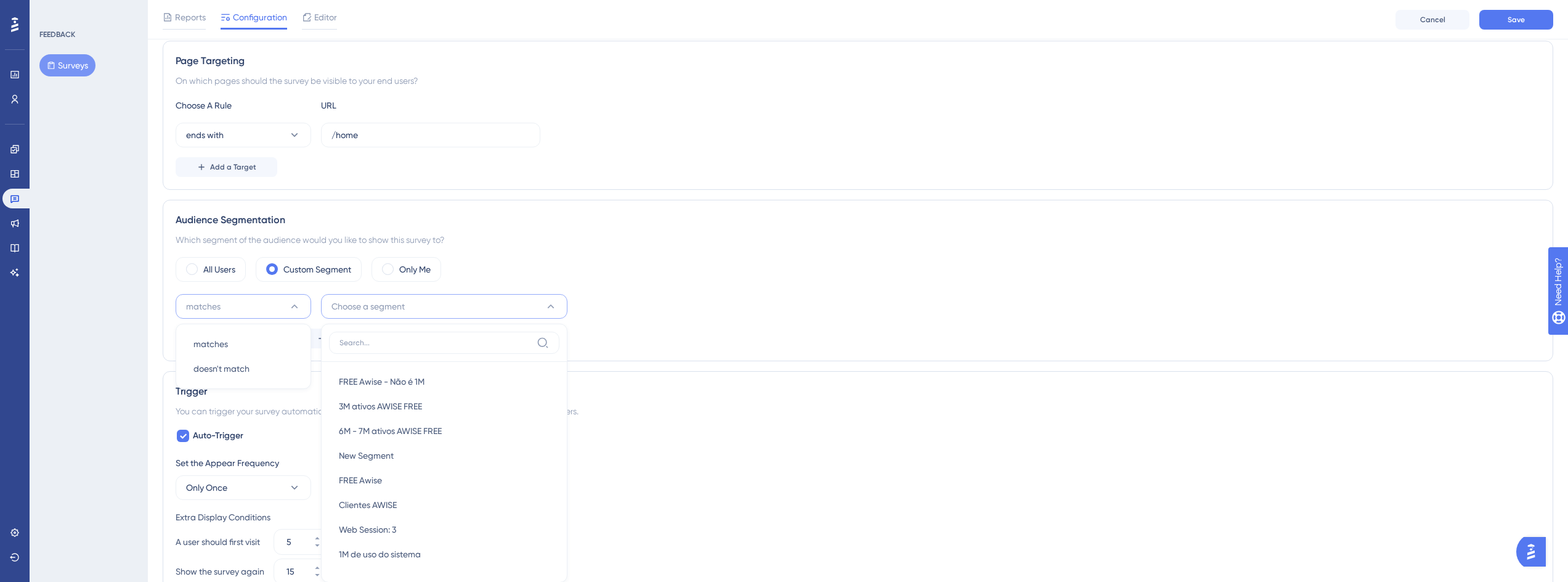
scroll to position [986, 0]
click at [405, 339] on input at bounding box center [436, 343] width 192 height 10
type input "clie"
click at [652, 238] on div "Which segment of the audience would you like to show this survey to?" at bounding box center [857, 240] width 1364 height 15
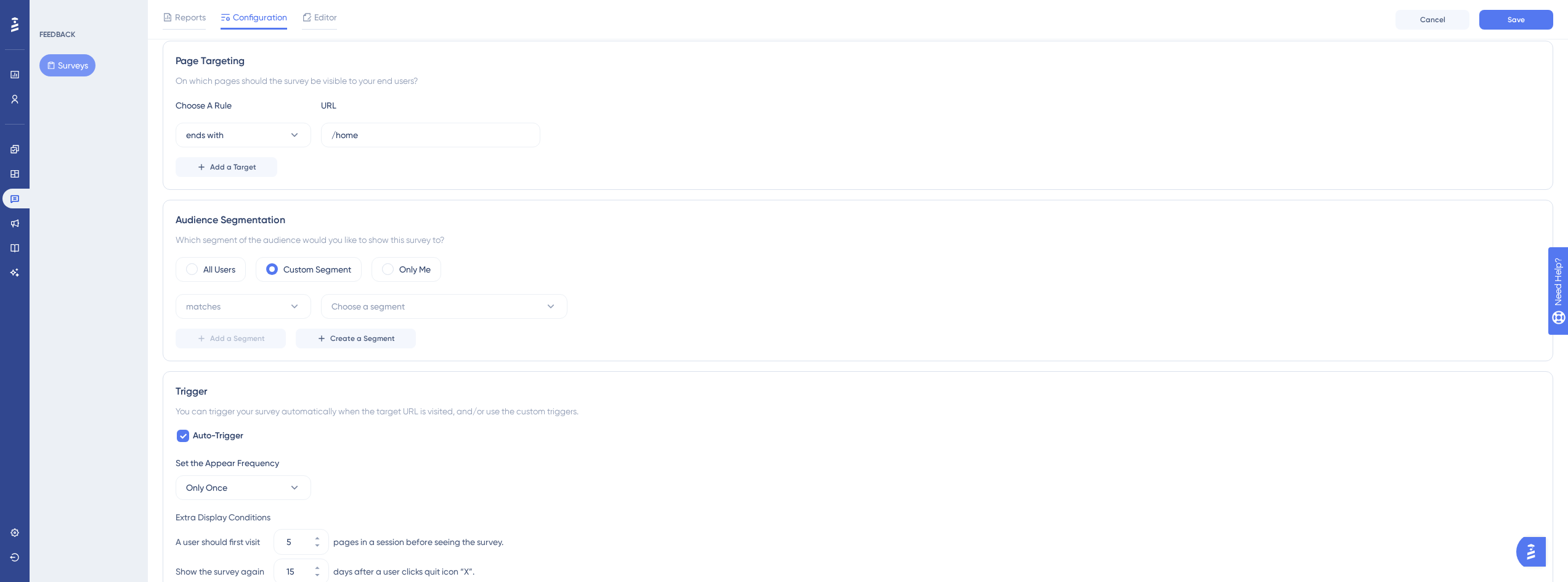
scroll to position [0, 0]
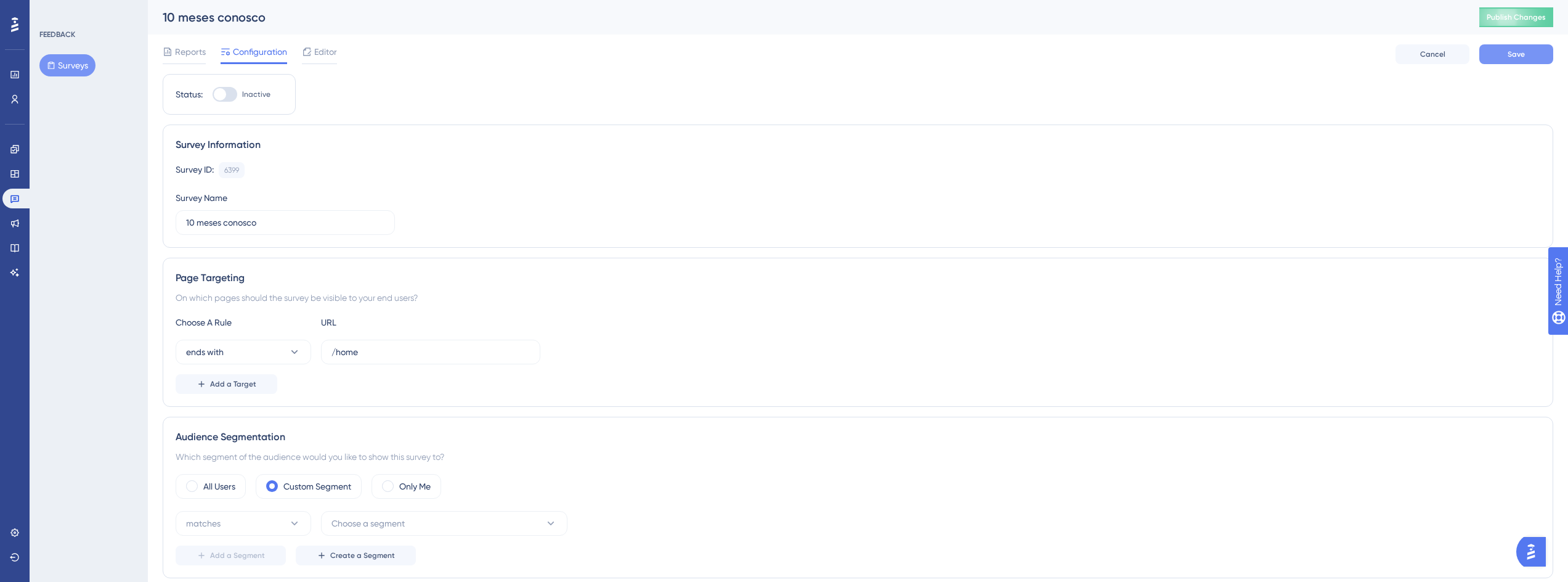
click at [1528, 56] on button "Save" at bounding box center [1516, 54] width 74 height 19
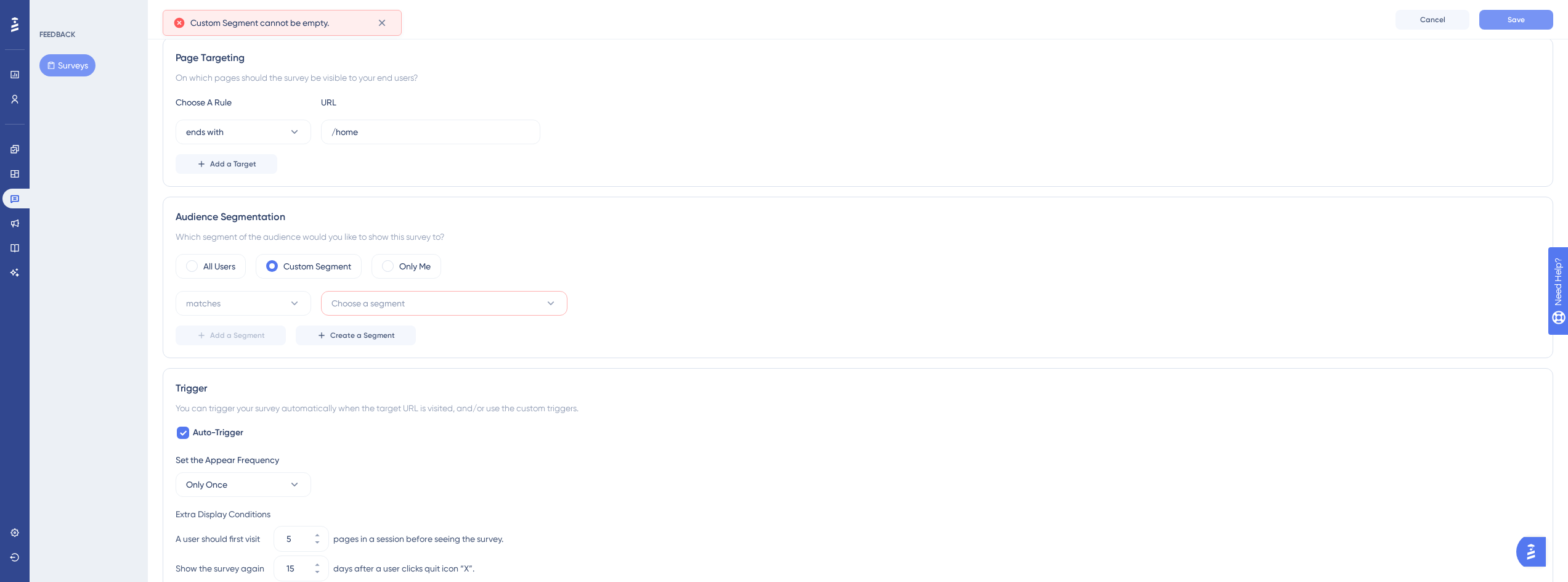
scroll to position [233, 0]
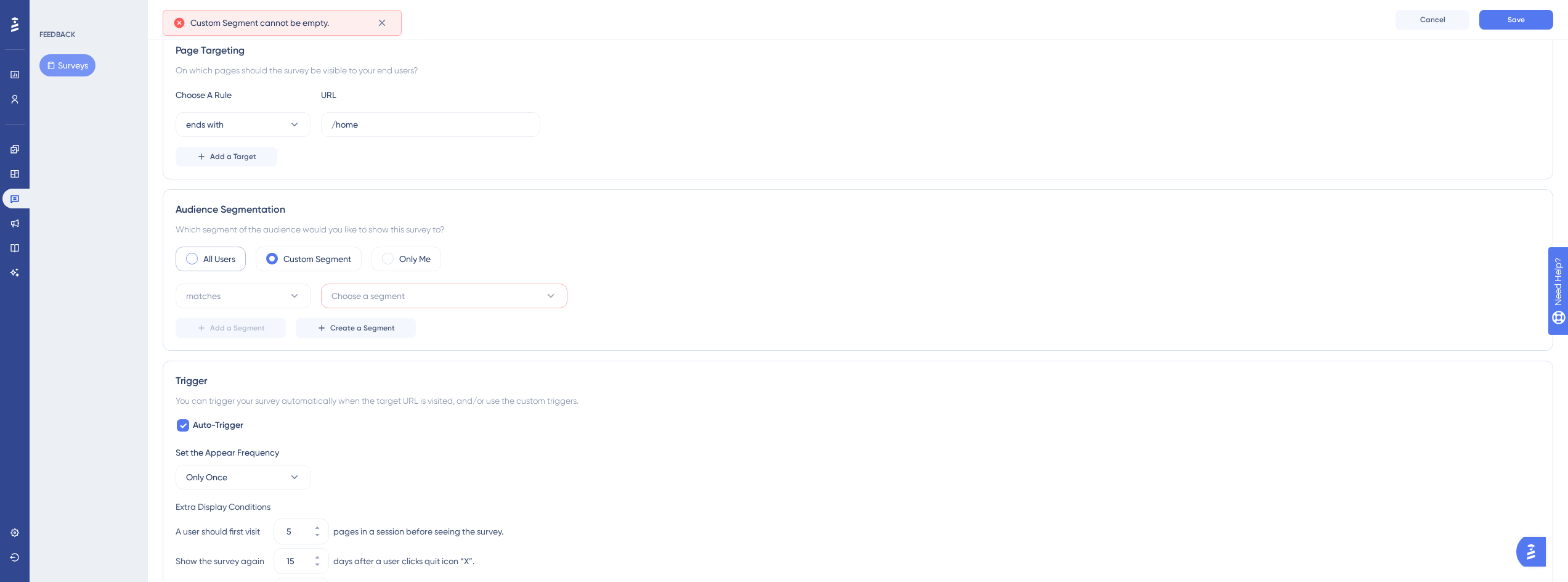
click at [226, 258] on label "All Users" at bounding box center [219, 259] width 32 height 15
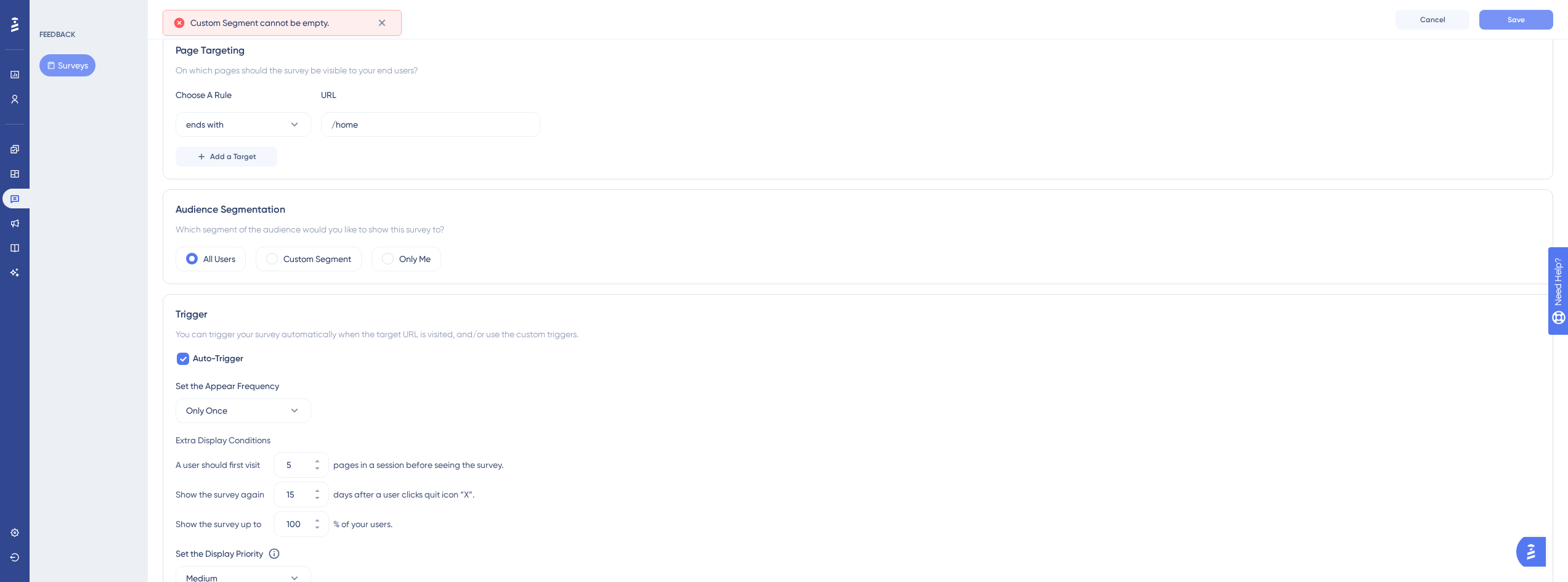
click at [1506, 19] on button "Save" at bounding box center [1516, 19] width 74 height 19
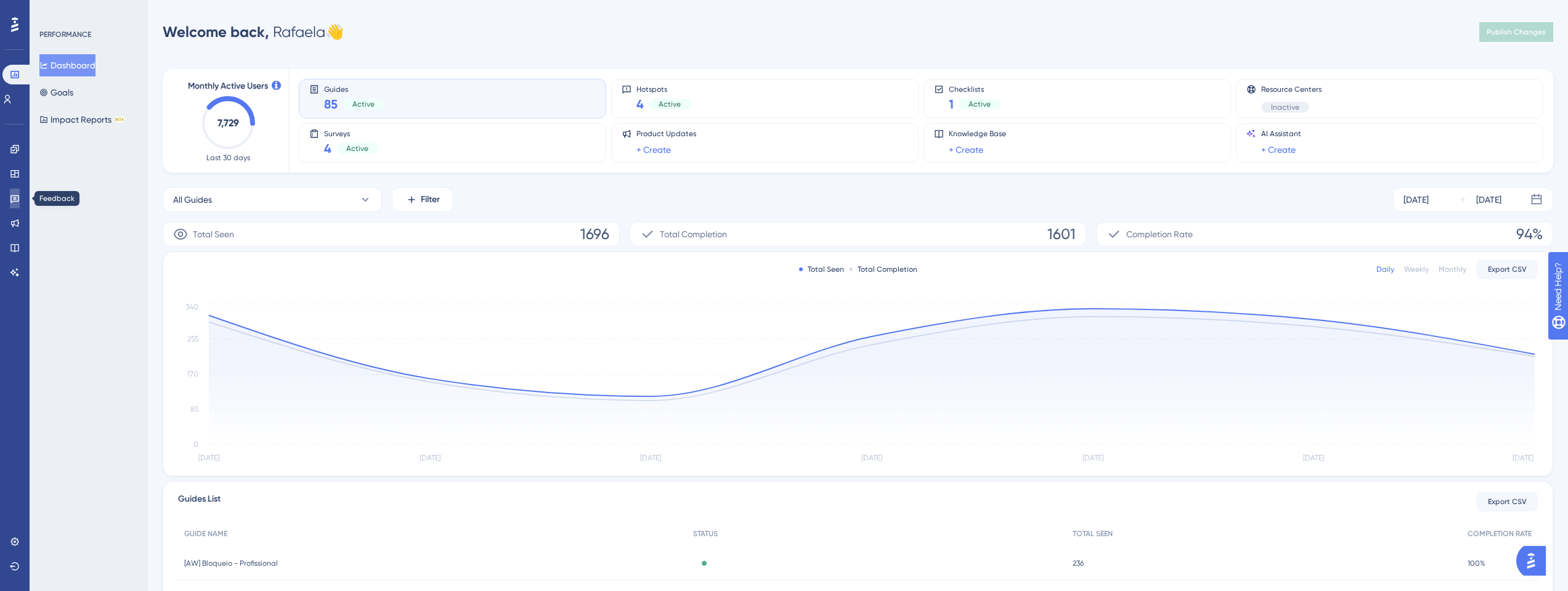
click at [18, 195] on icon at bounding box center [15, 199] width 10 height 10
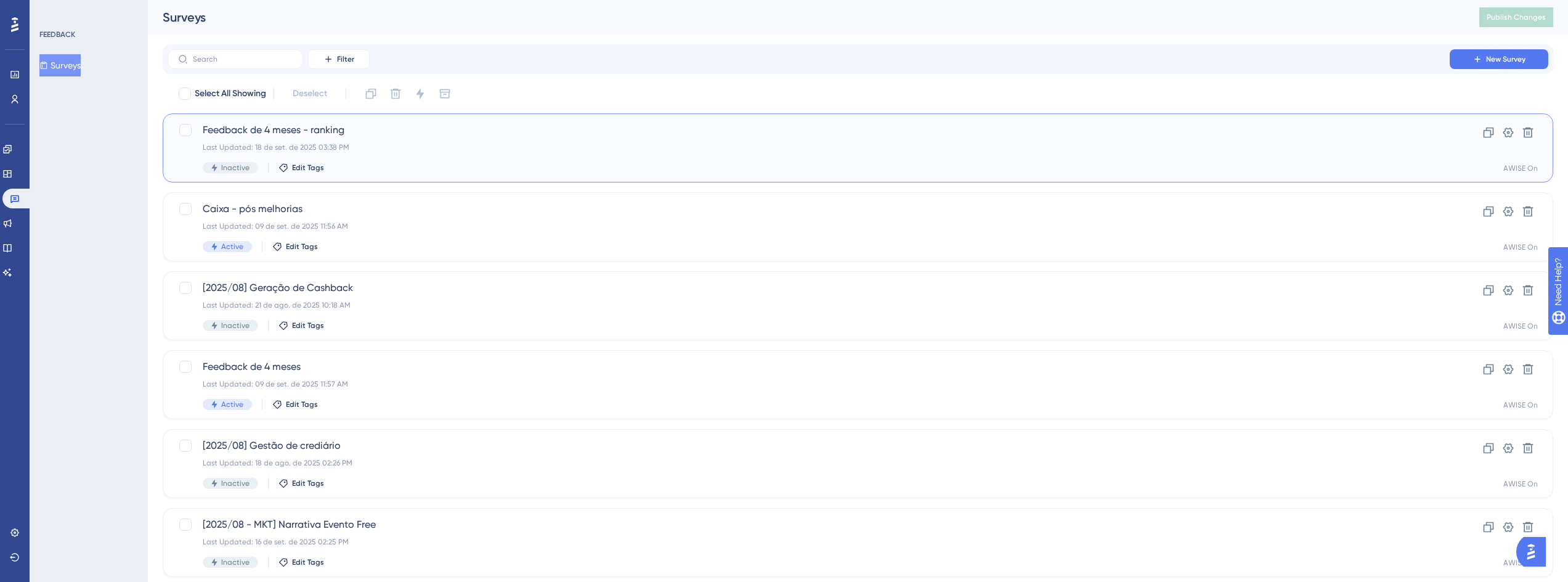
click at [316, 131] on span "Feedback de 4 meses - ranking" at bounding box center [808, 130] width 1212 height 15
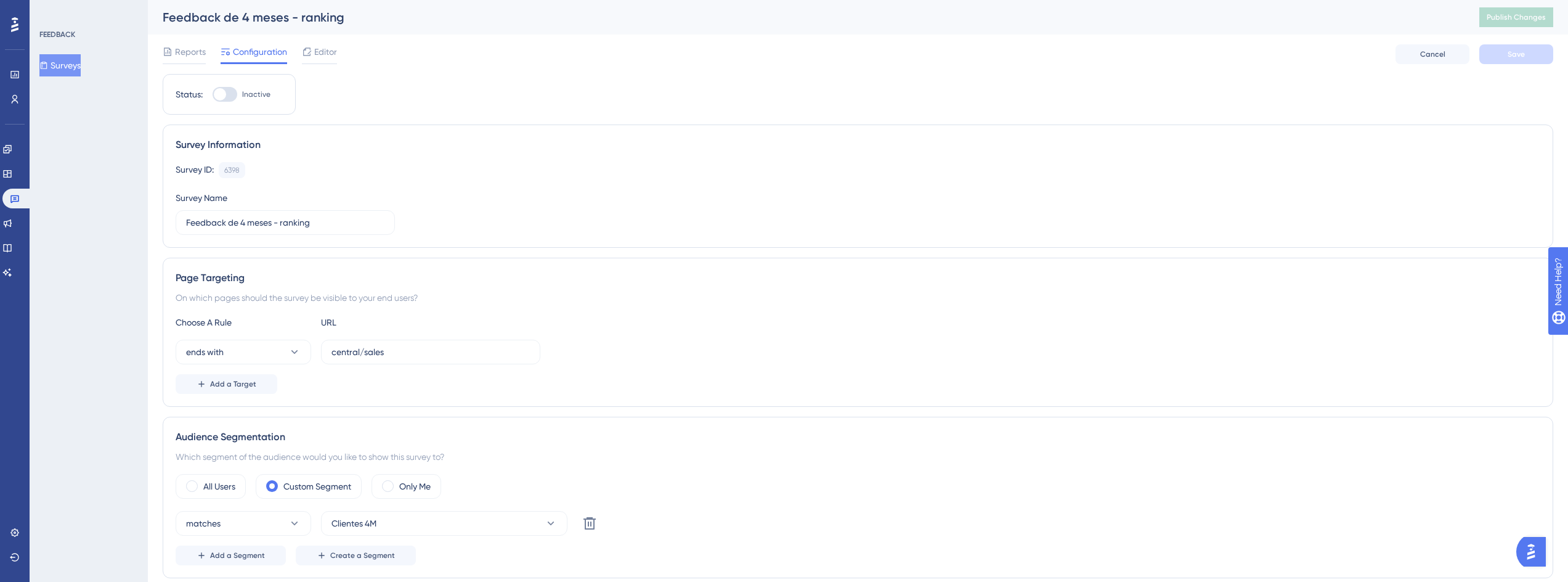
click at [236, 90] on div at bounding box center [224, 95] width 24 height 15
click at [212, 94] on input "Inactive" at bounding box center [212, 94] width 1 height 1
checkbox input "true"
click at [333, 51] on span "Editor" at bounding box center [325, 52] width 23 height 15
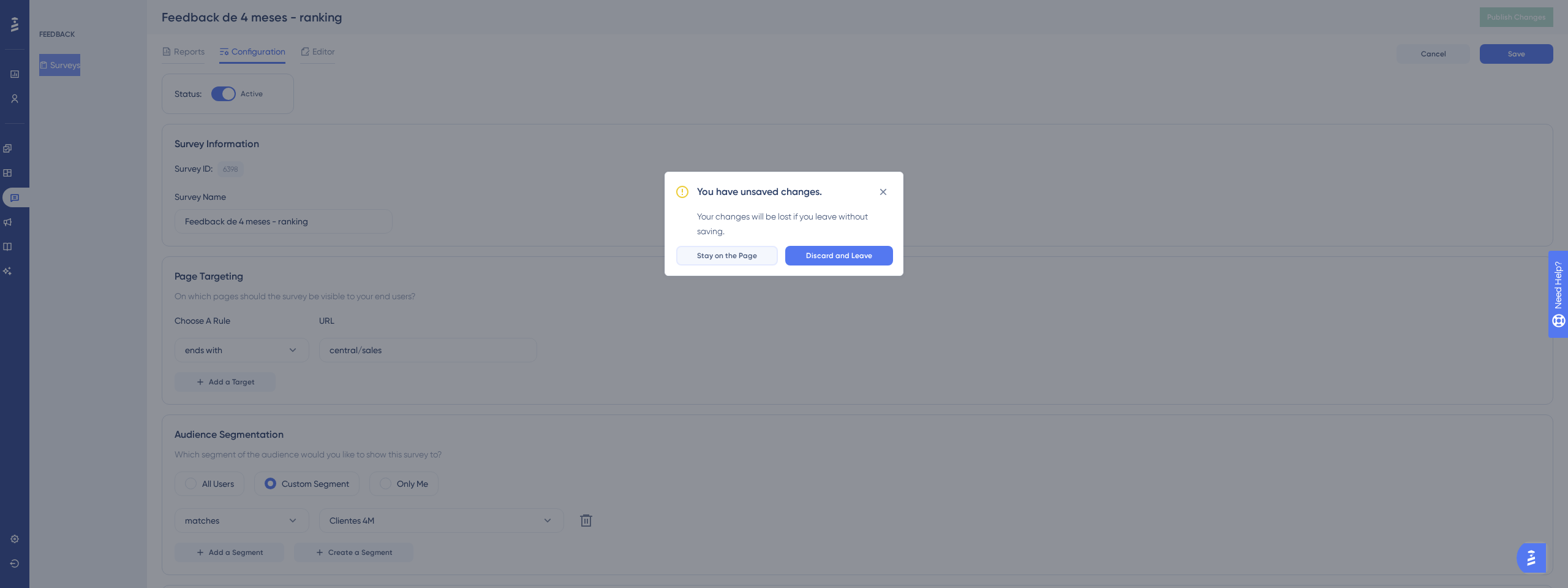
click at [746, 258] on span "Stay on the Page" at bounding box center [727, 256] width 60 height 10
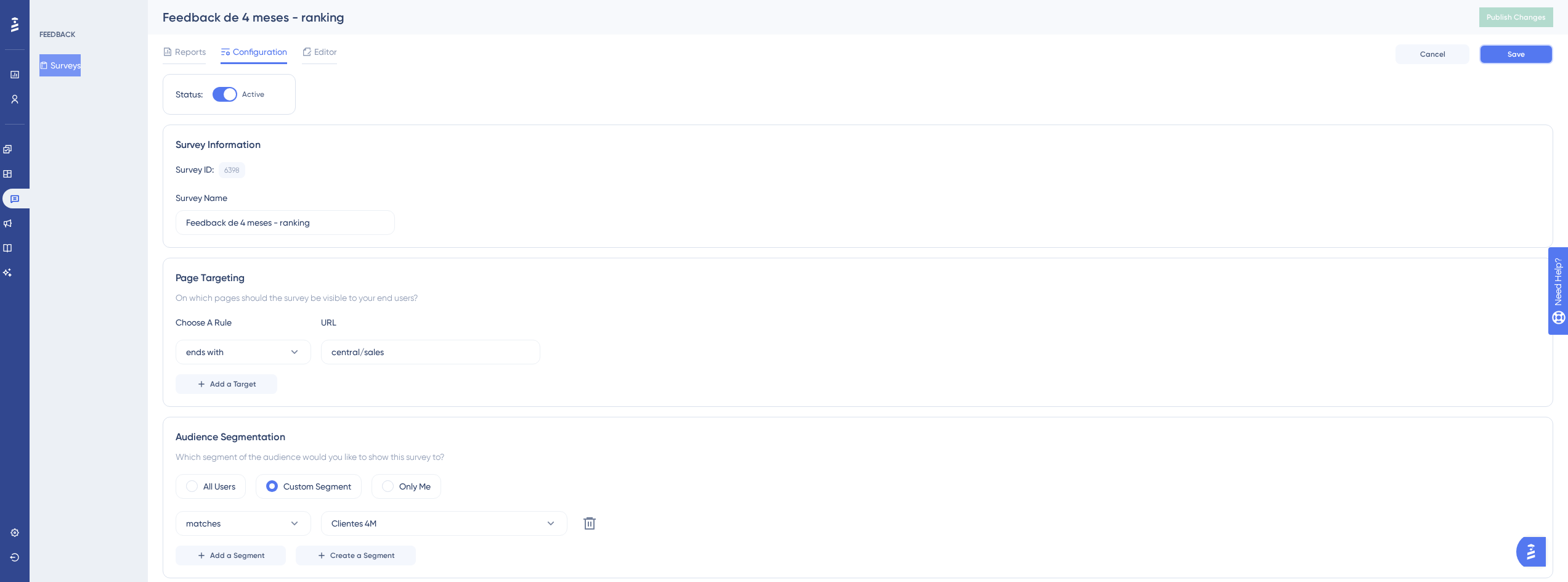
click at [1544, 53] on button "Save" at bounding box center [1516, 54] width 74 height 19
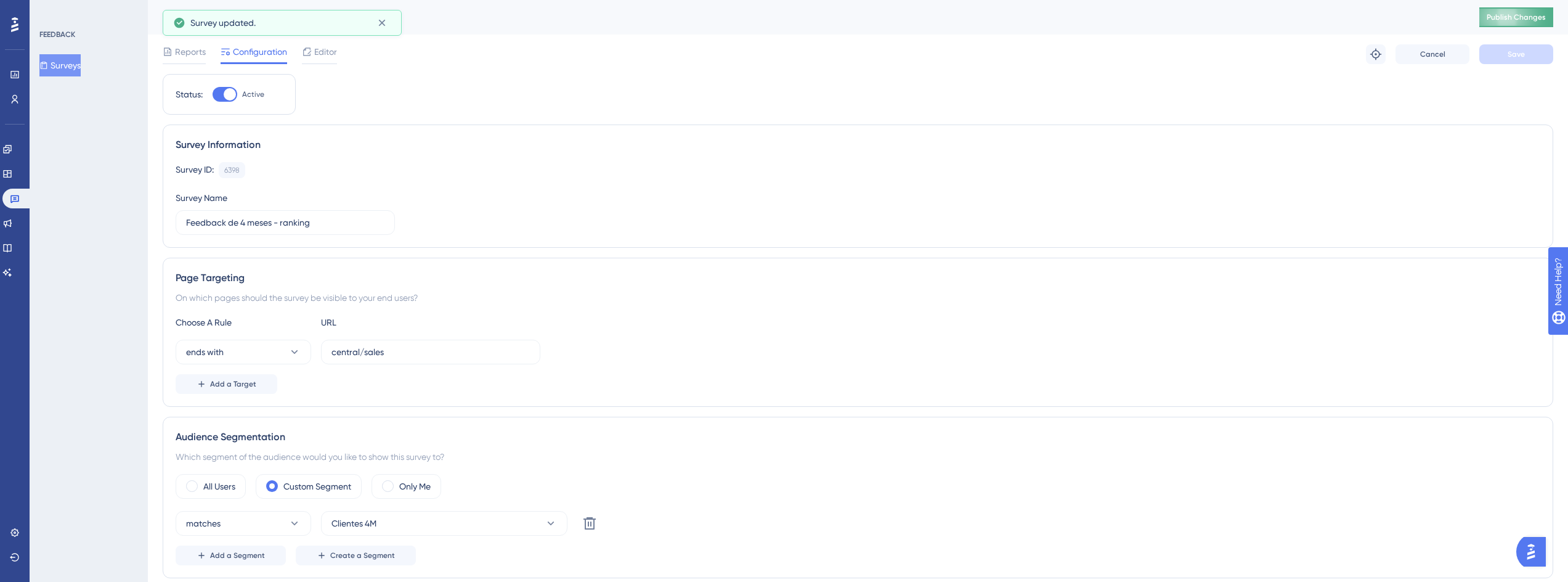
click at [1539, 18] on button "Publish Changes" at bounding box center [1516, 17] width 74 height 19
click at [382, 23] on icon at bounding box center [382, 23] width 7 height 7
click at [318, 49] on span "Editor" at bounding box center [325, 52] width 23 height 15
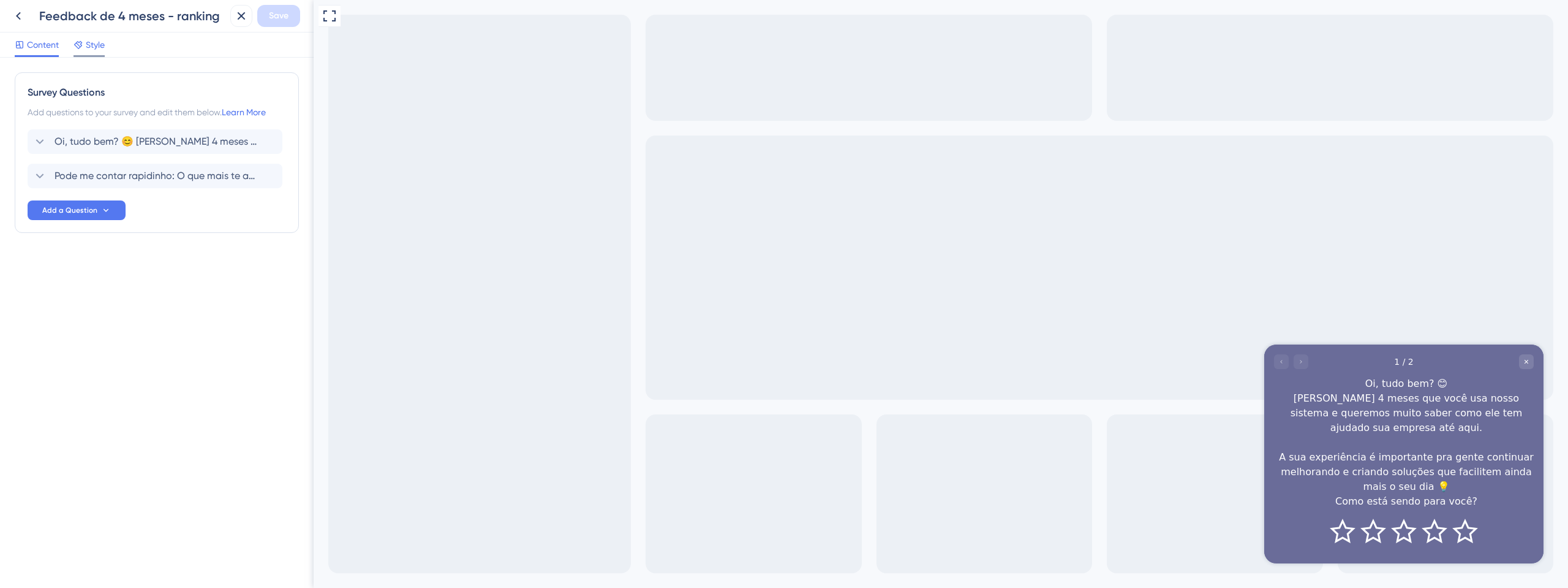
click at [93, 41] on span "Style" at bounding box center [95, 45] width 19 height 15
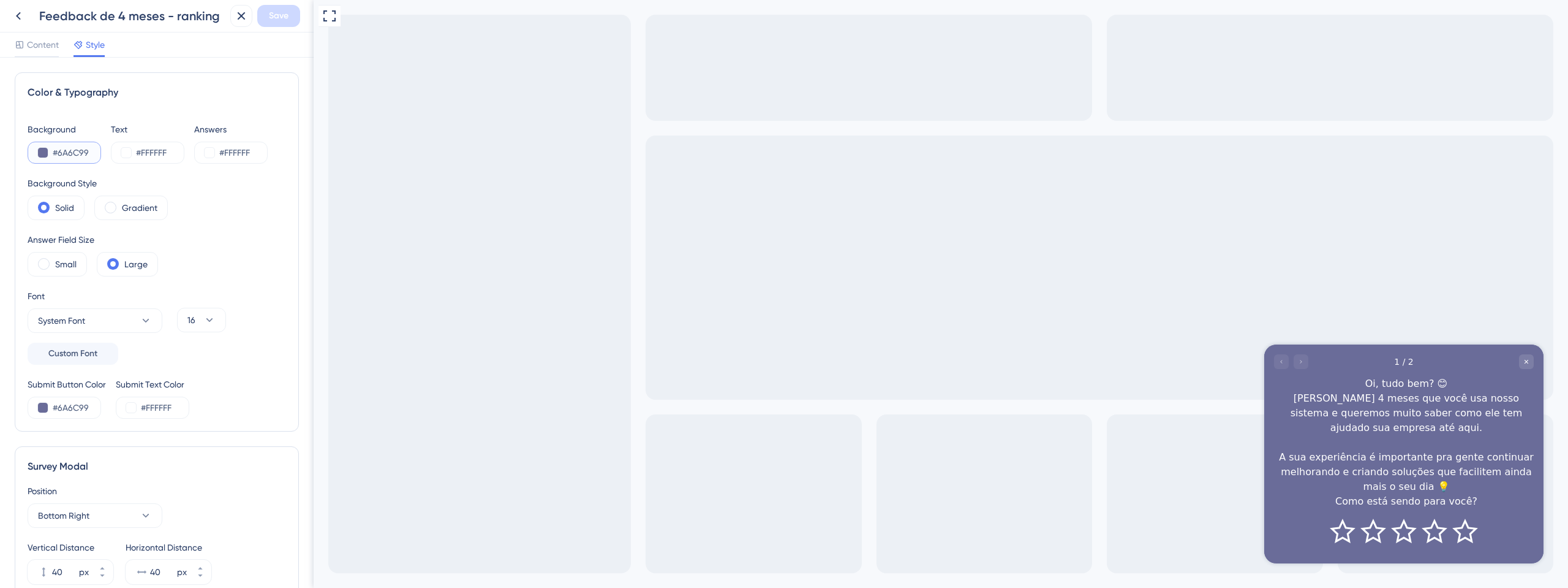
drag, startPoint x: 94, startPoint y: 149, endPoint x: 55, endPoint y: 138, distance: 40.5
click at [55, 138] on div "Background #6A6C99" at bounding box center [64, 143] width 74 height 42
click at [25, 12] on icon at bounding box center [19, 16] width 15 height 15
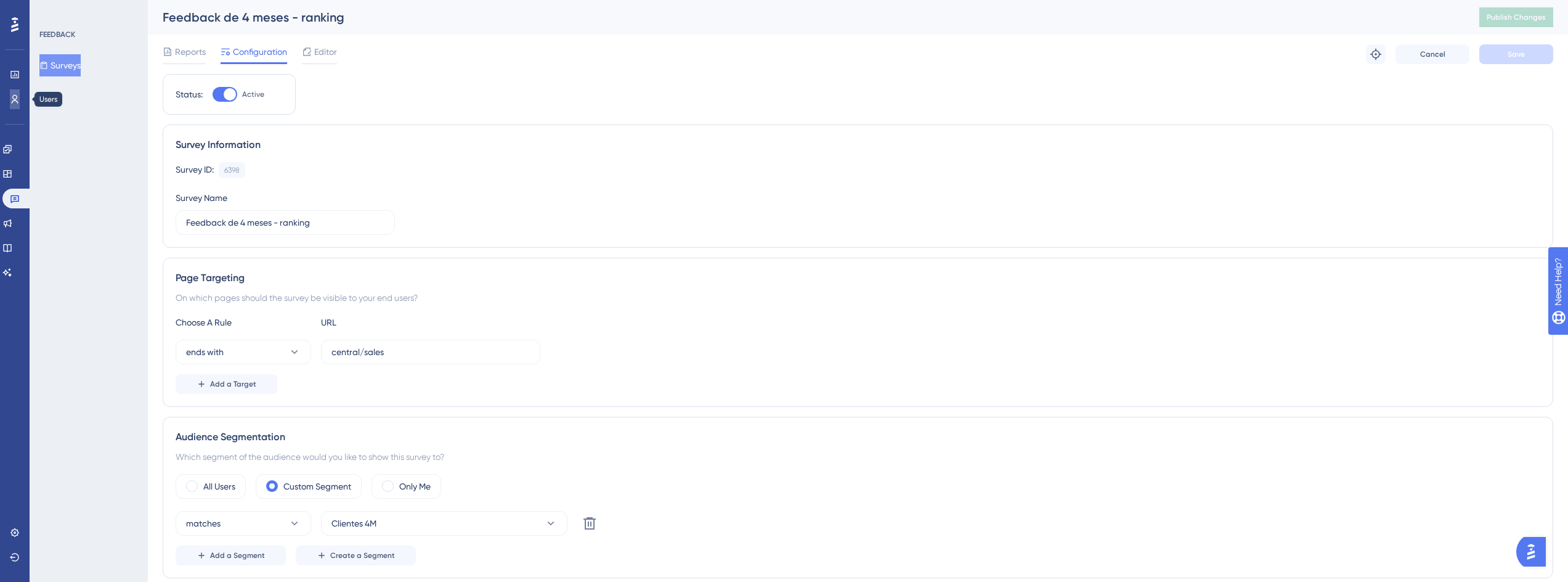
click at [19, 101] on link at bounding box center [15, 99] width 10 height 19
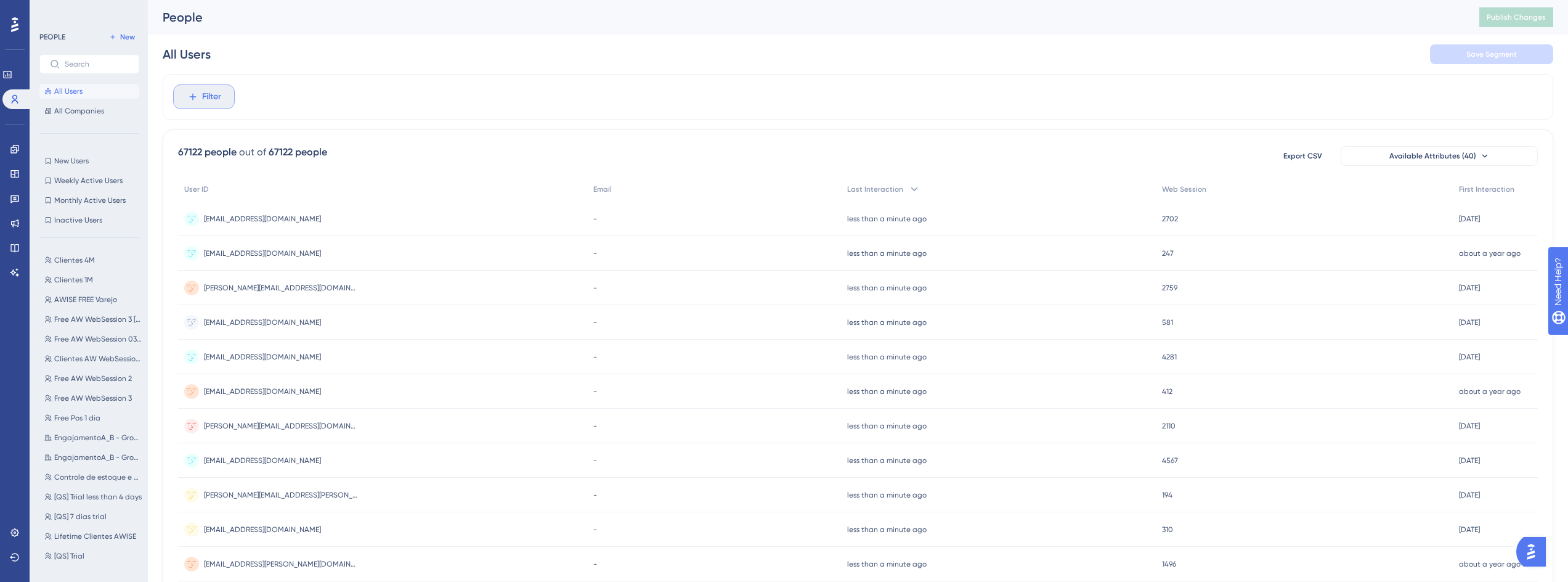
click at [205, 100] on span "Filter" at bounding box center [211, 97] width 19 height 15
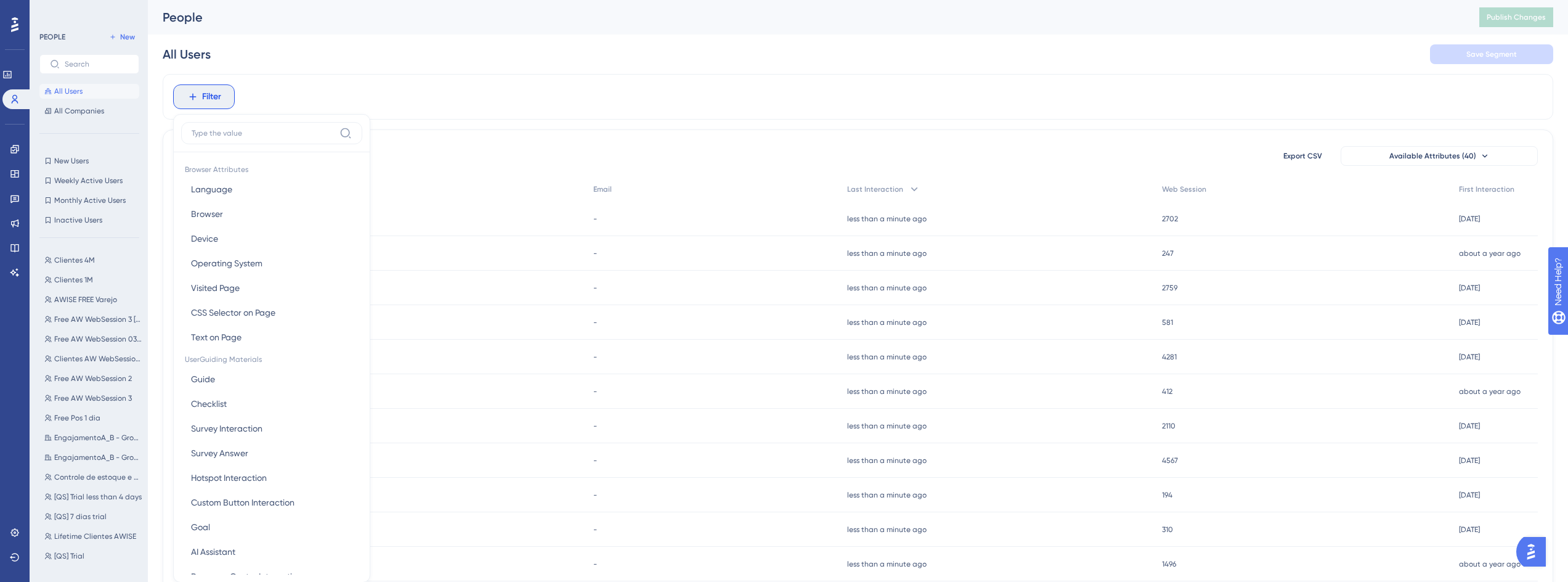
scroll to position [57, 0]
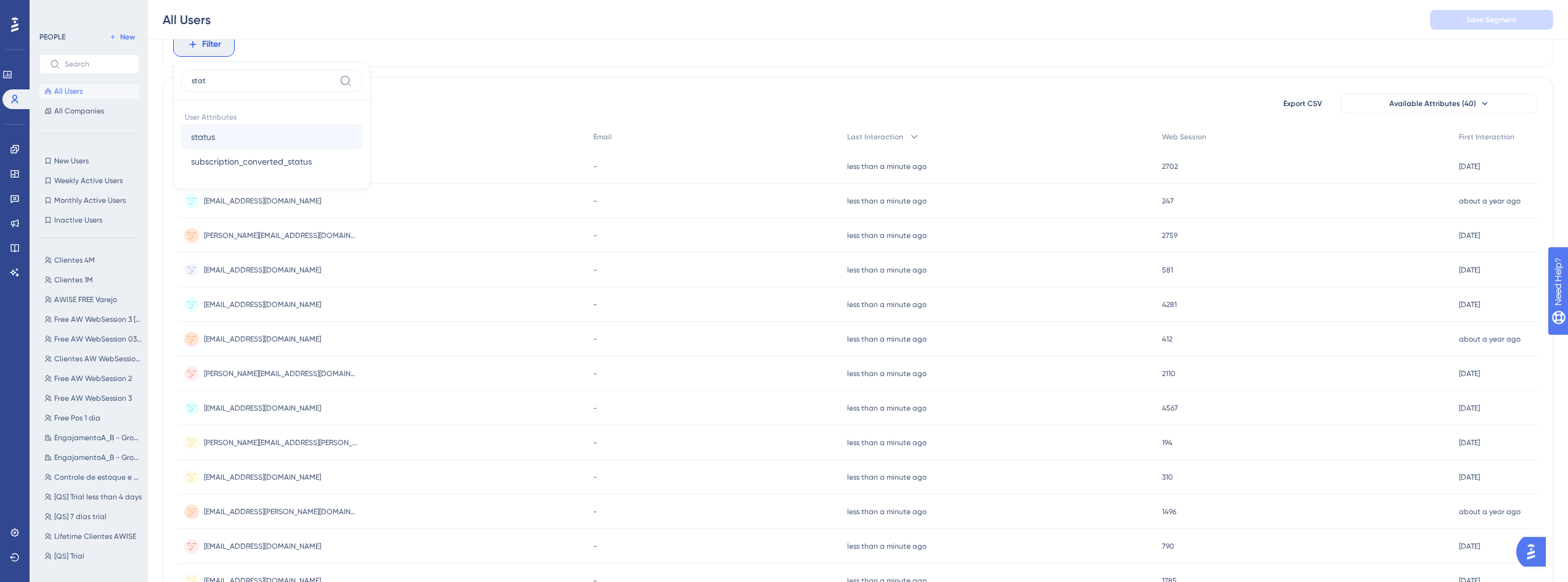
type input "stat"
click at [237, 142] on button "status status" at bounding box center [271, 137] width 181 height 24
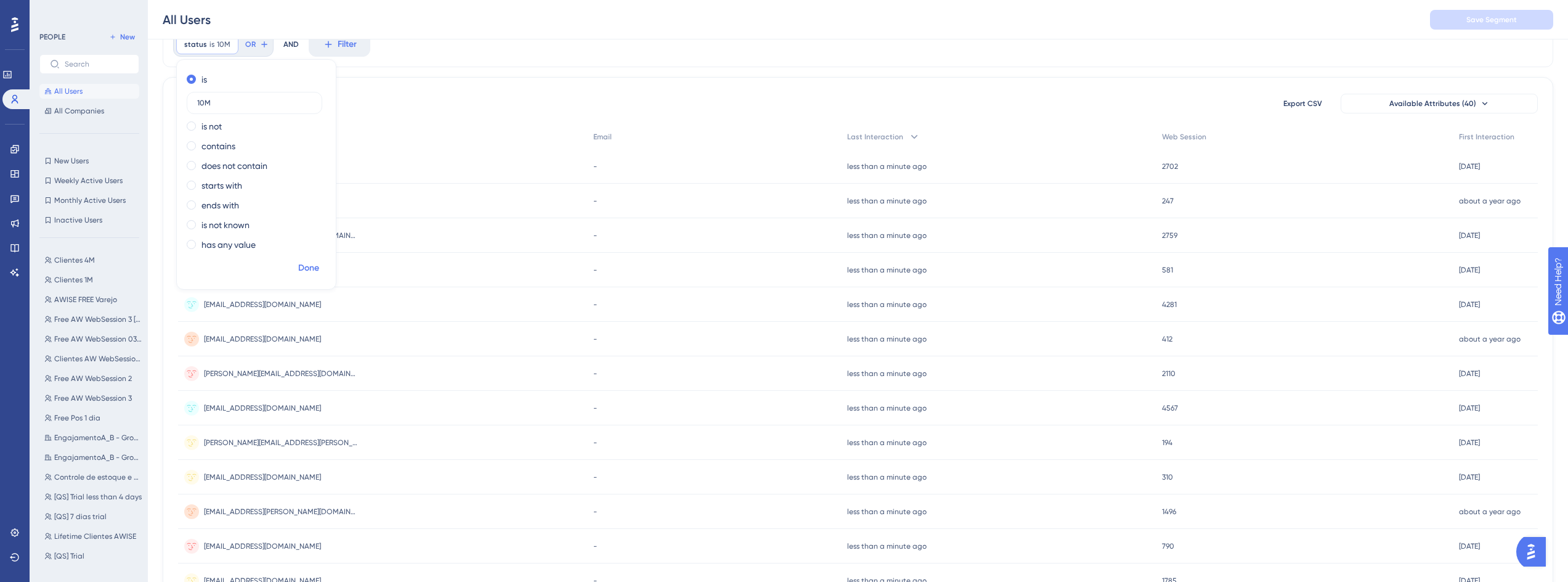
type input "10M"
click at [321, 263] on button "Done" at bounding box center [308, 268] width 34 height 22
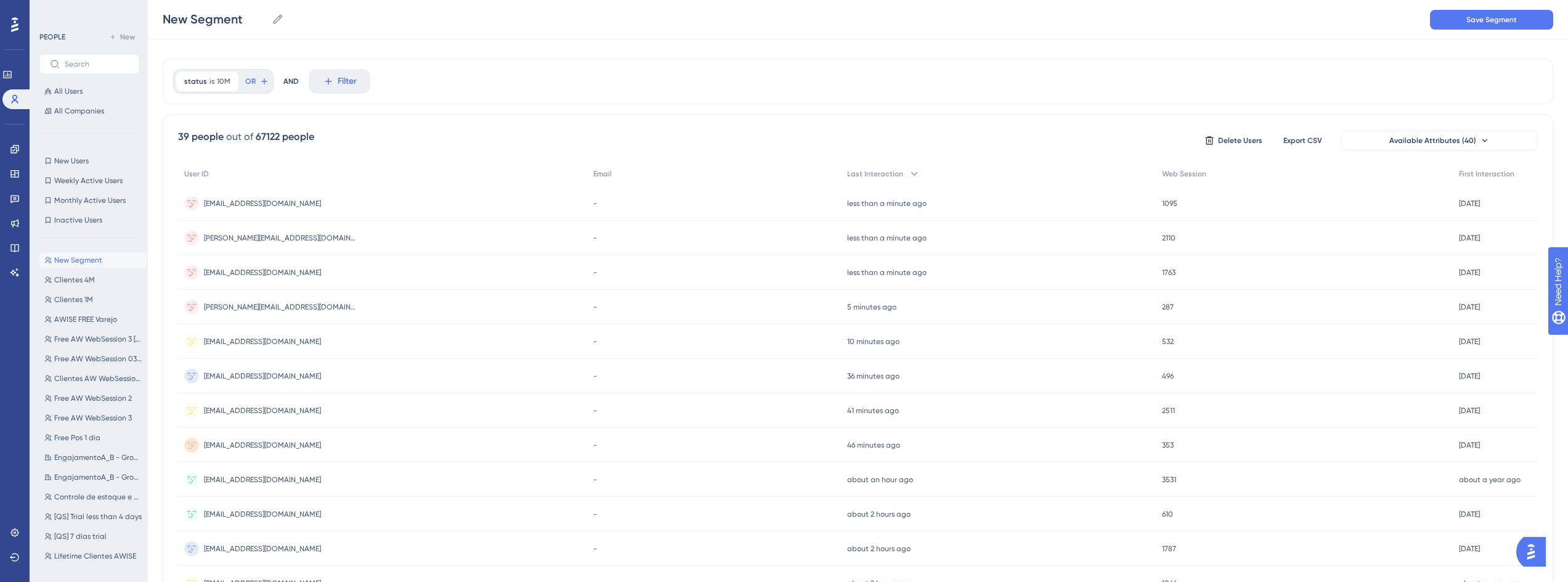
scroll to position [0, 0]
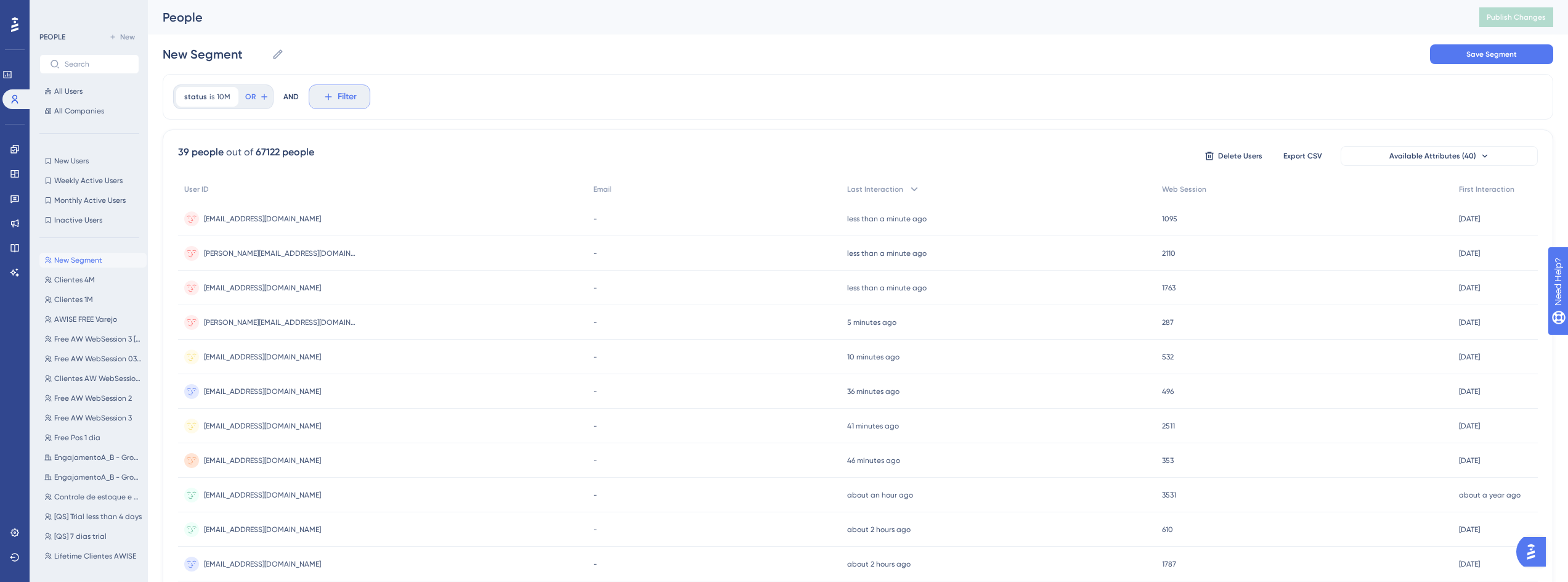
click at [344, 97] on span "Filter" at bounding box center [347, 97] width 19 height 15
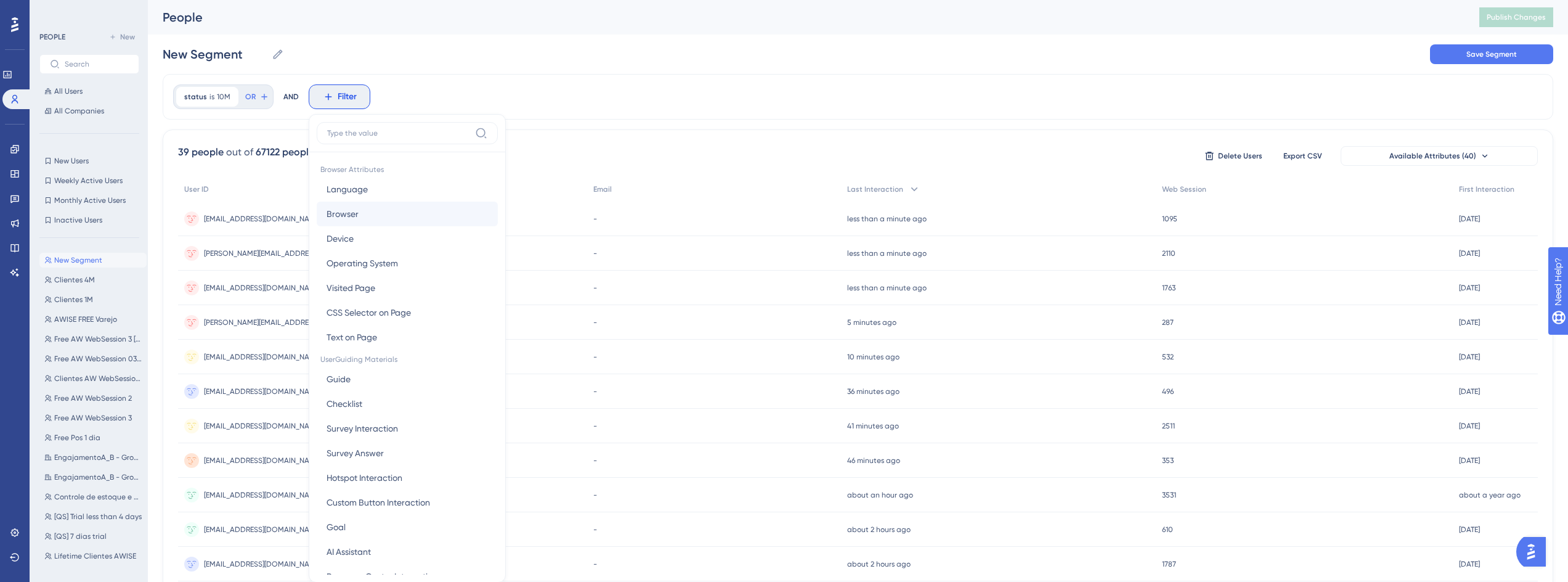
scroll to position [57, 0]
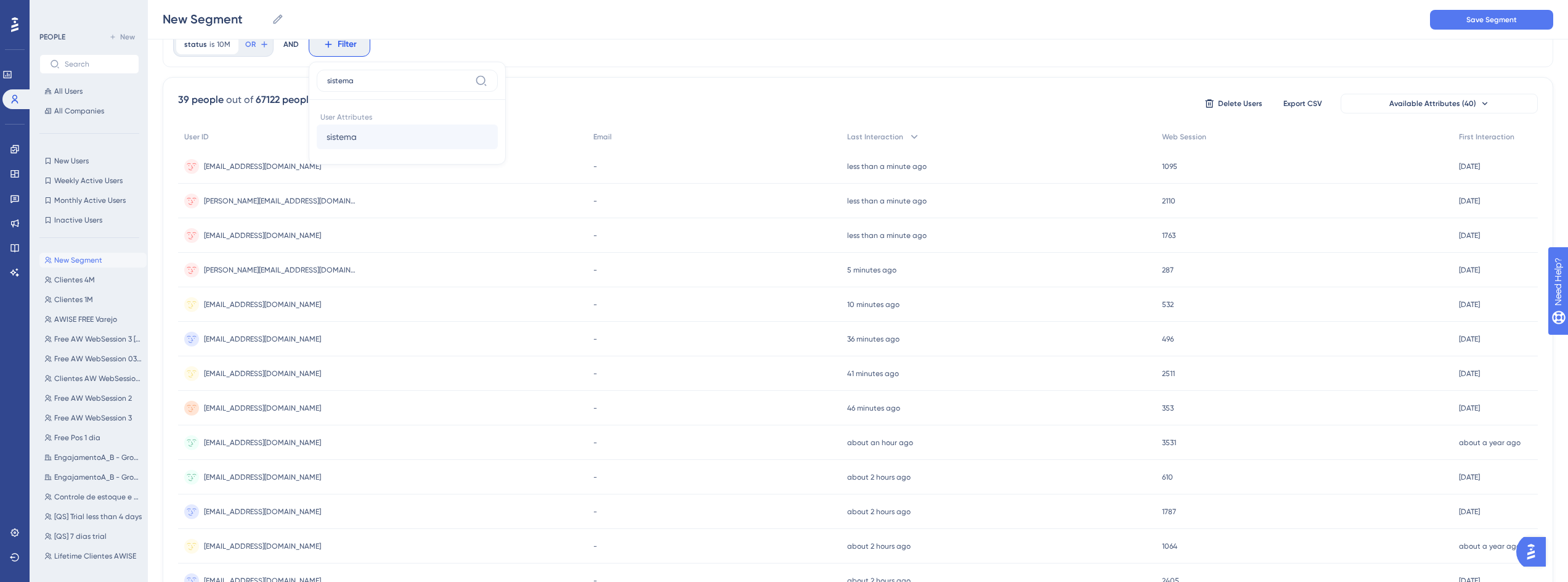
type input "sistema"
click at [390, 138] on button "sistema sistema" at bounding box center [407, 137] width 181 height 24
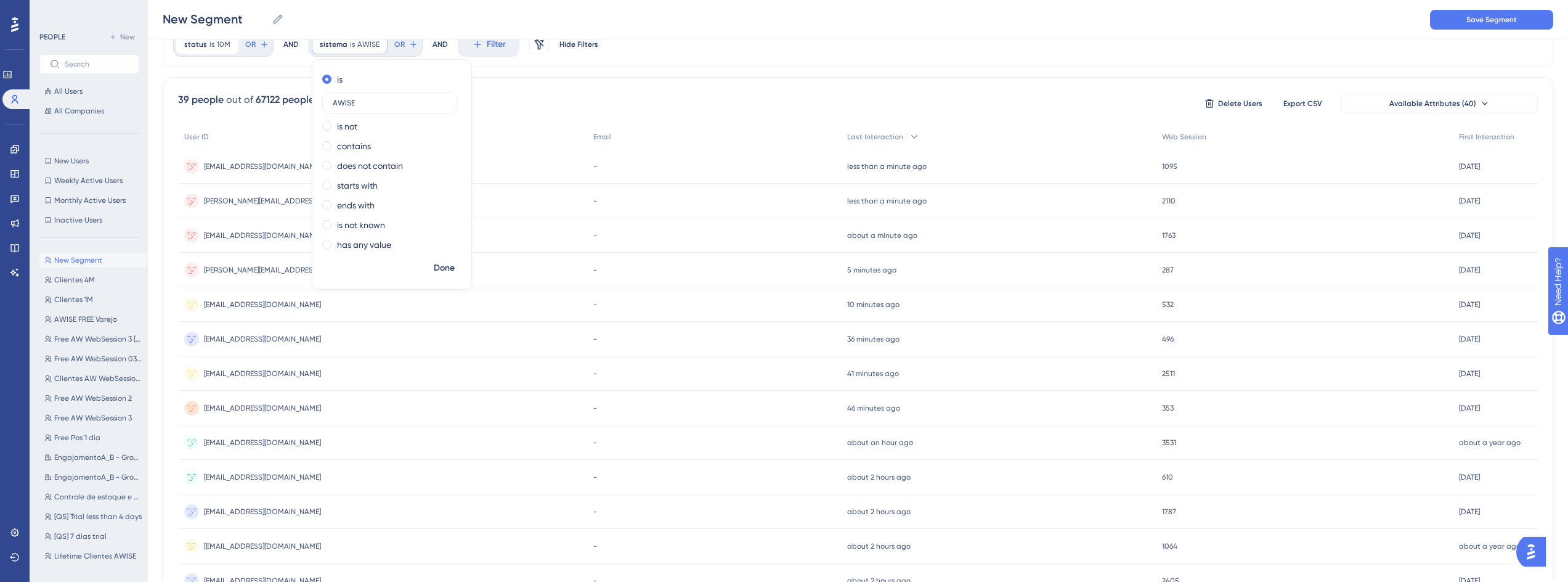
type input "AWISE"
click at [582, 77] on div "39 people out of 67122 people Delete Users Export CSV Available Attributes (40)…" at bounding box center [858, 485] width 1391 height 817
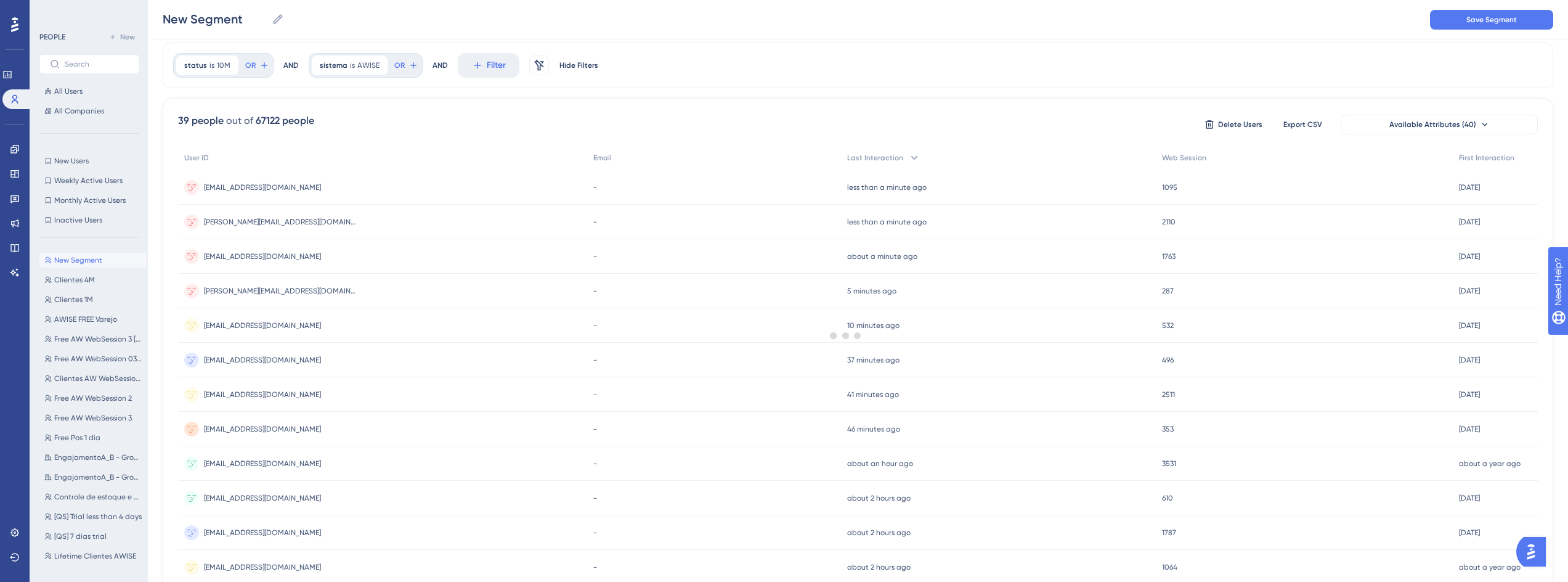
scroll to position [0, 0]
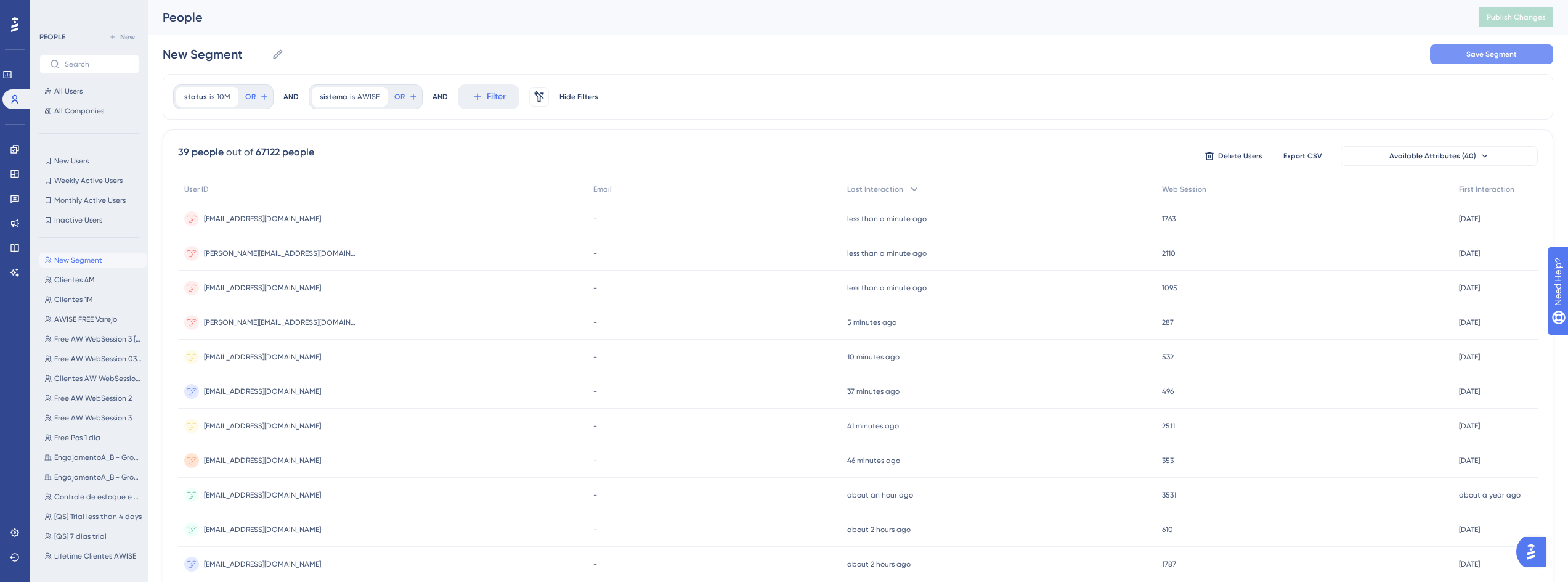
click at [1487, 53] on span "Save Segment" at bounding box center [1491, 55] width 51 height 10
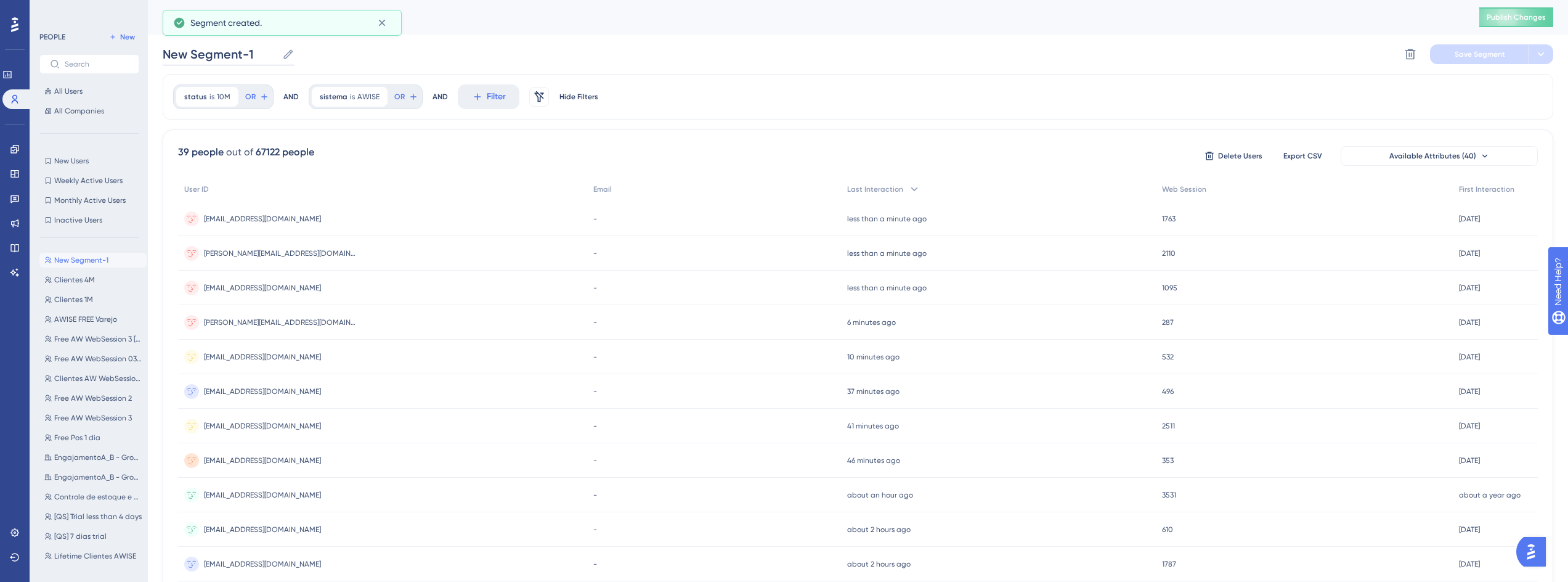
click at [263, 55] on input "New Segment-1" at bounding box center [220, 55] width 115 height 18
click at [261, 52] on input "New Segment-1" at bounding box center [220, 55] width 115 height 18
drag, startPoint x: 192, startPoint y: 55, endPoint x: 152, endPoint y: 55, distance: 40.0
click at [152, 55] on div "Performance Users Engagement Widgets Feedback Product Updates Knowledge Base AI…" at bounding box center [858, 483] width 1420 height 966
click at [219, 55] on input "New Segment-1" at bounding box center [220, 55] width 115 height 18
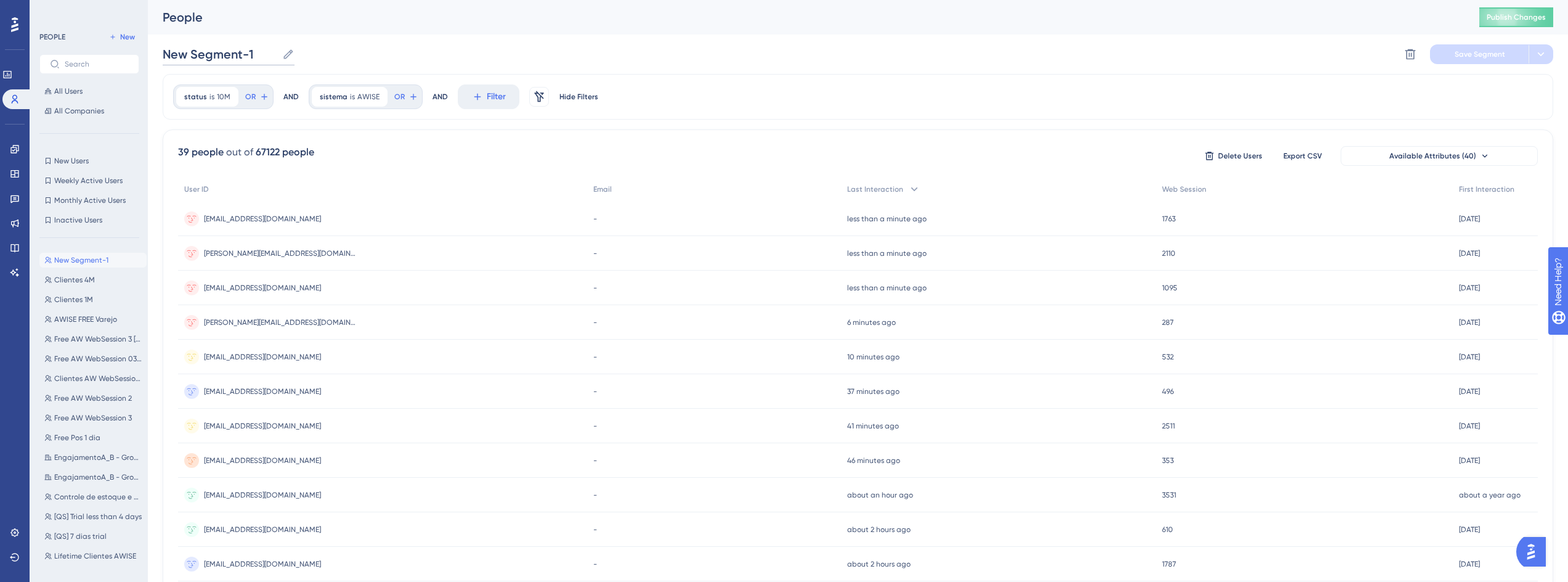
drag, startPoint x: 256, startPoint y: 56, endPoint x: 164, endPoint y: 53, distance: 92.0
click at [164, 53] on input "New Segment-1" at bounding box center [220, 55] width 115 height 18
type input "Clientes 10M"
click at [1490, 48] on button "Save Segment" at bounding box center [1479, 54] width 98 height 19
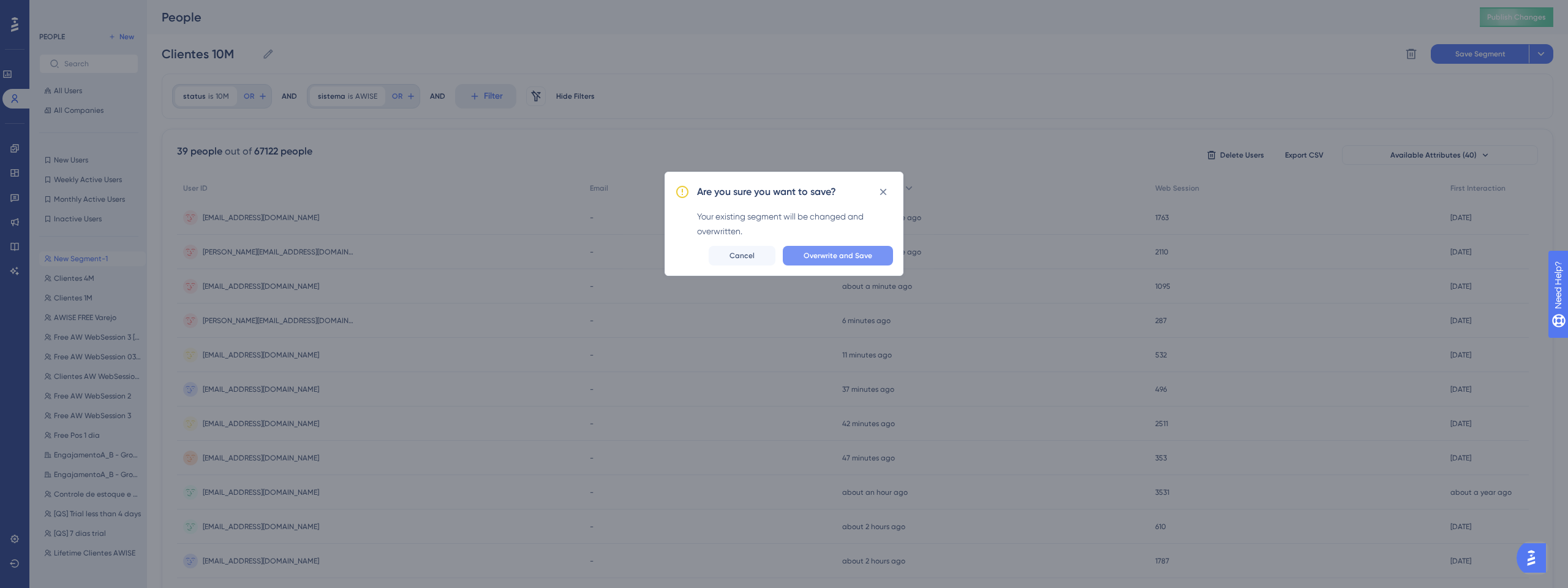
click at [841, 257] on span "Overwrite and Save" at bounding box center [838, 256] width 69 height 10
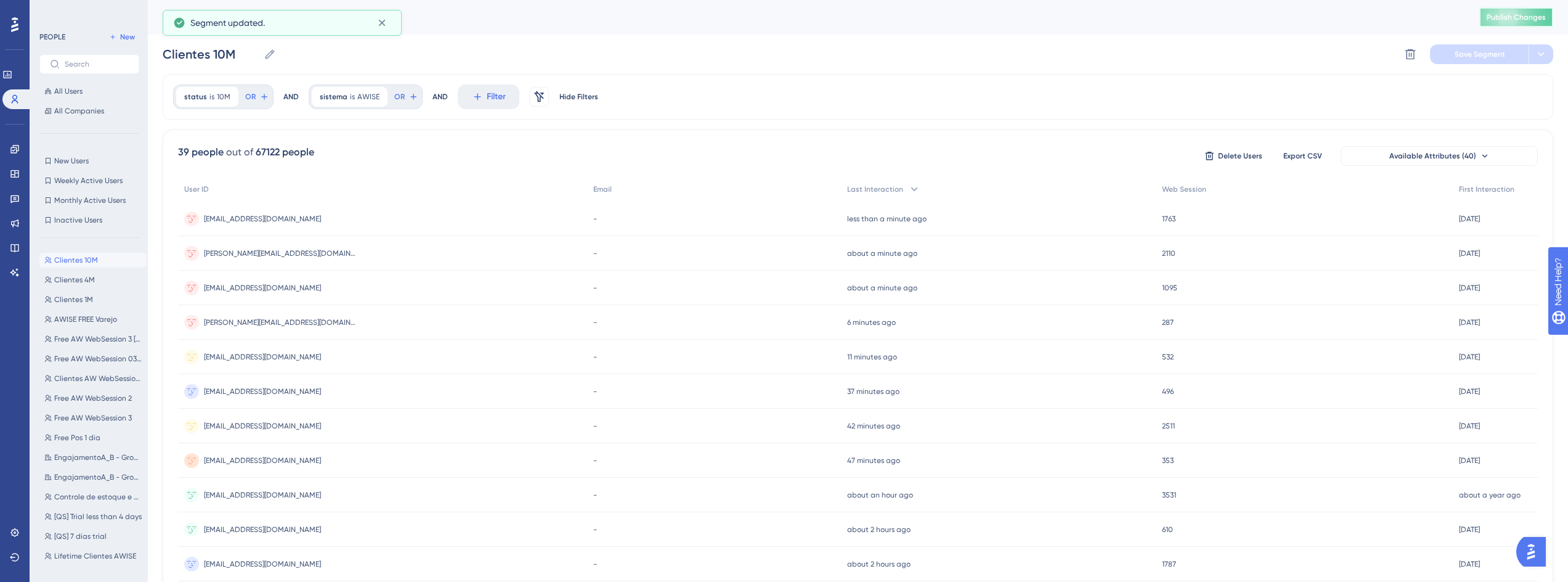
click at [1529, 18] on span "Publish Changes" at bounding box center [1516, 18] width 59 height 10
click at [10, 201] on link at bounding box center [15, 198] width 10 height 19
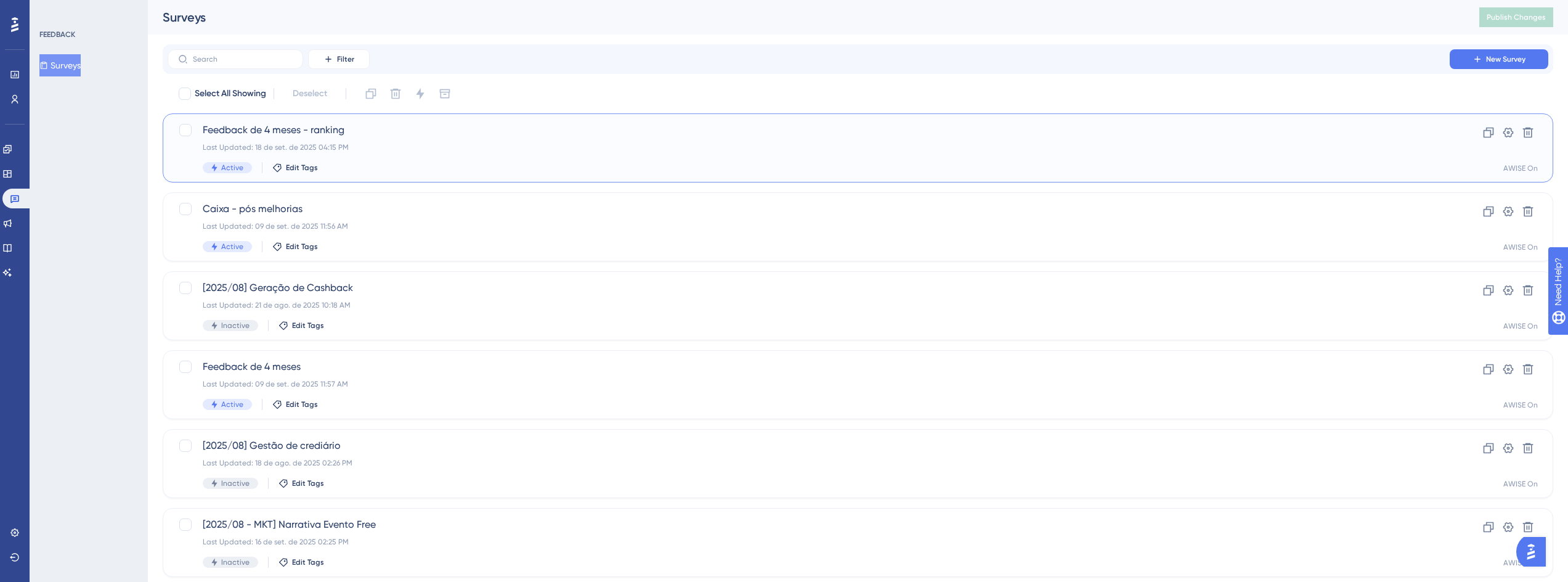
click at [323, 130] on span "Feedback de 4 meses - ranking" at bounding box center [808, 130] width 1212 height 15
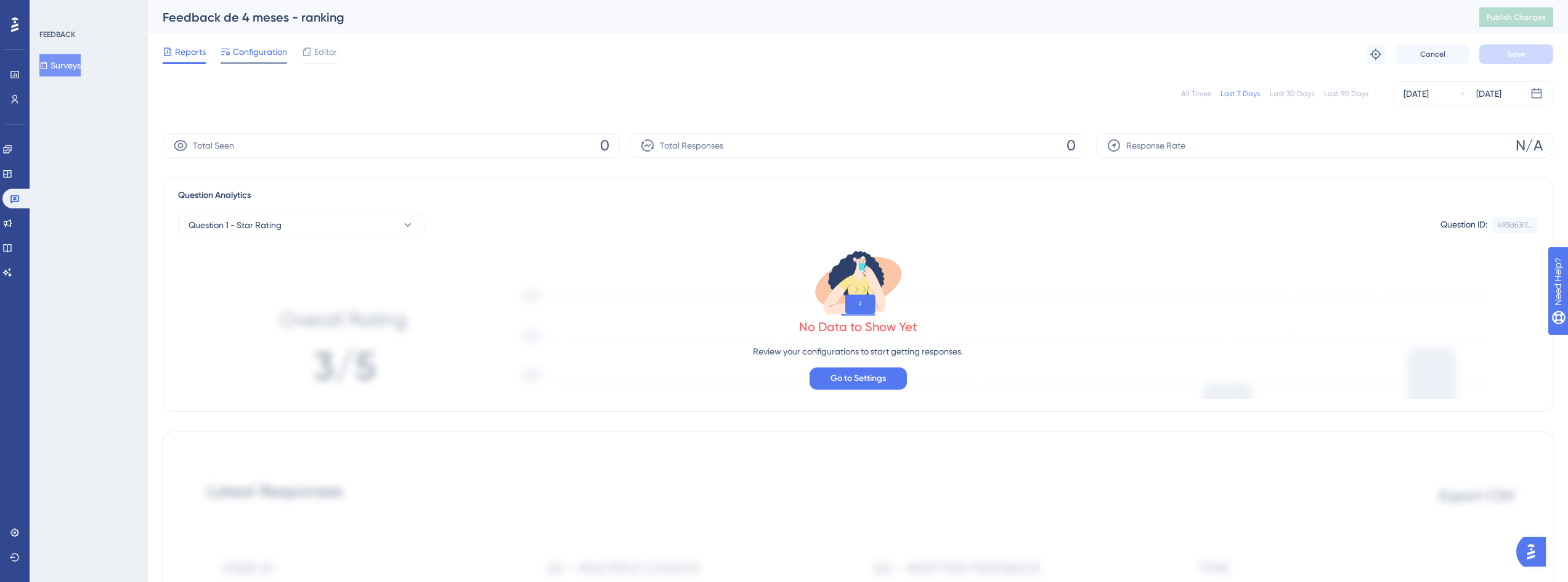
click at [257, 50] on span "Configuration" at bounding box center [260, 52] width 55 height 15
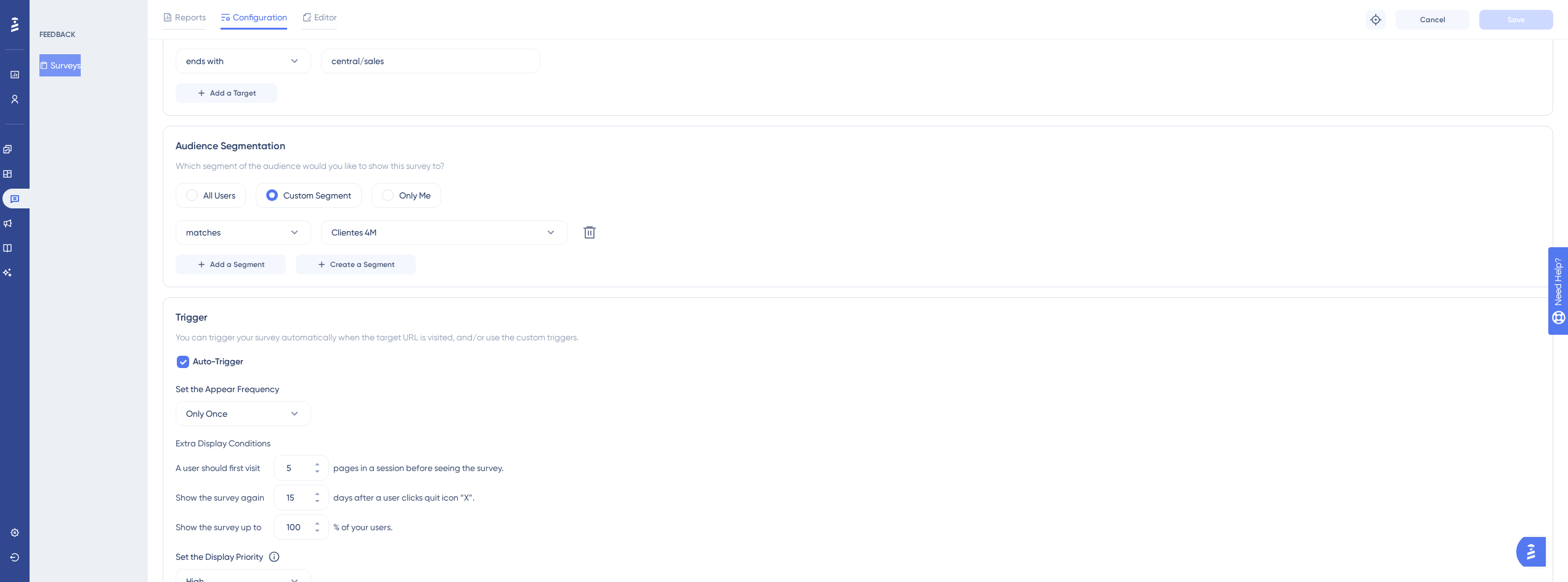
scroll to position [370, 0]
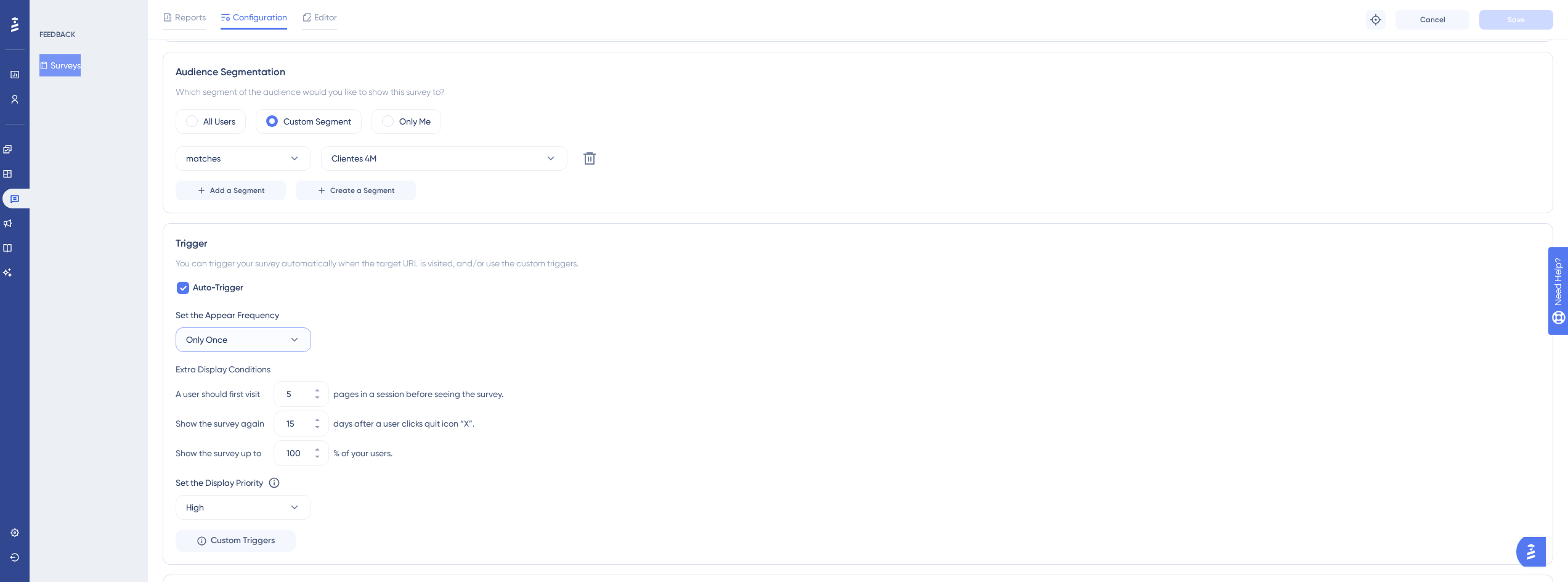
click at [271, 335] on button "Only Once" at bounding box center [243, 339] width 135 height 24
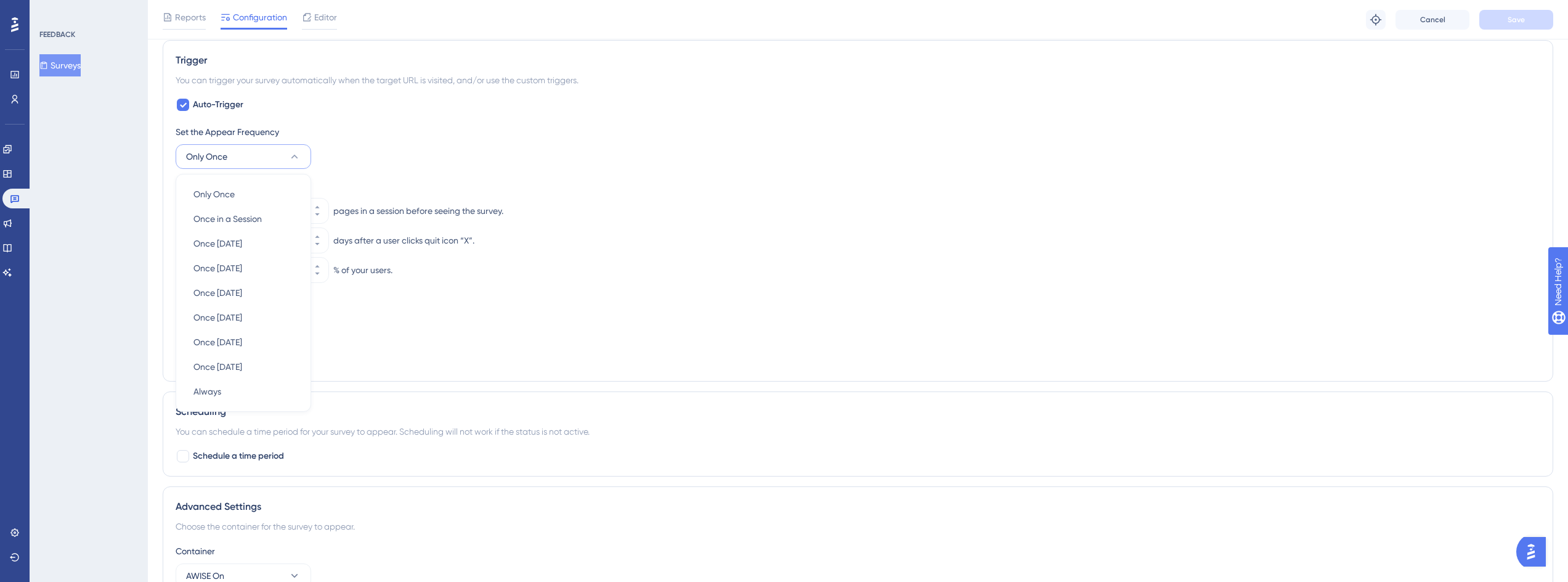
click at [459, 119] on div "Auto-Trigger Set the Appear Frequency Only Once Only Once Only Once Once in a S…" at bounding box center [857, 233] width 1364 height 272
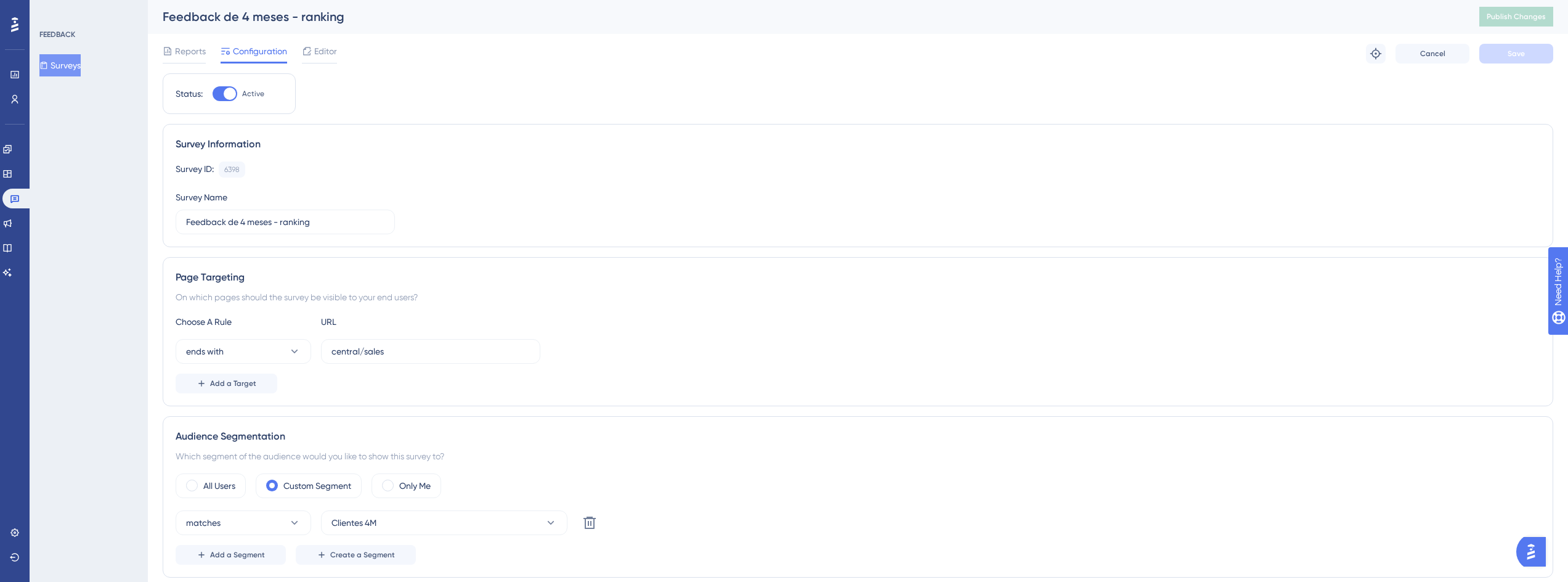
scroll to position [0, 0]
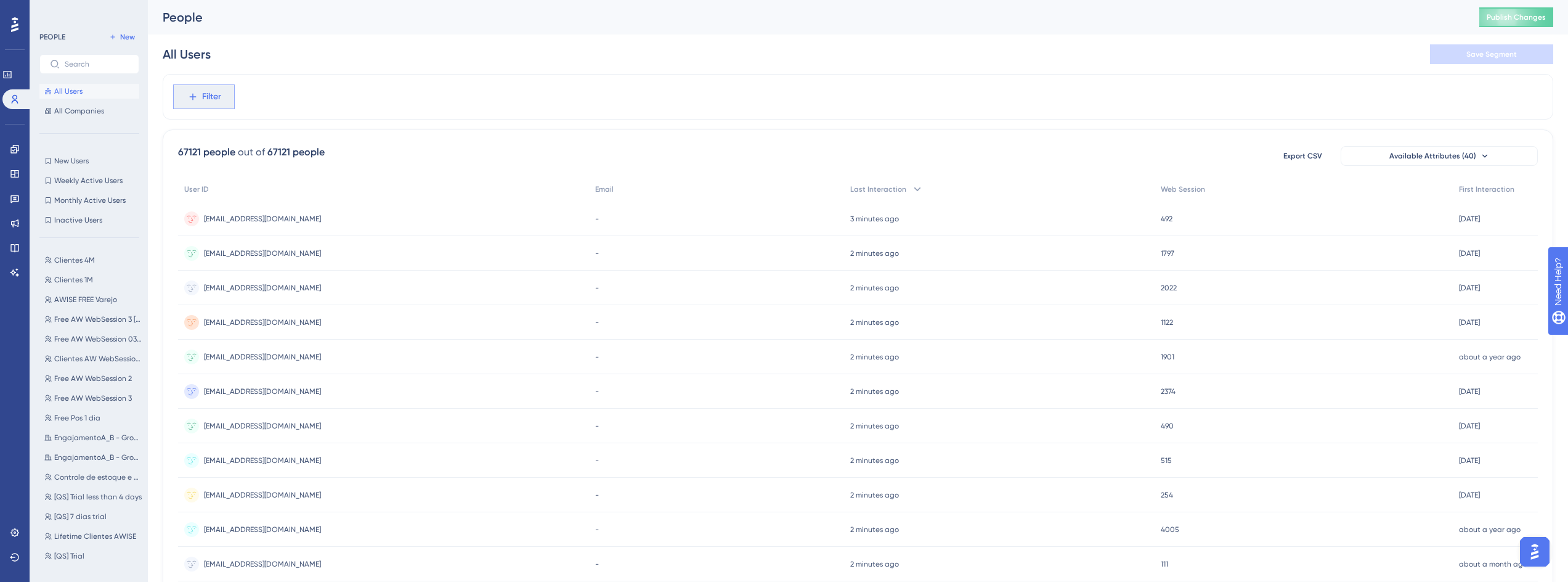
click at [199, 101] on button "Filter" at bounding box center [204, 97] width 61 height 24
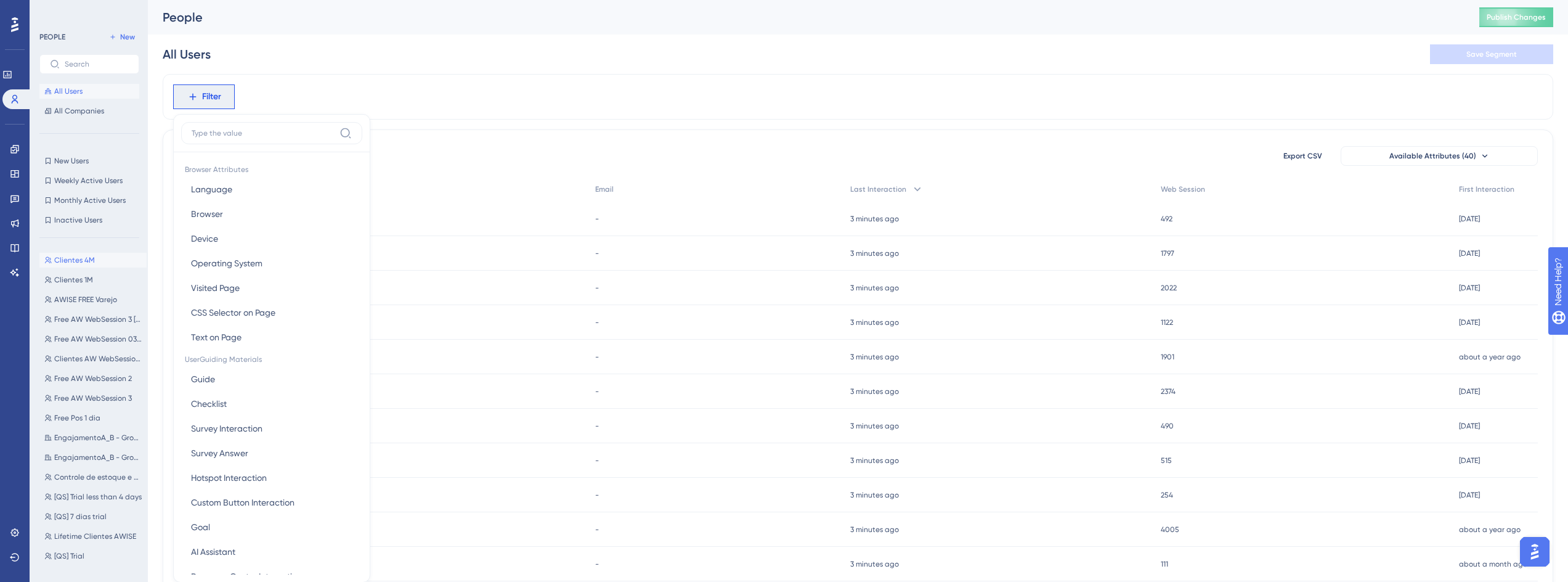
click at [65, 254] on button "Clientes 4M Clientes 4M" at bounding box center [93, 260] width 107 height 15
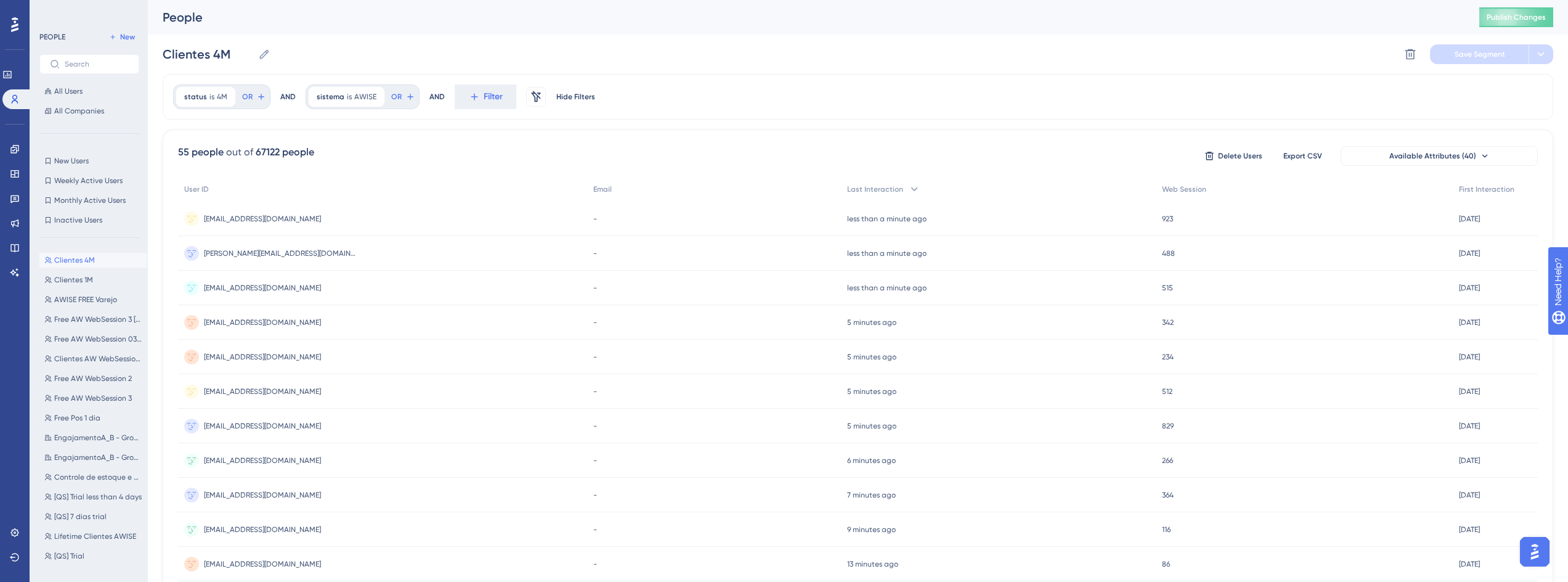
click at [464, 207] on div "Performance Users Engagement Widgets Feedback Product Updates Knowledge Base AI…" at bounding box center [858, 483] width 1420 height 966
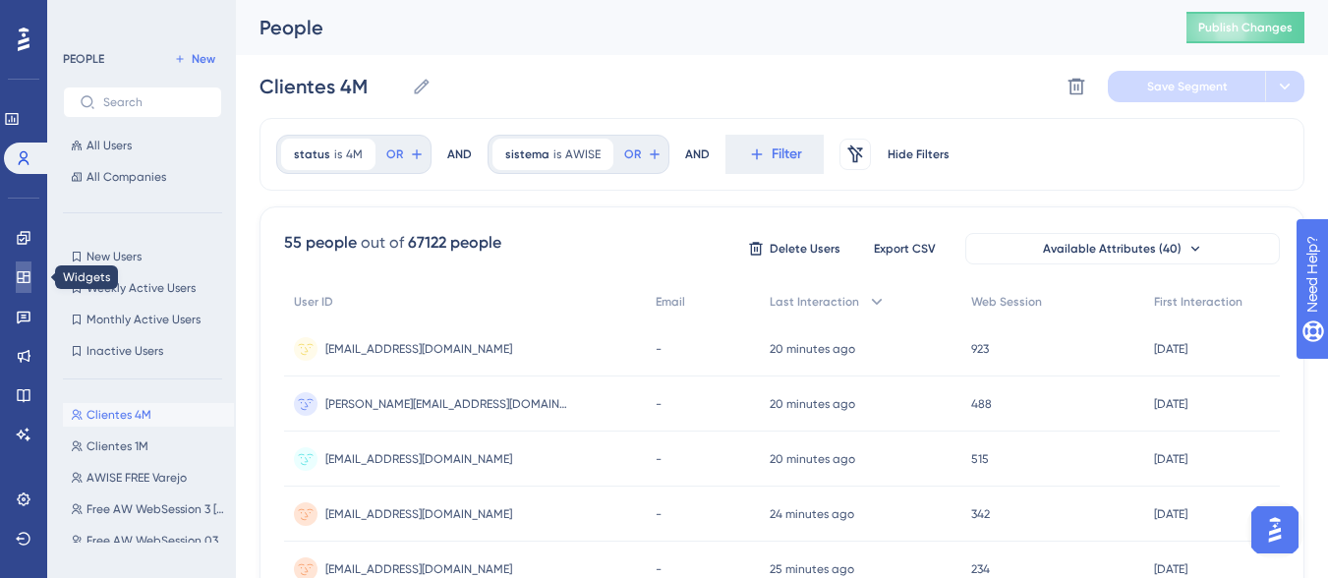
click at [22, 292] on link at bounding box center [24, 276] width 16 height 31
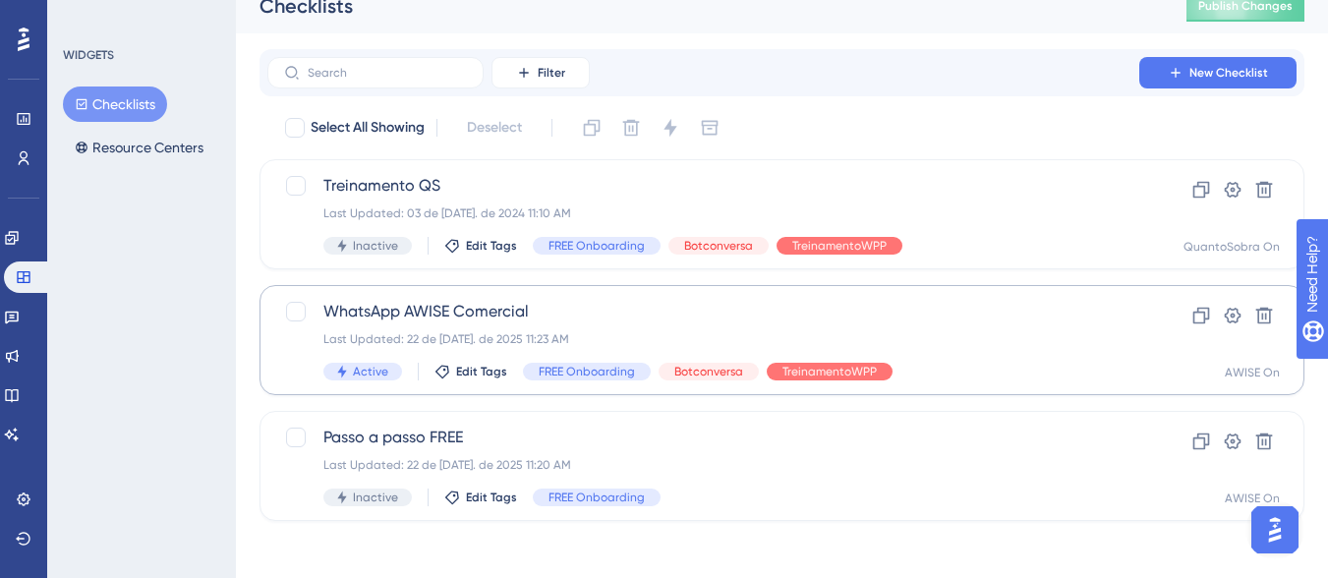
scroll to position [28, 0]
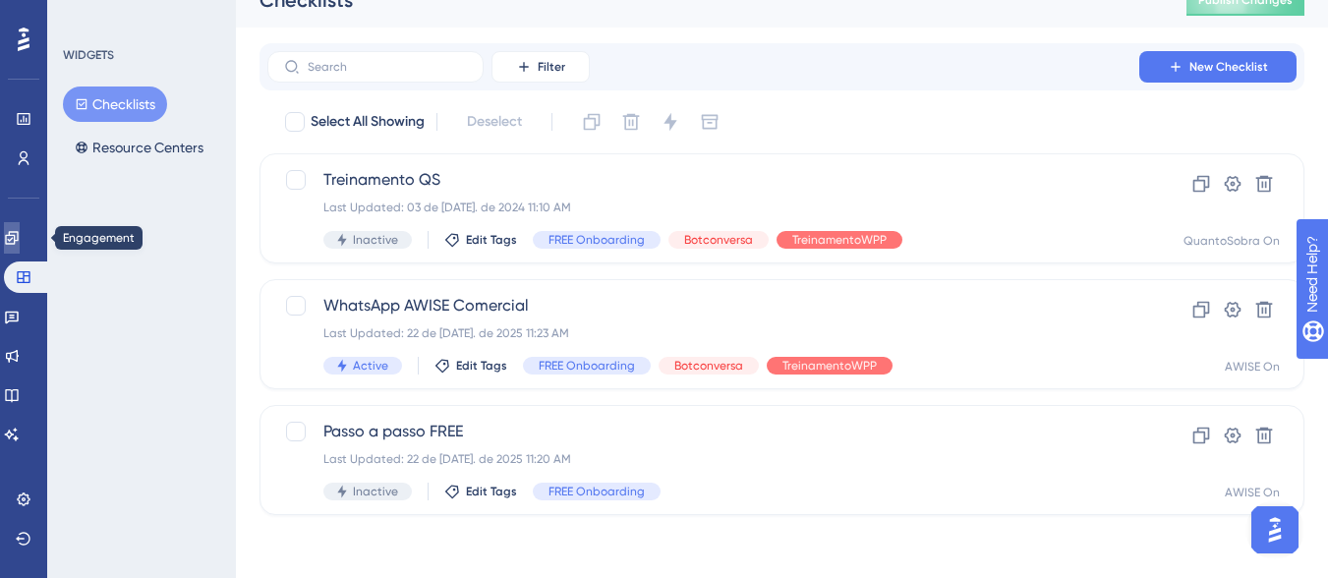
click at [15, 237] on icon at bounding box center [12, 238] width 16 height 16
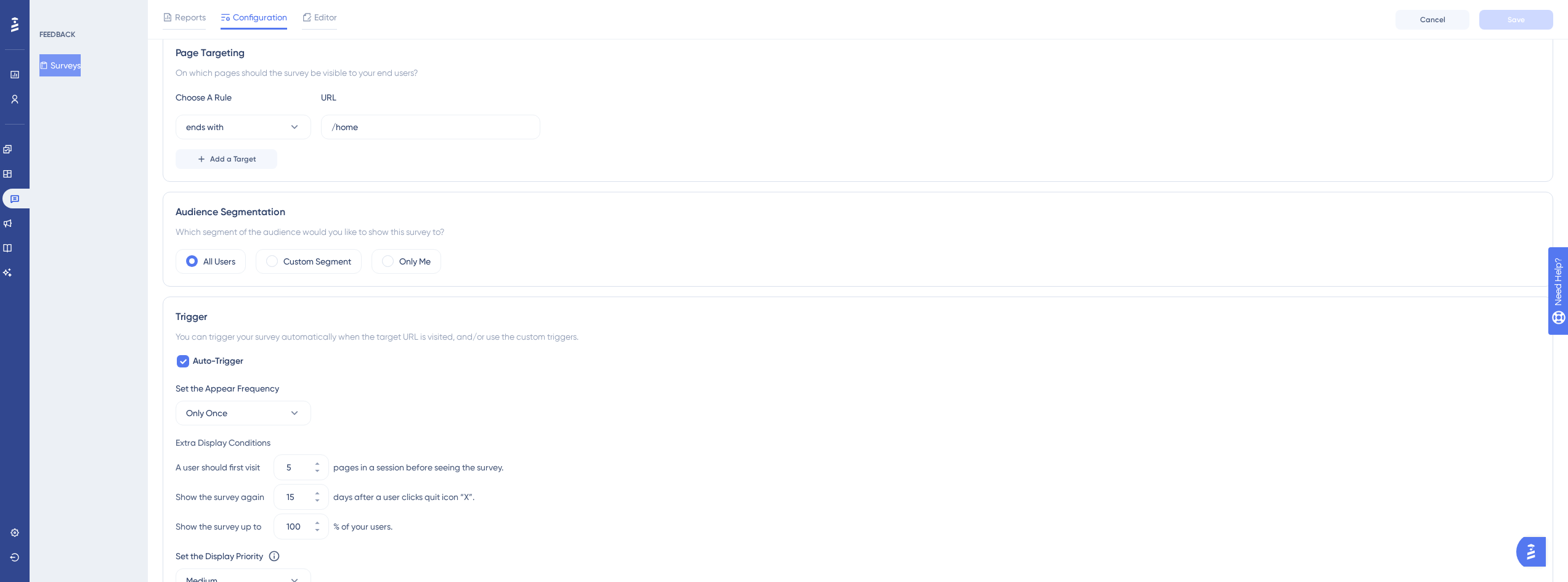
scroll to position [296, 0]
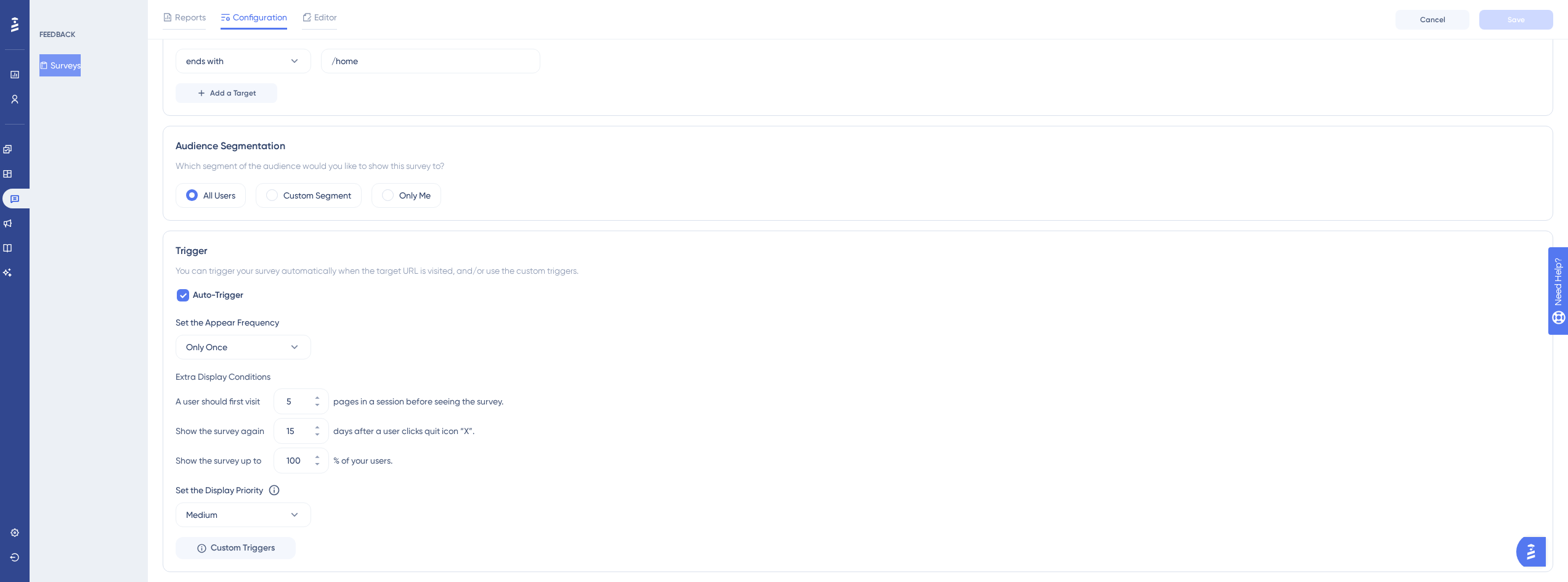
click at [343, 175] on div "Audience Segmentation Which segment of the audience would you like to show this…" at bounding box center [858, 173] width 1391 height 95
click at [326, 188] on label "Custom Segment" at bounding box center [317, 196] width 68 height 15
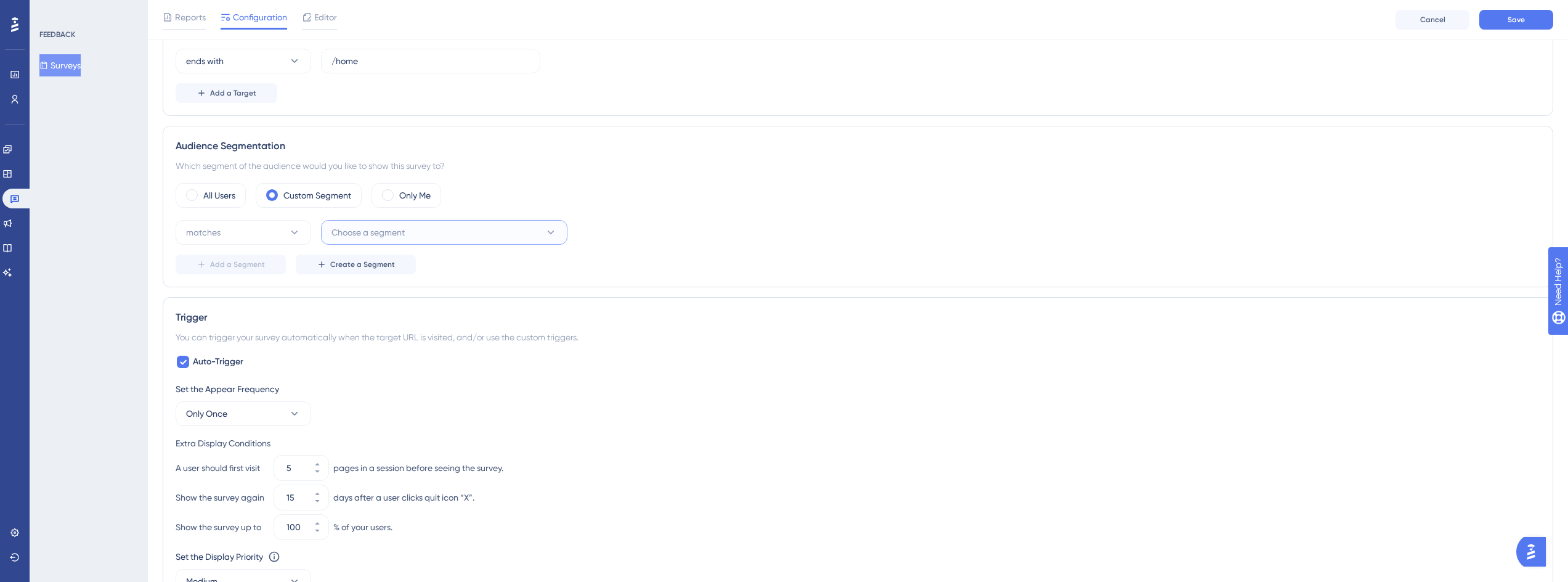
click at [356, 231] on span "Choose a segment" at bounding box center [368, 233] width 73 height 15
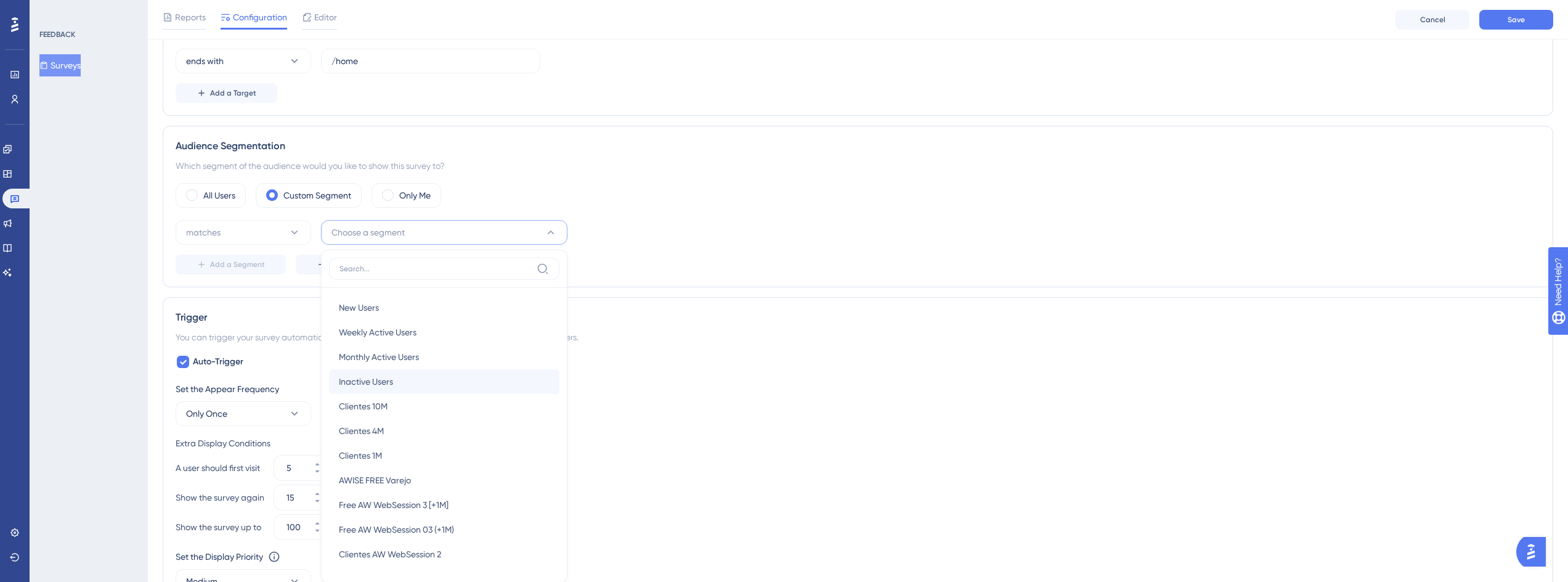
scroll to position [388, 0]
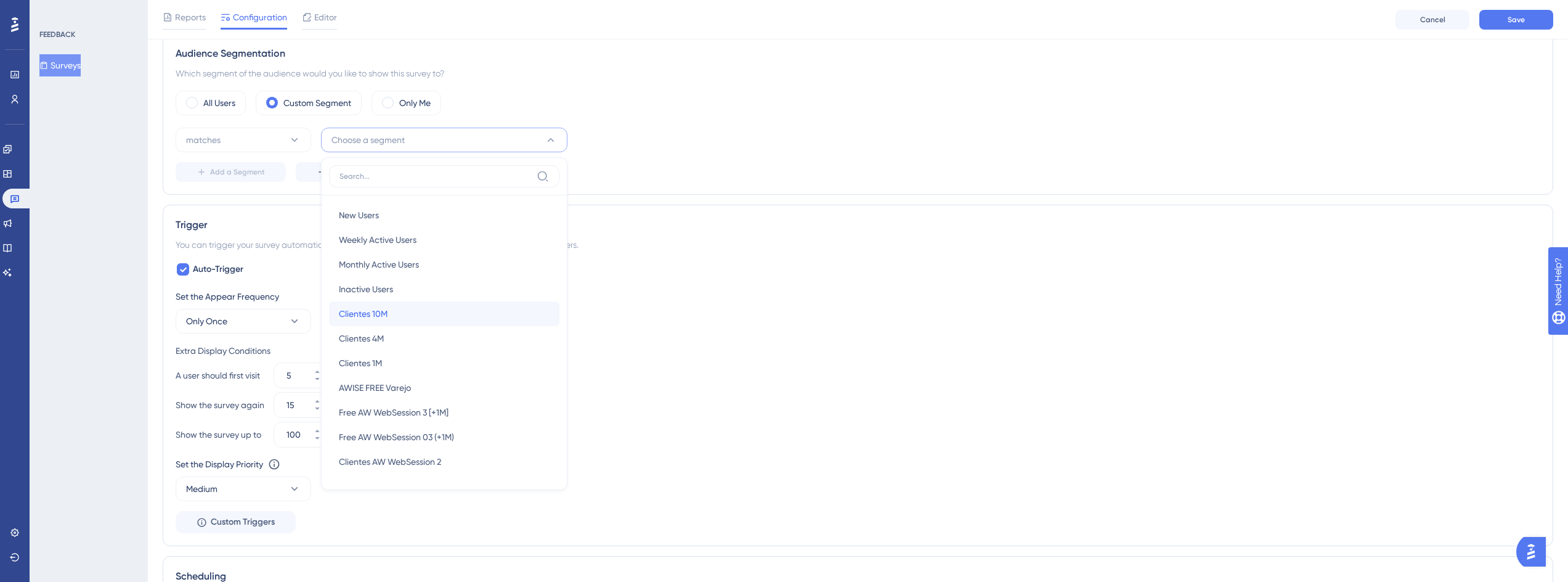
click at [423, 315] on div "Clientes 10M Clientes 10M" at bounding box center [444, 314] width 211 height 24
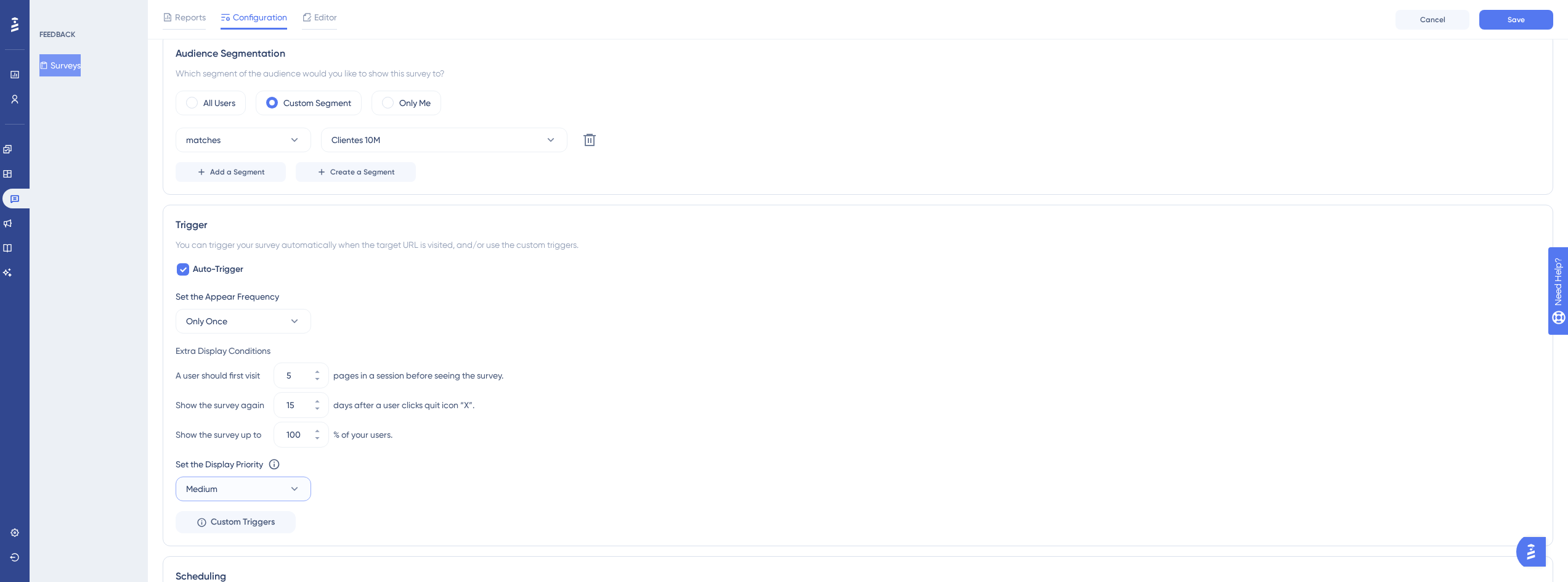
click at [243, 493] on button "Medium" at bounding box center [243, 489] width 135 height 24
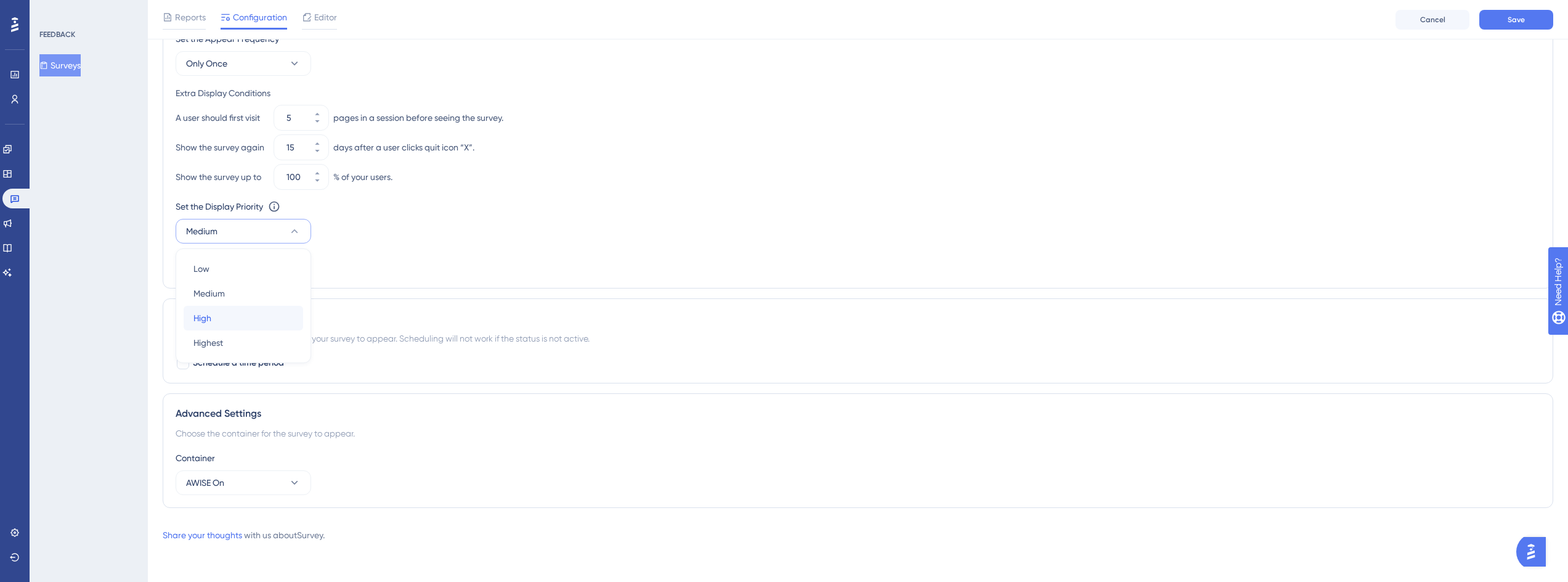
click at [246, 315] on div "High High" at bounding box center [243, 318] width 100 height 24
click at [444, 244] on div "Set the Appear Frequency Only Once Extra Display Conditions A user should first…" at bounding box center [857, 153] width 1364 height 244
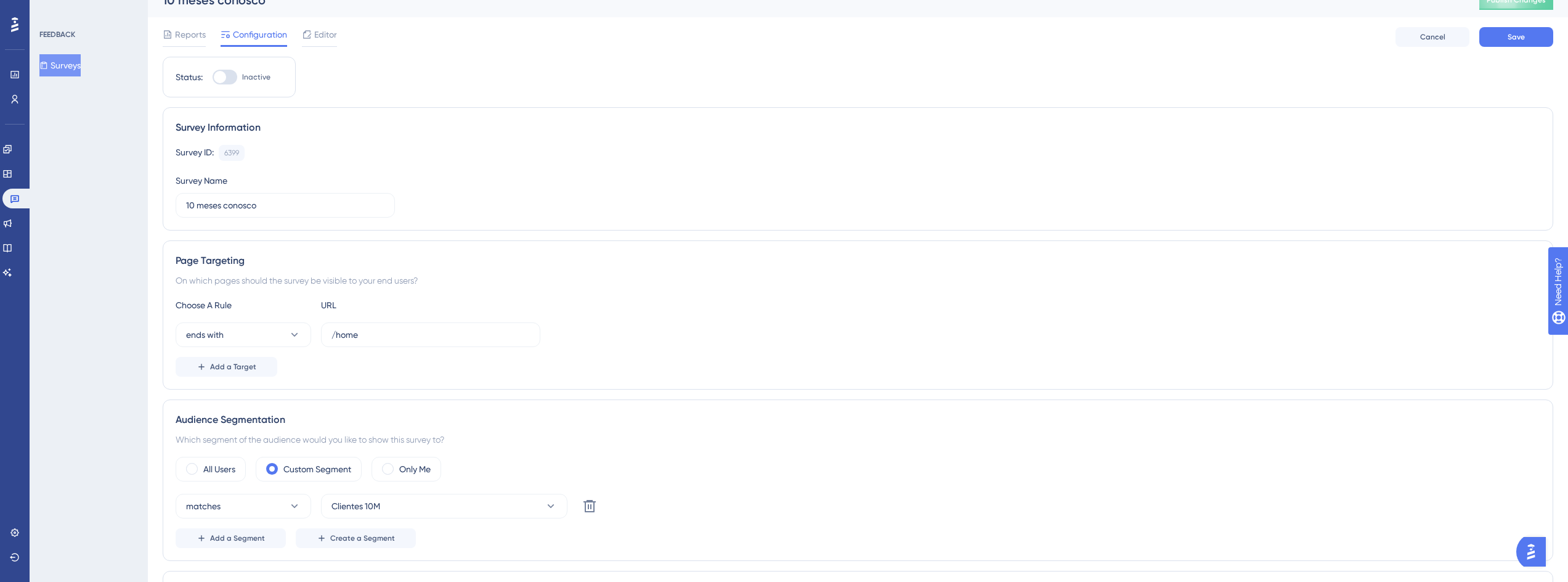
scroll to position [0, 0]
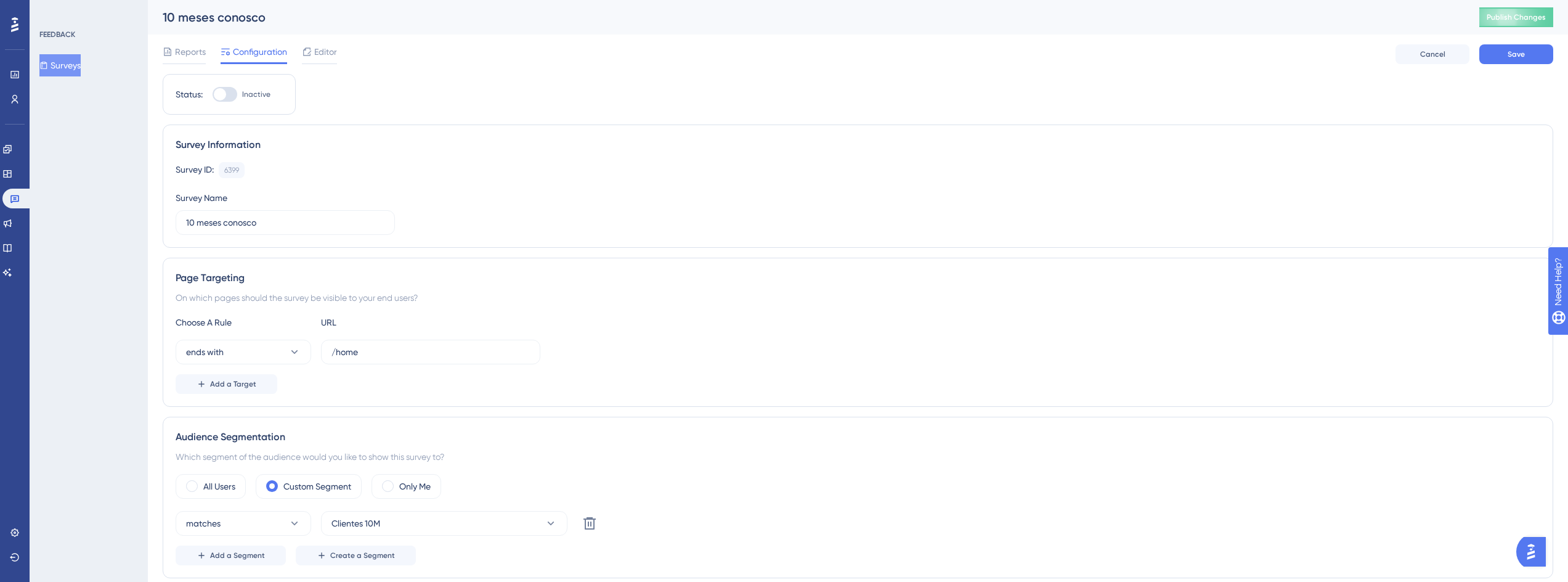
click at [231, 92] on div at bounding box center [224, 95] width 24 height 15
click at [212, 94] on input "Inactive" at bounding box center [212, 94] width 1 height 1
checkbox input "true"
click at [1491, 48] on button "Save" at bounding box center [1516, 54] width 74 height 19
click at [1513, 17] on button "Publish Changes" at bounding box center [1516, 17] width 74 height 19
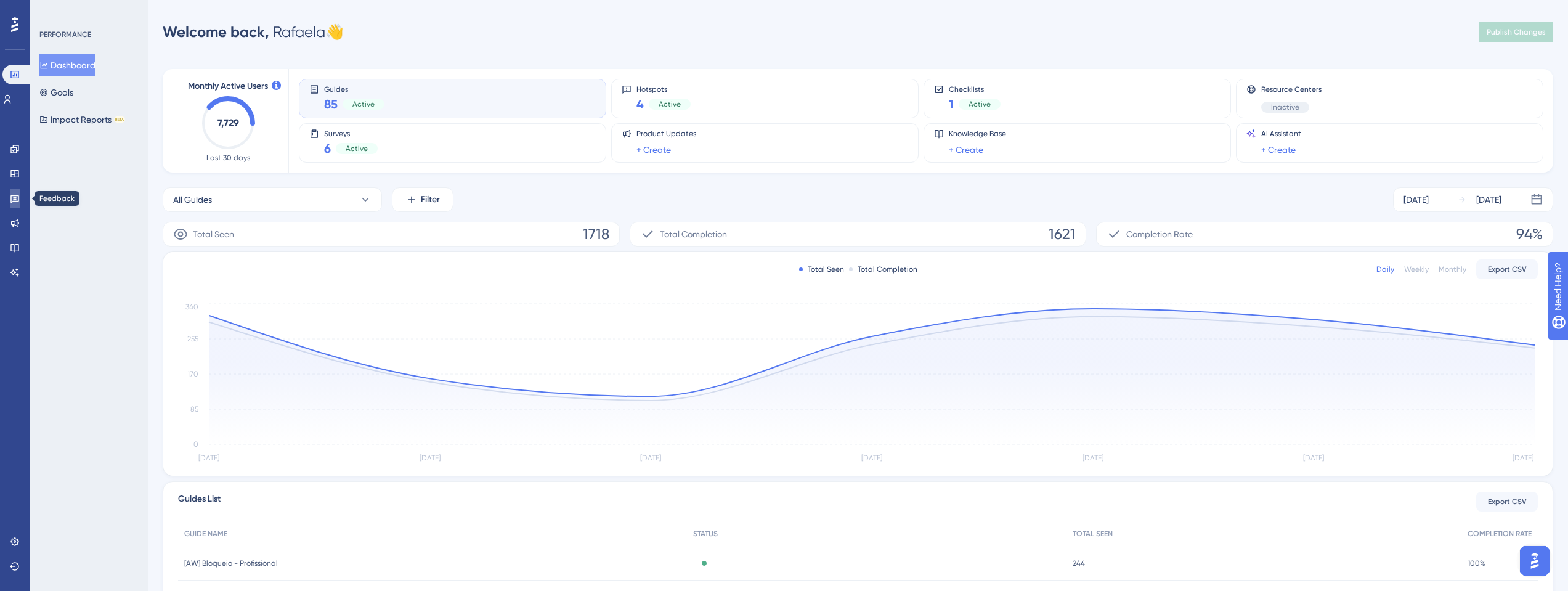
click at [19, 199] on link at bounding box center [15, 198] width 10 height 19
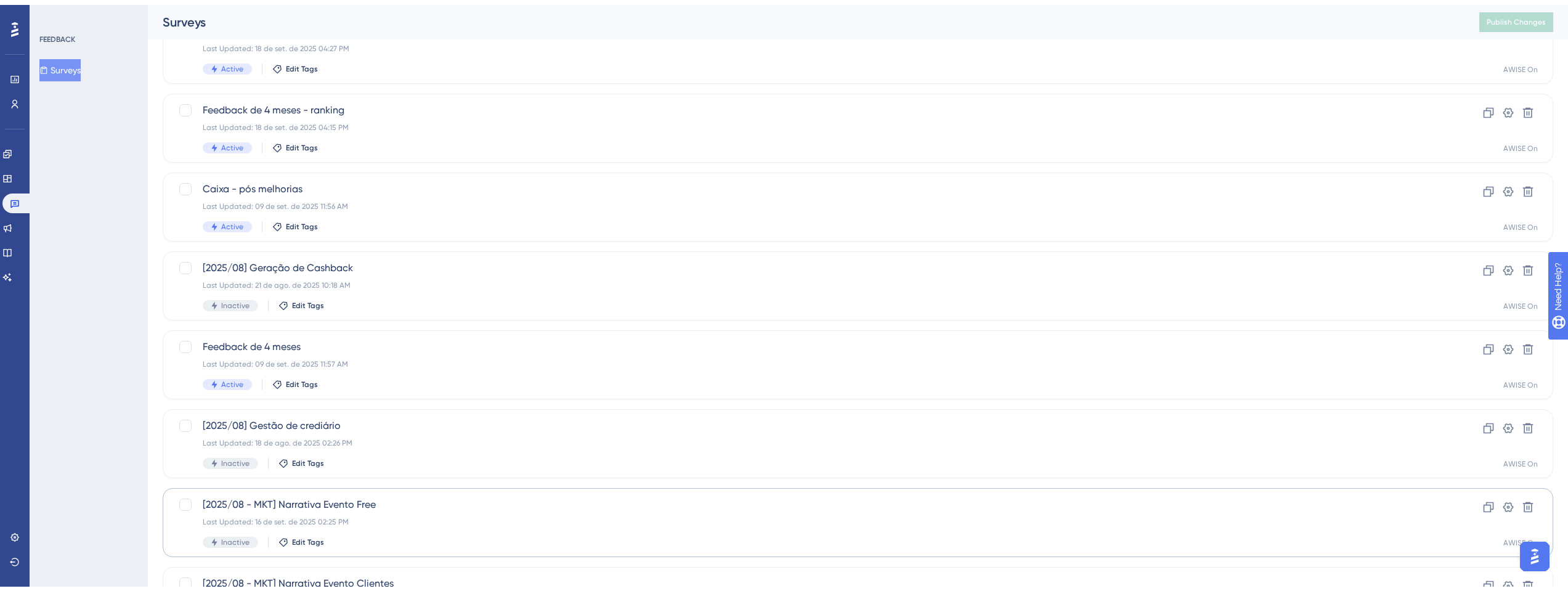
scroll to position [365, 0]
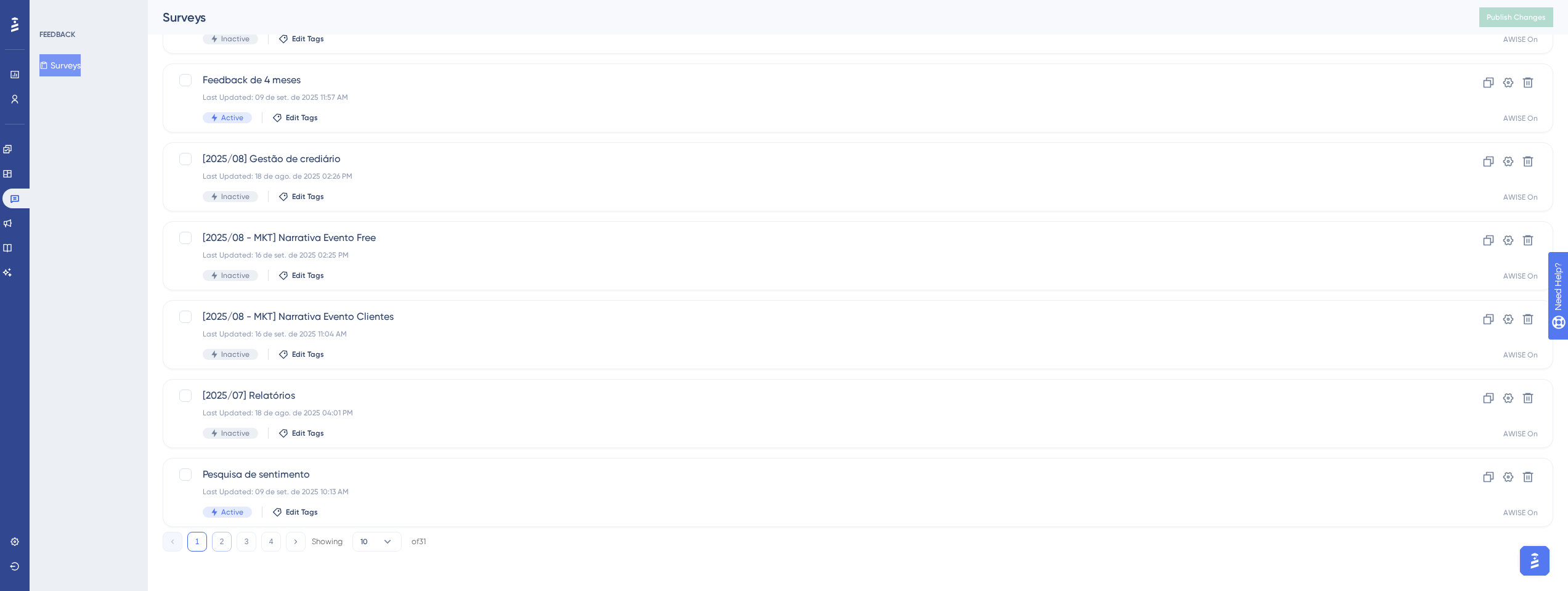
click at [223, 545] on button "2" at bounding box center [221, 541] width 19 height 19
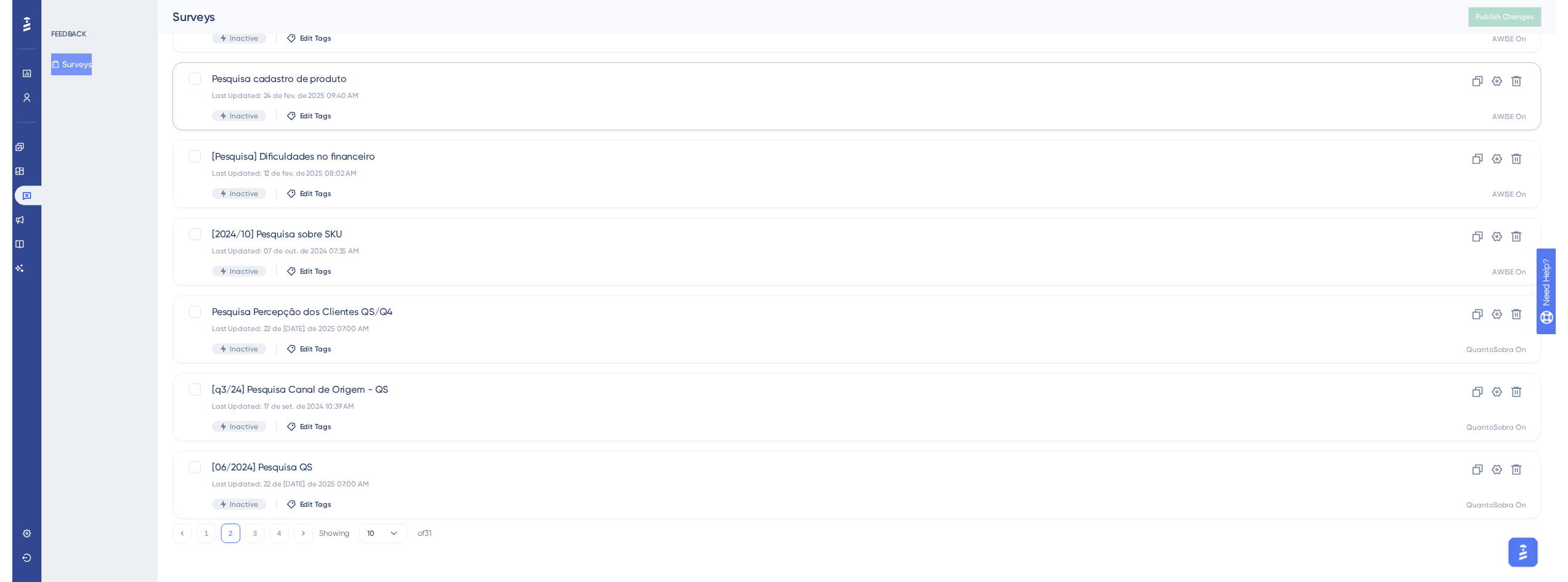
scroll to position [0, 0]
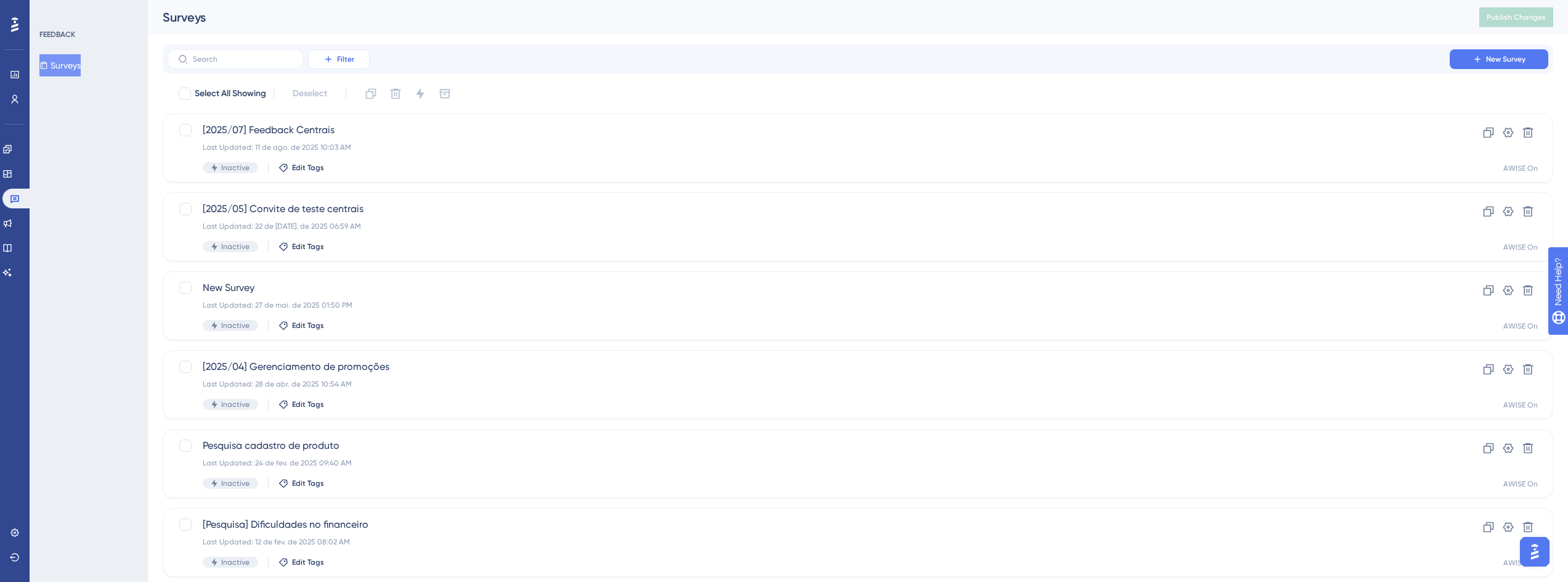
click at [340, 61] on span "Filter" at bounding box center [346, 60] width 18 height 10
click at [360, 172] on div "Status Status" at bounding box center [351, 168] width 51 height 24
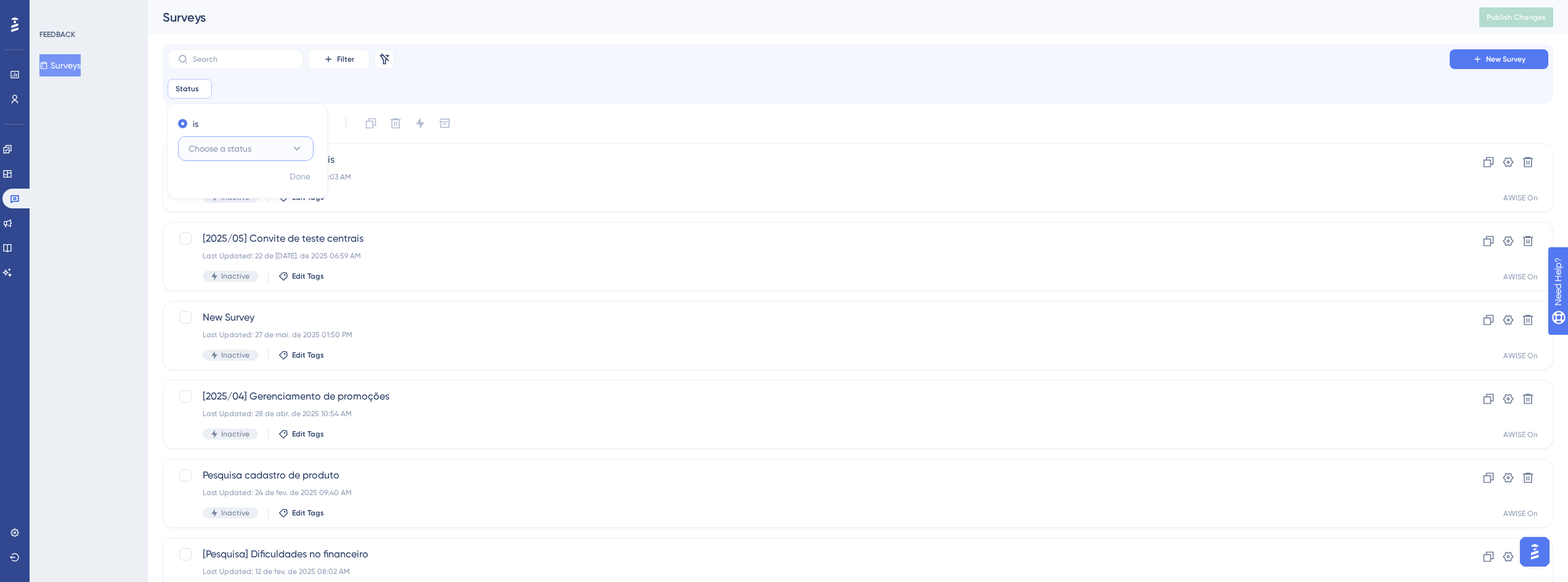
click at [229, 136] on button "Choose a status" at bounding box center [246, 148] width 135 height 24
click at [243, 191] on div "Active Active" at bounding box center [246, 186] width 100 height 24
click at [305, 181] on span "Done" at bounding box center [300, 177] width 21 height 15
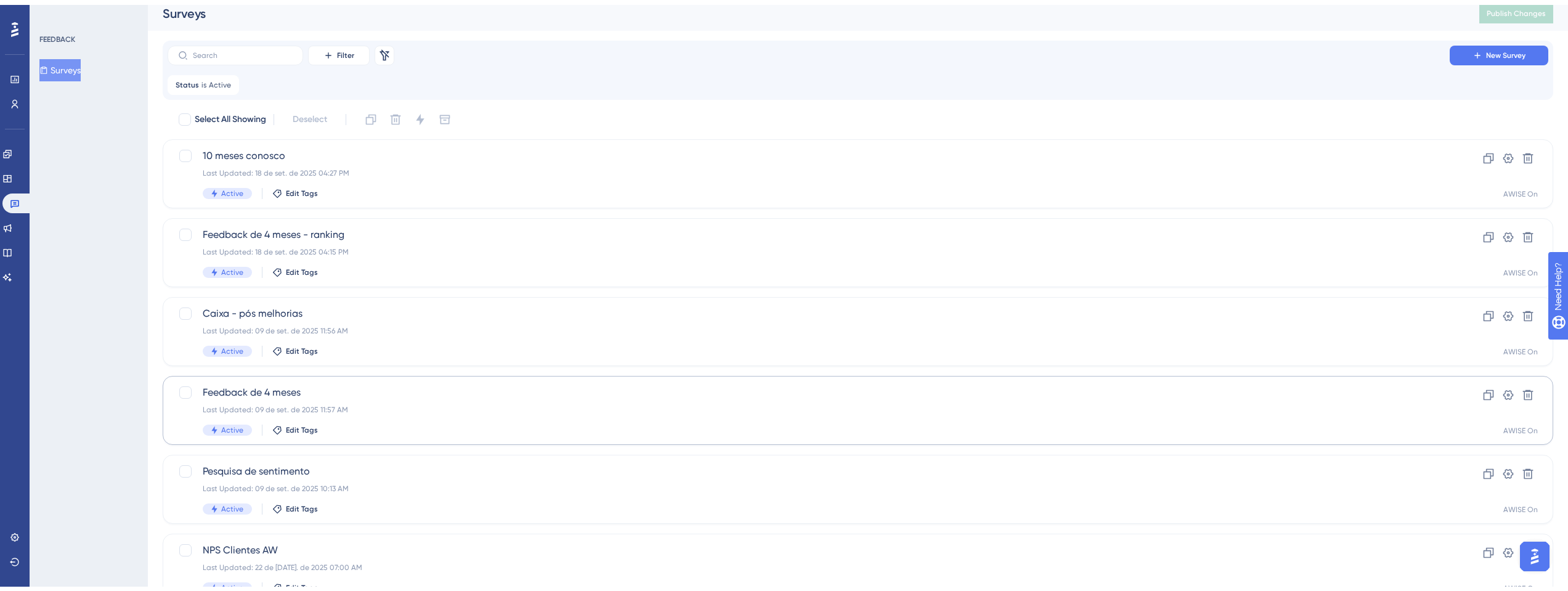
scroll to position [55, 0]
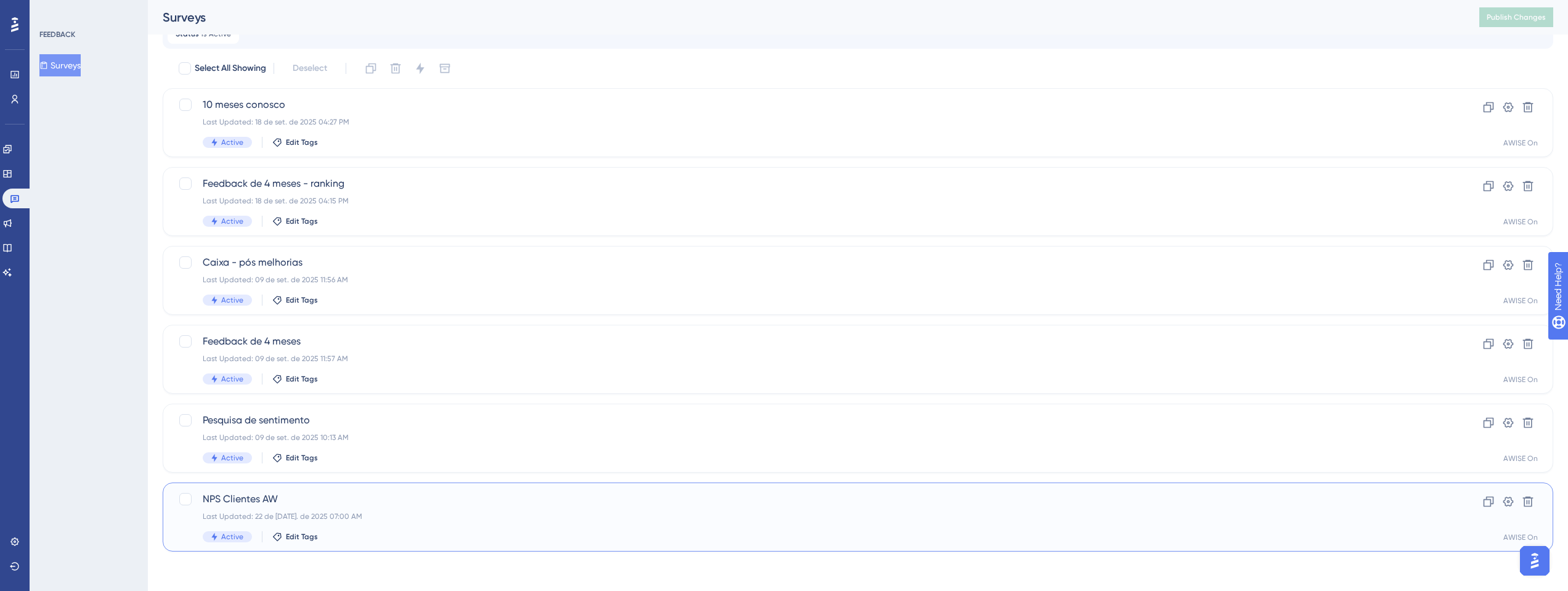
click at [252, 498] on span "NPS Clientes AW" at bounding box center [808, 499] width 1212 height 15
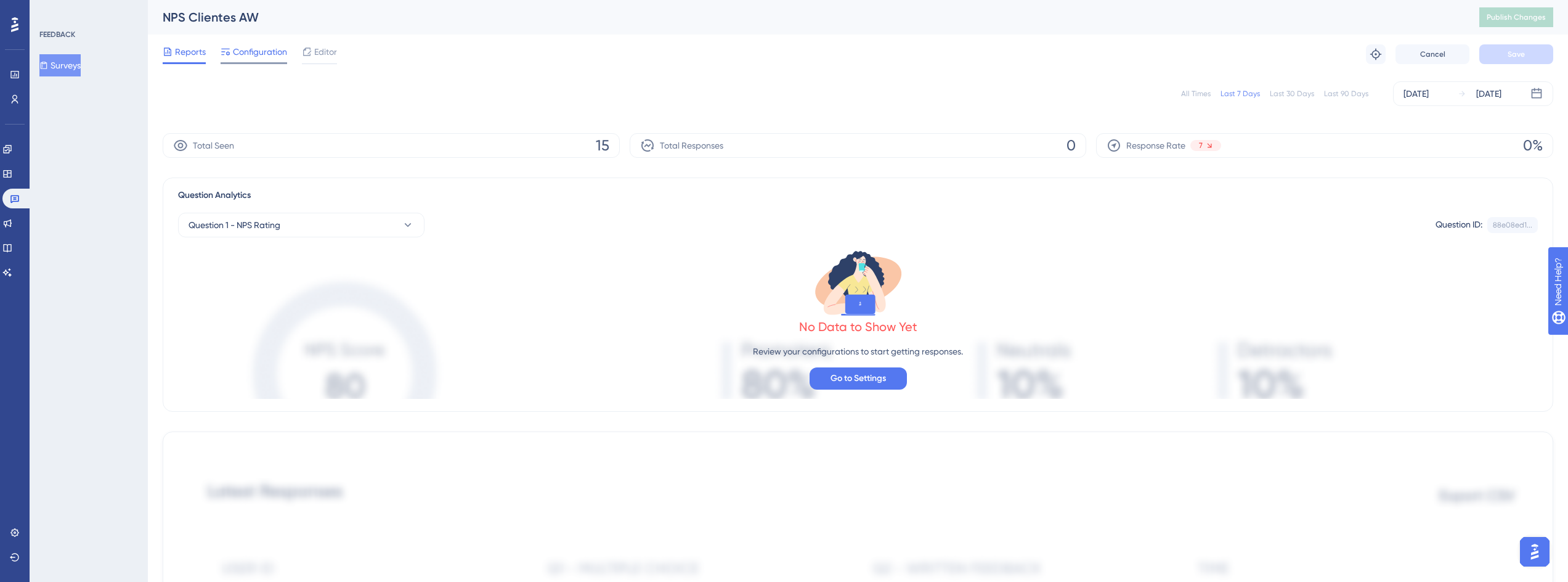
click at [269, 53] on span "Configuration" at bounding box center [260, 52] width 55 height 15
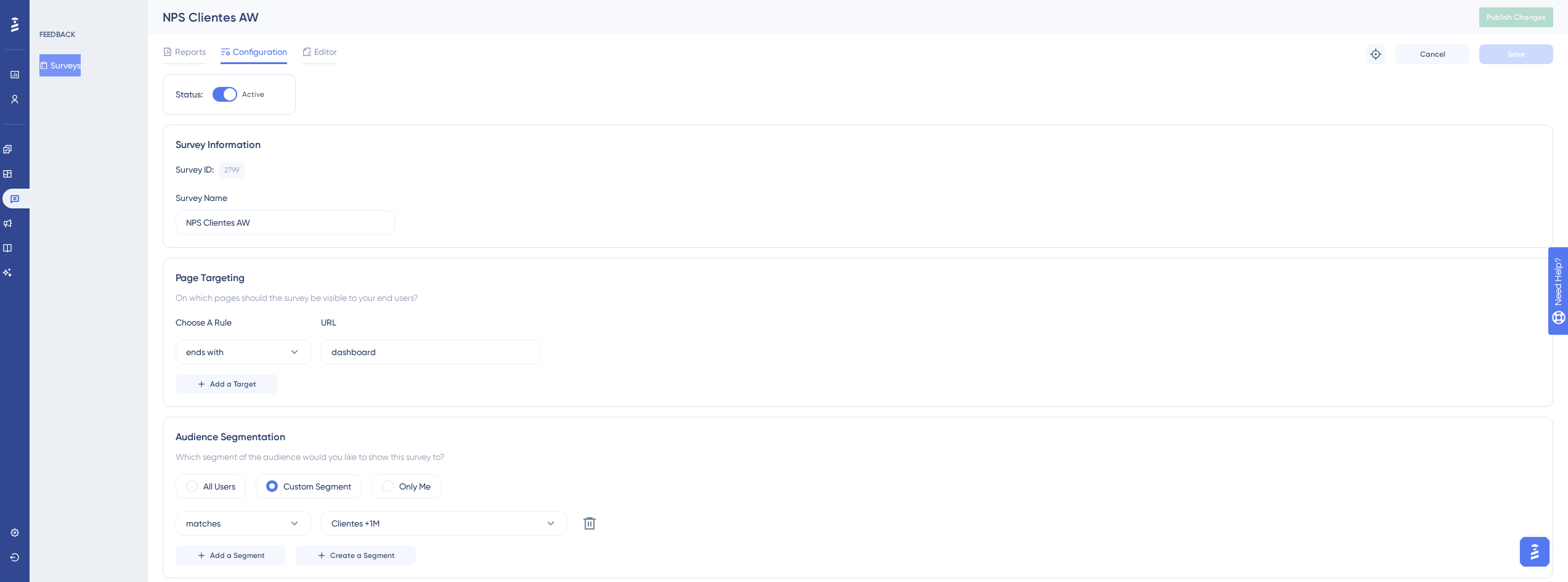
click at [219, 92] on div at bounding box center [224, 95] width 24 height 15
click at [212, 94] on input "Active" at bounding box center [212, 94] width 1 height 1
checkbox input "false"
click at [1510, 53] on span "Save" at bounding box center [1516, 55] width 18 height 10
click at [1528, 9] on button "Publish Changes" at bounding box center [1516, 17] width 74 height 19
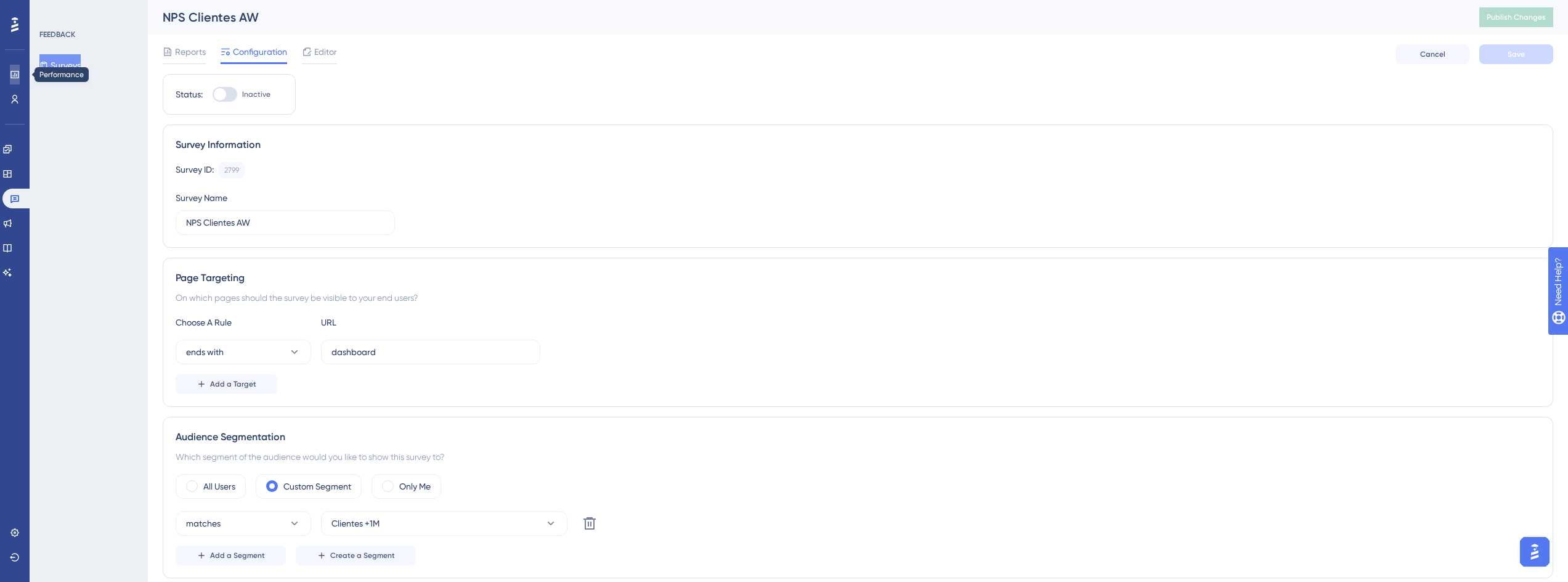
click at [10, 76] on link at bounding box center [15, 74] width 10 height 19
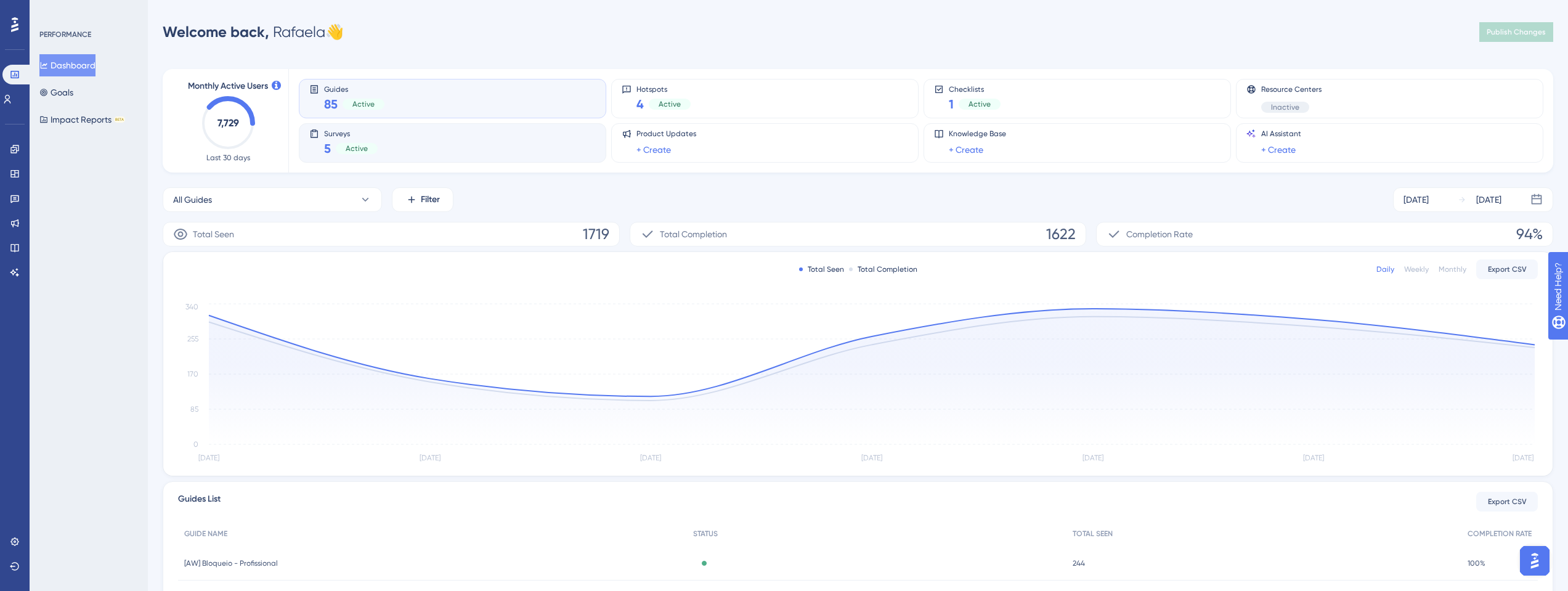
click at [396, 142] on div "Surveys 5 Active" at bounding box center [452, 142] width 286 height 28
